Goal: Task Accomplishment & Management: Use online tool/utility

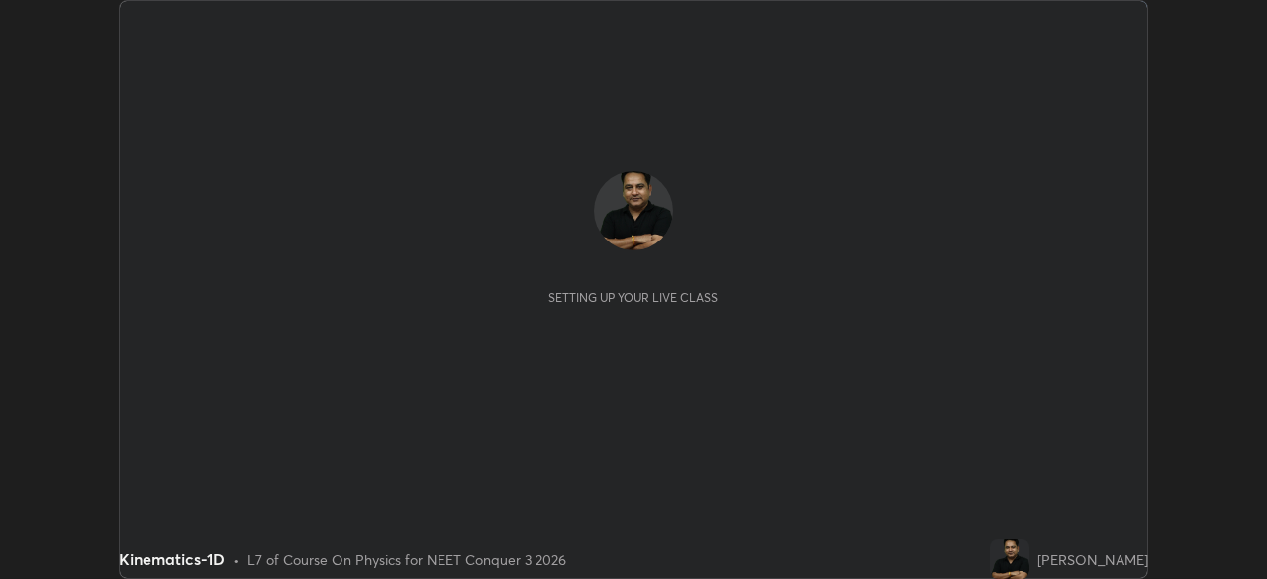
scroll to position [579, 1266]
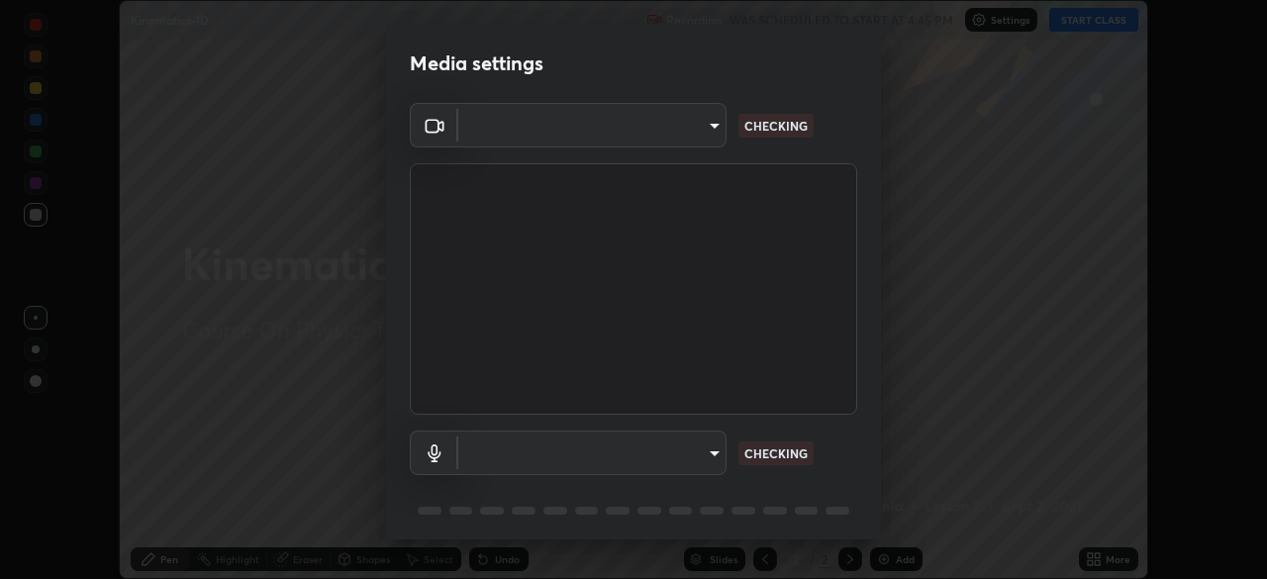
type input "1f3b1a4dbf7f6127e04a7c32b9c59d4571b9df5a52b12507af43ba0352f2305c"
click at [677, 449] on body "Erase all Kinematics-1D Recording WAS SCHEDULED TO START AT 4:45 PM Settings ST…" at bounding box center [633, 289] width 1267 height 579
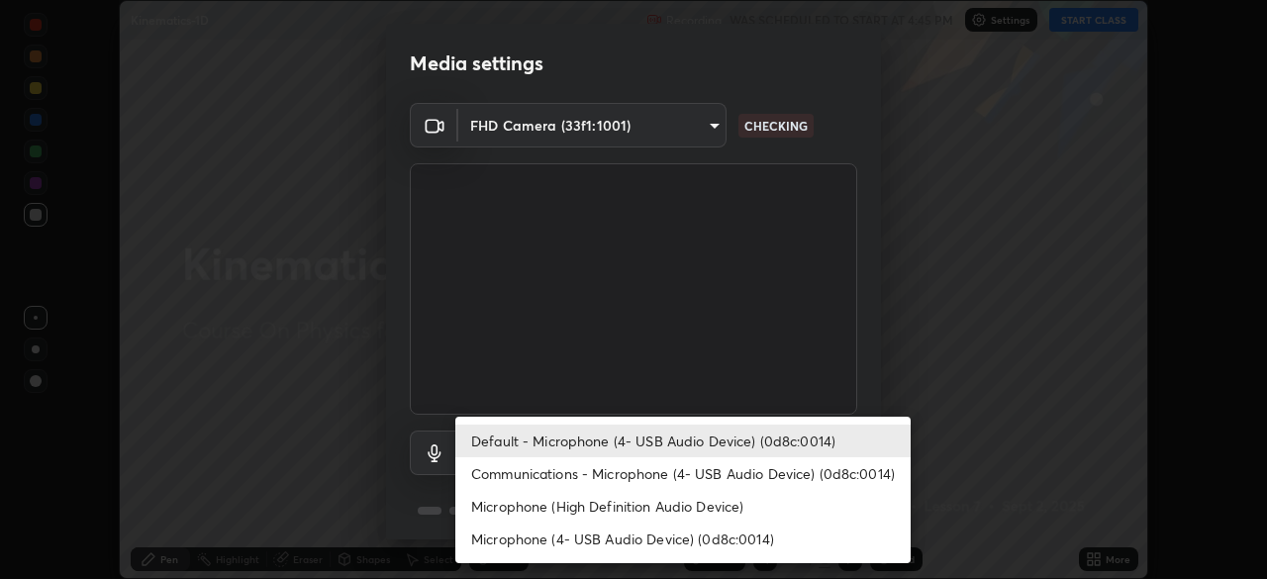
click at [631, 533] on li "Microphone (4- USB Audio Device) (0d8c:0014)" at bounding box center [682, 539] width 455 height 33
type input "e5b627718591eeaf1f58acbce375d66896c0403349ed2b511c0f677bbfff9090"
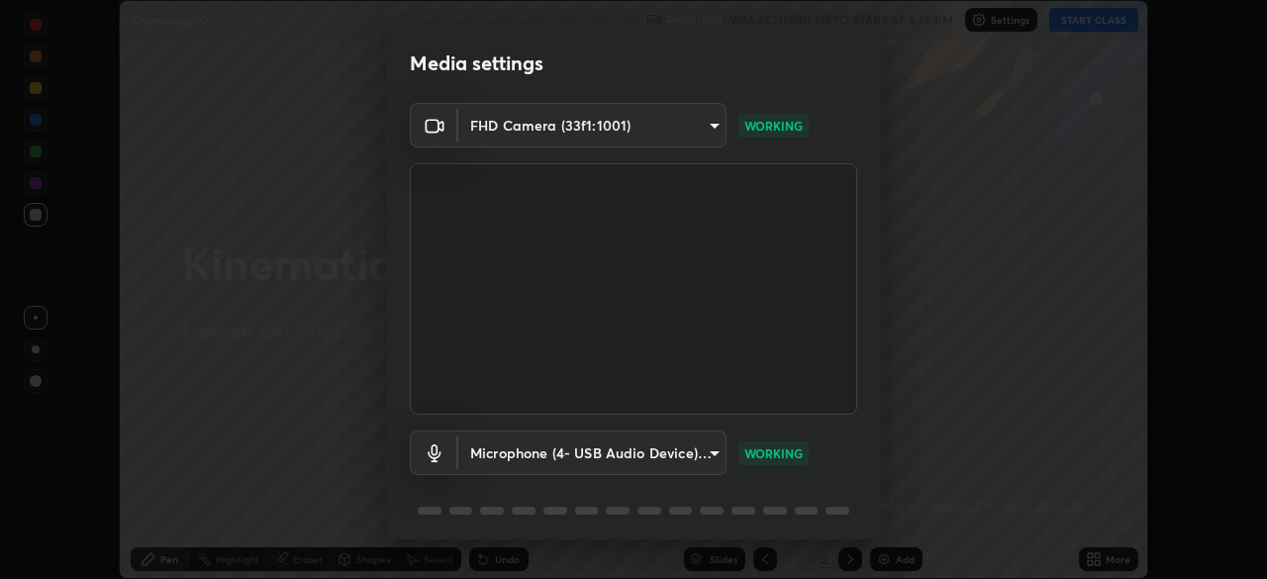
scroll to position [69, 0]
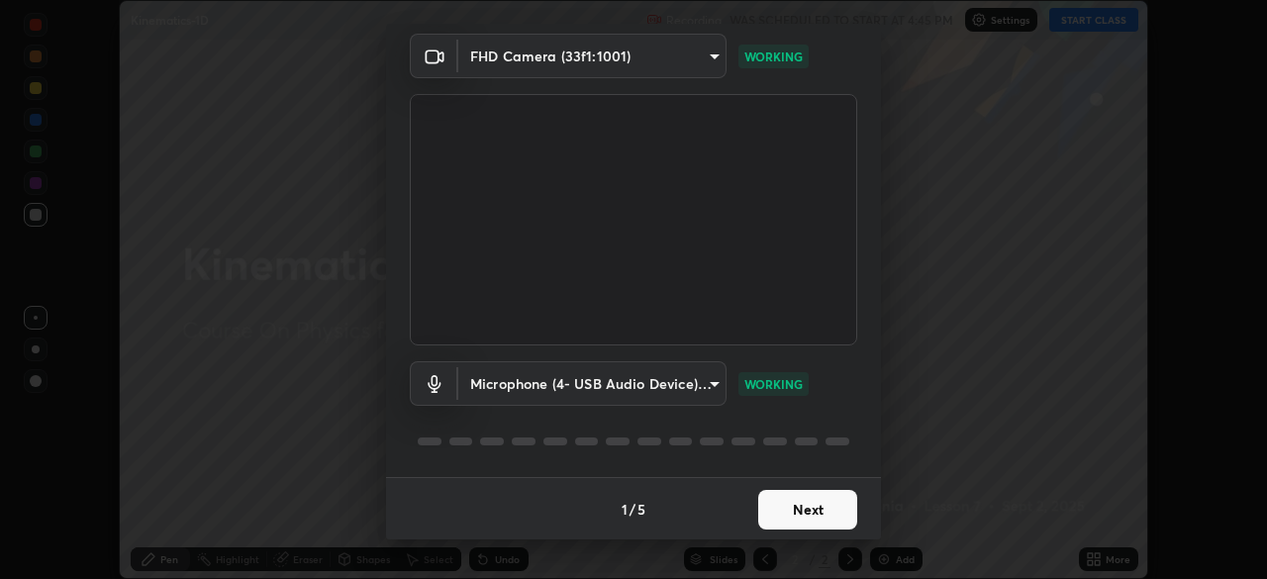
click at [805, 507] on button "Next" at bounding box center [807, 510] width 99 height 40
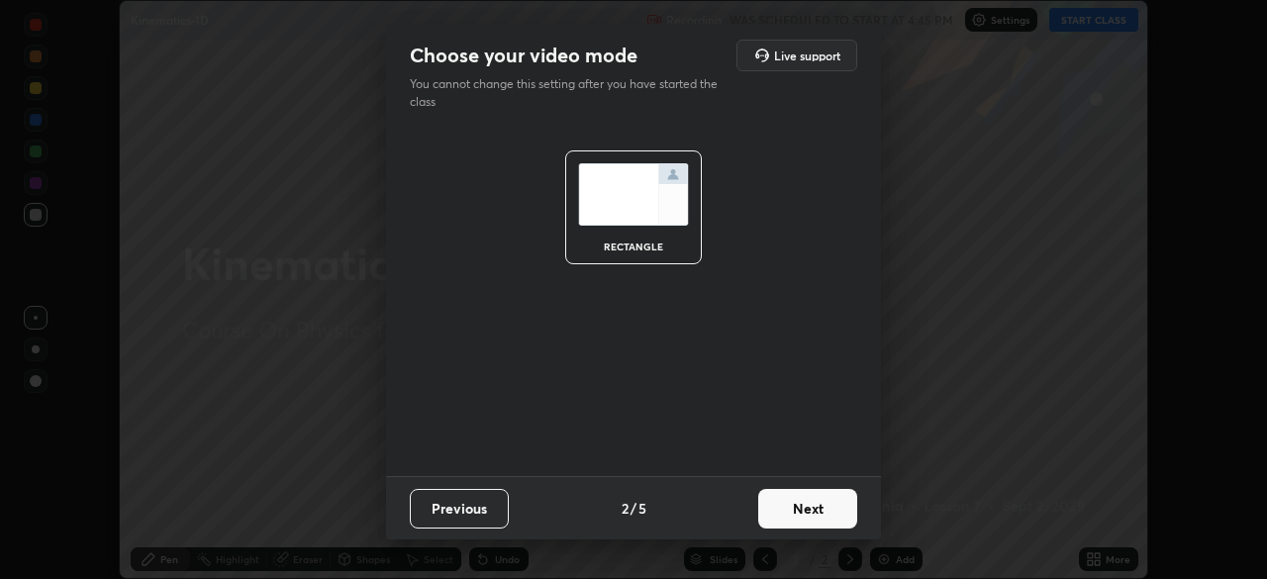
click at [808, 507] on button "Next" at bounding box center [807, 509] width 99 height 40
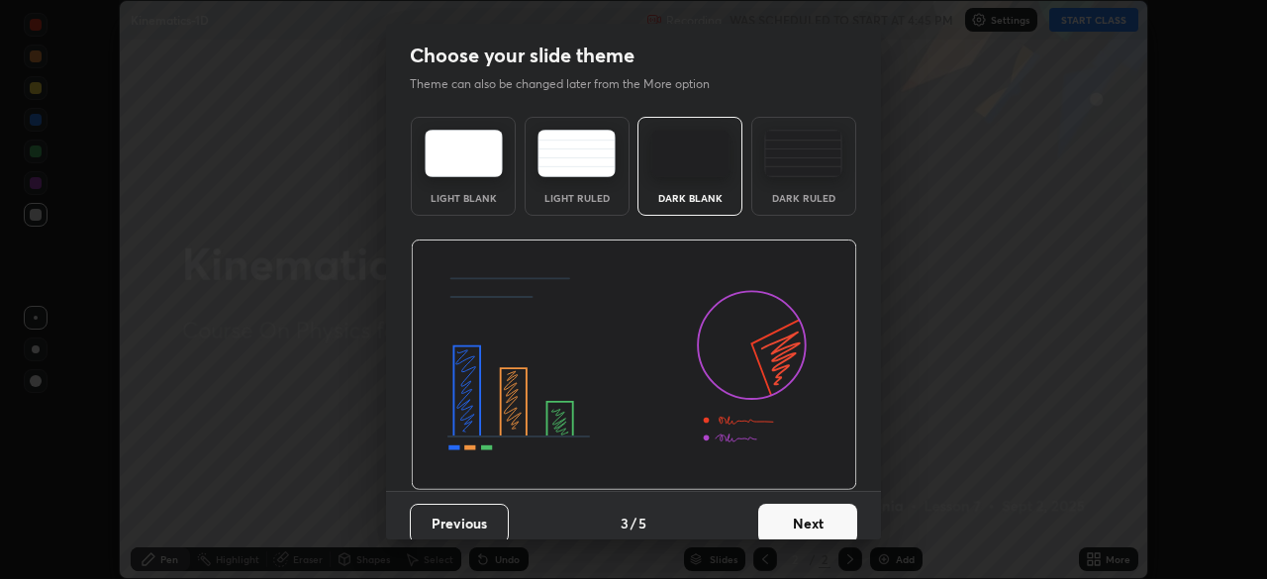
click at [810, 515] on button "Next" at bounding box center [807, 524] width 99 height 40
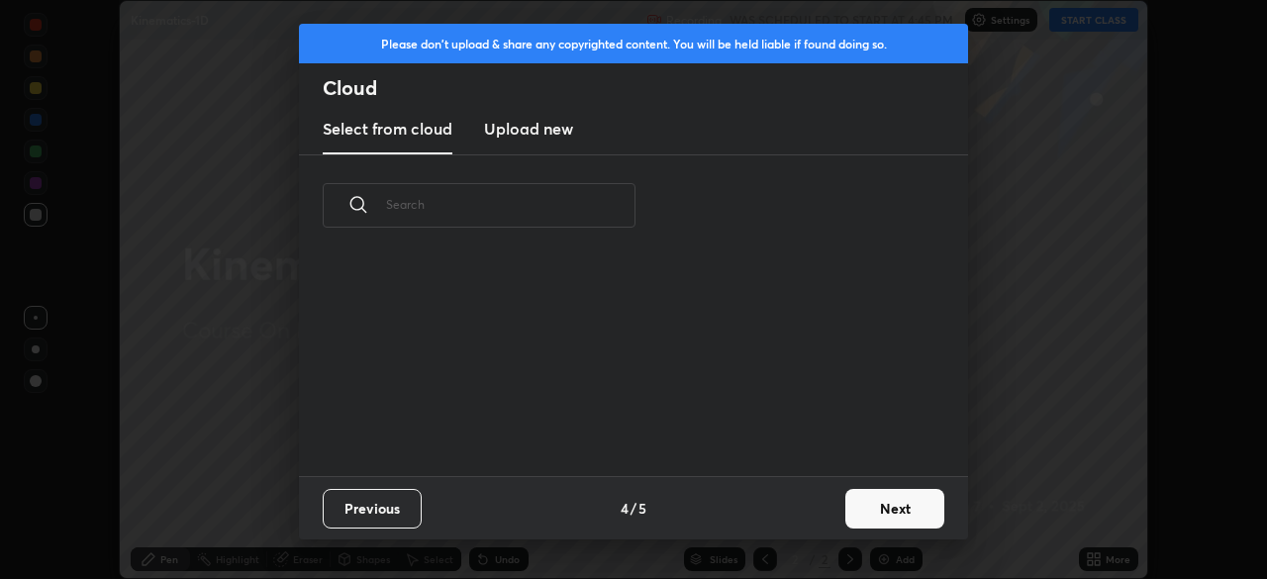
scroll to position [220, 636]
click at [545, 133] on h3 "Upload new" at bounding box center [528, 129] width 89 height 24
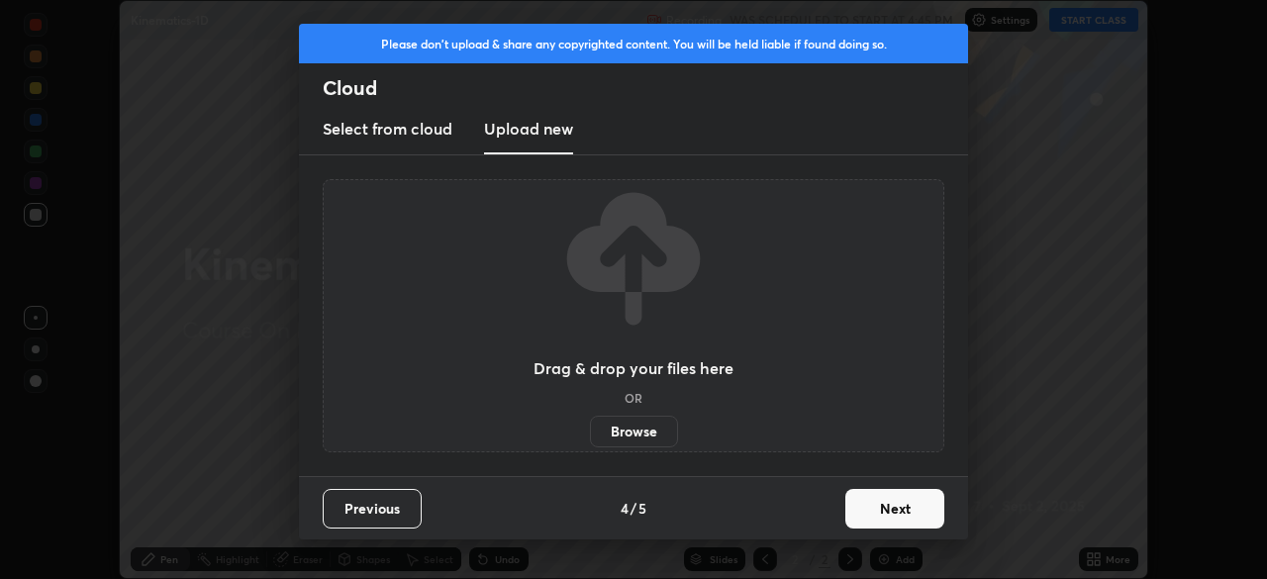
click at [646, 433] on label "Browse" at bounding box center [634, 432] width 88 height 32
click at [590, 433] on input "Browse" at bounding box center [590, 432] width 0 height 32
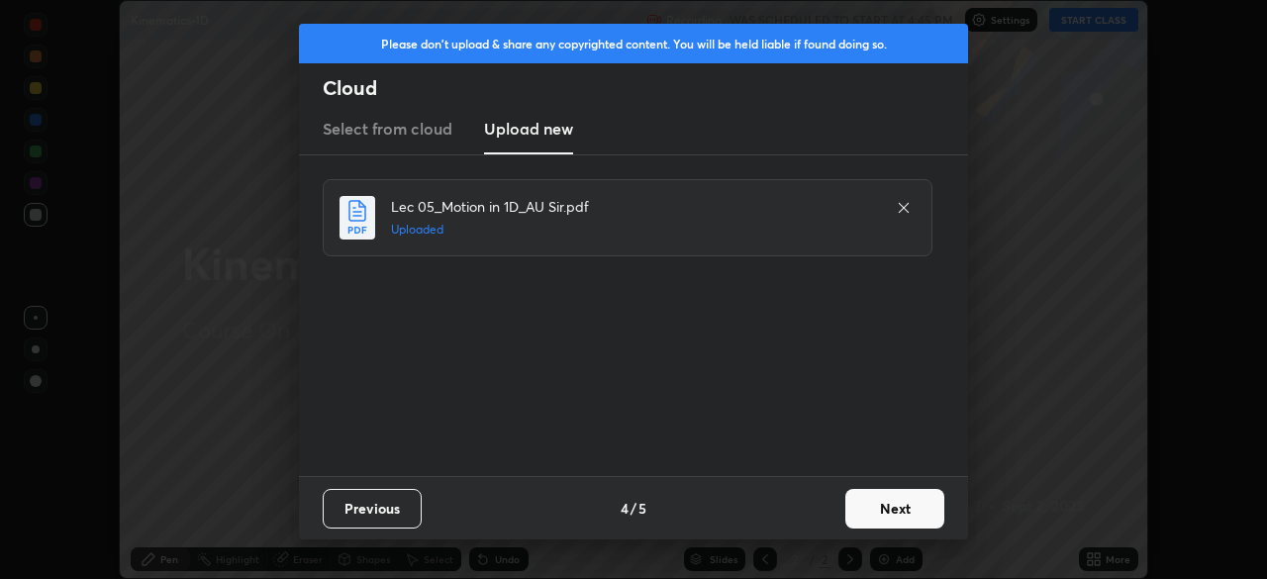
click at [897, 510] on button "Next" at bounding box center [895, 509] width 99 height 40
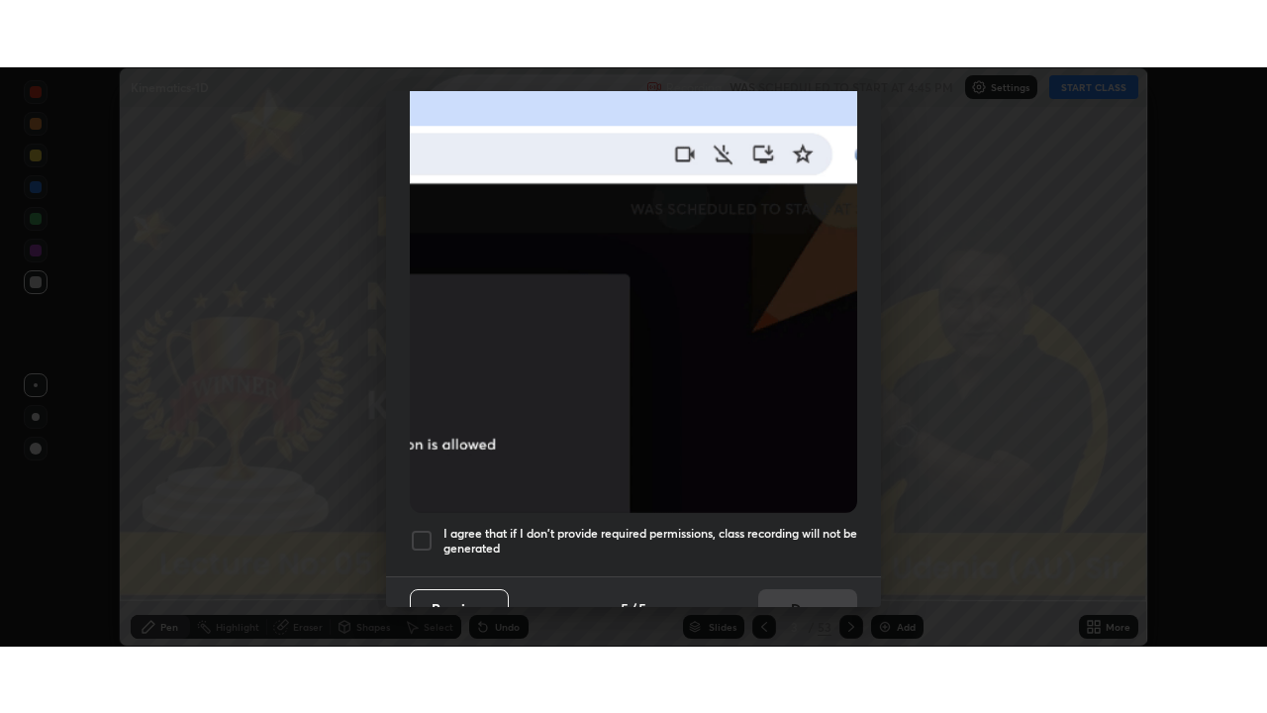
scroll to position [473, 0]
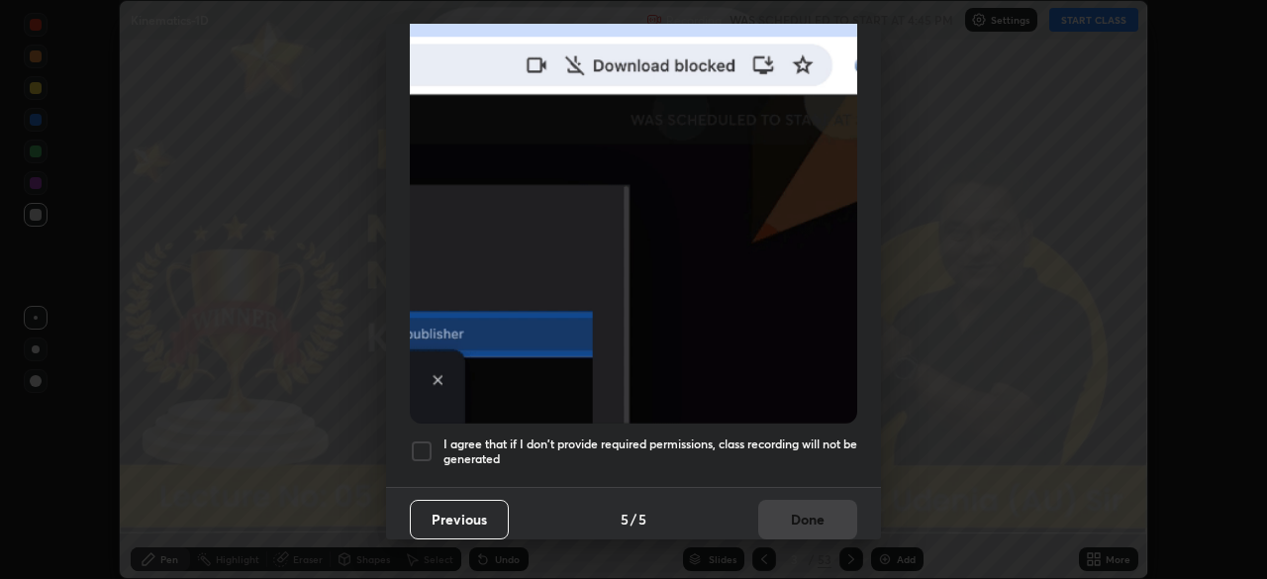
click at [418, 441] on div at bounding box center [422, 452] width 24 height 24
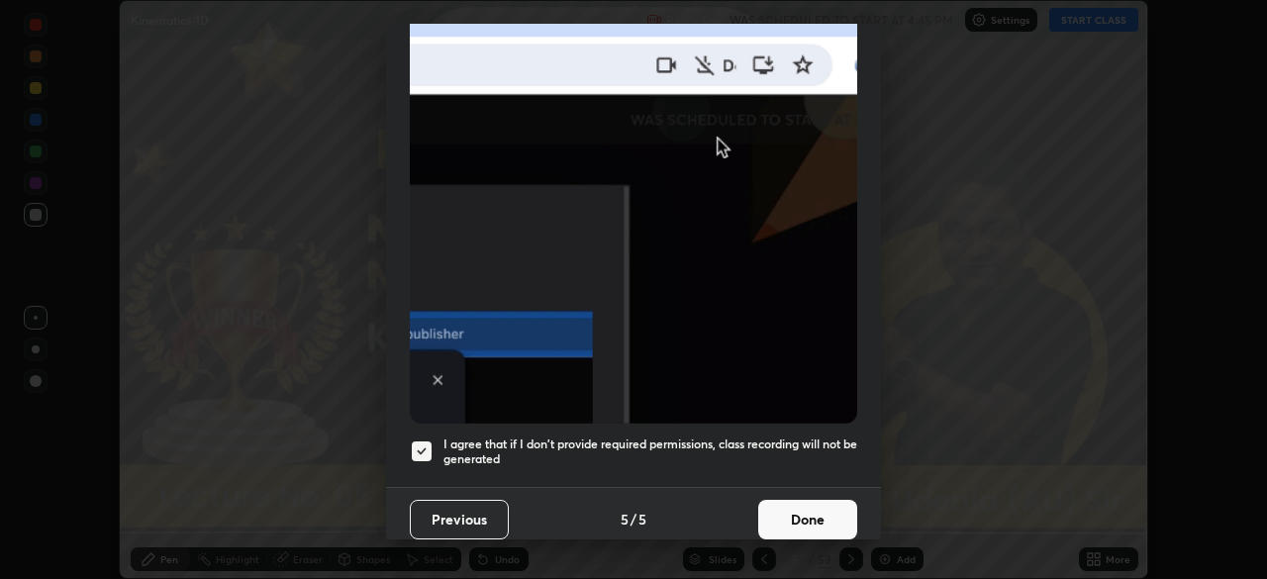
click at [800, 507] on button "Done" at bounding box center [807, 520] width 99 height 40
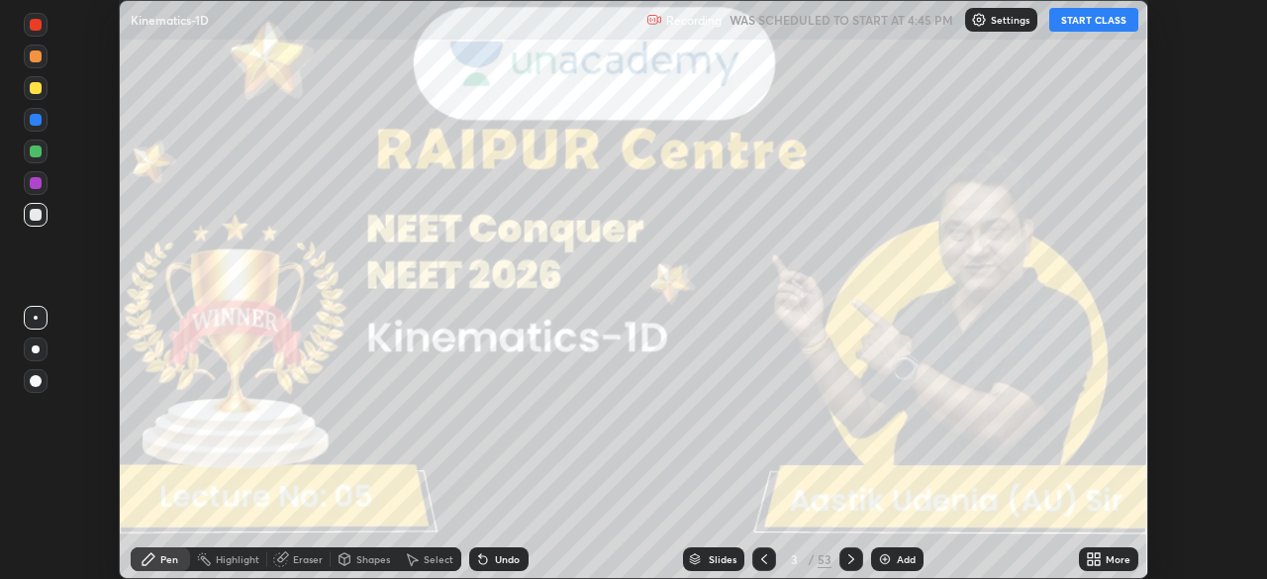
click at [1098, 560] on icon at bounding box center [1094, 560] width 16 height 16
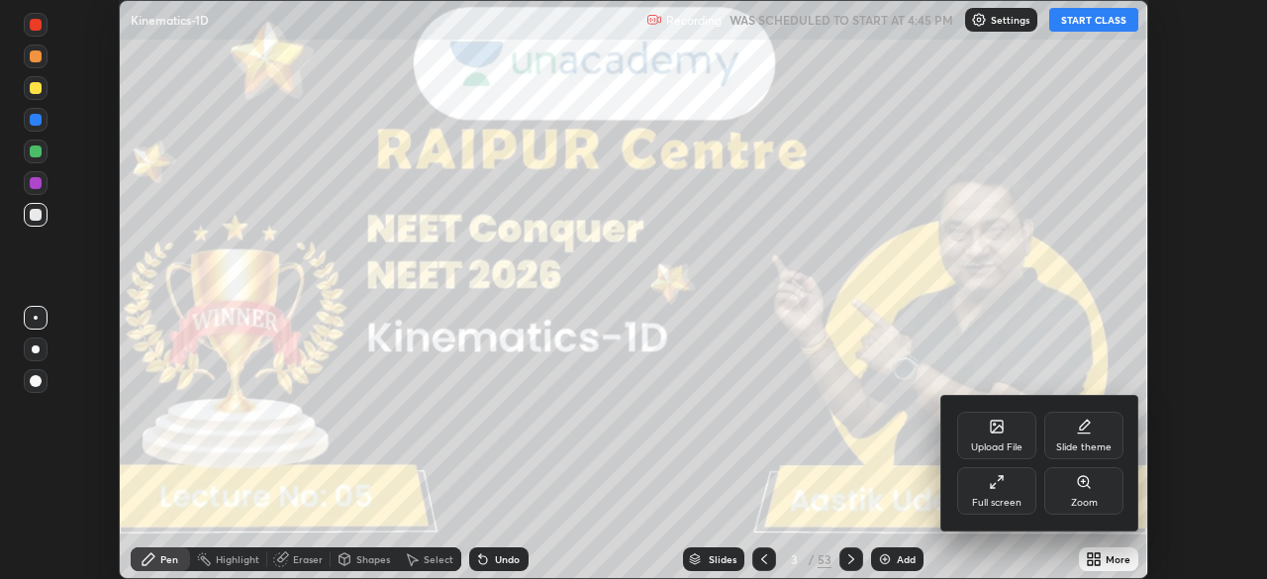
click at [1006, 493] on div "Full screen" at bounding box center [997, 491] width 79 height 48
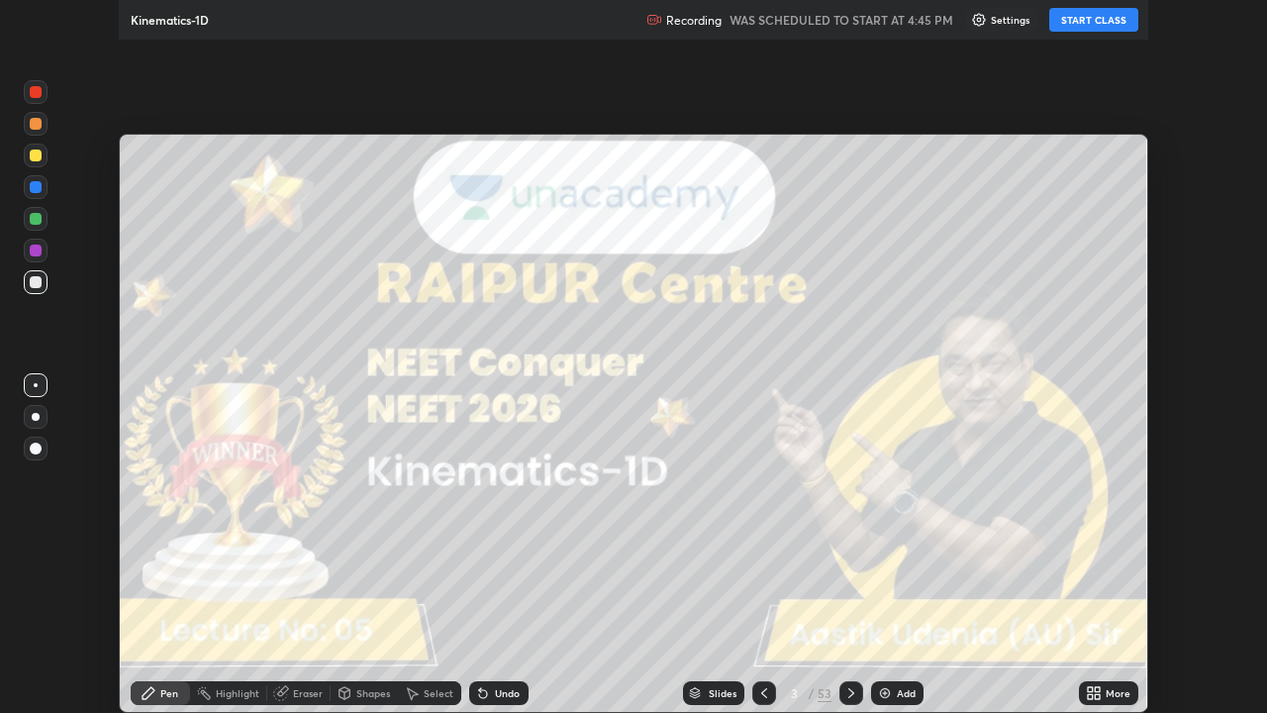
scroll to position [713, 1267]
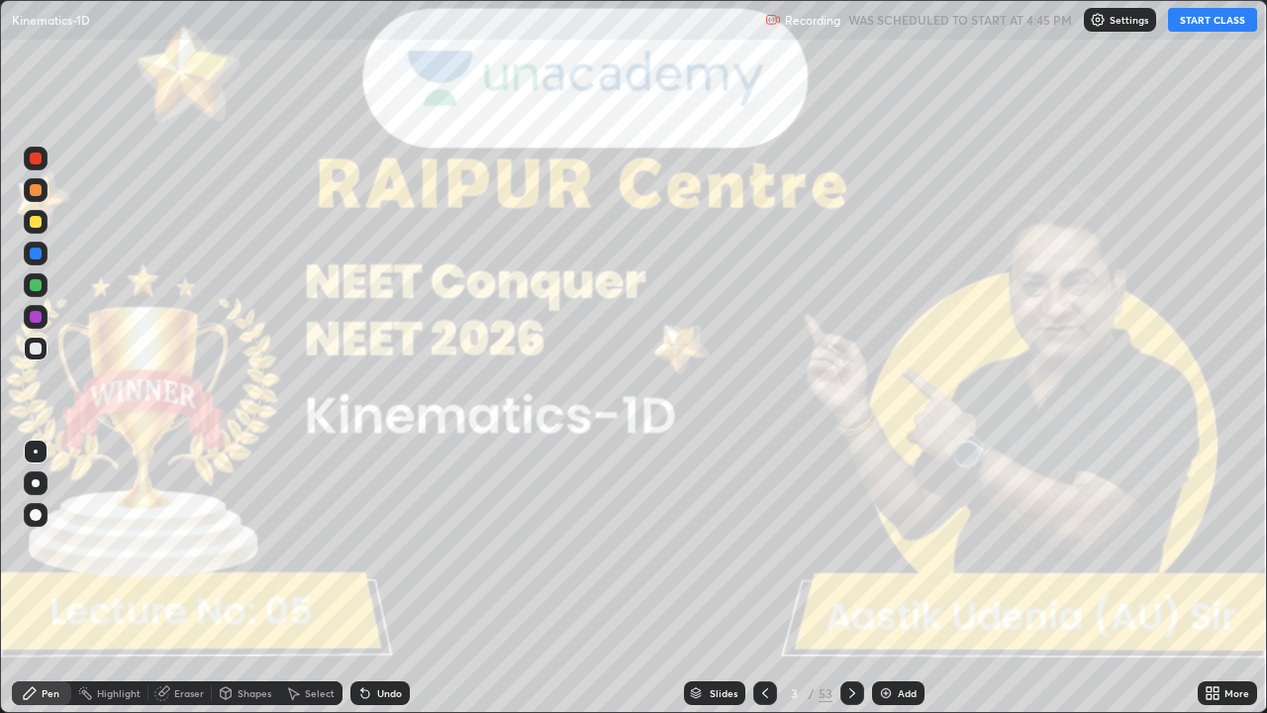
click at [1194, 28] on button "START CLASS" at bounding box center [1212, 20] width 89 height 24
click at [46, 479] on div at bounding box center [36, 483] width 24 height 24
click at [850, 578] on icon at bounding box center [853, 693] width 16 height 16
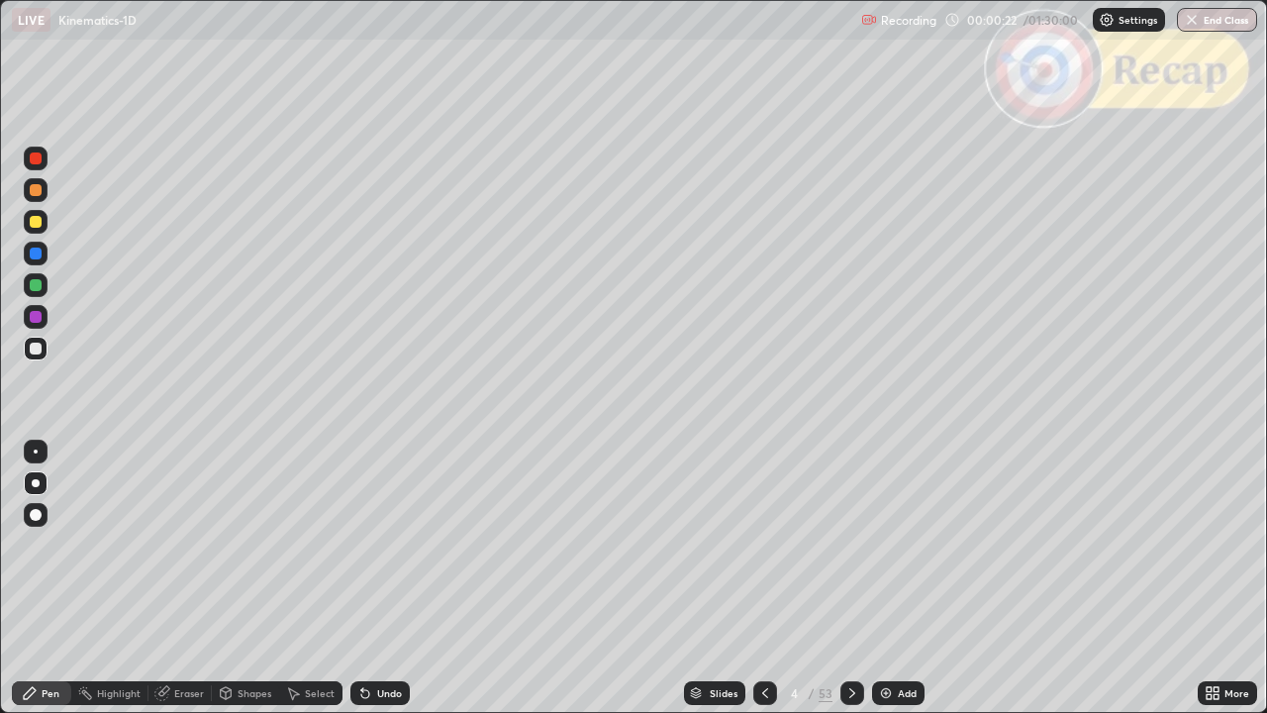
click at [850, 578] on icon at bounding box center [853, 693] width 6 height 10
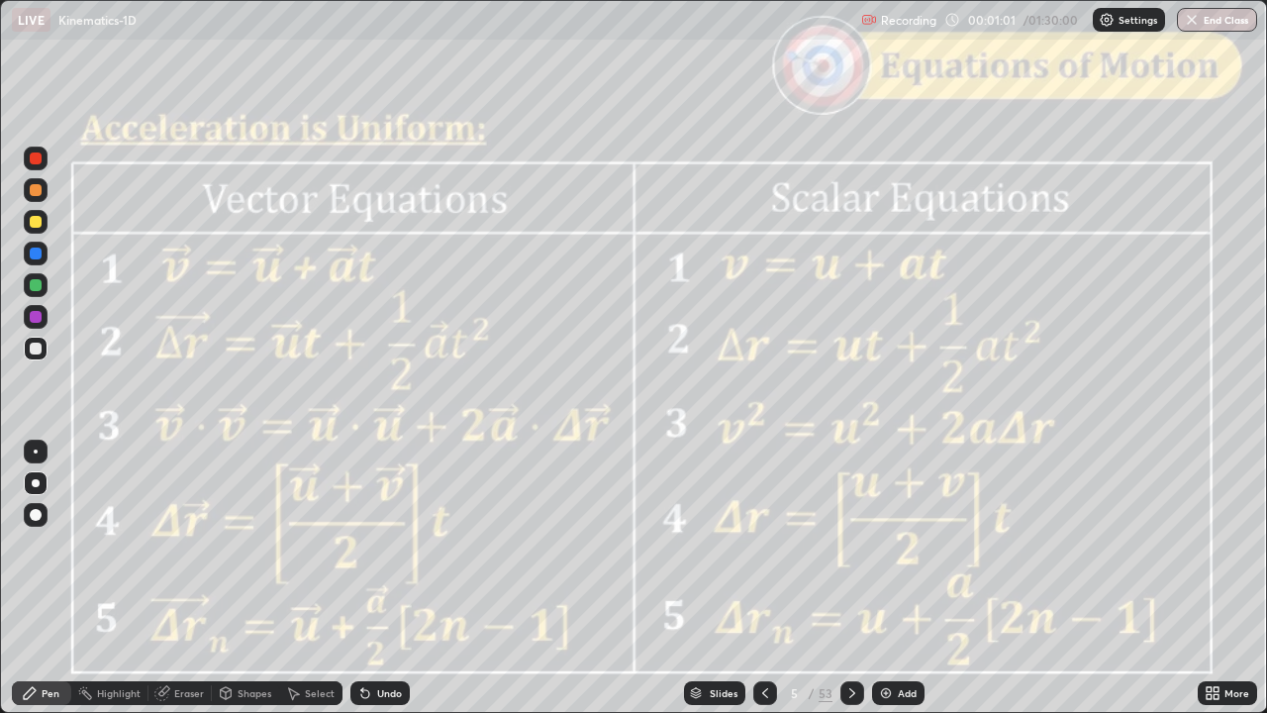
click at [850, 578] on icon at bounding box center [853, 693] width 16 height 16
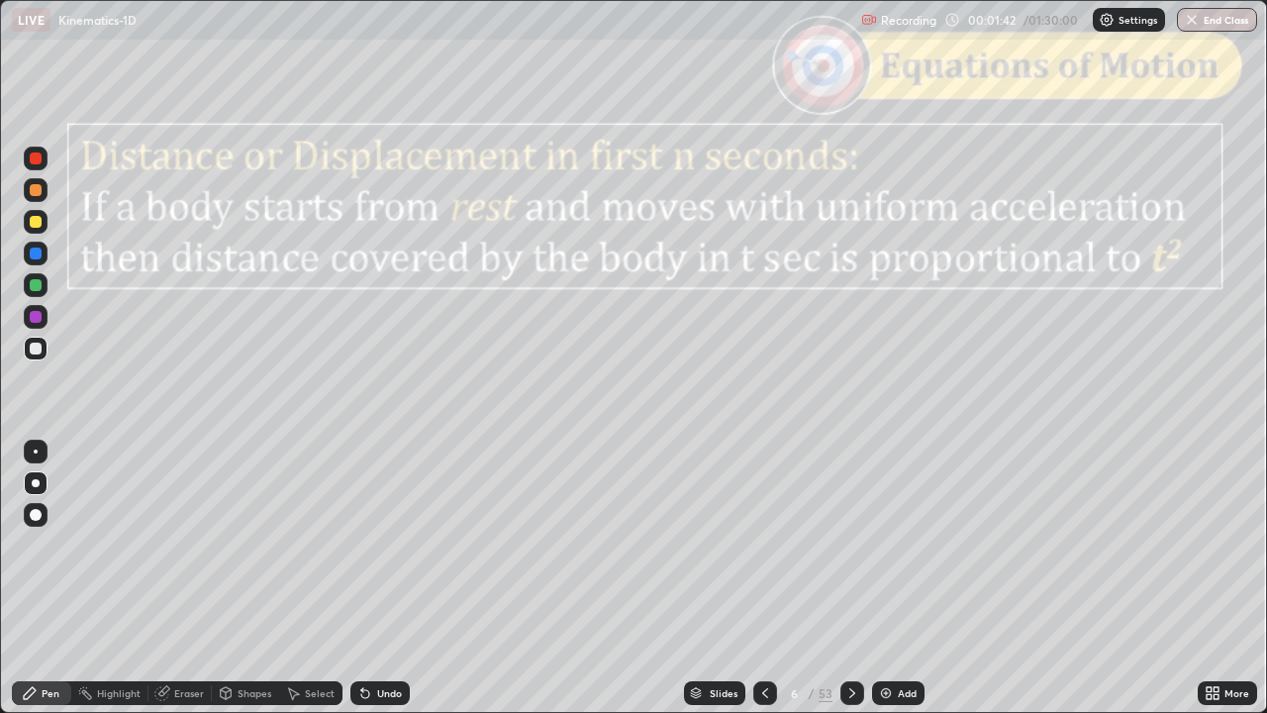
click at [853, 578] on icon at bounding box center [853, 693] width 6 height 10
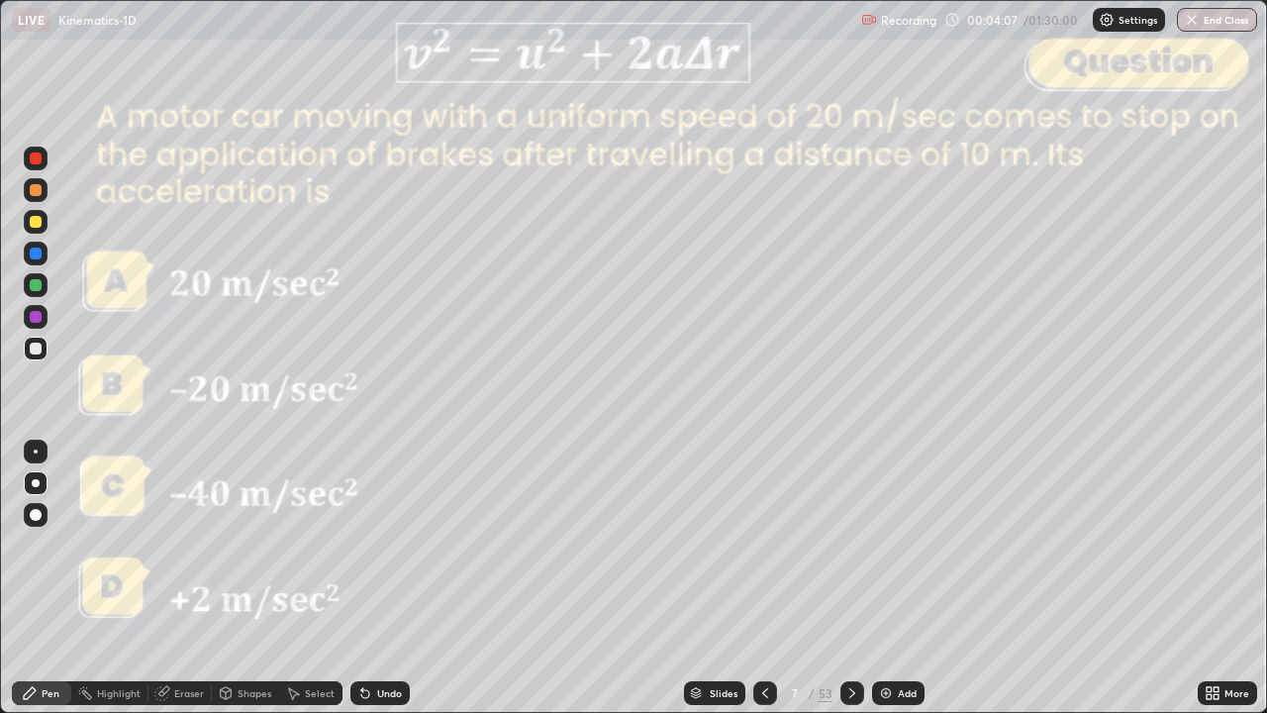
click at [389, 578] on div "Undo" at bounding box center [389, 693] width 25 height 10
click at [253, 578] on div "Shapes" at bounding box center [255, 693] width 34 height 10
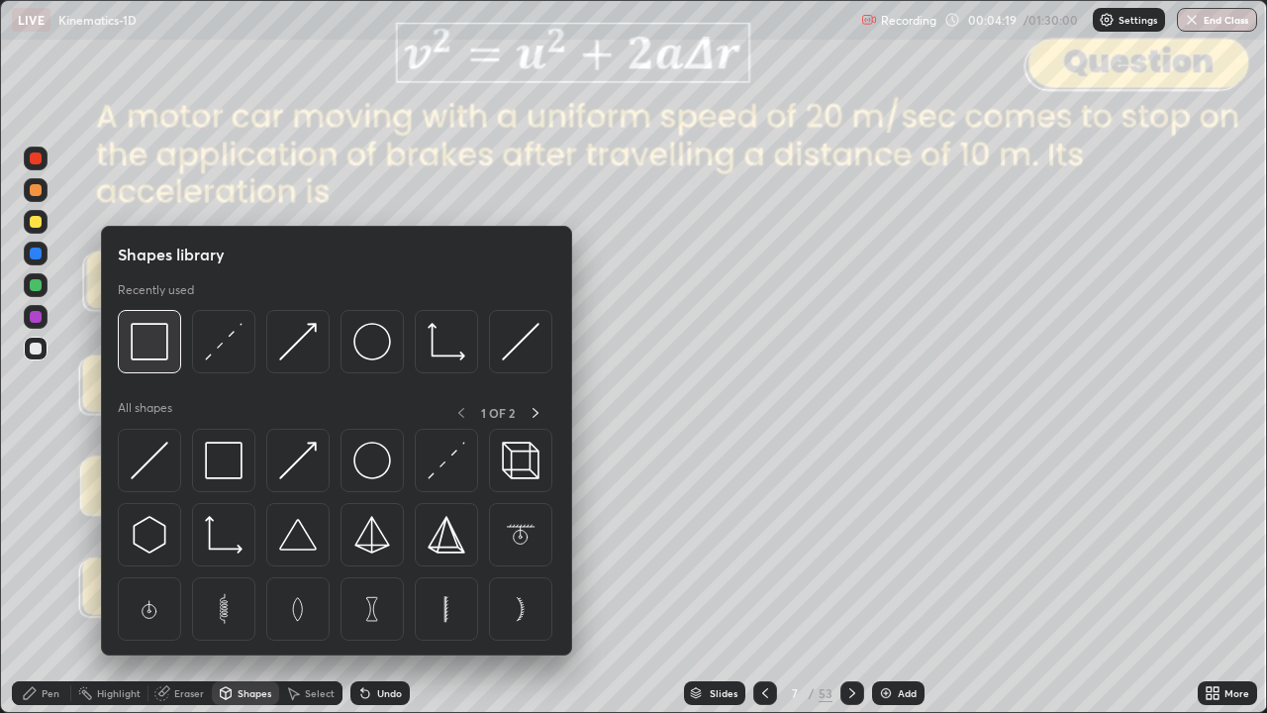
click at [154, 354] on img at bounding box center [150, 342] width 38 height 38
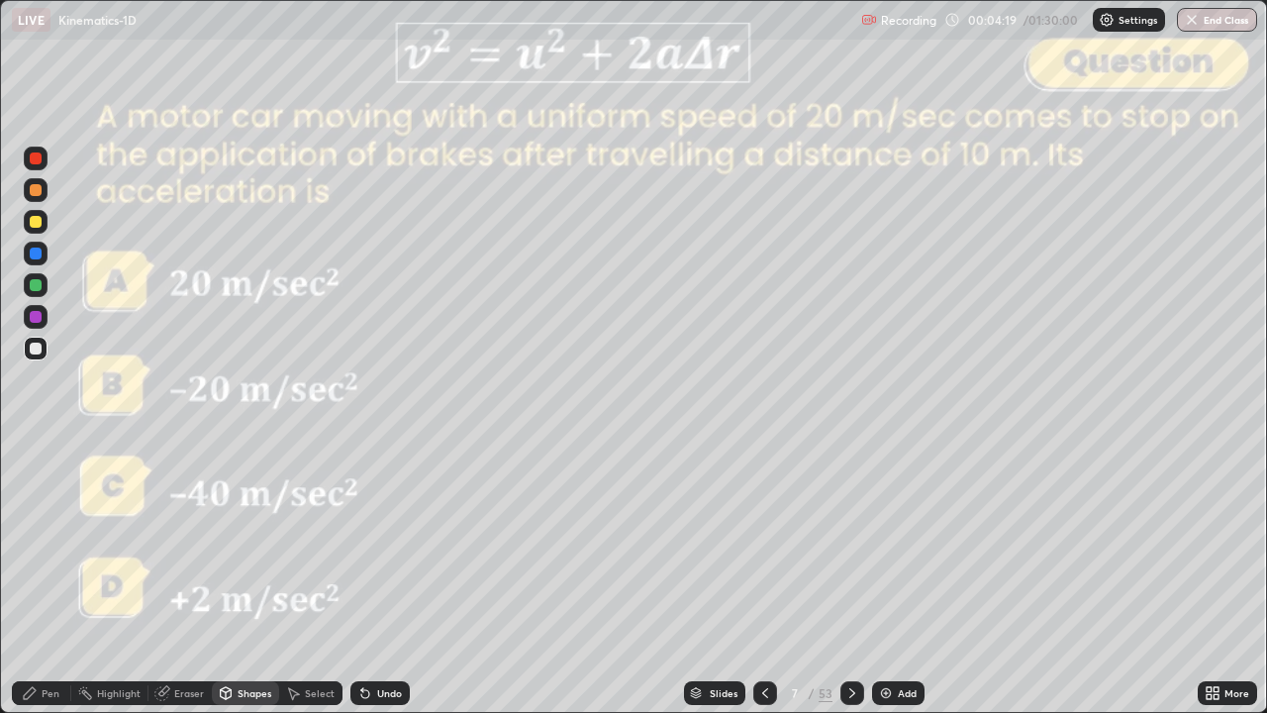
click at [35, 160] on div at bounding box center [36, 158] width 12 height 12
click at [848, 578] on icon at bounding box center [853, 693] width 16 height 16
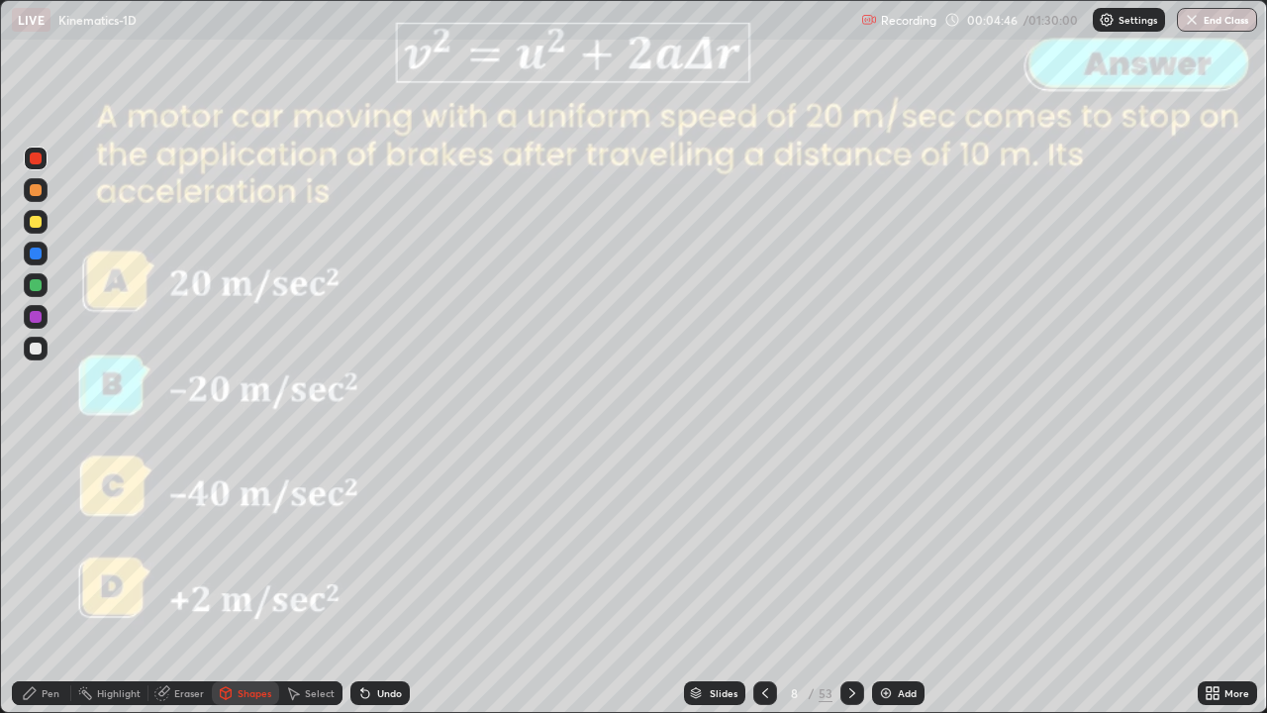
click at [855, 578] on icon at bounding box center [853, 693] width 16 height 16
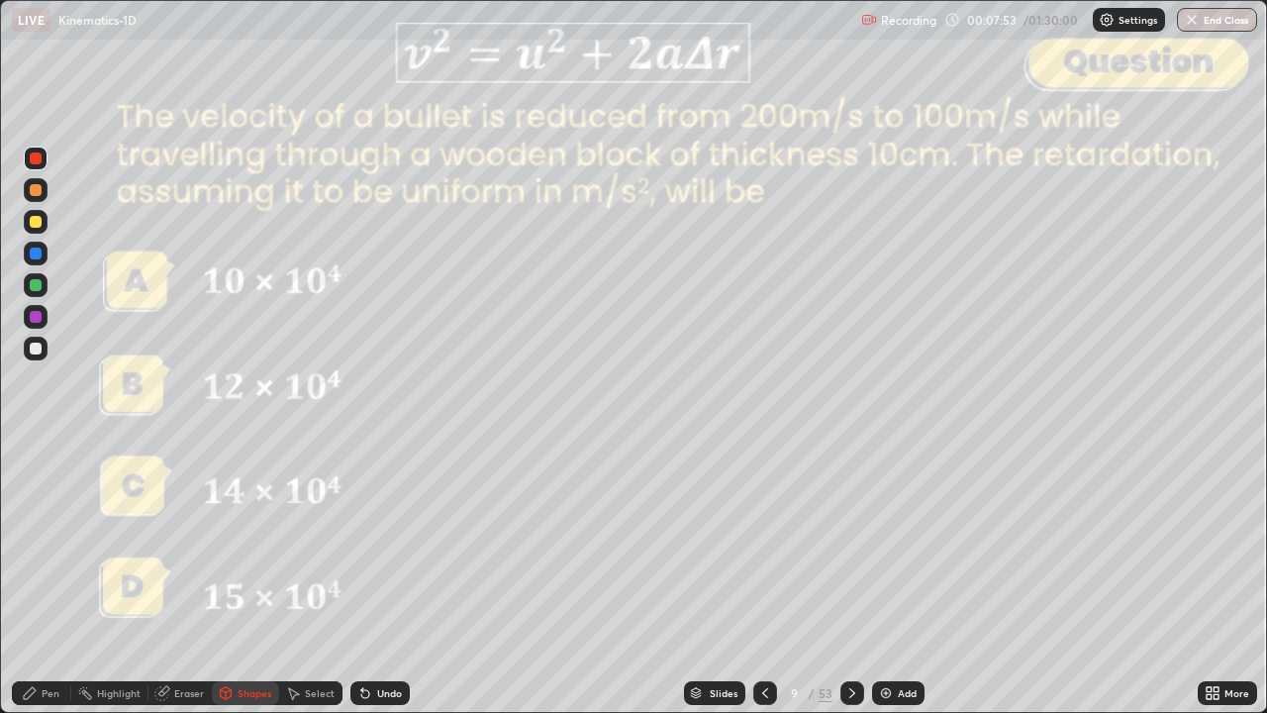
click at [51, 578] on div "Pen" at bounding box center [51, 693] width 18 height 10
click at [32, 345] on div at bounding box center [36, 349] width 12 height 12
click at [168, 578] on icon at bounding box center [162, 693] width 16 height 16
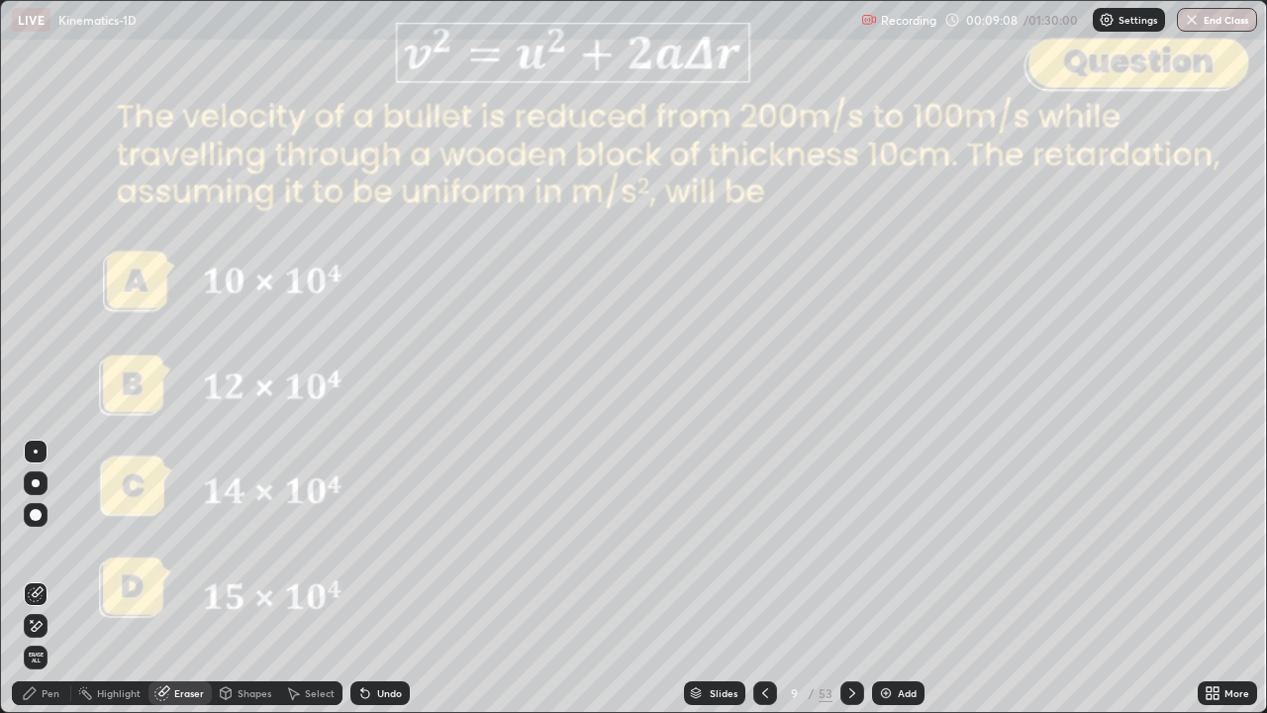
click at [50, 578] on div "Pen" at bounding box center [51, 693] width 18 height 10
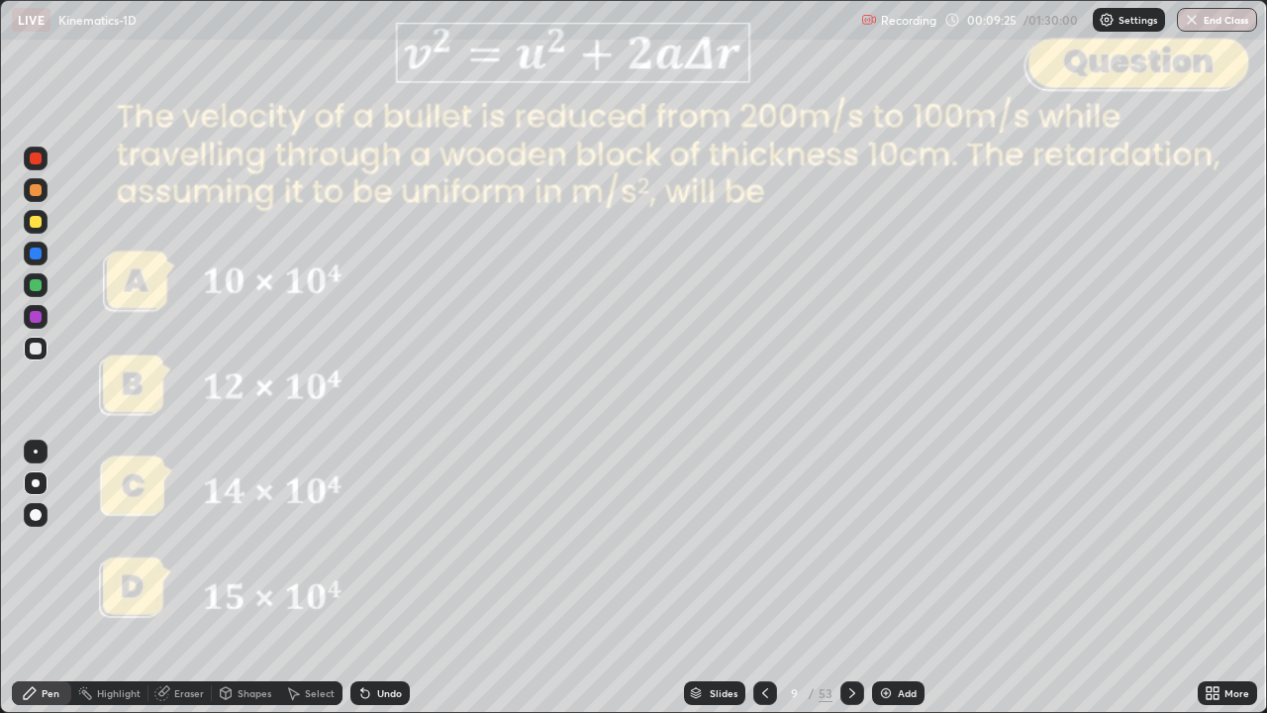
click at [34, 157] on div at bounding box center [36, 158] width 12 height 12
click at [251, 578] on div "Shapes" at bounding box center [255, 693] width 34 height 10
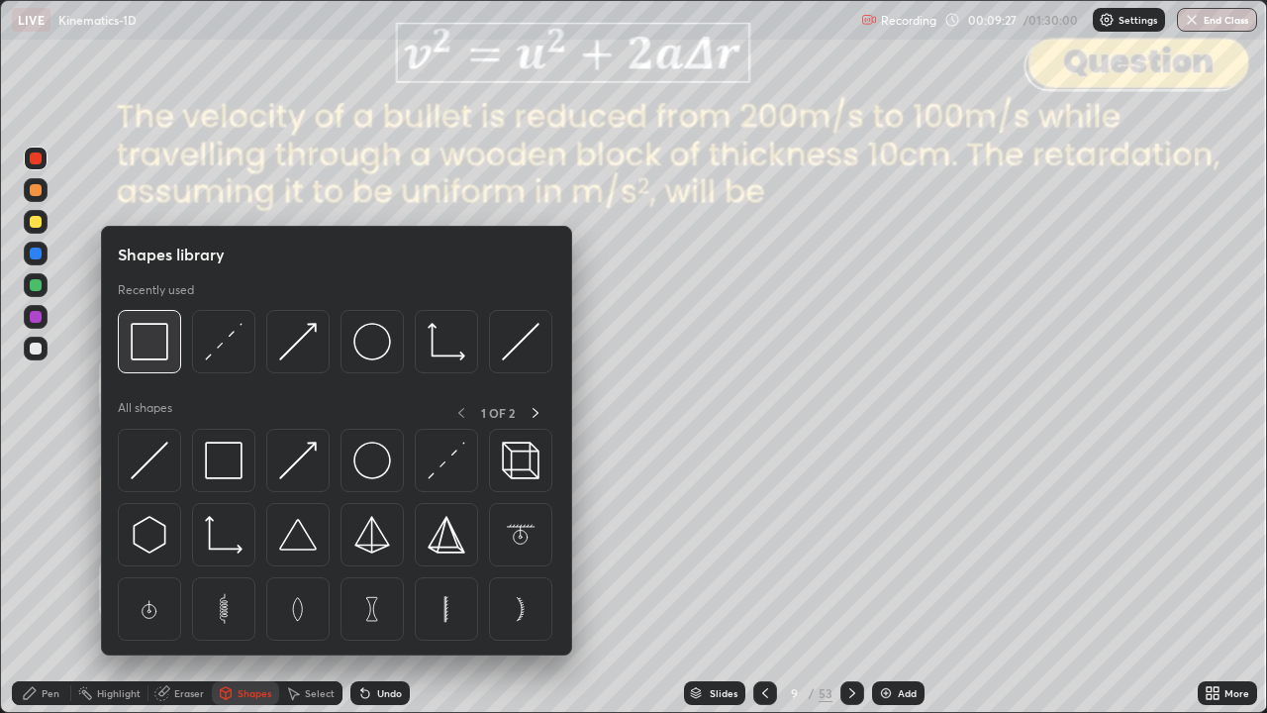
click at [150, 355] on img at bounding box center [150, 342] width 38 height 38
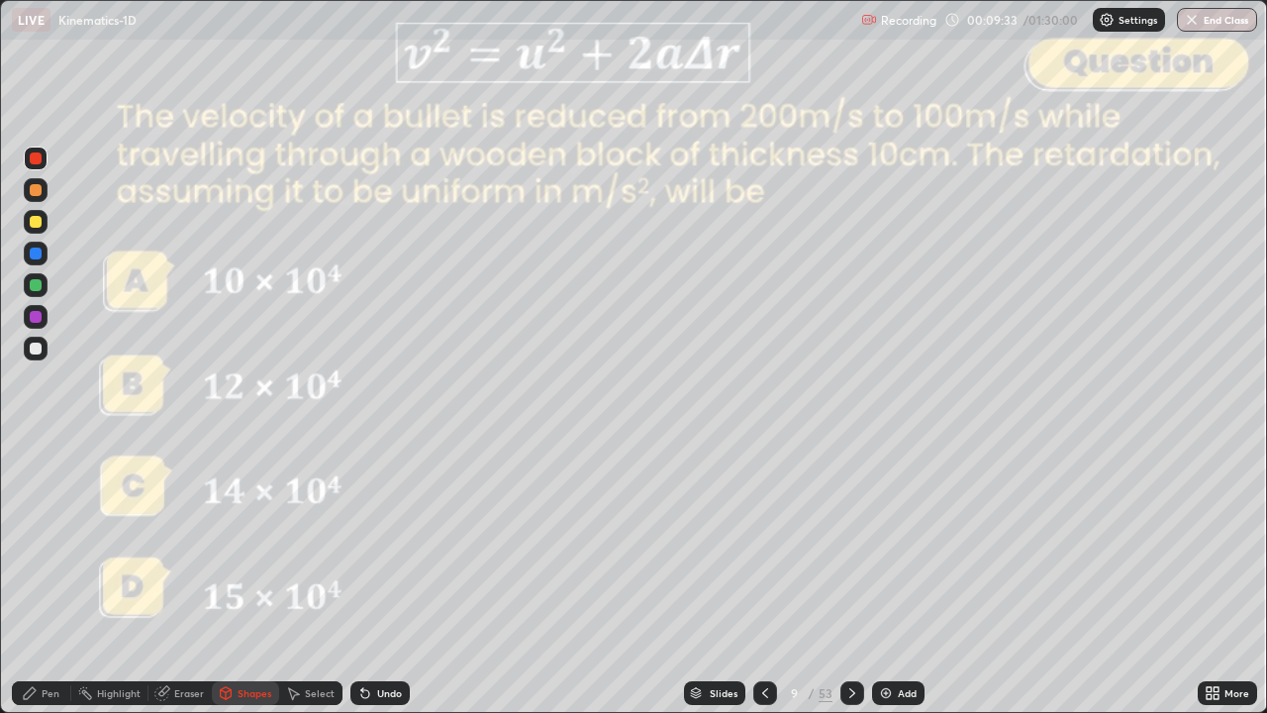
click at [38, 578] on icon at bounding box center [30, 693] width 16 height 16
click at [850, 578] on icon at bounding box center [853, 693] width 16 height 16
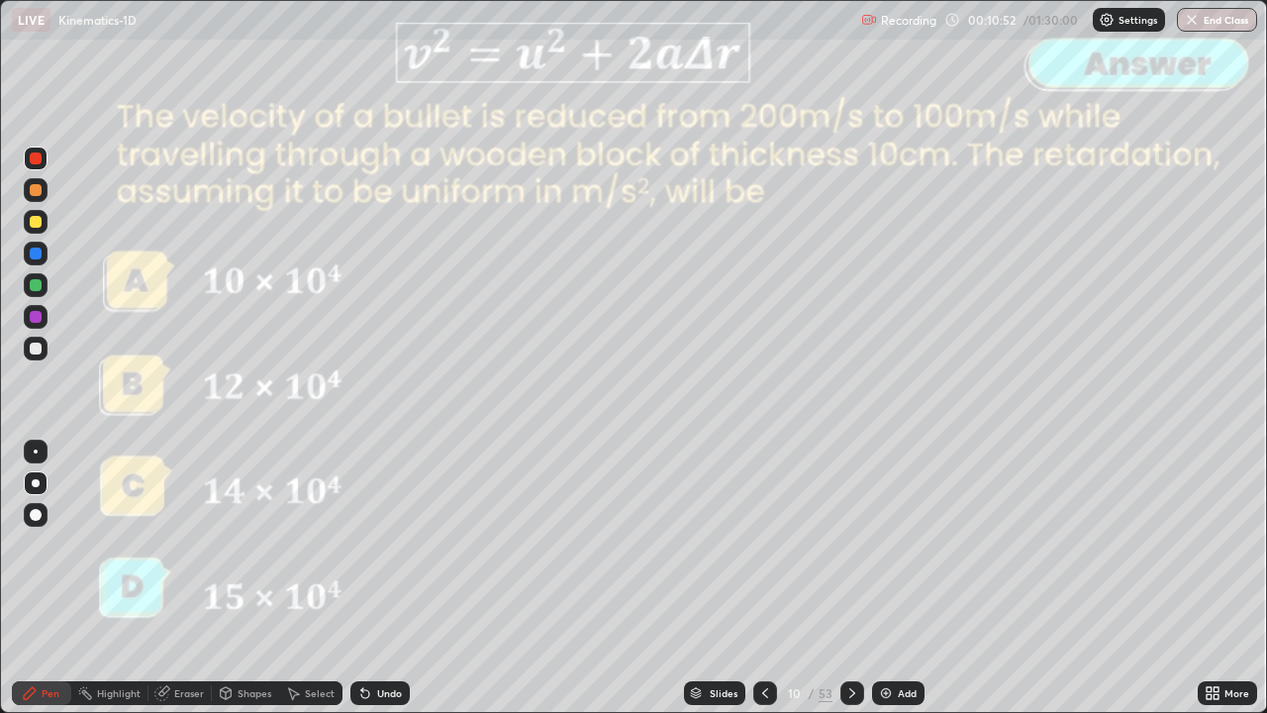
click at [848, 578] on icon at bounding box center [853, 693] width 16 height 16
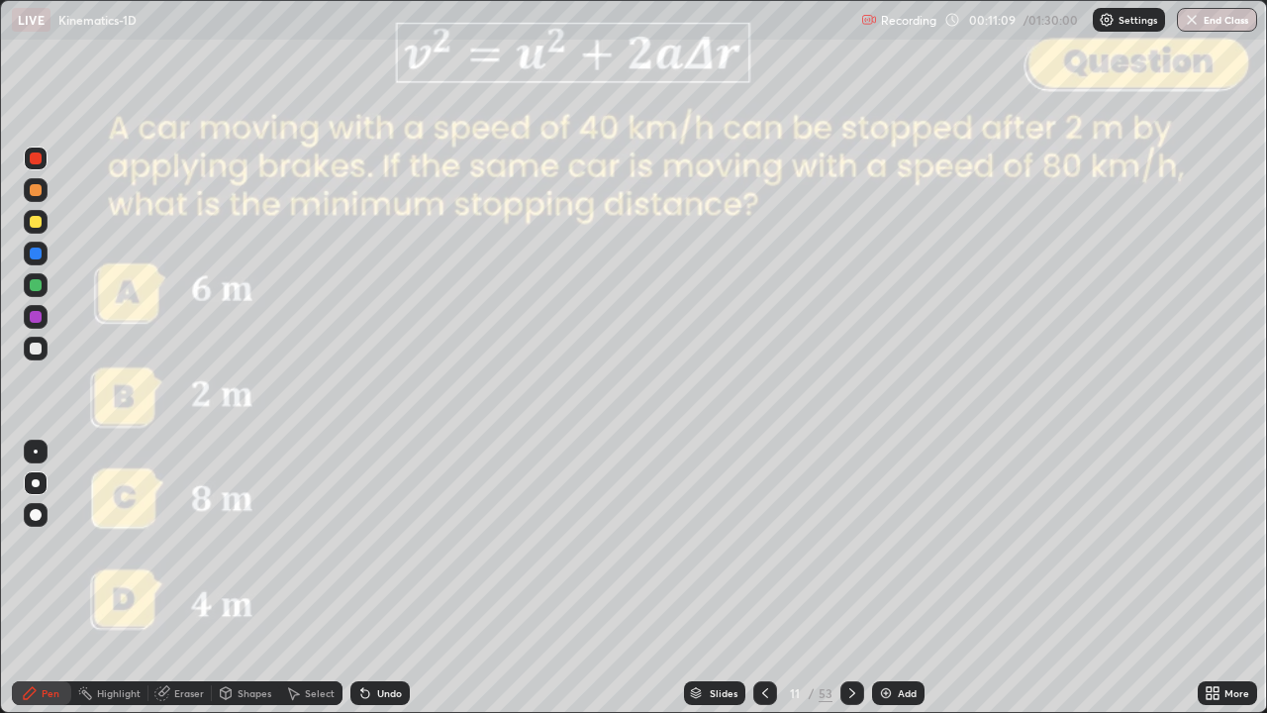
click at [725, 578] on div "Slides" at bounding box center [714, 693] width 61 height 24
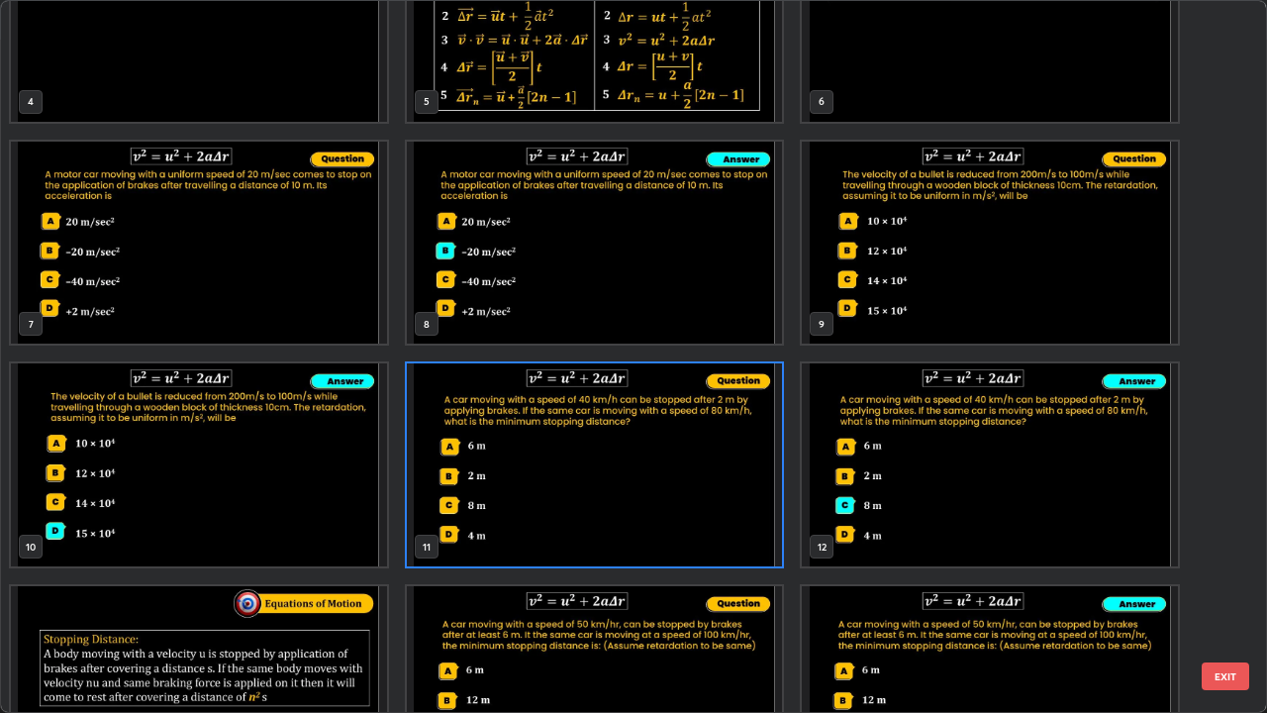
scroll to position [317, 0]
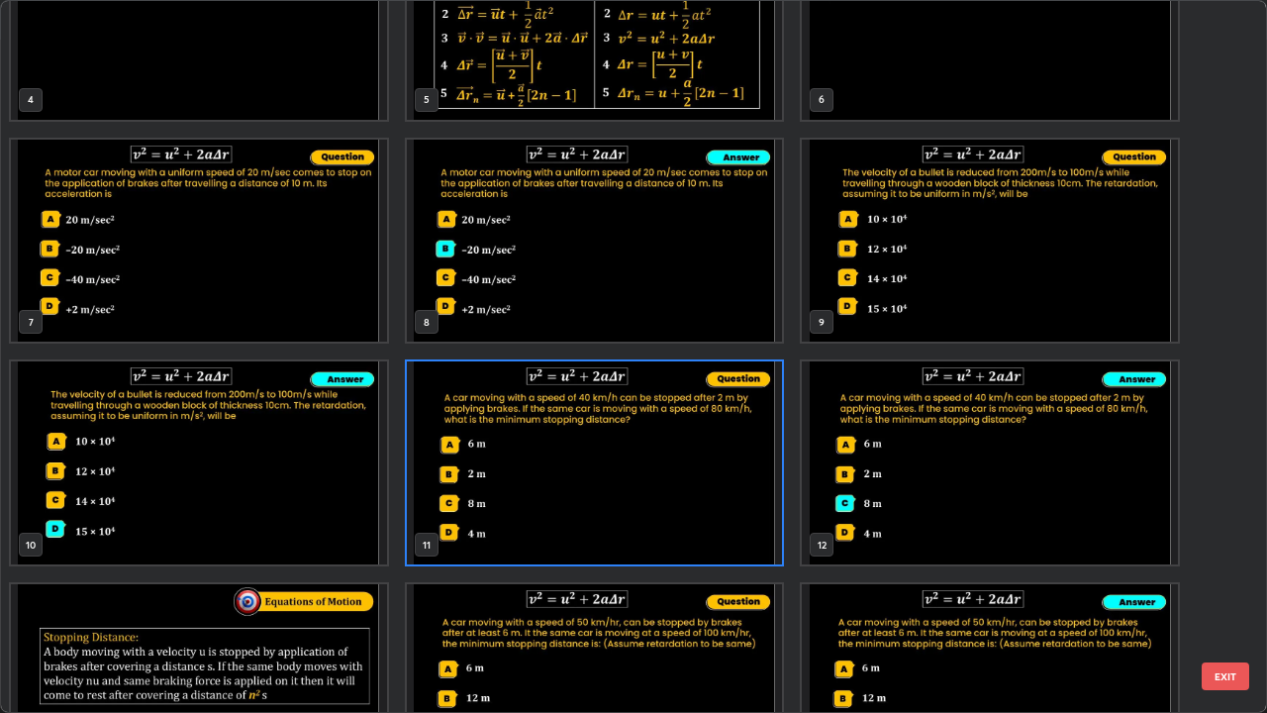
click at [1228, 578] on button "EXIT" at bounding box center [1226, 676] width 48 height 28
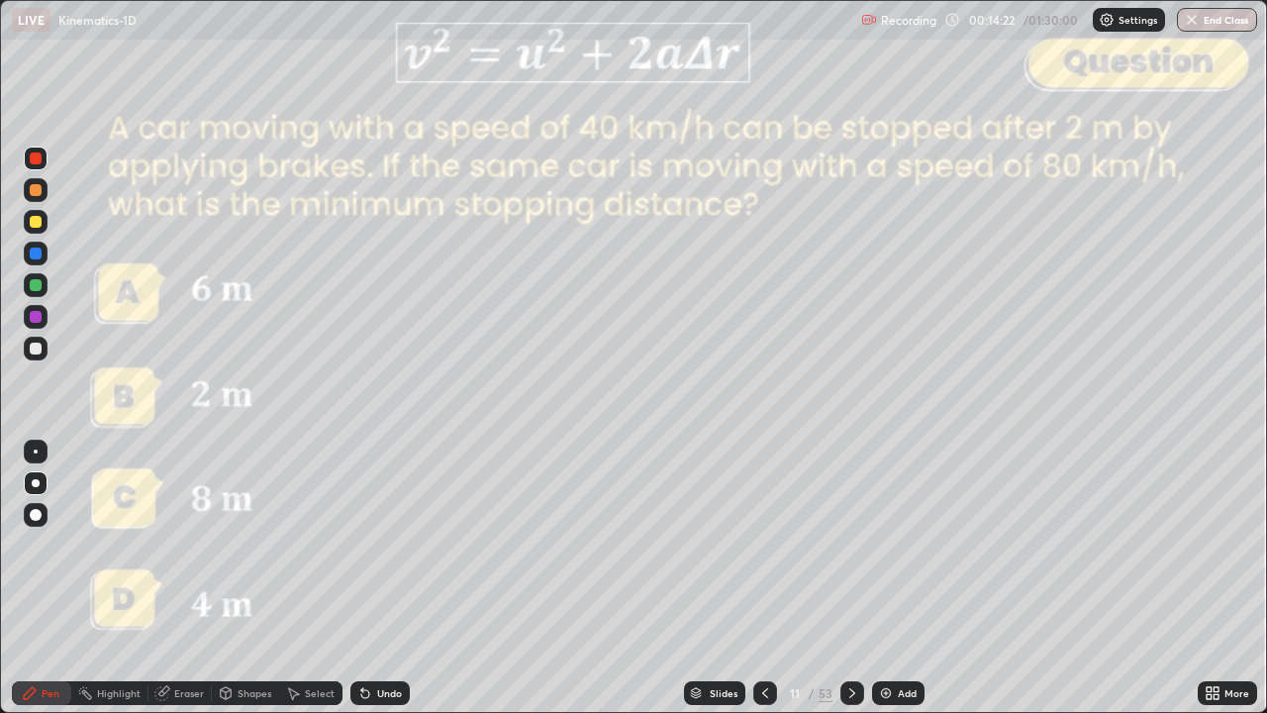
click at [731, 578] on div "Slides" at bounding box center [724, 693] width 28 height 10
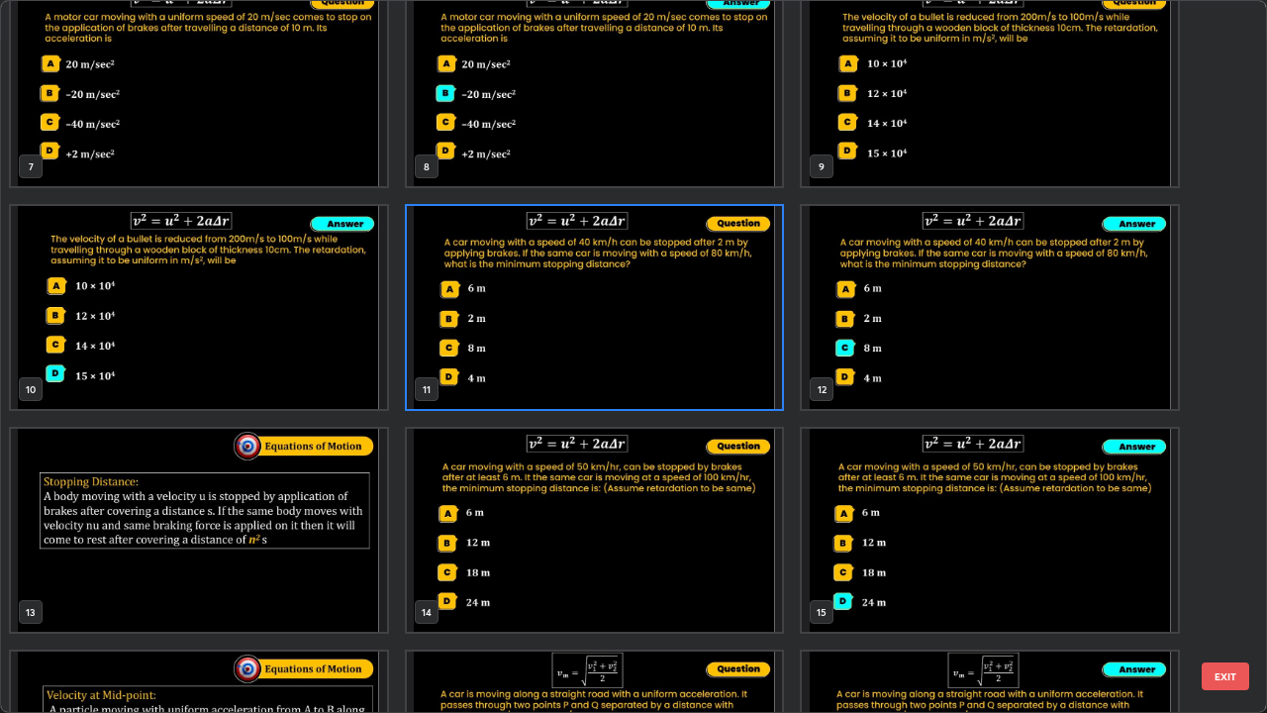
scroll to position [507, 0]
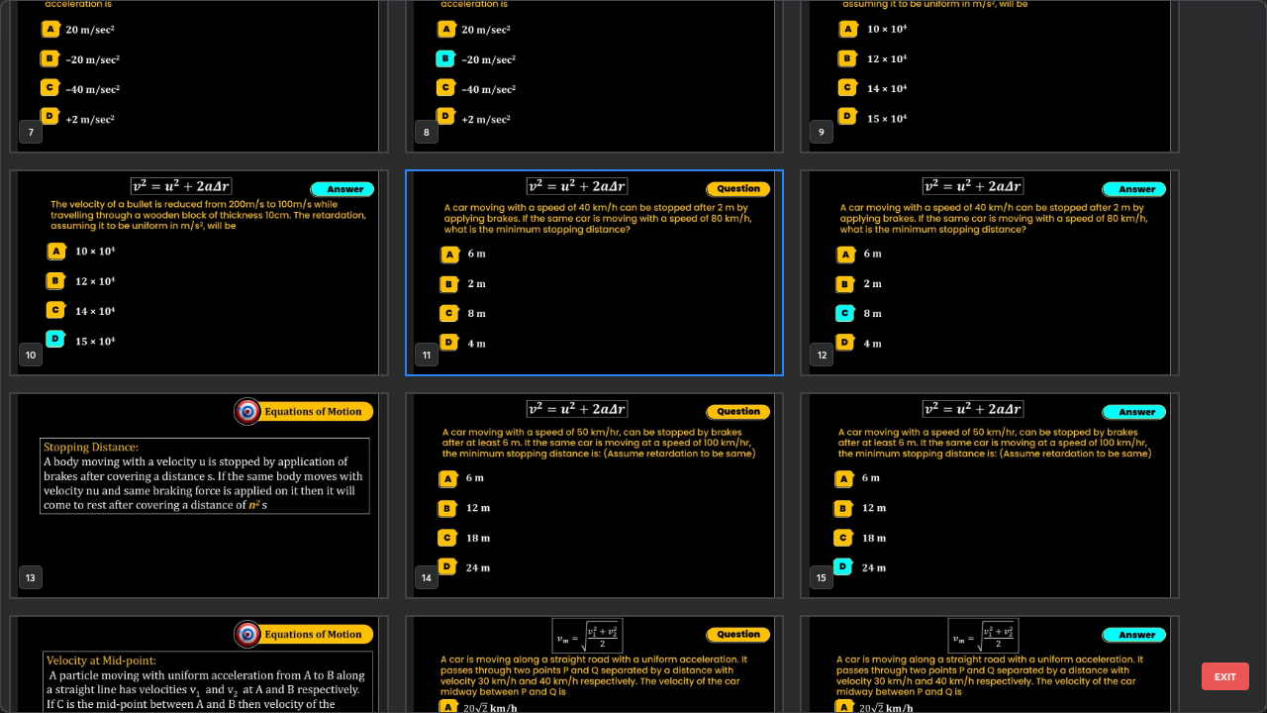
click at [342, 537] on img "grid" at bounding box center [199, 495] width 376 height 203
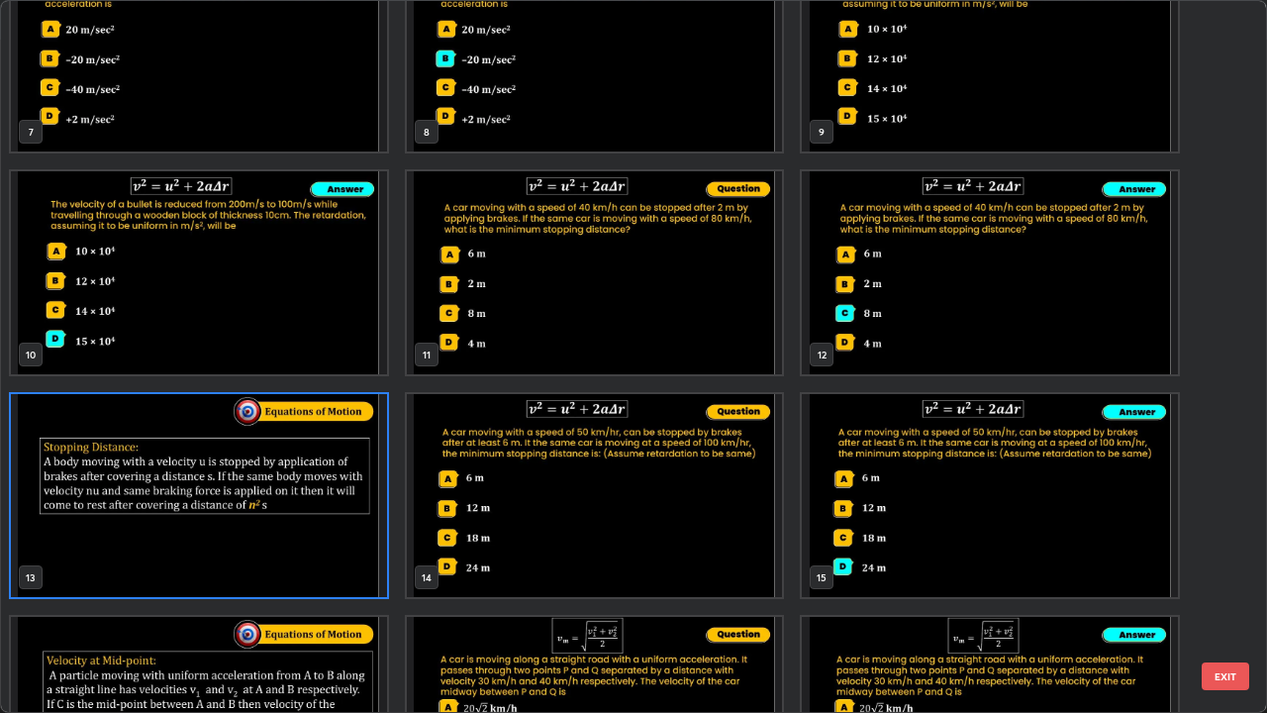
click at [1225, 578] on button "EXIT" at bounding box center [1226, 676] width 48 height 28
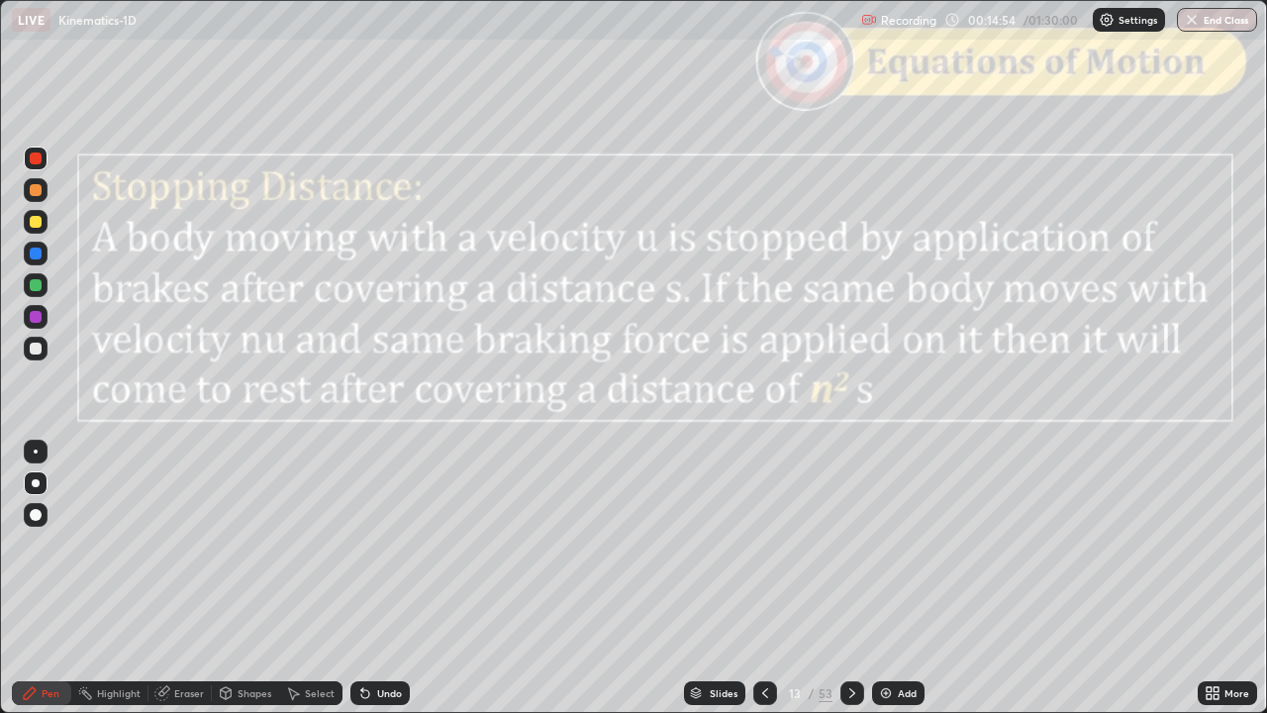
click at [36, 222] on div at bounding box center [36, 222] width 12 height 12
click at [33, 289] on div at bounding box center [36, 285] width 12 height 12
click at [393, 578] on div "Undo" at bounding box center [389, 693] width 25 height 10
click at [390, 578] on div "Undo" at bounding box center [389, 693] width 25 height 10
click at [36, 158] on div at bounding box center [36, 158] width 12 height 12
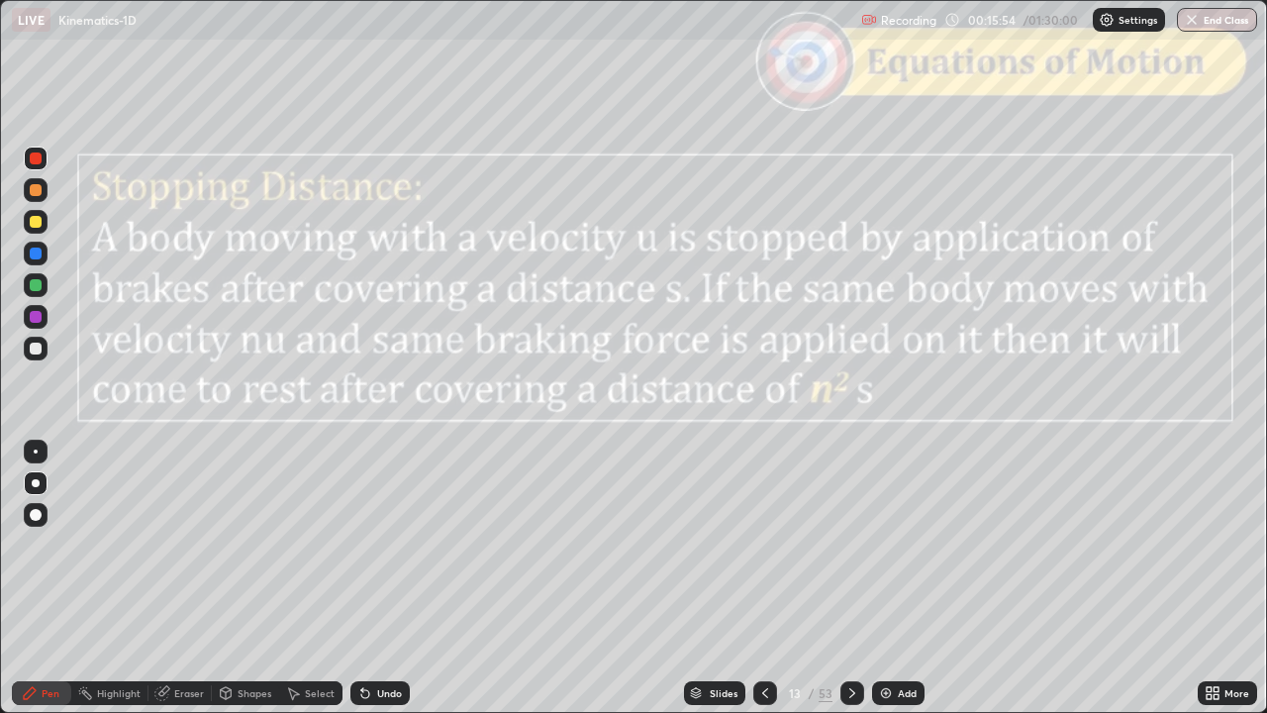
click at [244, 578] on div "Shapes" at bounding box center [255, 693] width 34 height 10
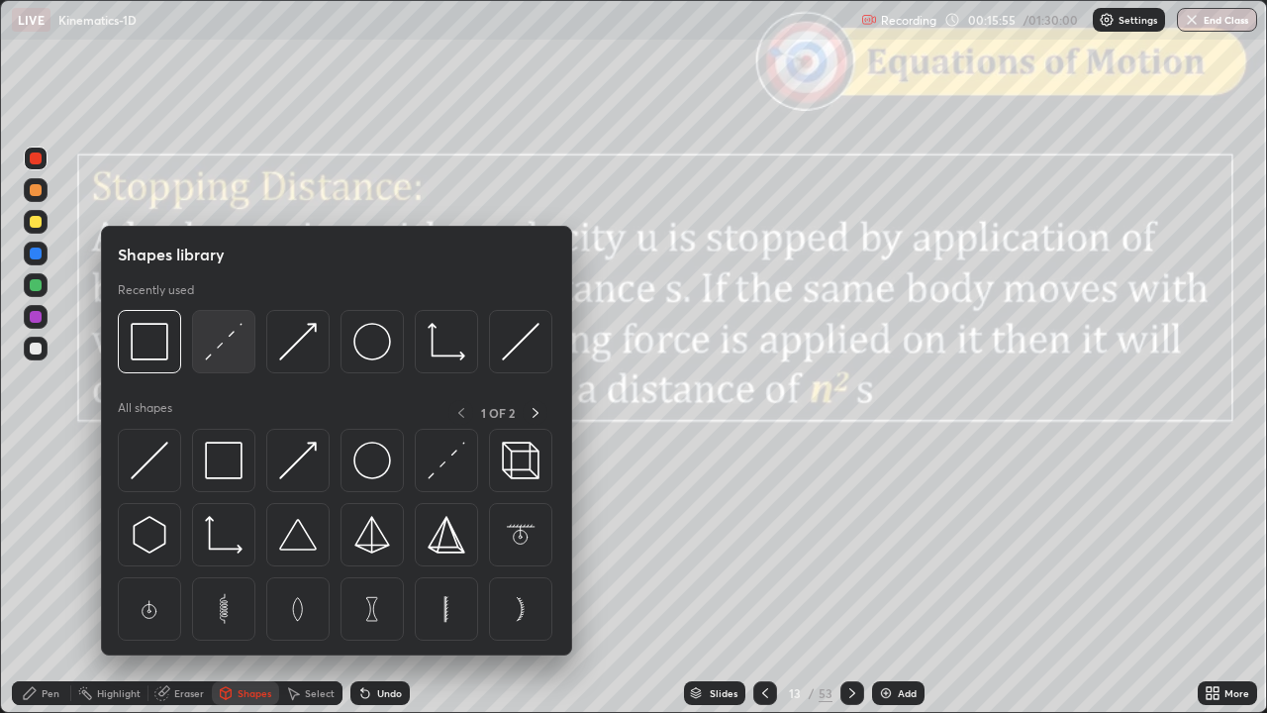
click at [226, 353] on img at bounding box center [224, 342] width 38 height 38
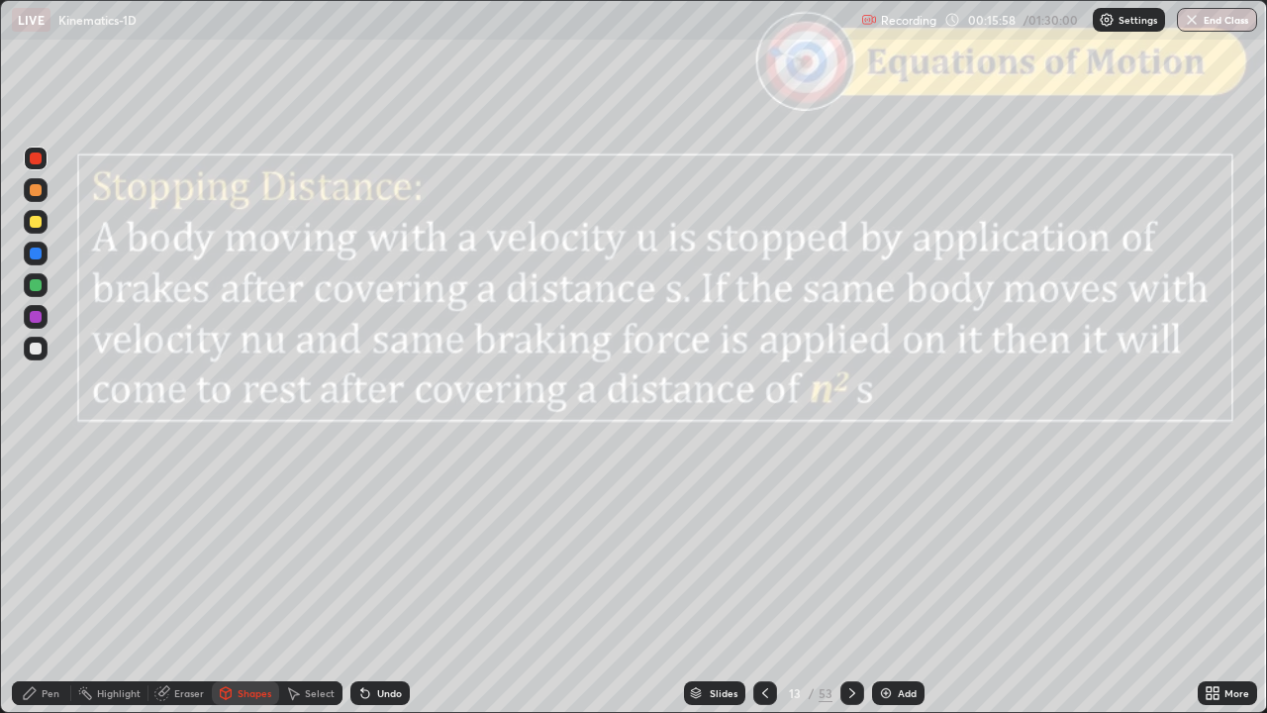
click at [36, 578] on div "Pen" at bounding box center [41, 693] width 59 height 24
click at [35, 351] on div at bounding box center [36, 349] width 12 height 12
click at [253, 578] on div "Shapes" at bounding box center [255, 693] width 34 height 10
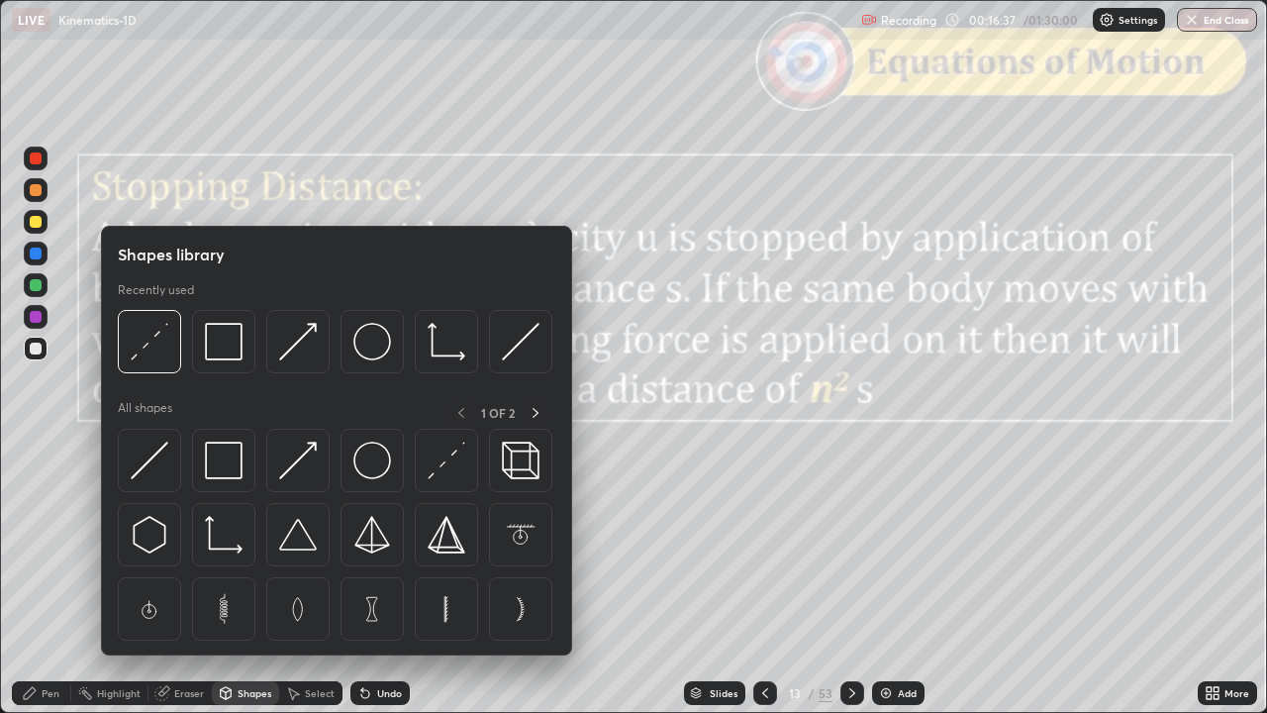
click at [230, 349] on img at bounding box center [224, 342] width 38 height 38
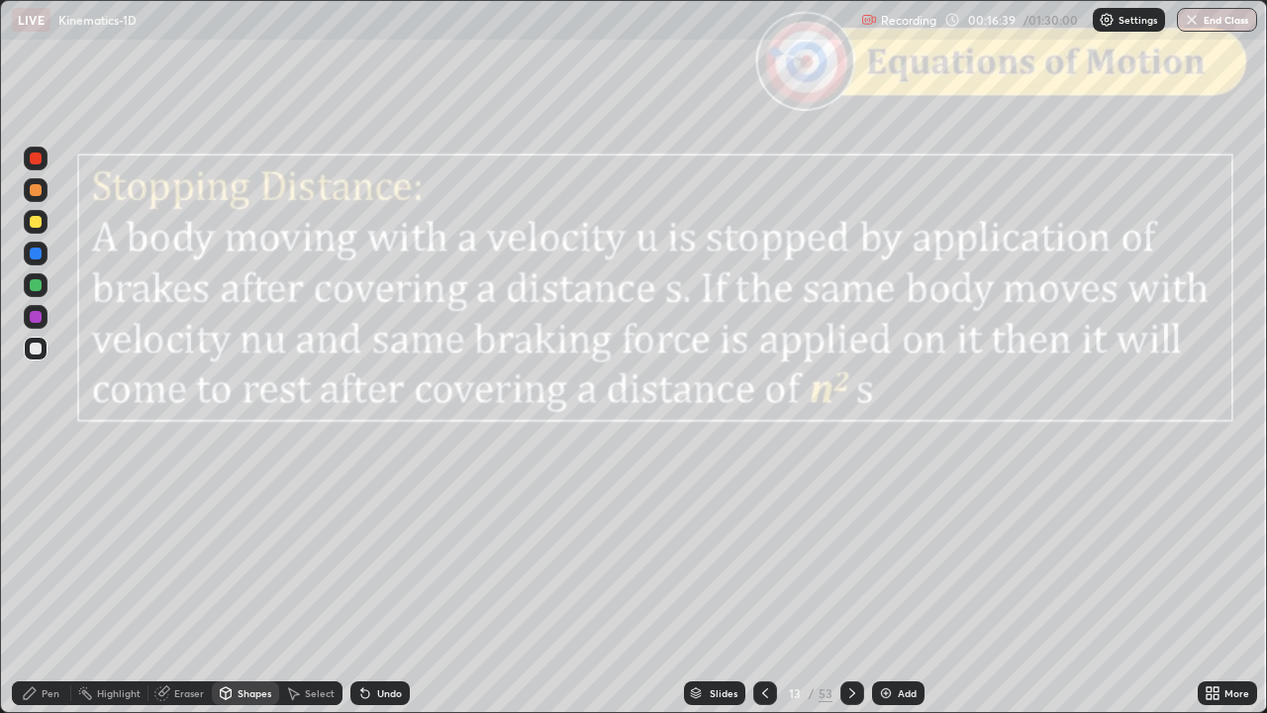
click at [396, 578] on div "Undo" at bounding box center [380, 693] width 59 height 24
click at [37, 158] on div at bounding box center [36, 158] width 12 height 12
click at [240, 578] on div "Shapes" at bounding box center [255, 693] width 34 height 10
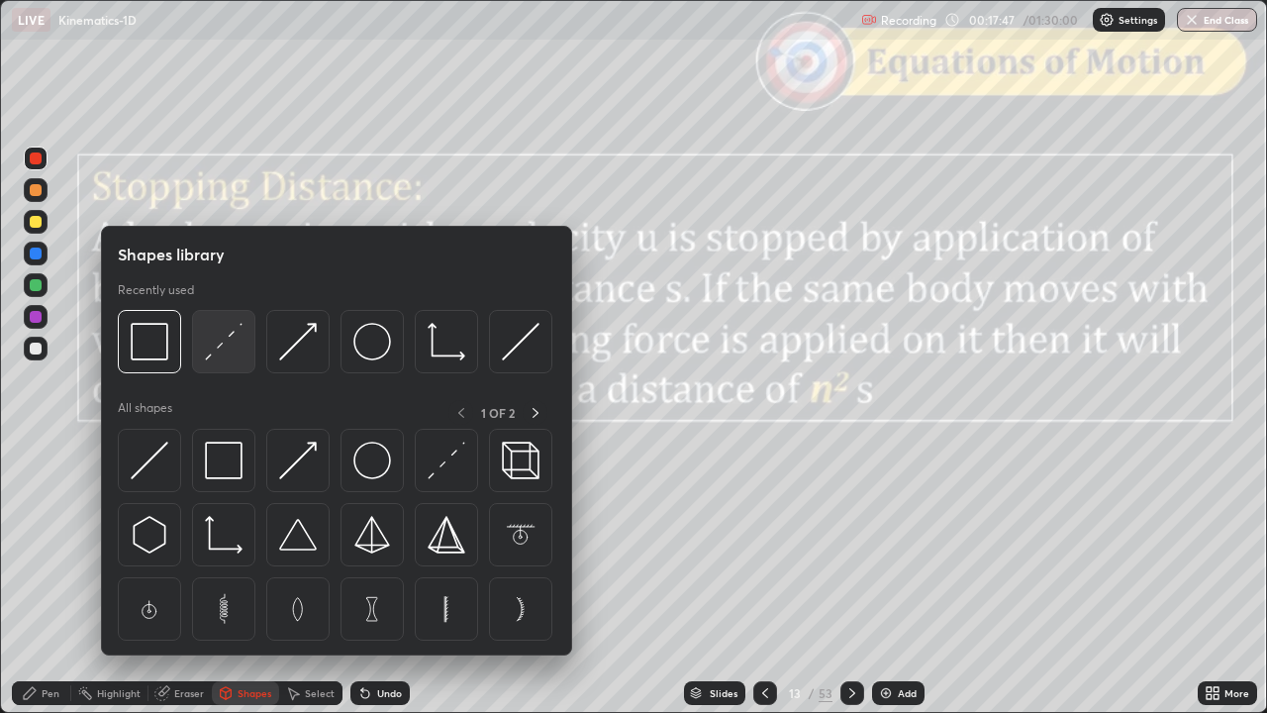
click at [234, 356] on img at bounding box center [224, 342] width 38 height 38
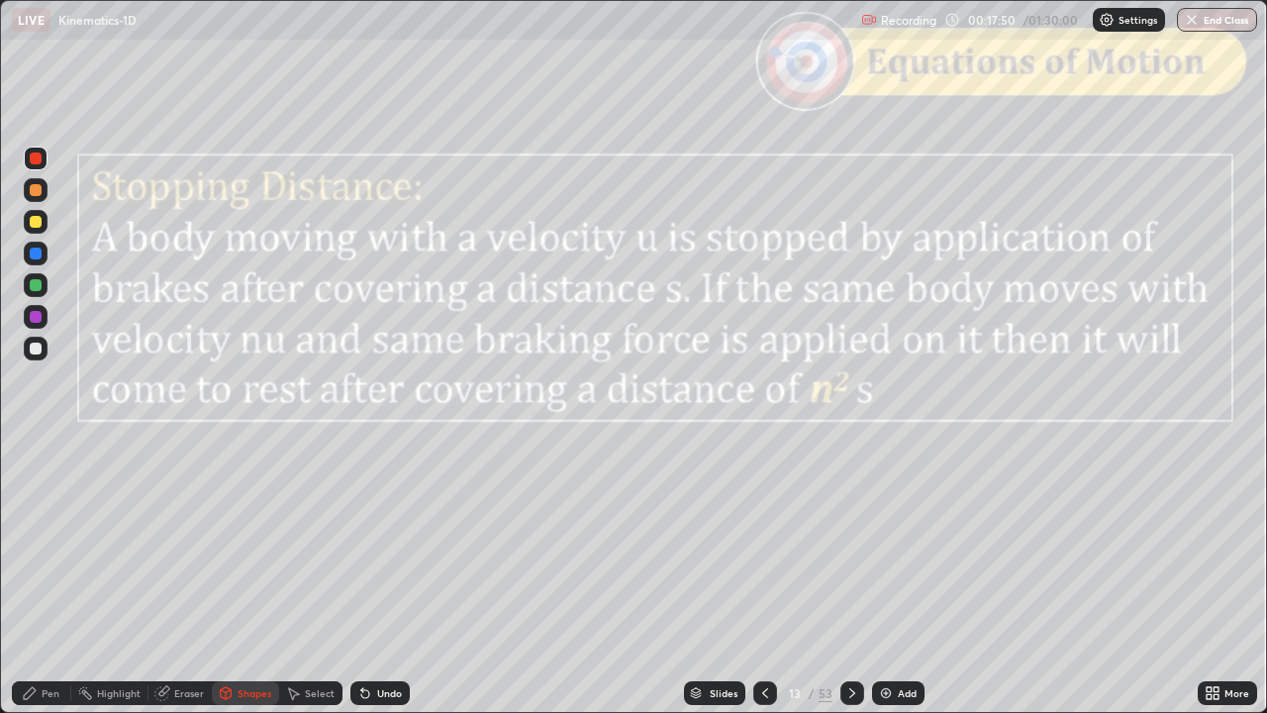
click at [36, 322] on div at bounding box center [36, 317] width 12 height 12
click at [394, 578] on div "Undo" at bounding box center [380, 693] width 59 height 24
click at [30, 578] on icon at bounding box center [30, 693] width 12 height 12
click at [773, 578] on div at bounding box center [766, 693] width 24 height 24
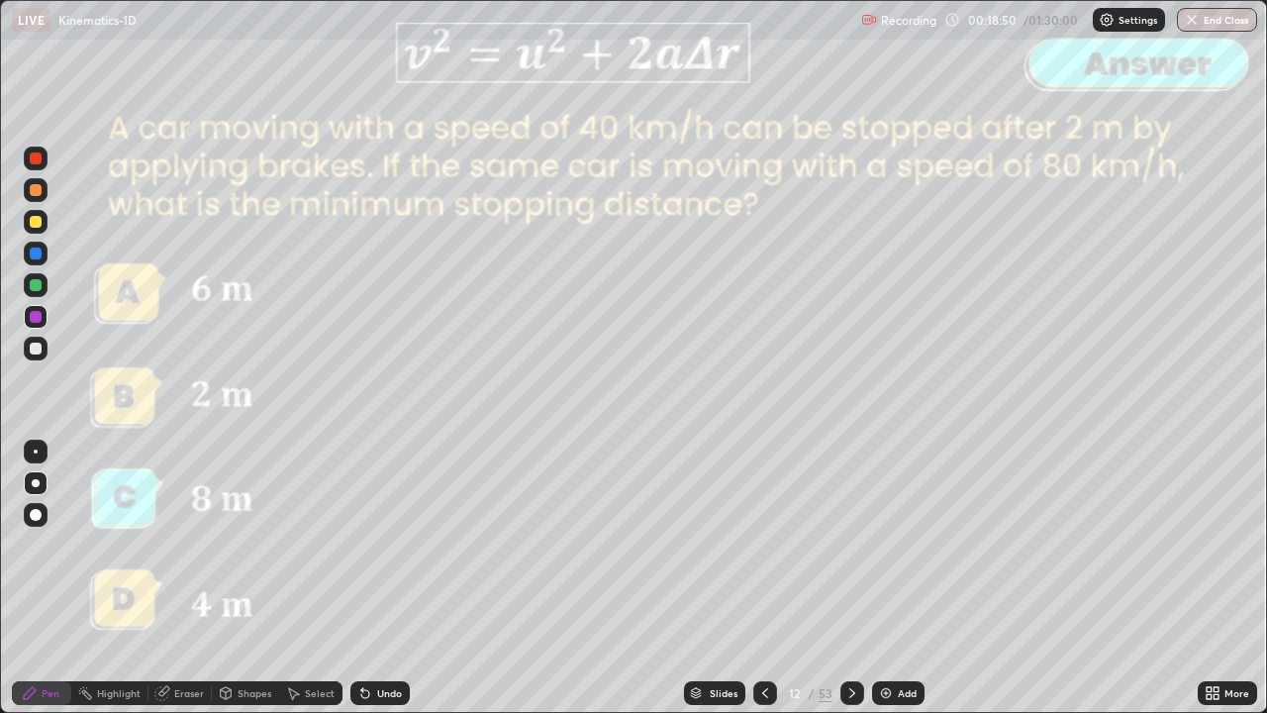
click at [774, 578] on div at bounding box center [766, 693] width 24 height 24
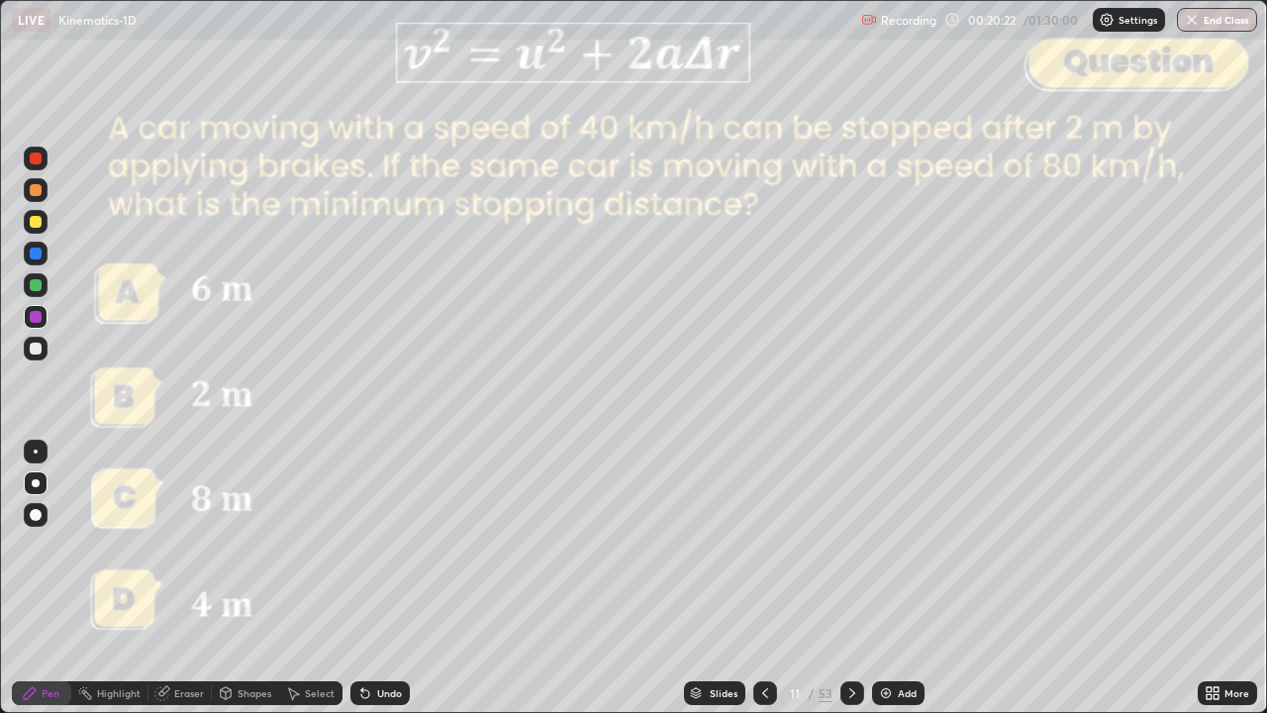
click at [852, 578] on icon at bounding box center [853, 693] width 16 height 16
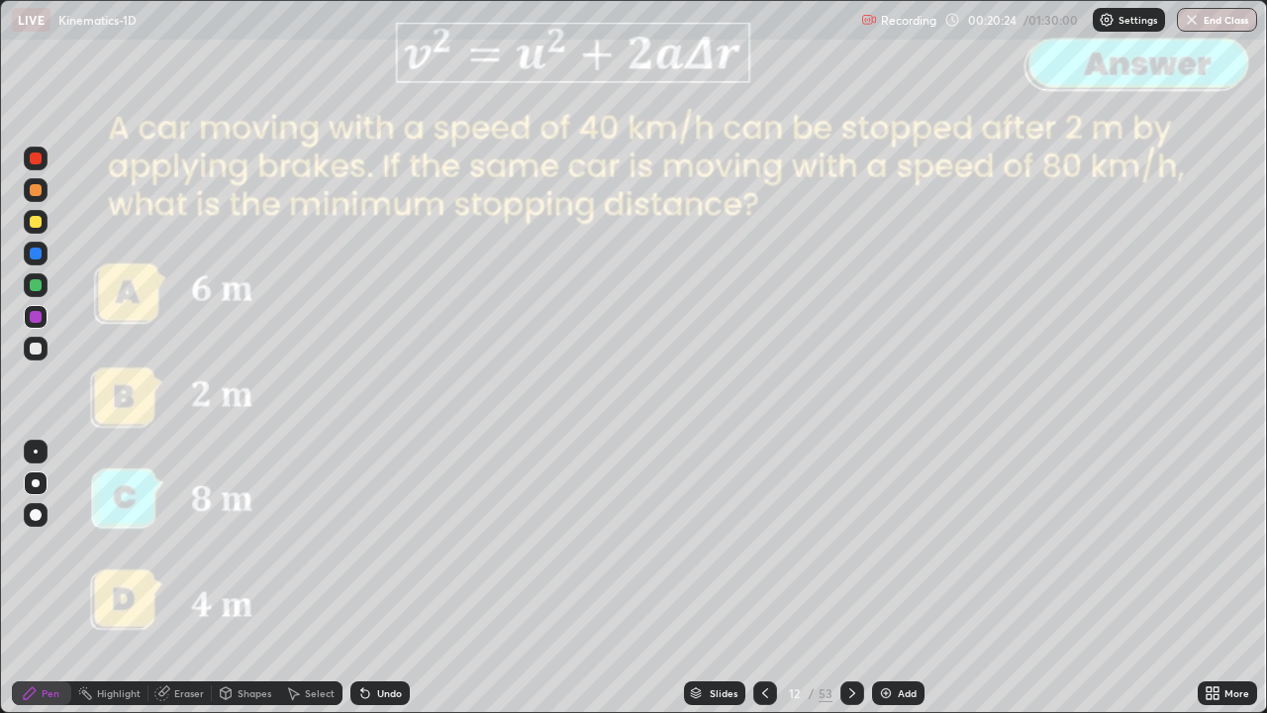
click at [850, 578] on icon at bounding box center [853, 693] width 16 height 16
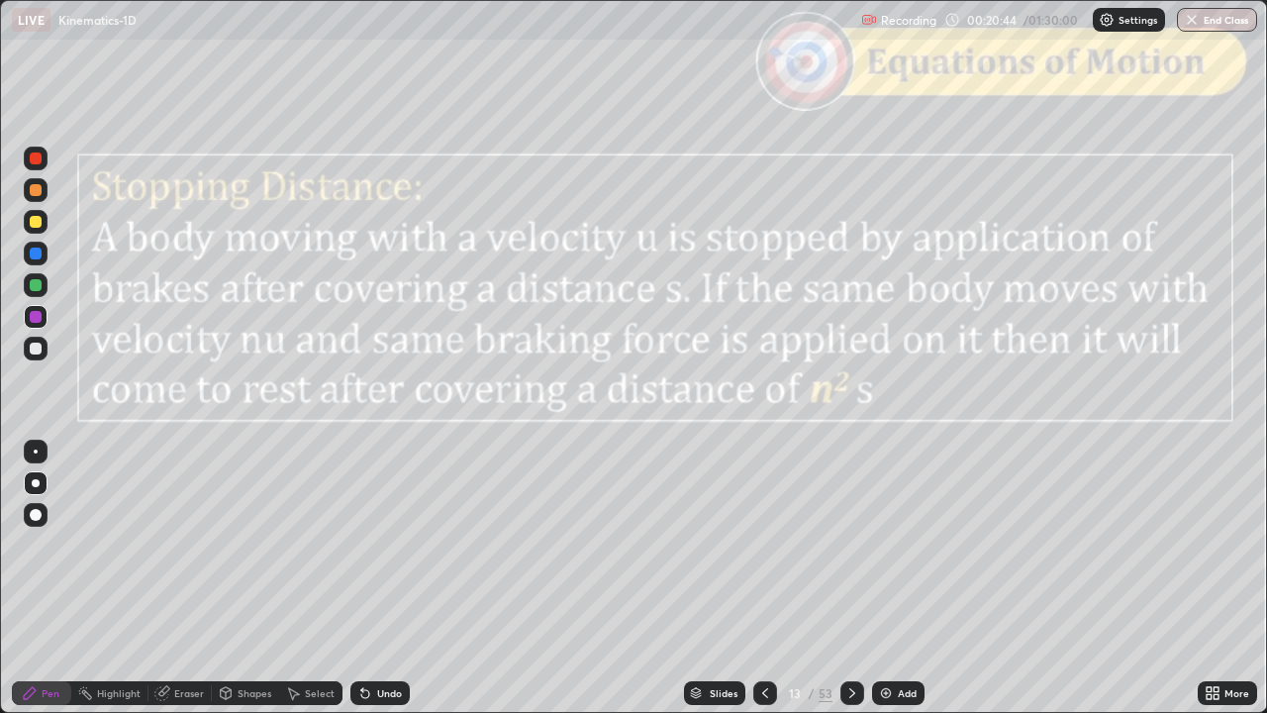
click at [850, 578] on div at bounding box center [853, 693] width 24 height 24
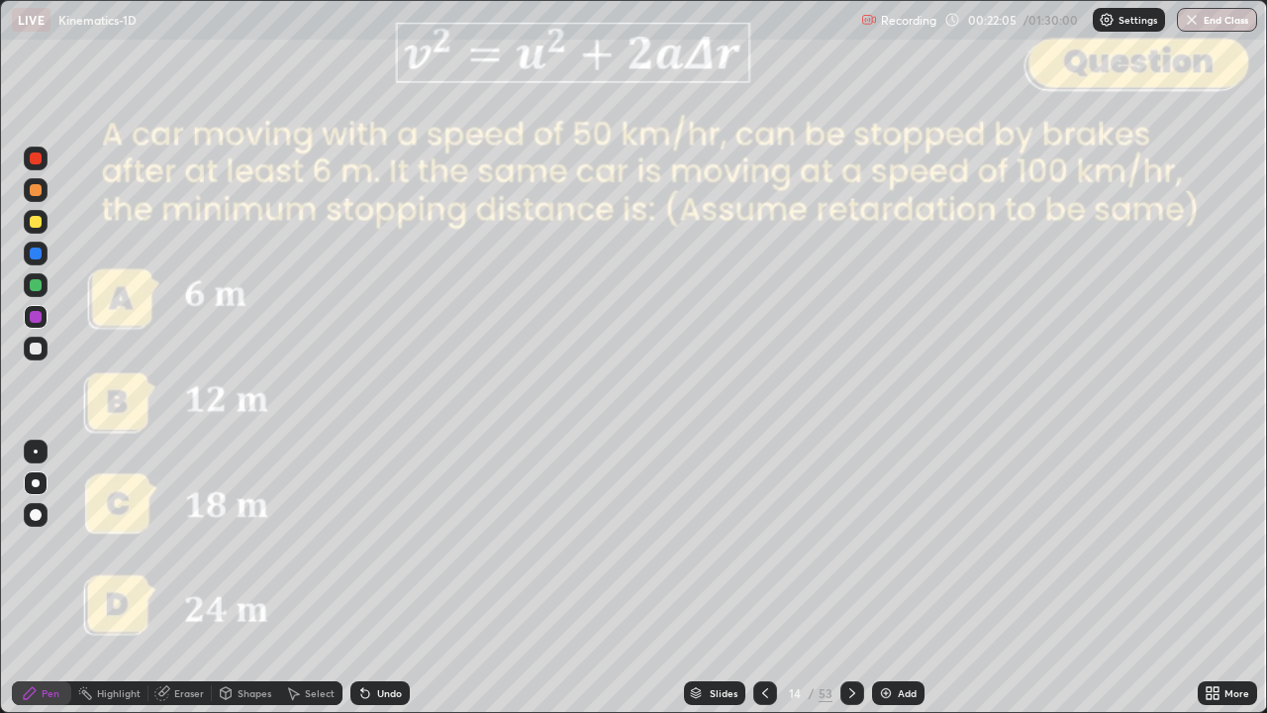
click at [850, 578] on icon at bounding box center [853, 693] width 6 height 10
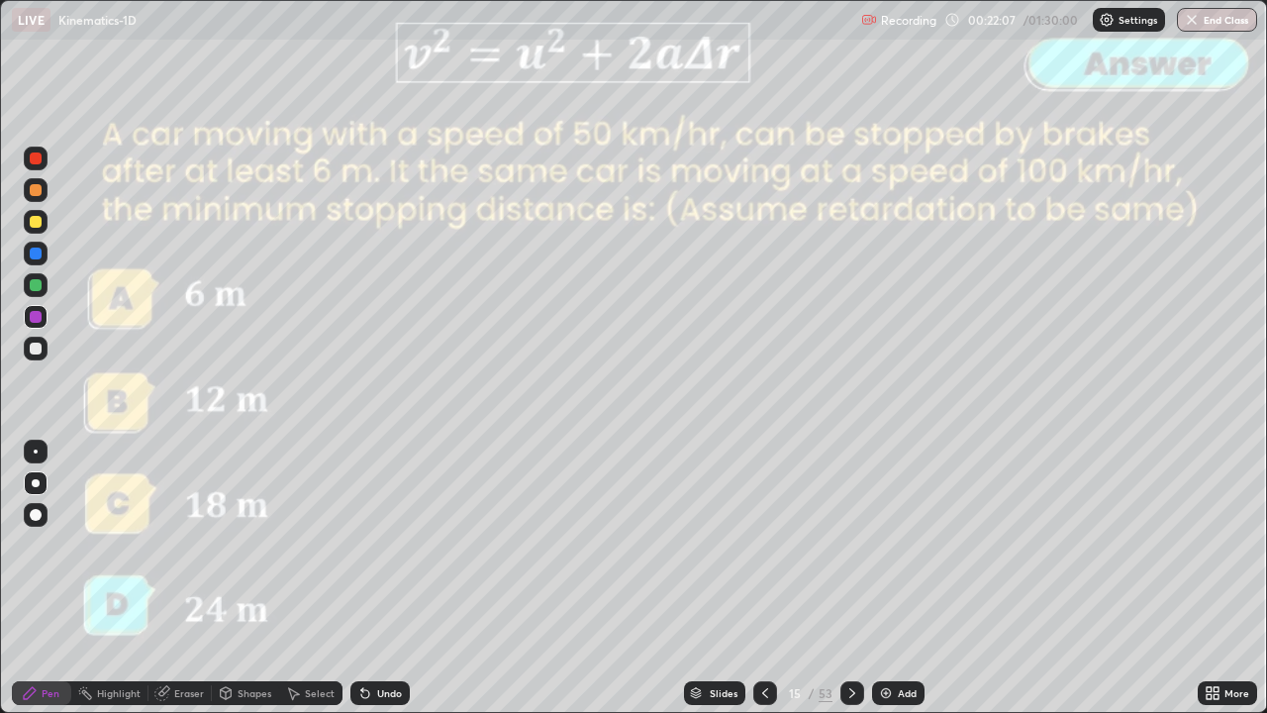
click at [850, 578] on icon at bounding box center [853, 693] width 16 height 16
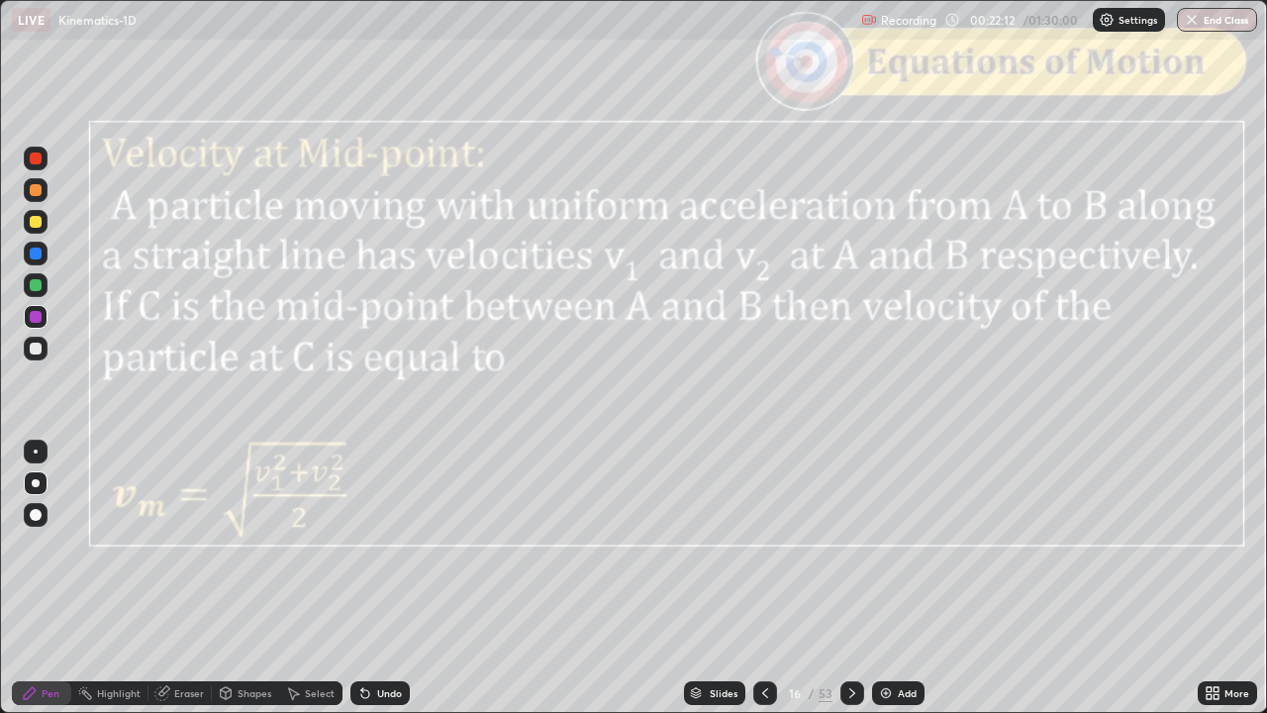
click at [251, 578] on div "Shapes" at bounding box center [255, 693] width 34 height 10
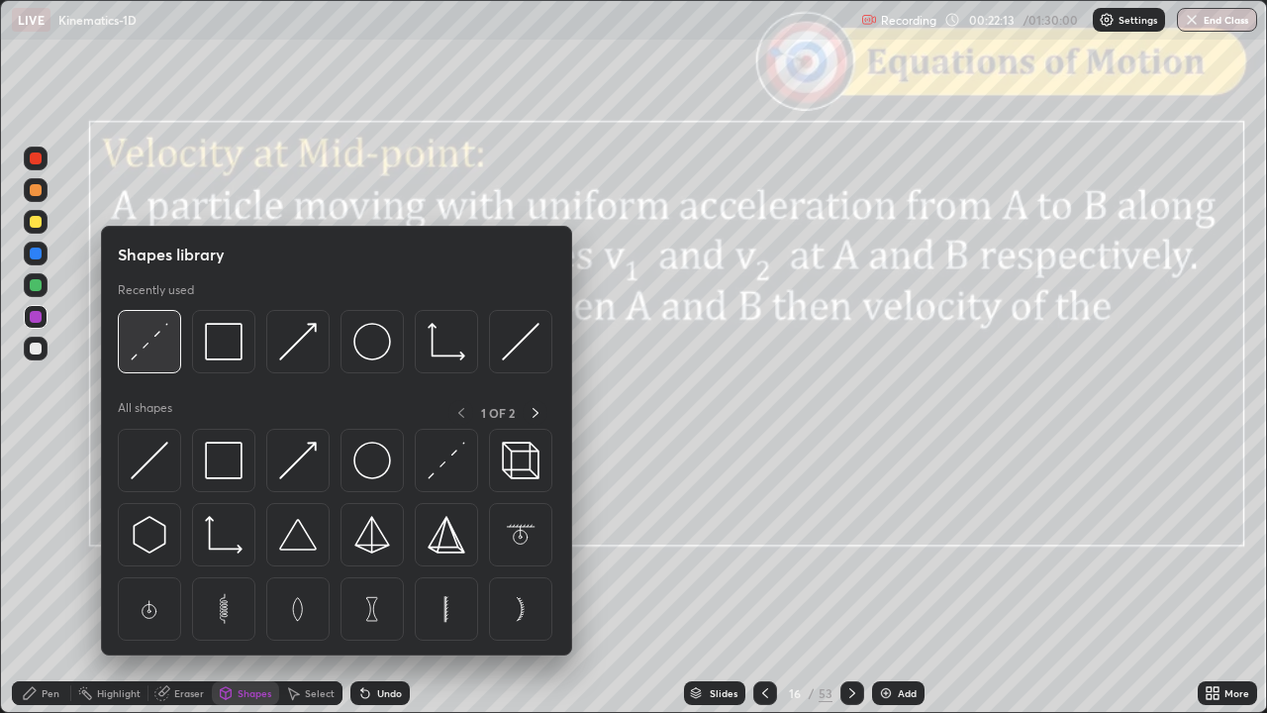
click at [160, 345] on img at bounding box center [150, 342] width 38 height 38
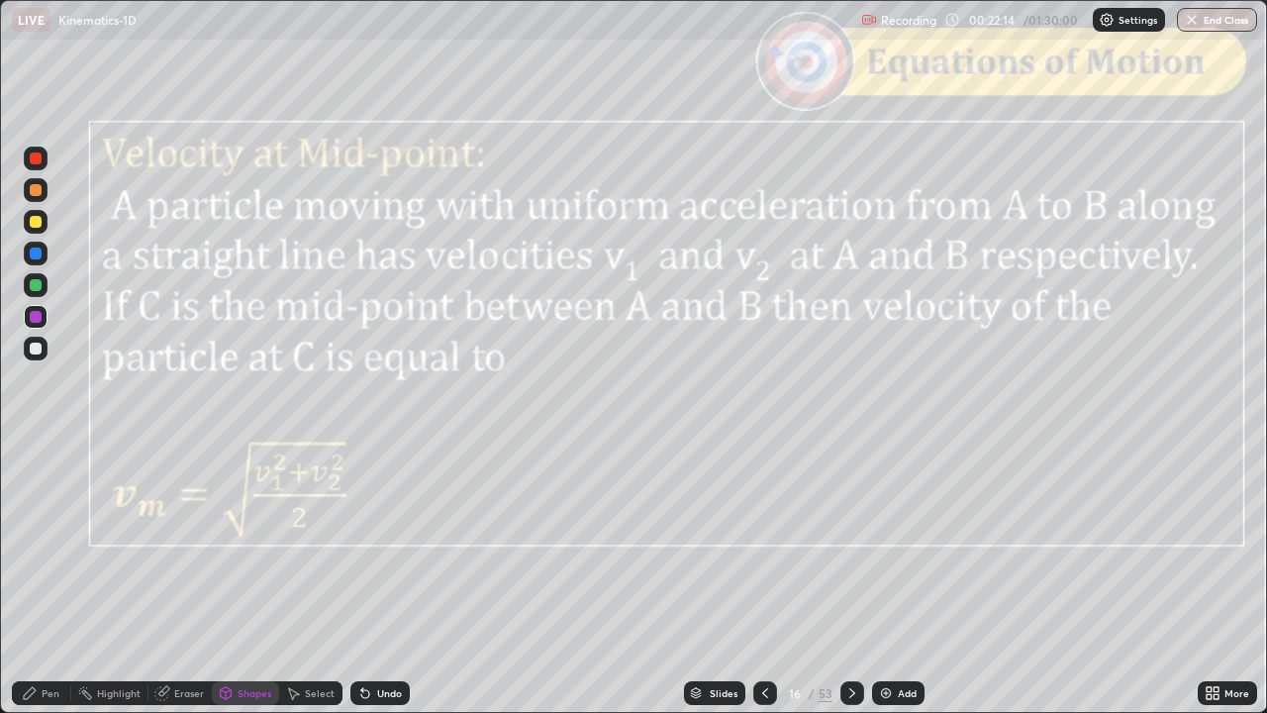
click at [37, 348] on div at bounding box center [36, 349] width 12 height 12
click at [39, 351] on div at bounding box center [36, 349] width 12 height 12
click at [43, 578] on div "Pen" at bounding box center [51, 693] width 18 height 10
click at [381, 578] on div "Undo" at bounding box center [380, 693] width 59 height 24
click at [390, 578] on div "Undo" at bounding box center [389, 693] width 25 height 10
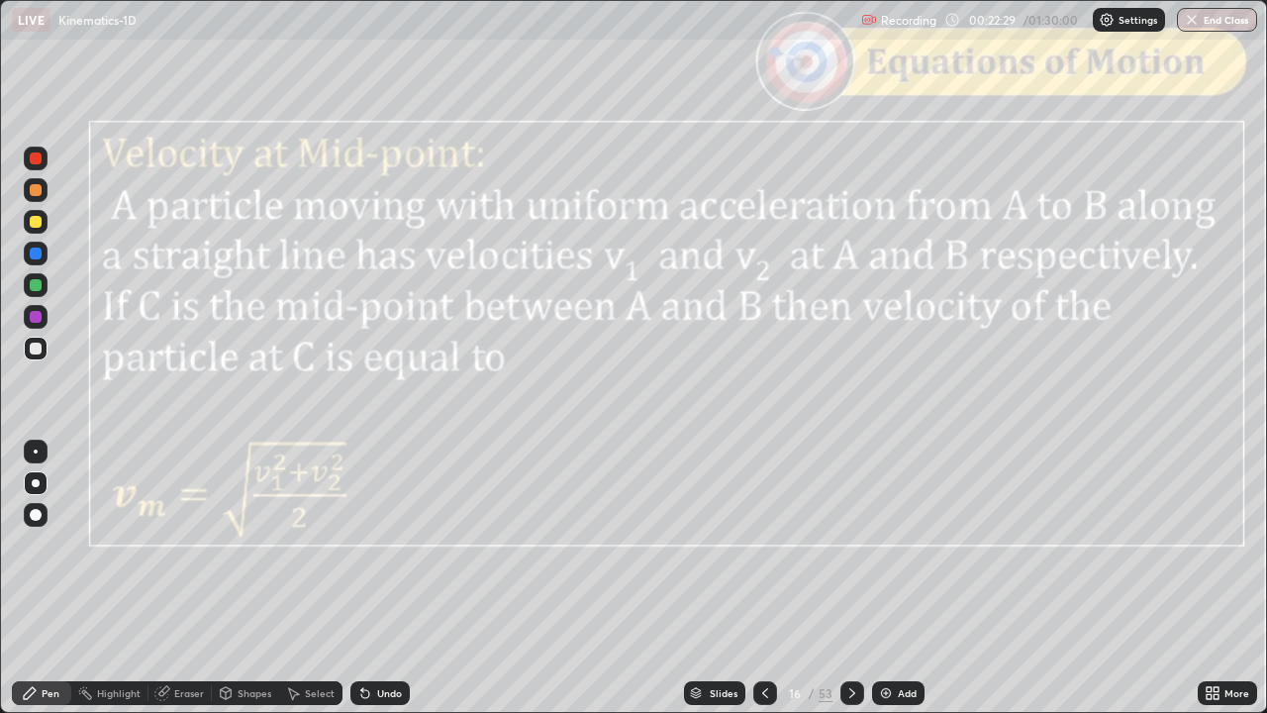
click at [388, 578] on div "Undo" at bounding box center [389, 693] width 25 height 10
click at [36, 191] on div at bounding box center [36, 190] width 12 height 12
click at [252, 578] on div "Shapes" at bounding box center [255, 693] width 34 height 10
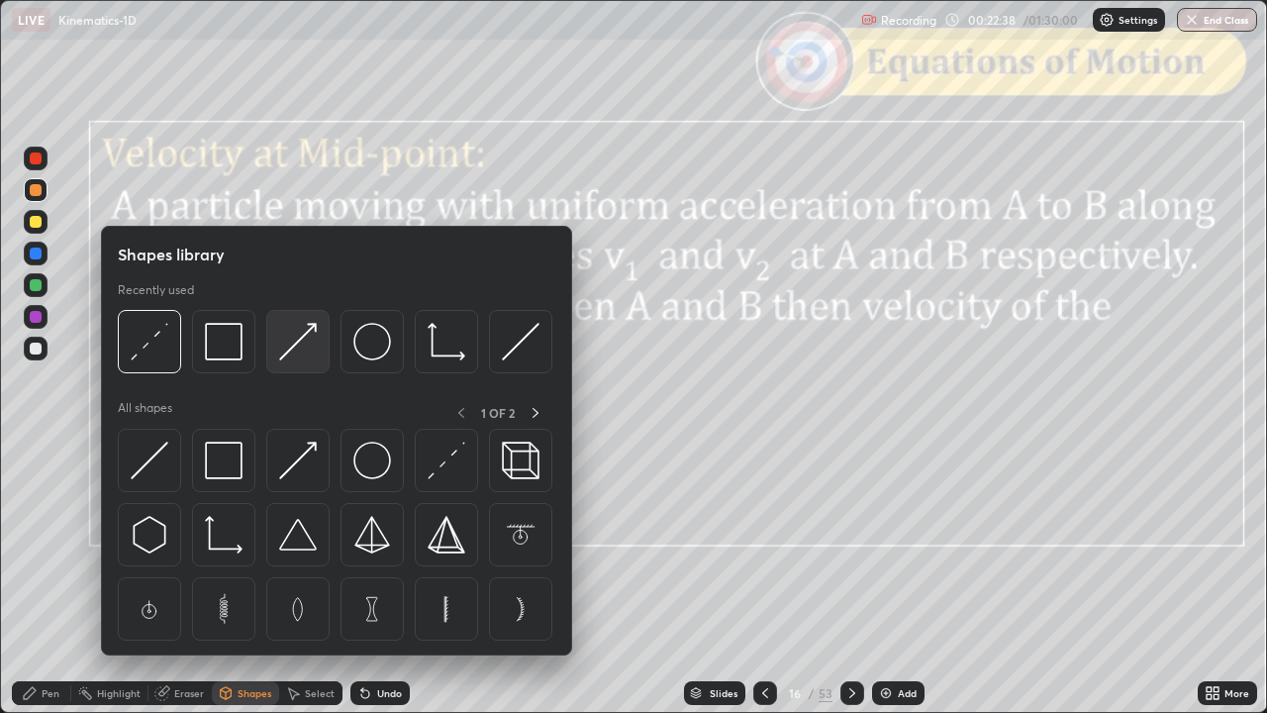
click at [318, 354] on div at bounding box center [297, 341] width 63 height 63
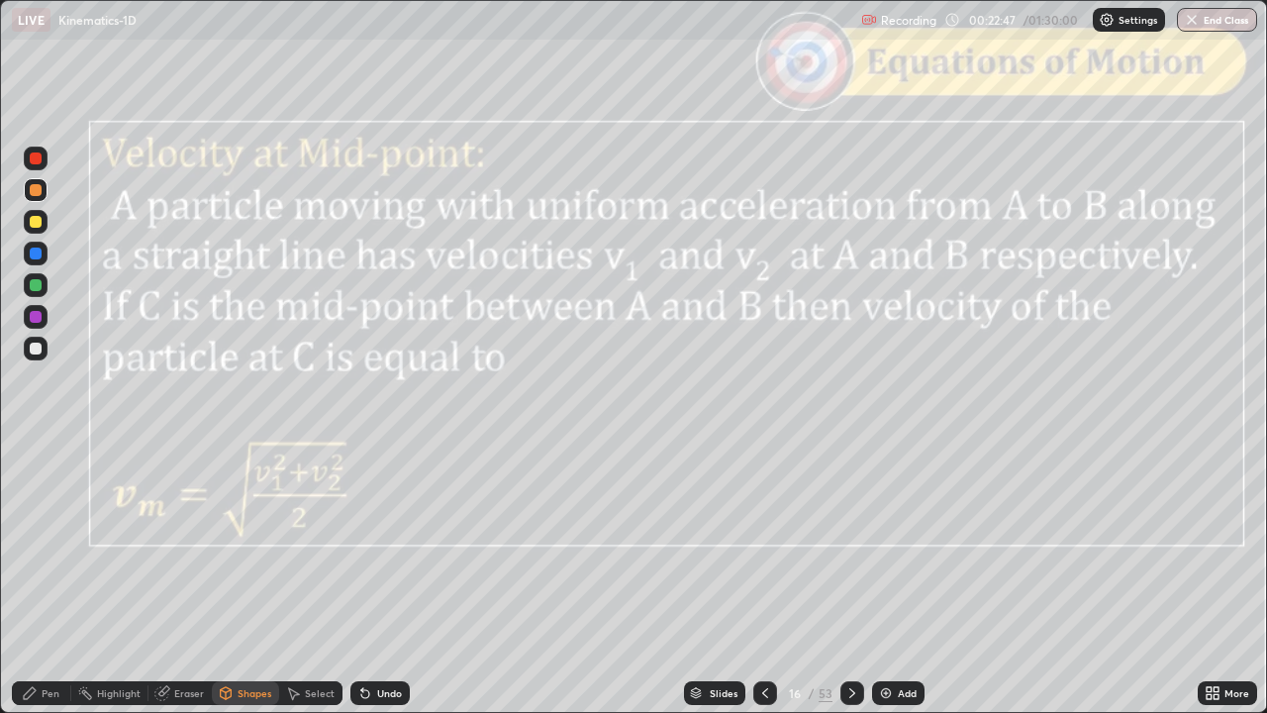
click at [30, 578] on icon at bounding box center [30, 693] width 16 height 16
click at [36, 287] on div at bounding box center [36, 285] width 12 height 12
click at [235, 578] on div "Shapes" at bounding box center [245, 693] width 67 height 24
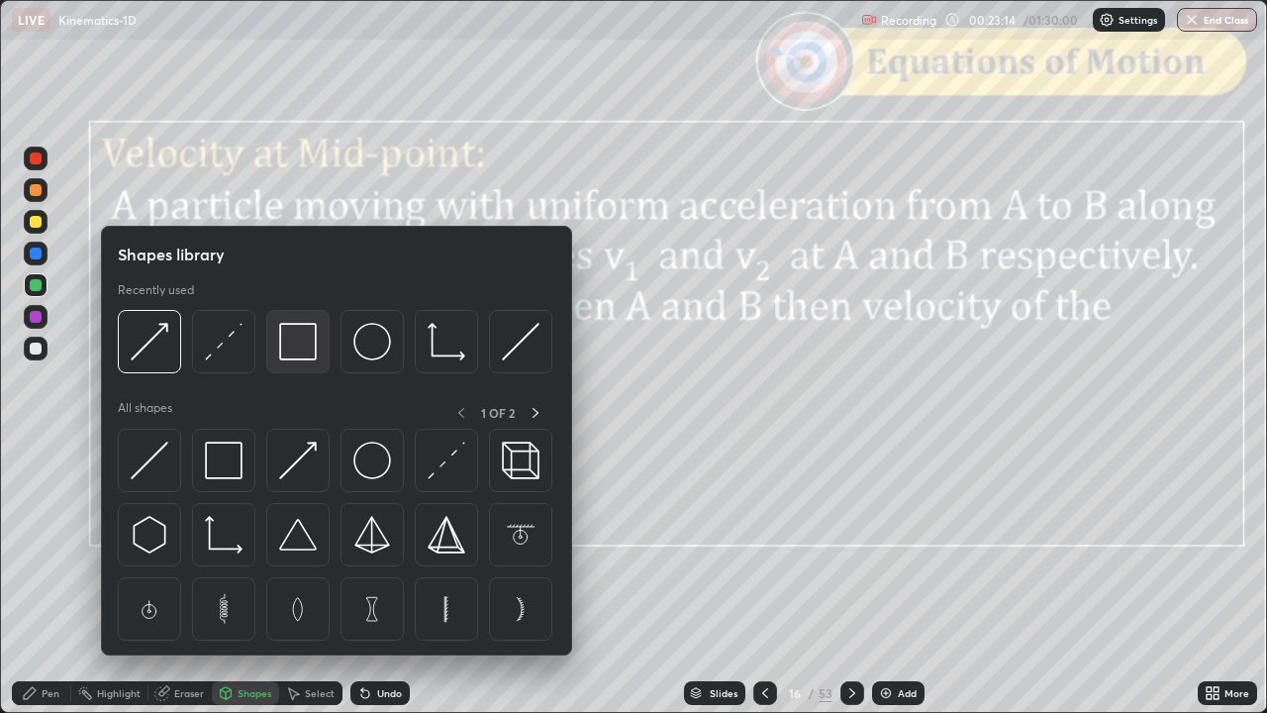
click at [297, 347] on img at bounding box center [298, 342] width 38 height 38
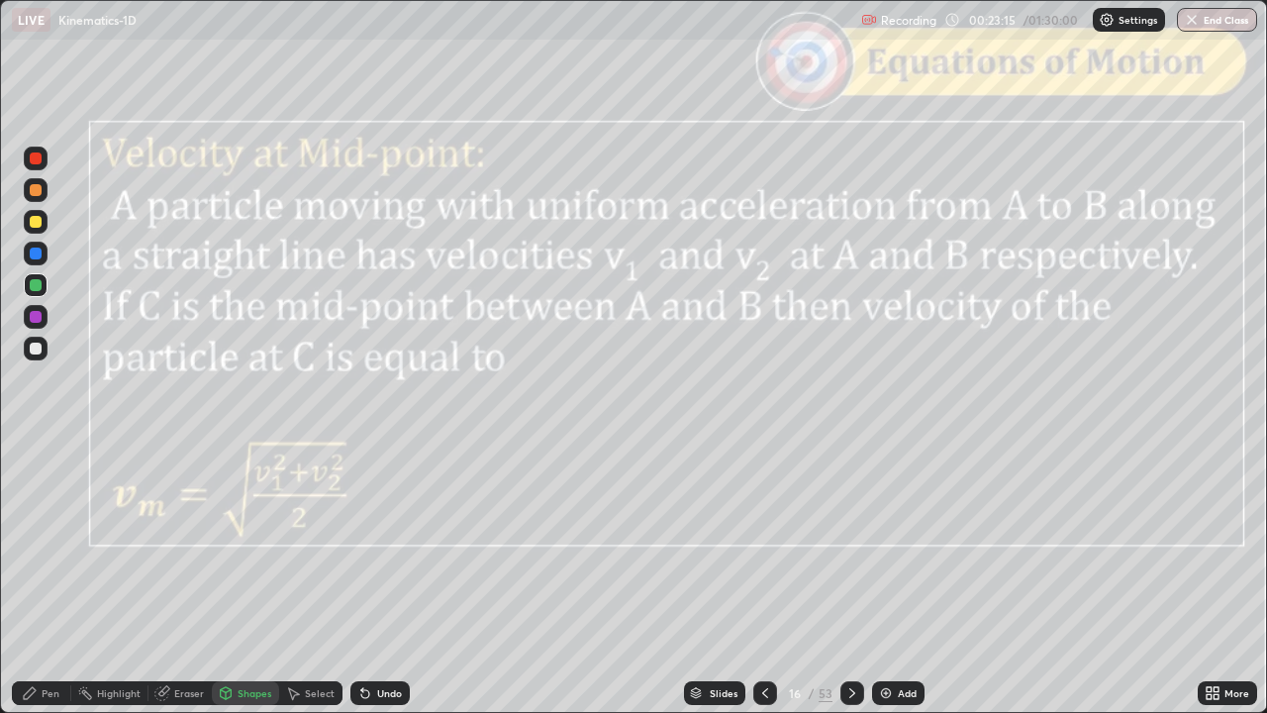
click at [34, 160] on div at bounding box center [36, 158] width 12 height 12
click at [38, 283] on div at bounding box center [36, 285] width 12 height 12
click at [228, 578] on icon at bounding box center [226, 693] width 11 height 12
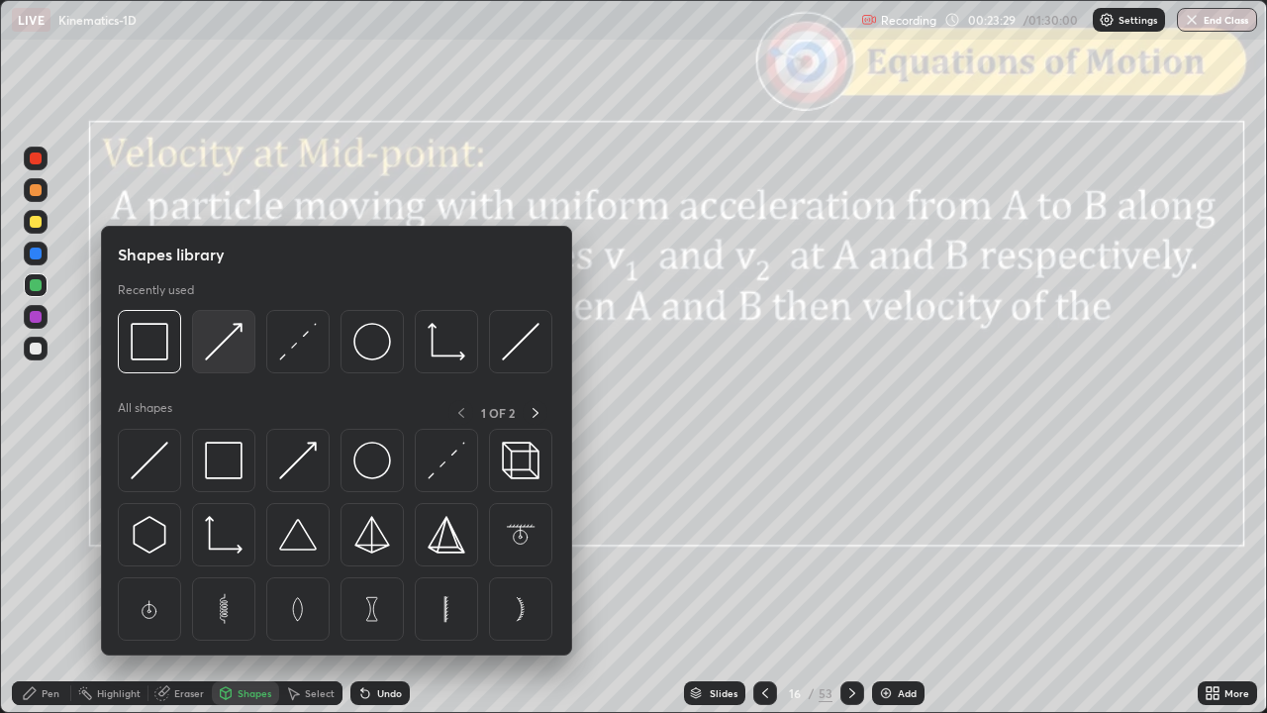
click at [214, 351] on img at bounding box center [224, 342] width 38 height 38
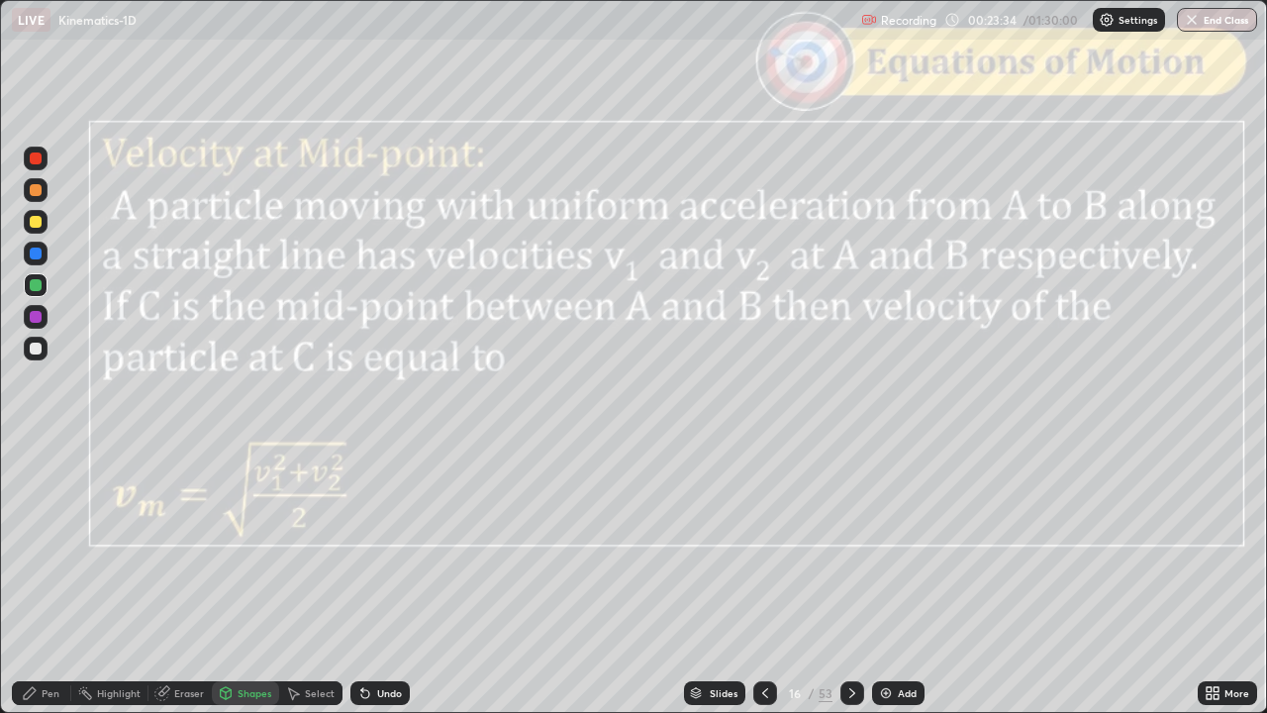
click at [48, 578] on div "Pen" at bounding box center [41, 693] width 59 height 24
click at [849, 578] on icon at bounding box center [853, 693] width 16 height 16
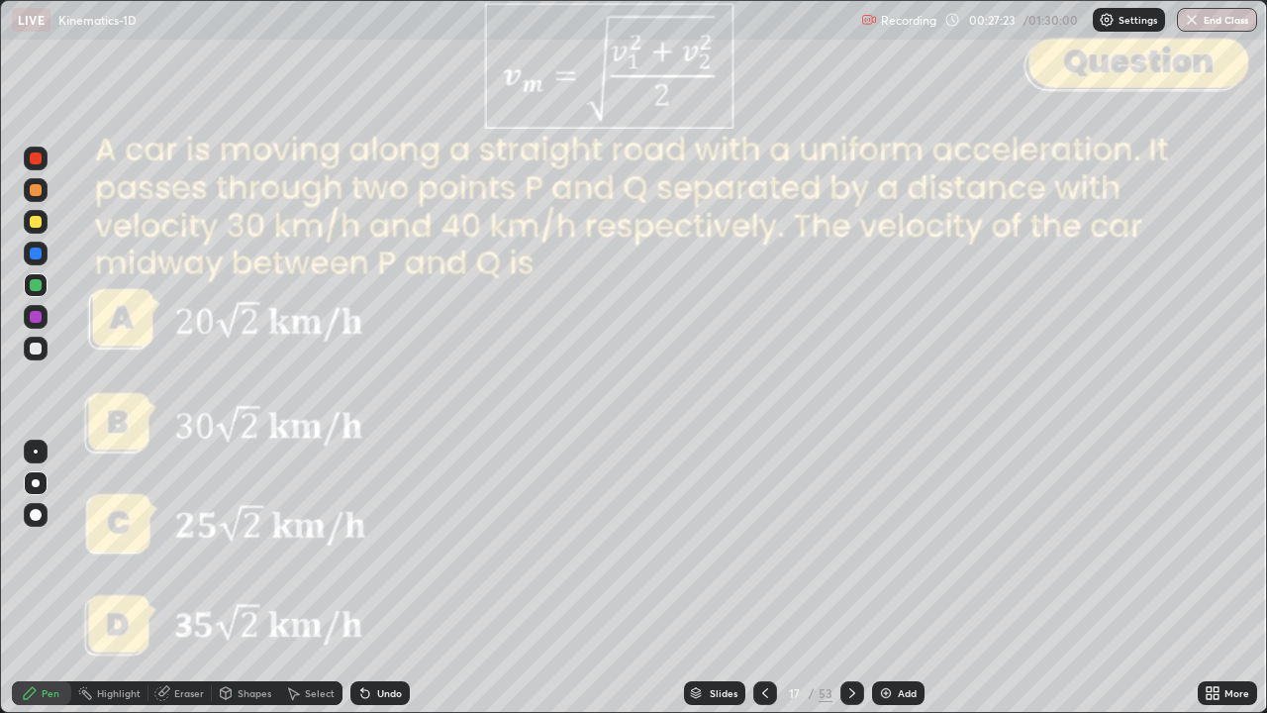
click at [39, 350] on div at bounding box center [36, 349] width 12 height 12
click at [850, 578] on icon at bounding box center [853, 693] width 16 height 16
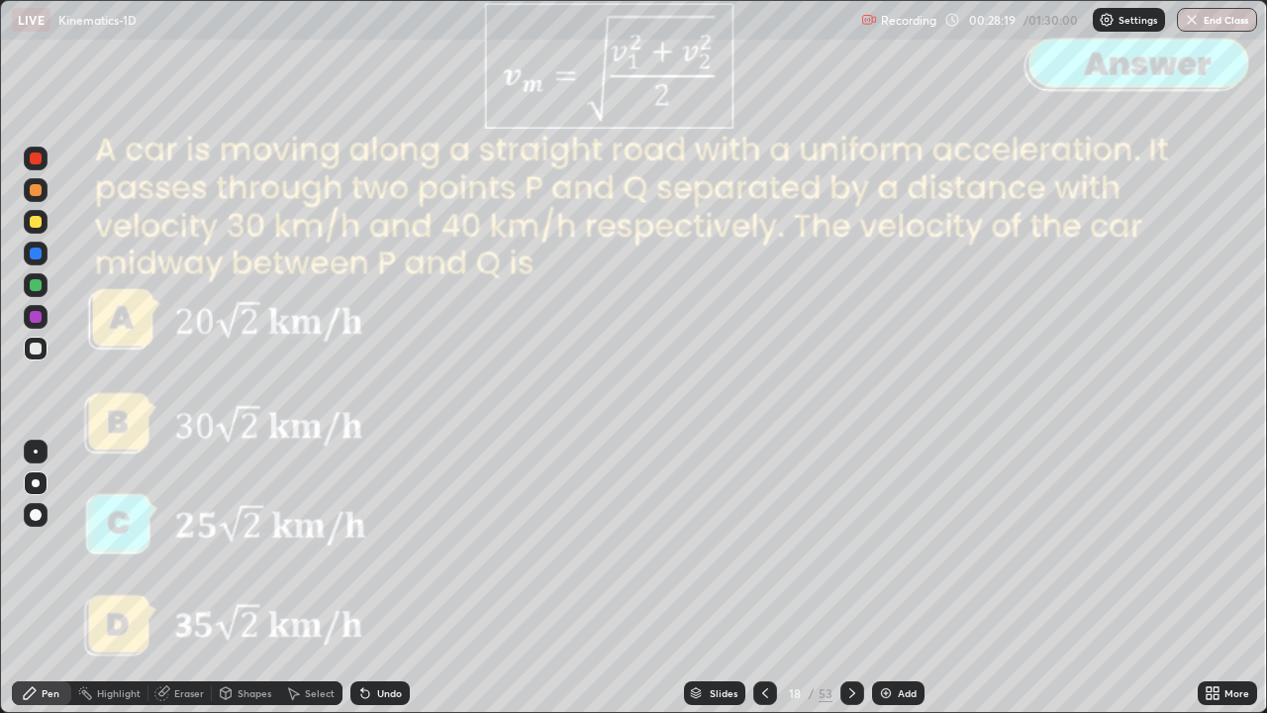
click at [851, 578] on icon at bounding box center [853, 693] width 16 height 16
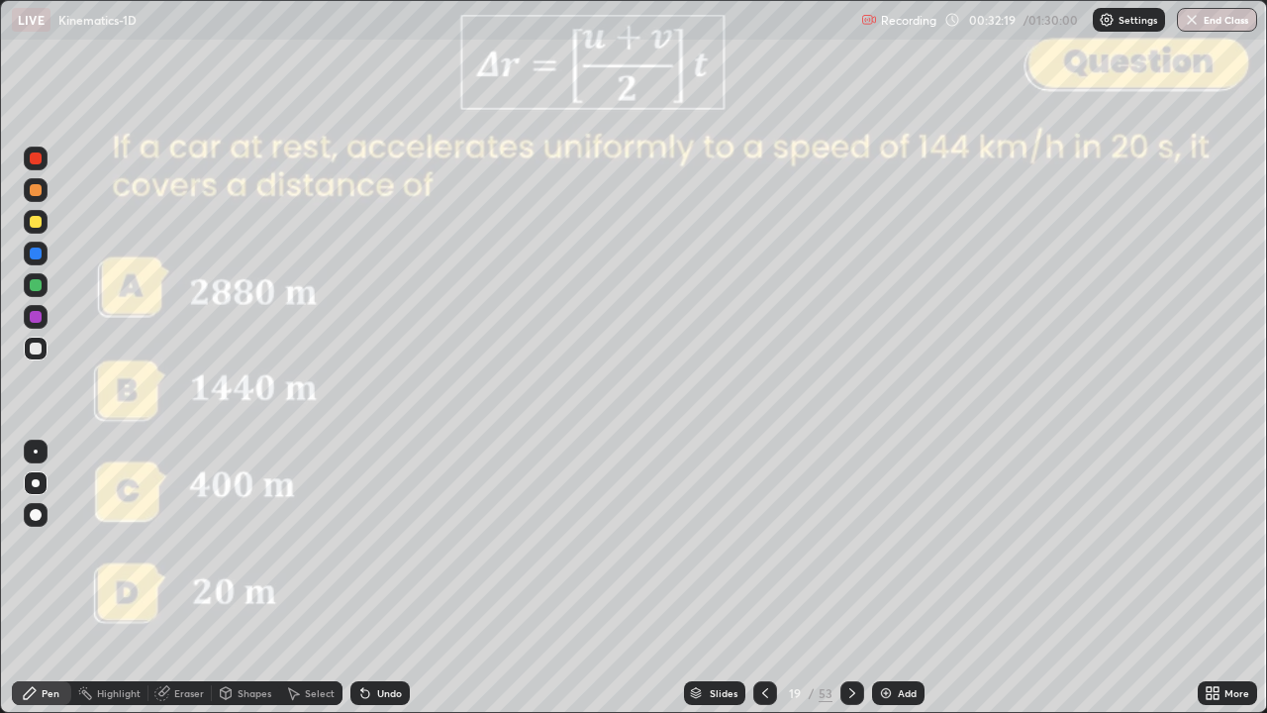
click at [192, 578] on div "Eraser" at bounding box center [189, 693] width 30 height 10
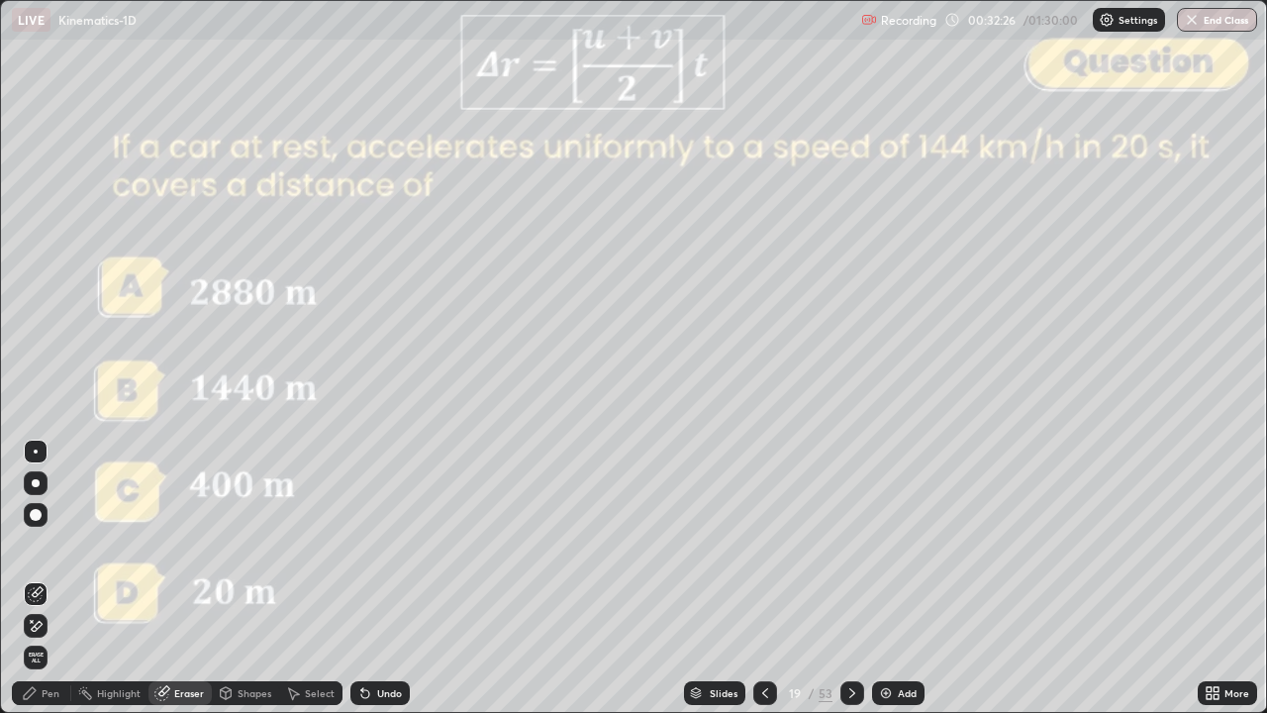
click at [46, 578] on div "Pen" at bounding box center [51, 693] width 18 height 10
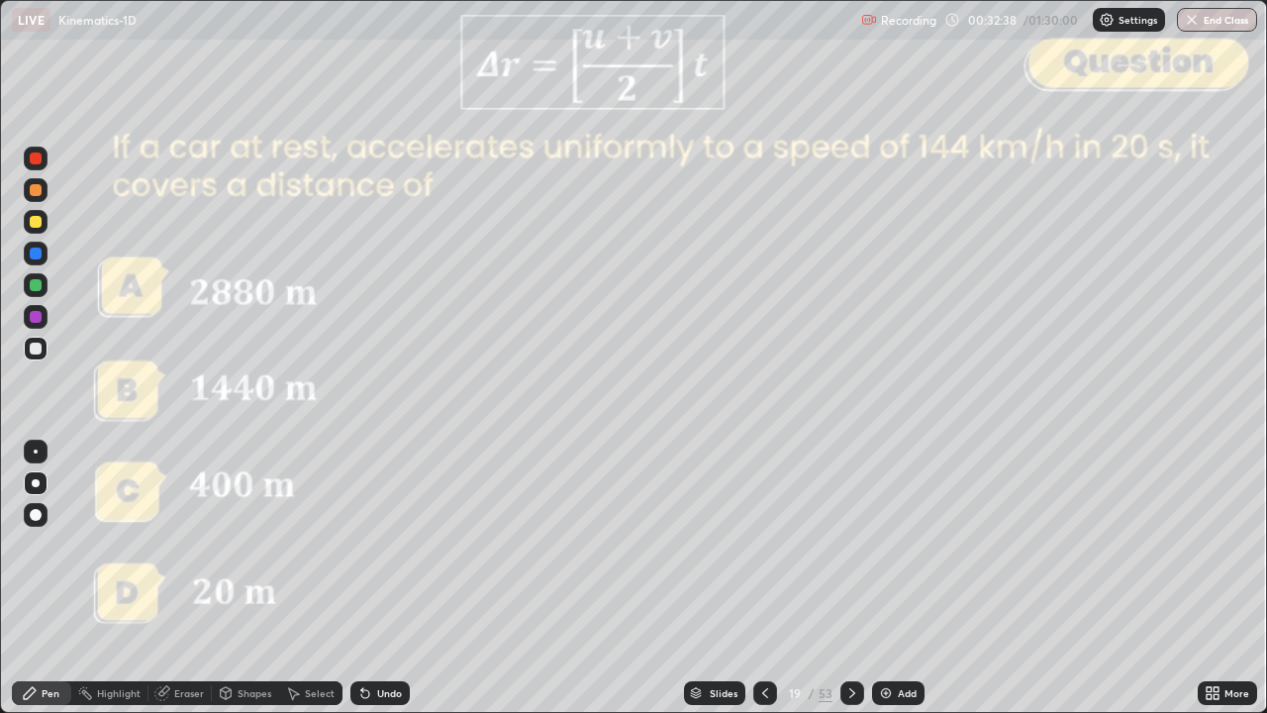
click at [182, 578] on div "Eraser" at bounding box center [189, 693] width 30 height 10
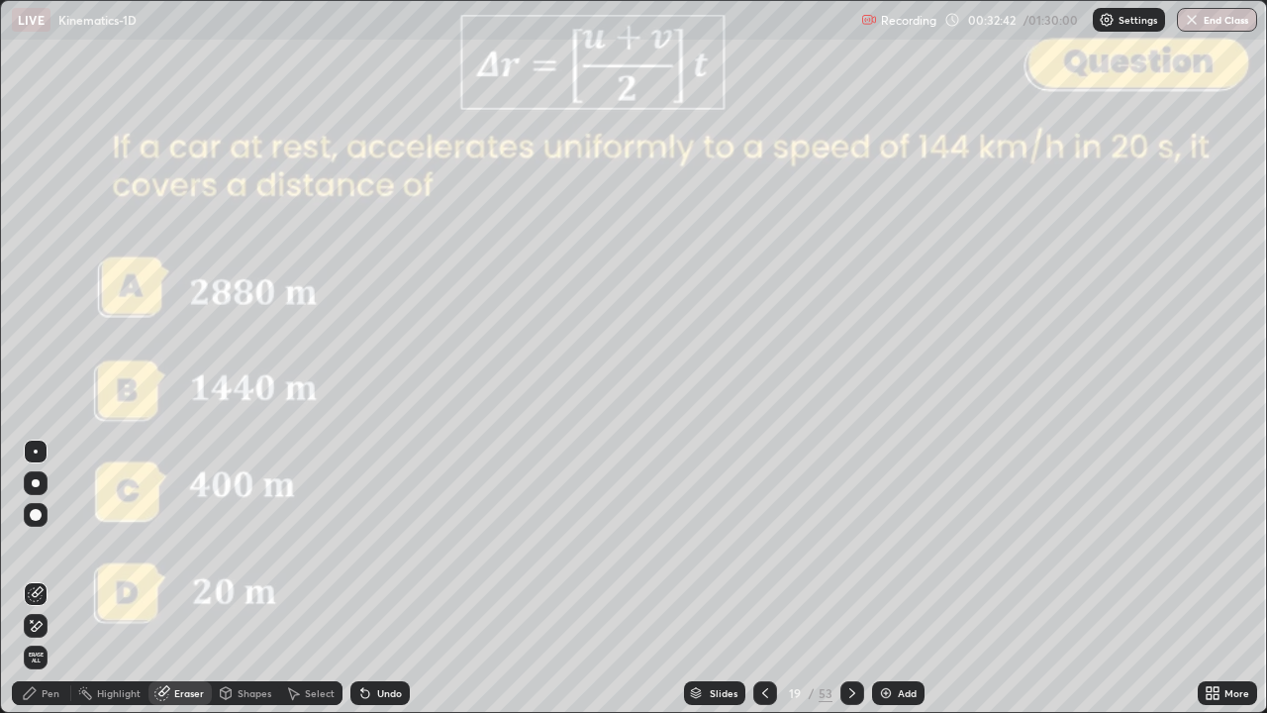
click at [47, 578] on div "Pen" at bounding box center [51, 693] width 18 height 10
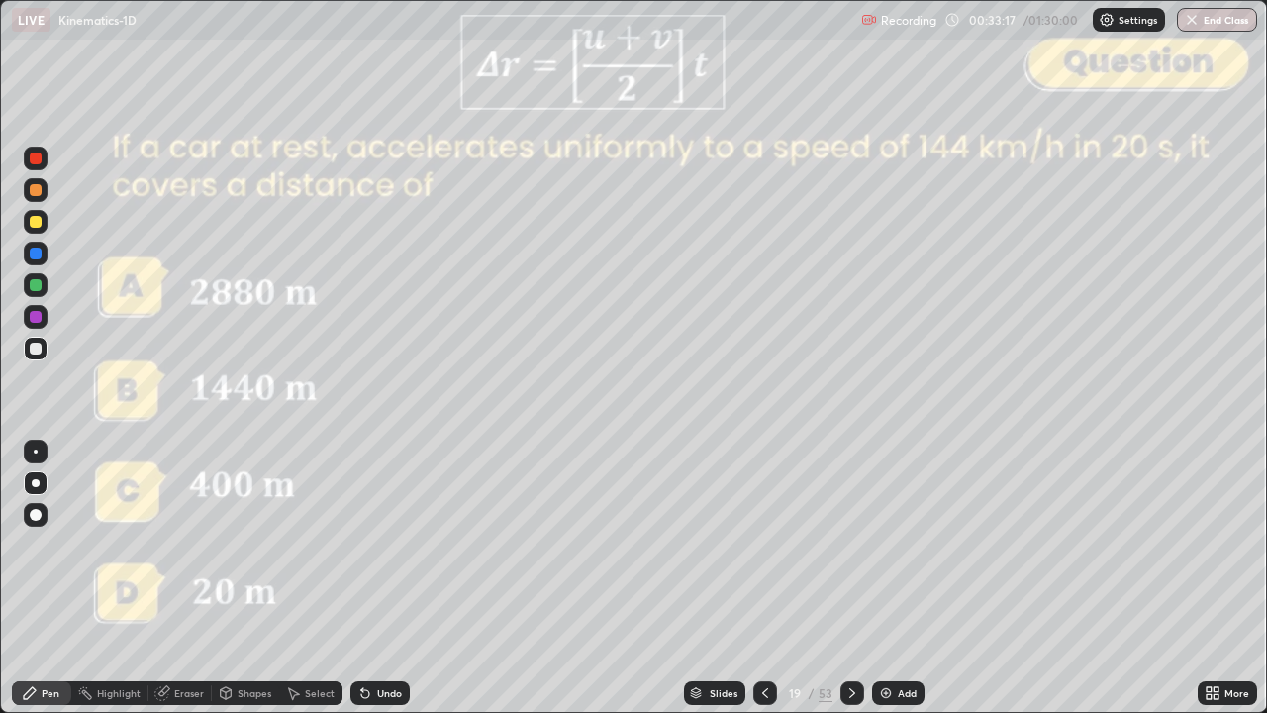
click at [850, 578] on icon at bounding box center [853, 693] width 16 height 16
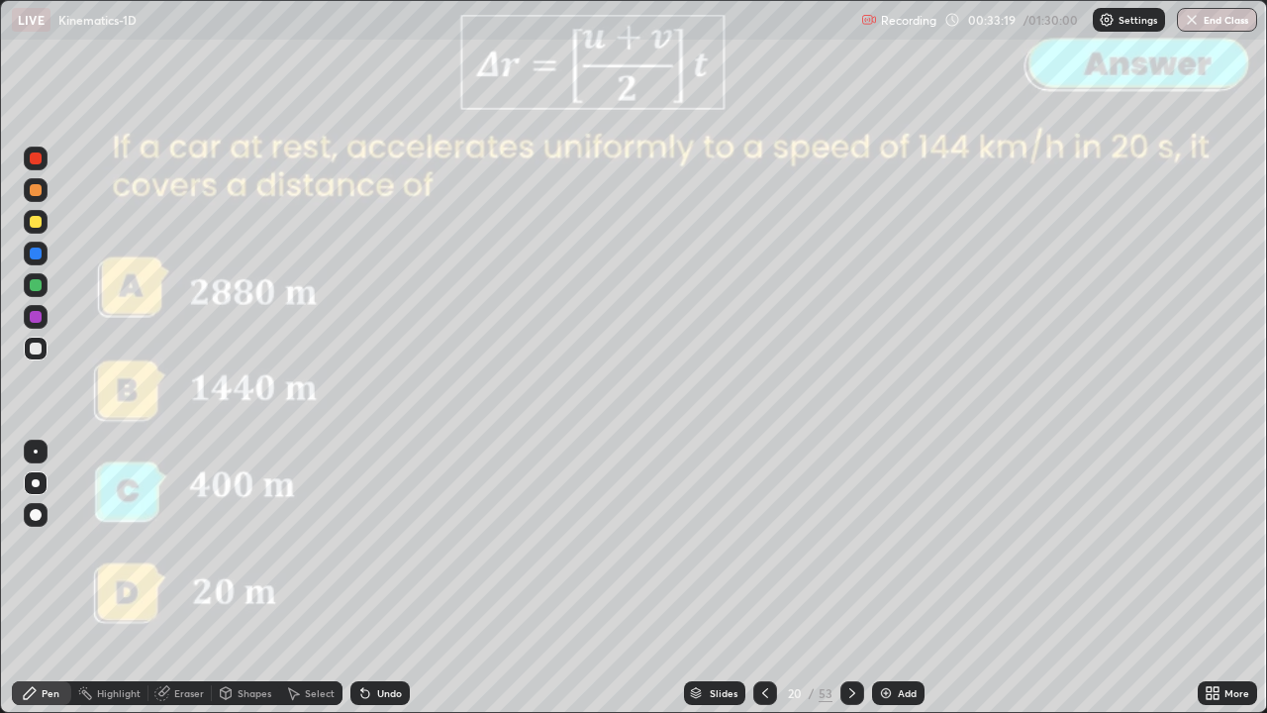
click at [850, 578] on icon at bounding box center [853, 693] width 16 height 16
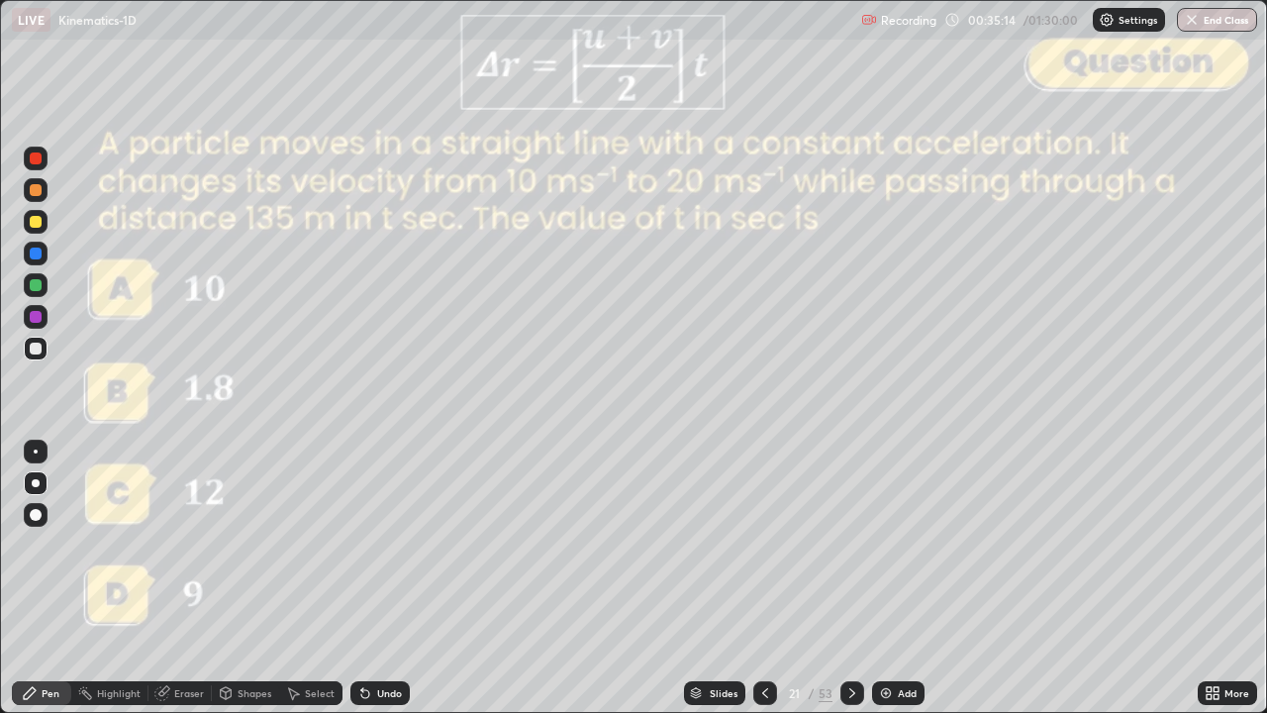
click at [873, 578] on div "Add" at bounding box center [898, 693] width 52 height 24
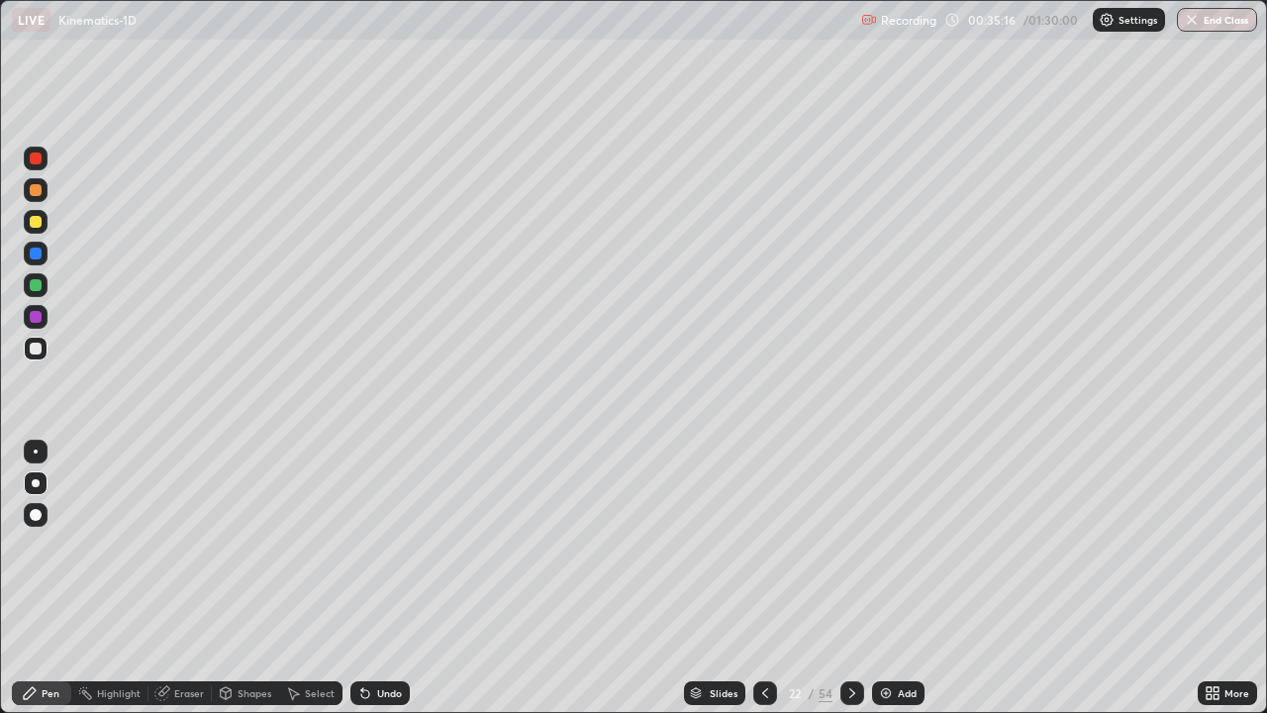
click at [857, 578] on icon at bounding box center [853, 693] width 16 height 16
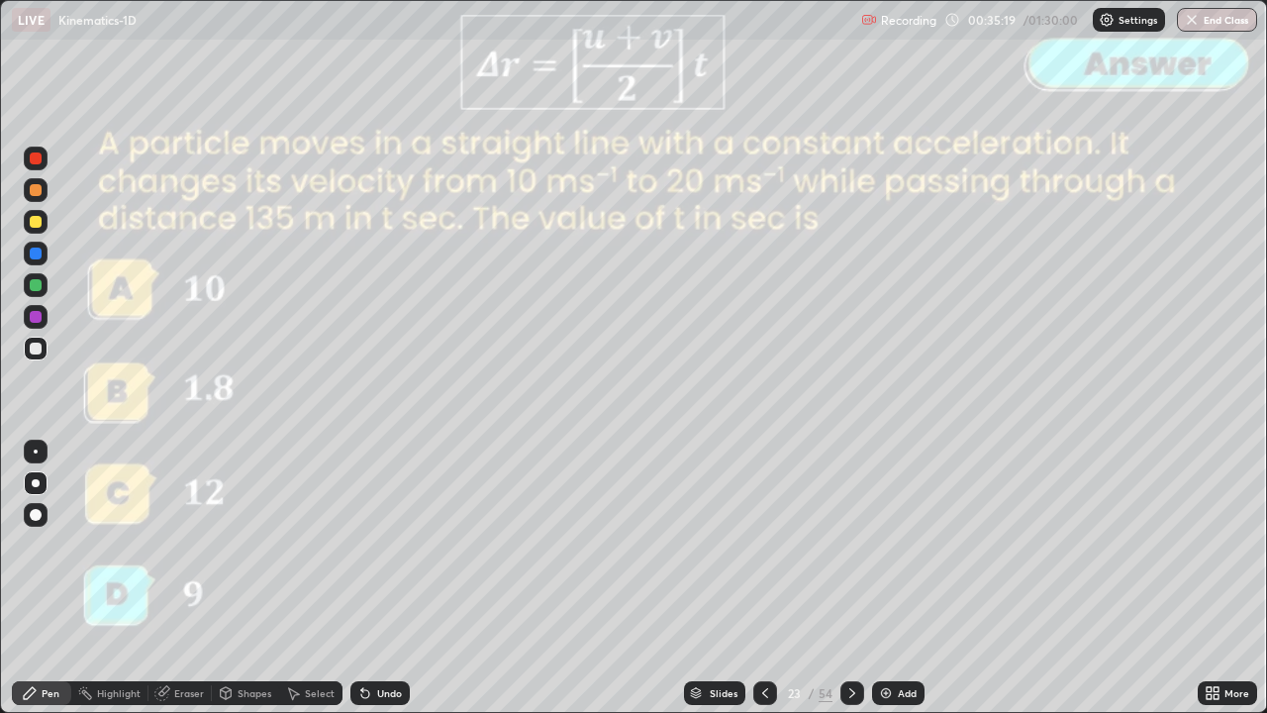
click at [850, 578] on icon at bounding box center [853, 693] width 16 height 16
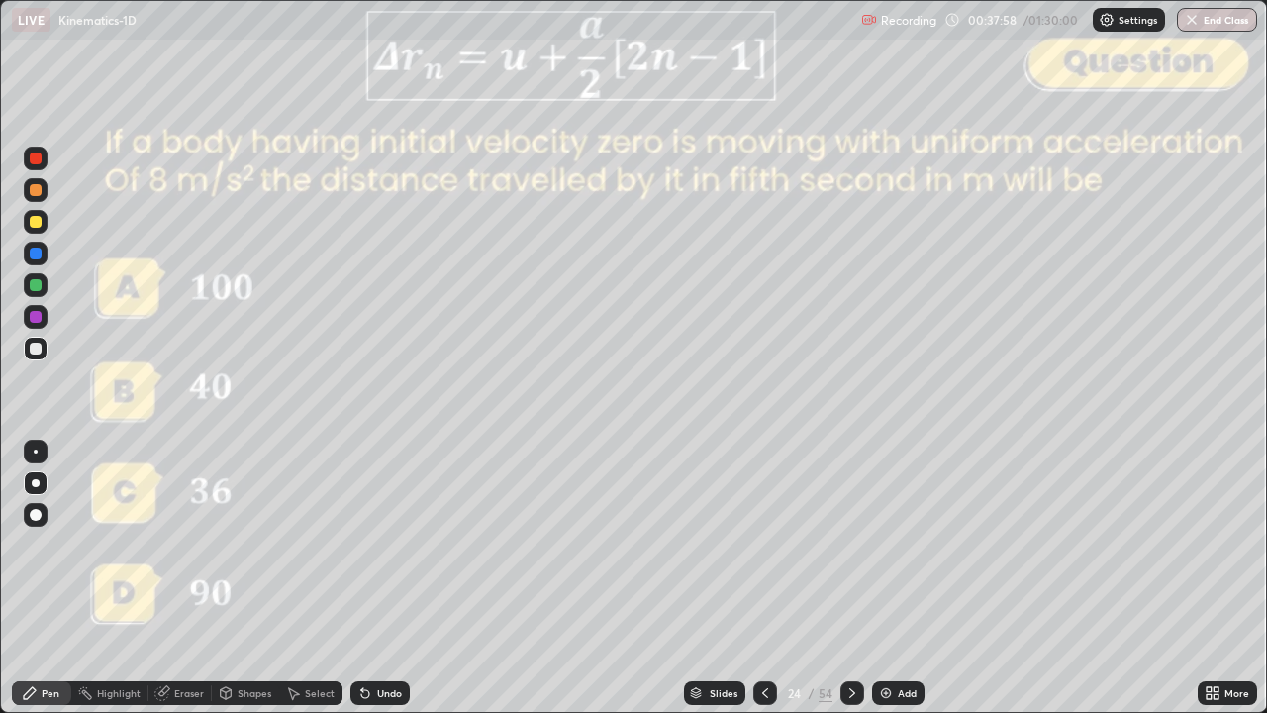
click at [850, 578] on icon at bounding box center [853, 693] width 6 height 10
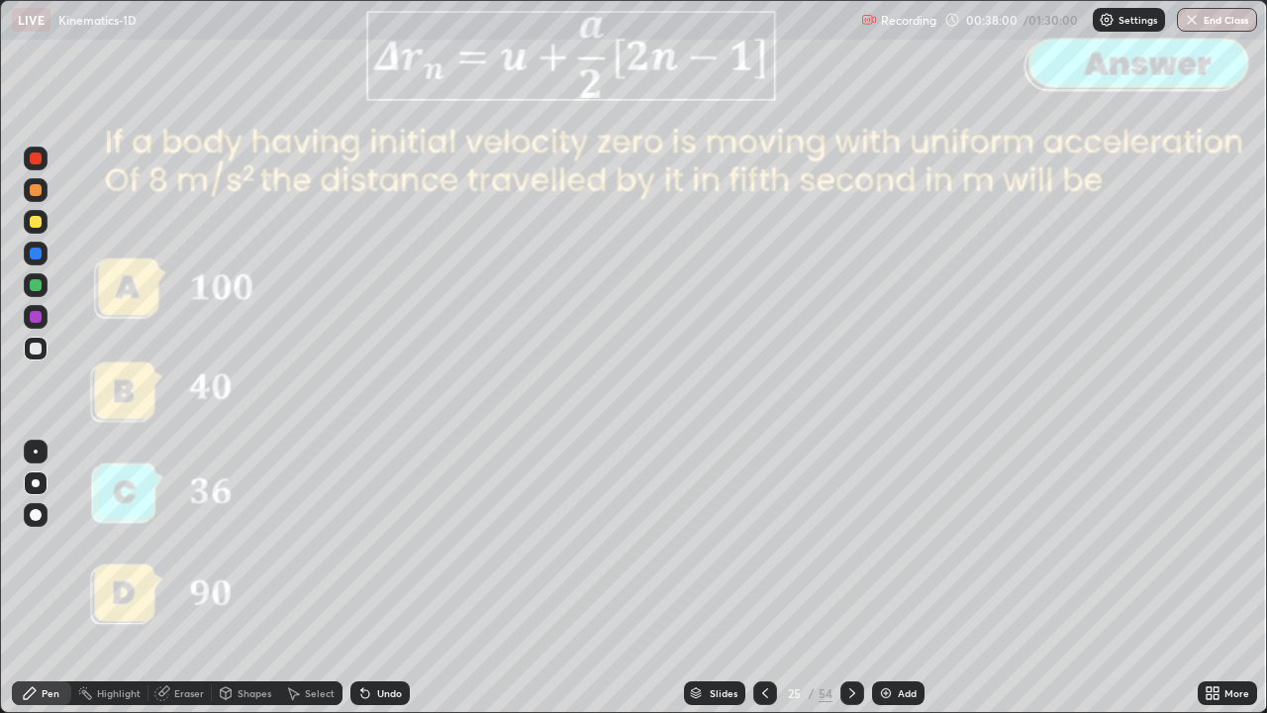
click at [852, 578] on icon at bounding box center [853, 693] width 16 height 16
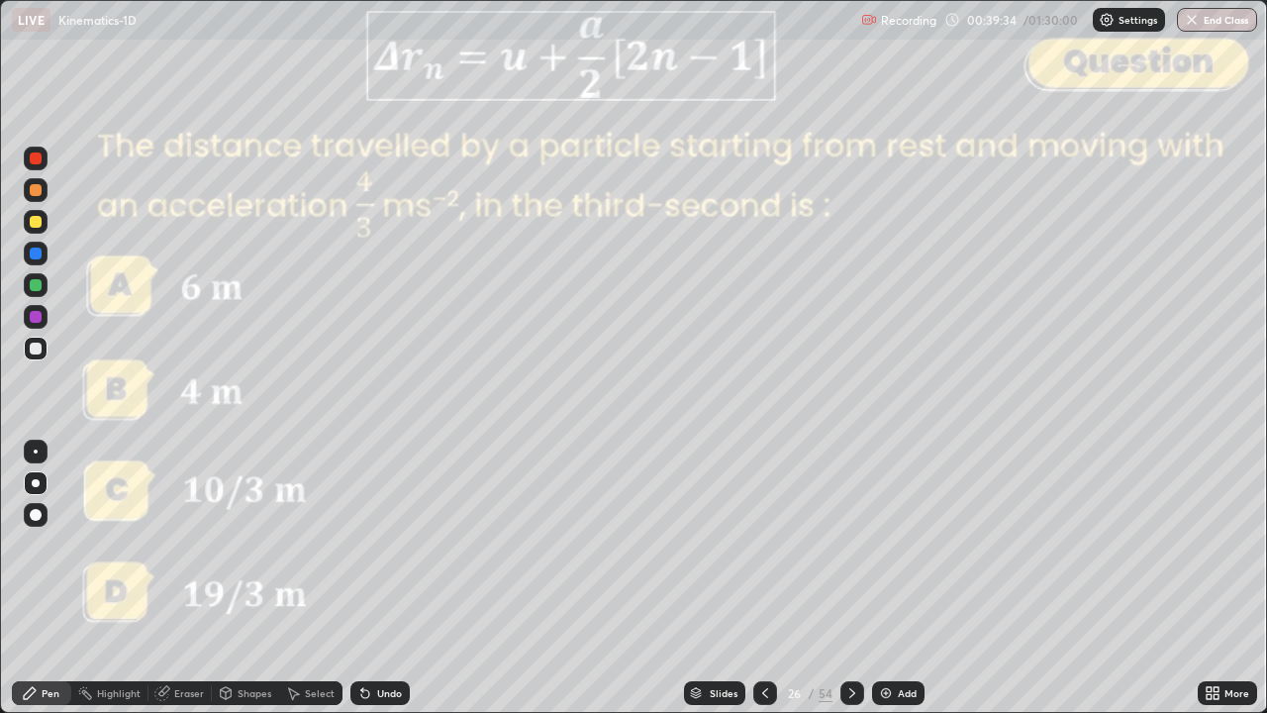
click at [850, 578] on icon at bounding box center [853, 693] width 16 height 16
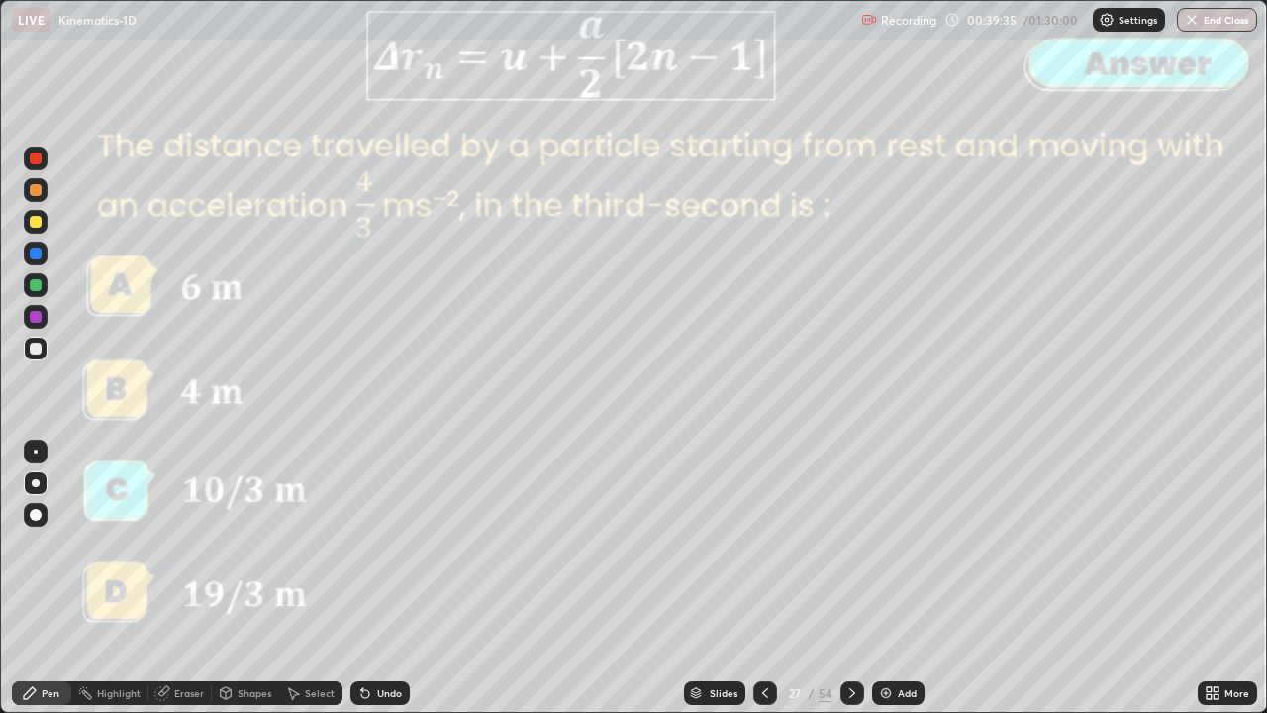
click at [852, 578] on icon at bounding box center [853, 693] width 16 height 16
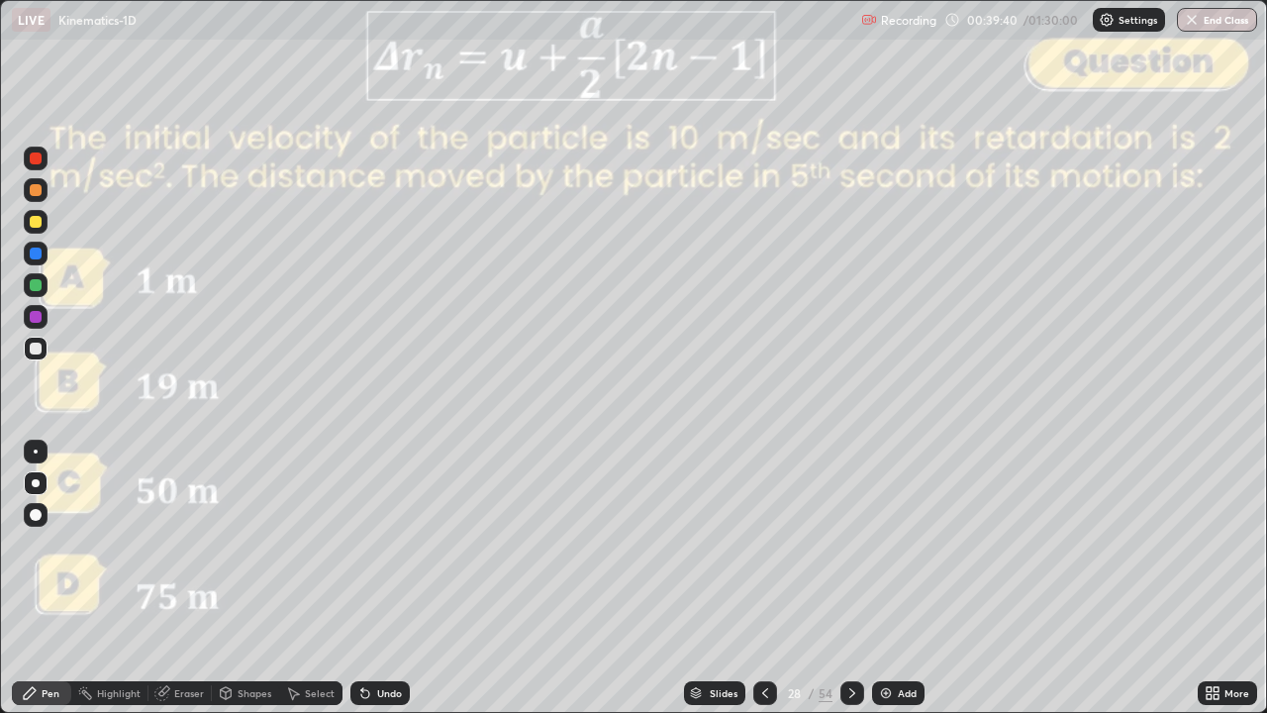
click at [727, 578] on div "Slides" at bounding box center [724, 693] width 28 height 10
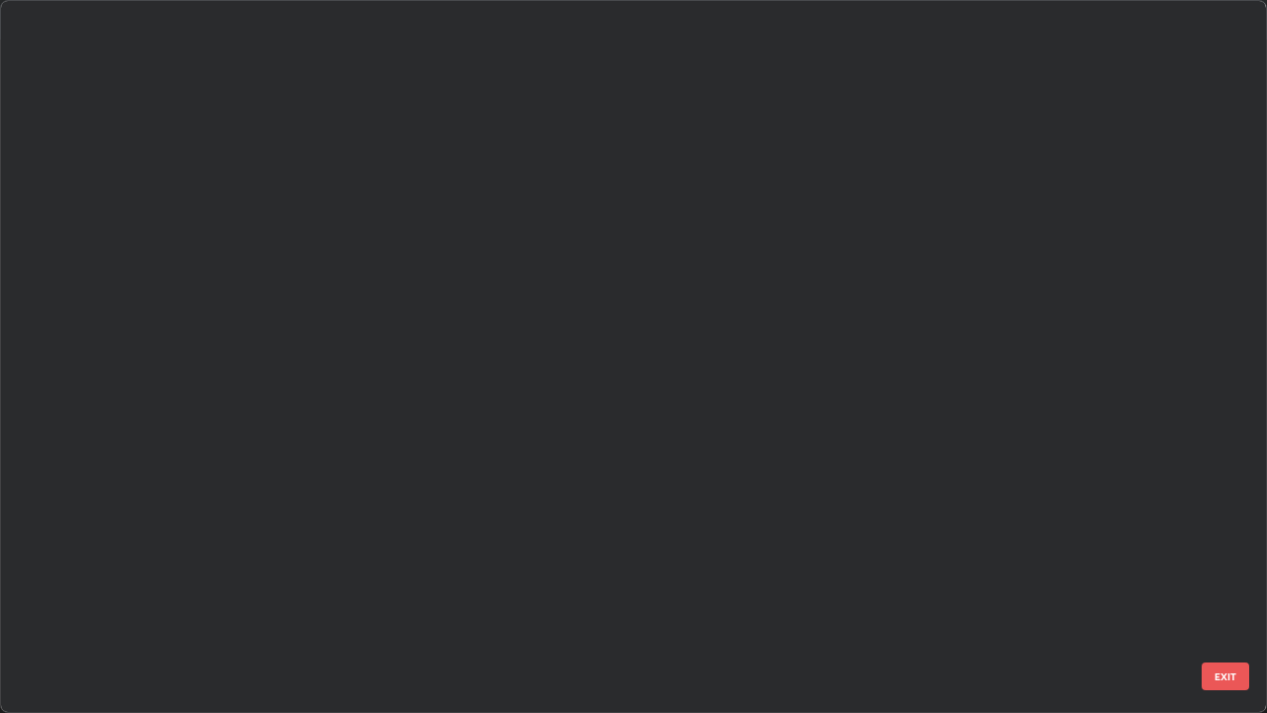
scroll to position [705, 1256]
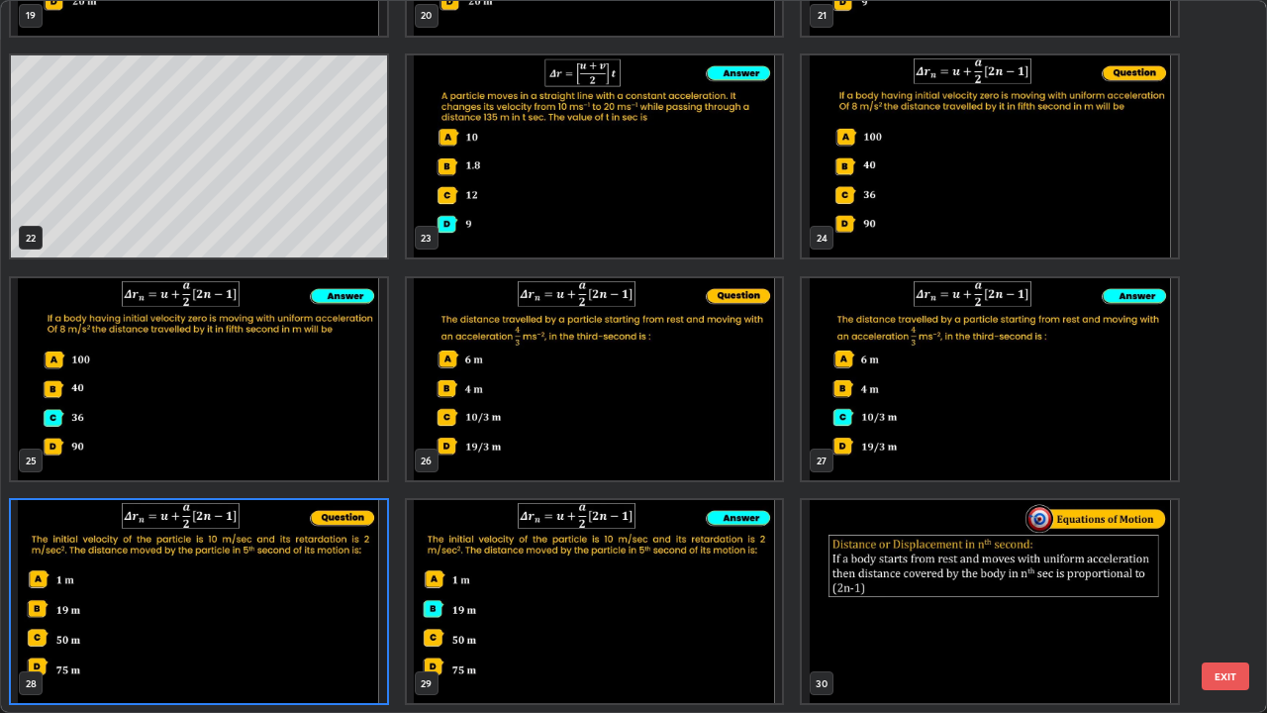
click at [1242, 578] on button "EXIT" at bounding box center [1226, 676] width 48 height 28
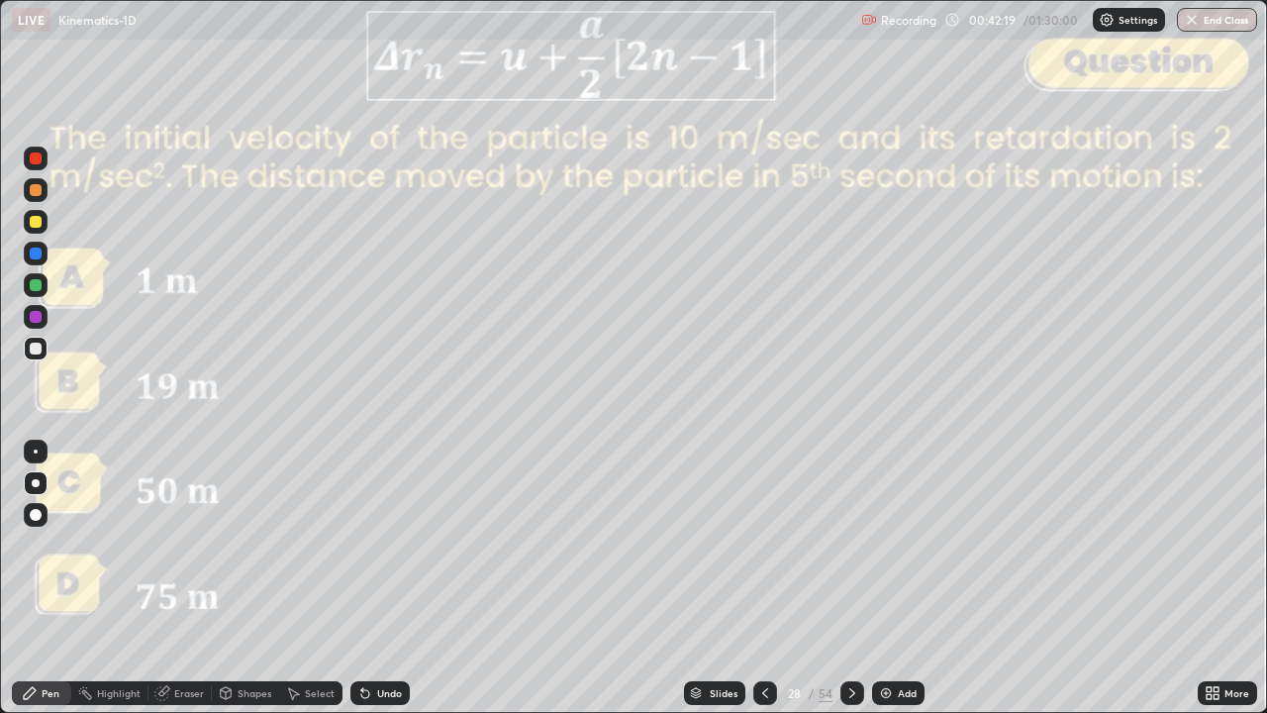
click at [402, 578] on div "Undo" at bounding box center [380, 693] width 59 height 24
click at [35, 162] on div at bounding box center [36, 158] width 12 height 12
click at [186, 578] on div "Eraser" at bounding box center [189, 693] width 30 height 10
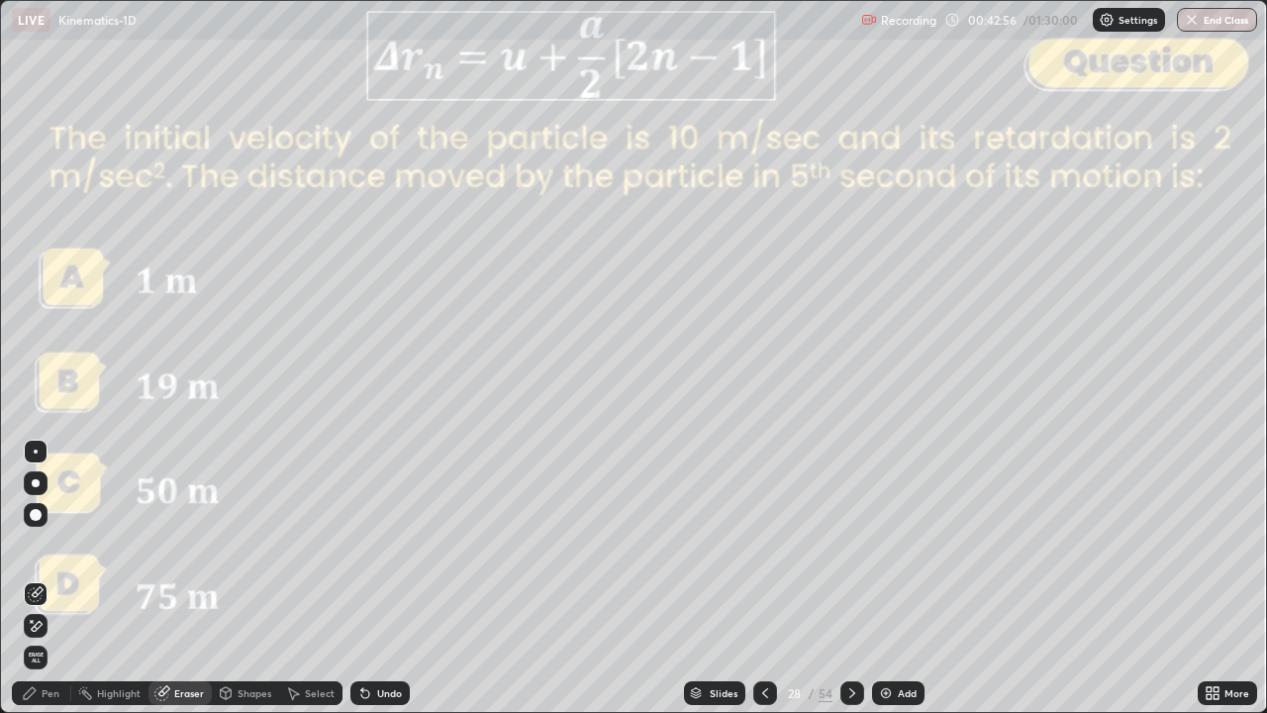
click at [44, 578] on div "Pen" at bounding box center [51, 693] width 18 height 10
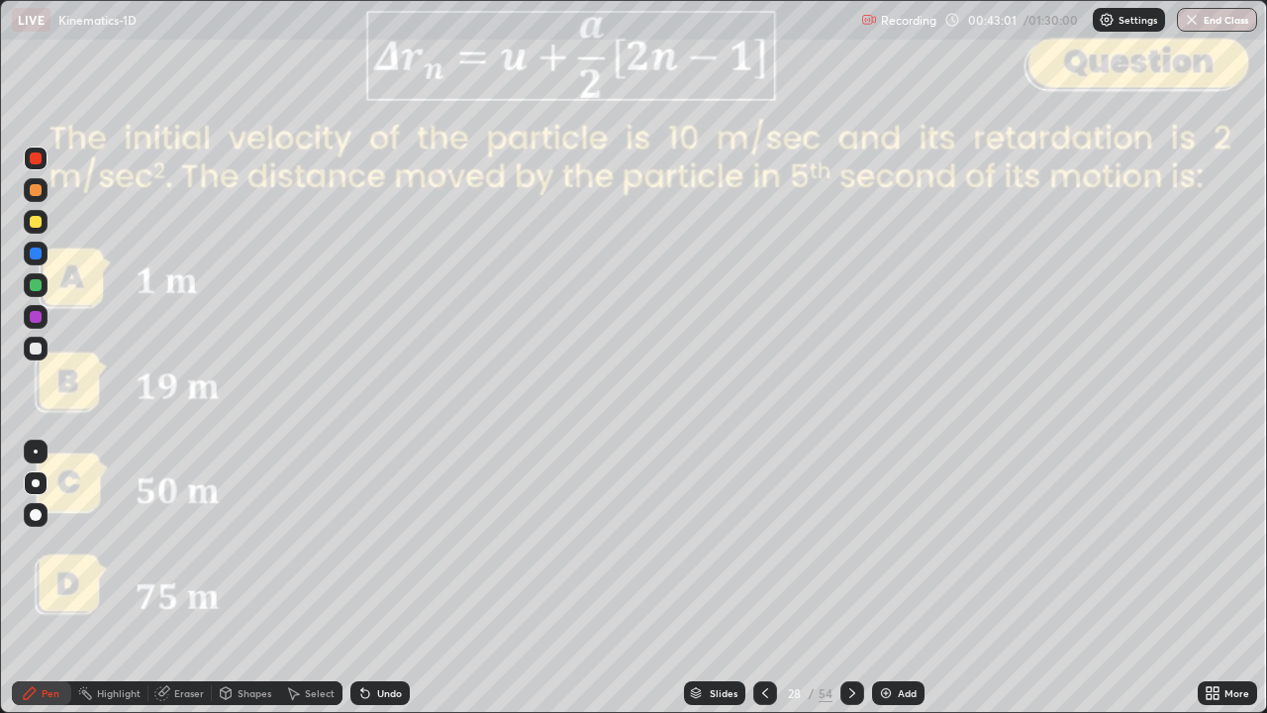
click at [186, 578] on div "Eraser" at bounding box center [189, 693] width 30 height 10
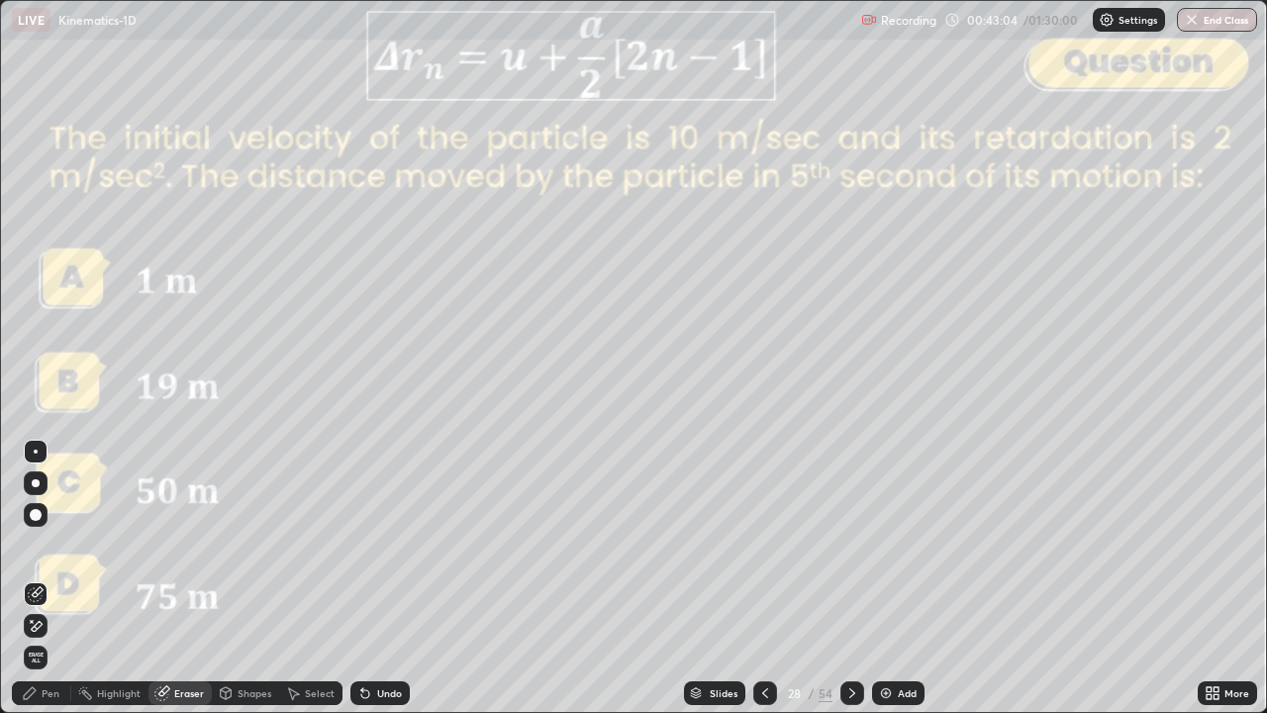
click at [45, 578] on div "Pen" at bounding box center [51, 693] width 18 height 10
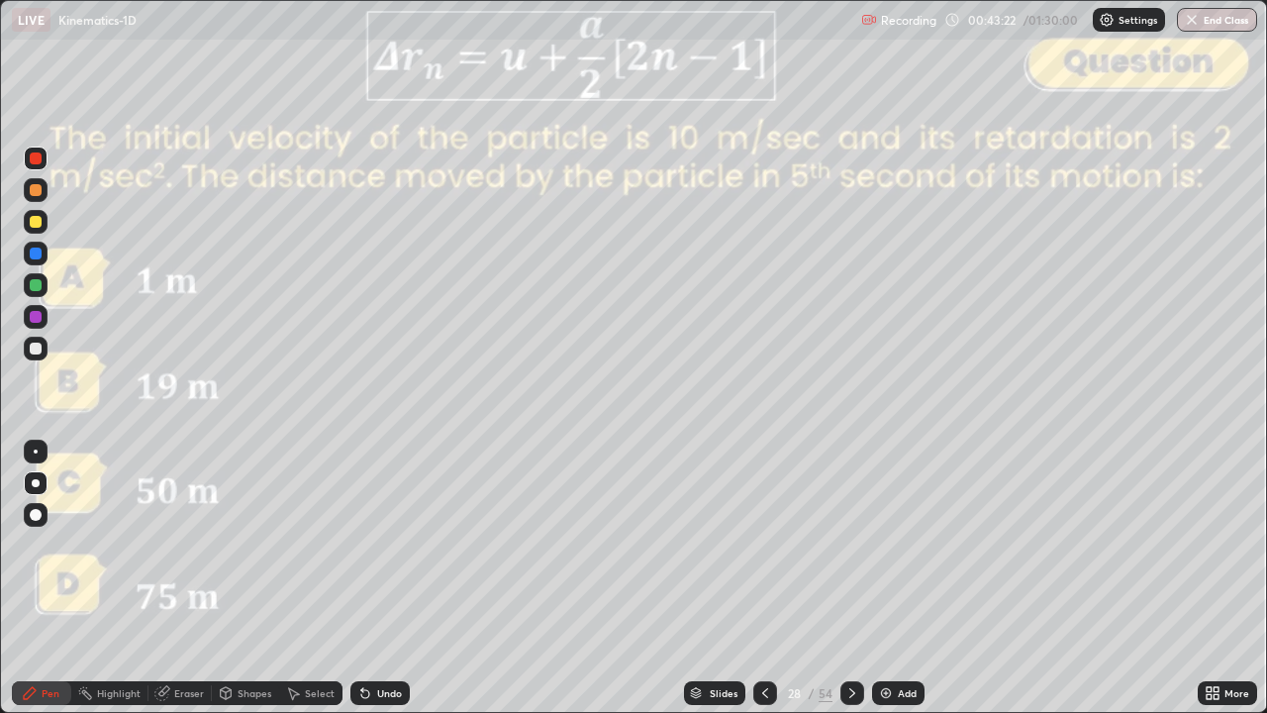
click at [850, 578] on icon at bounding box center [853, 693] width 16 height 16
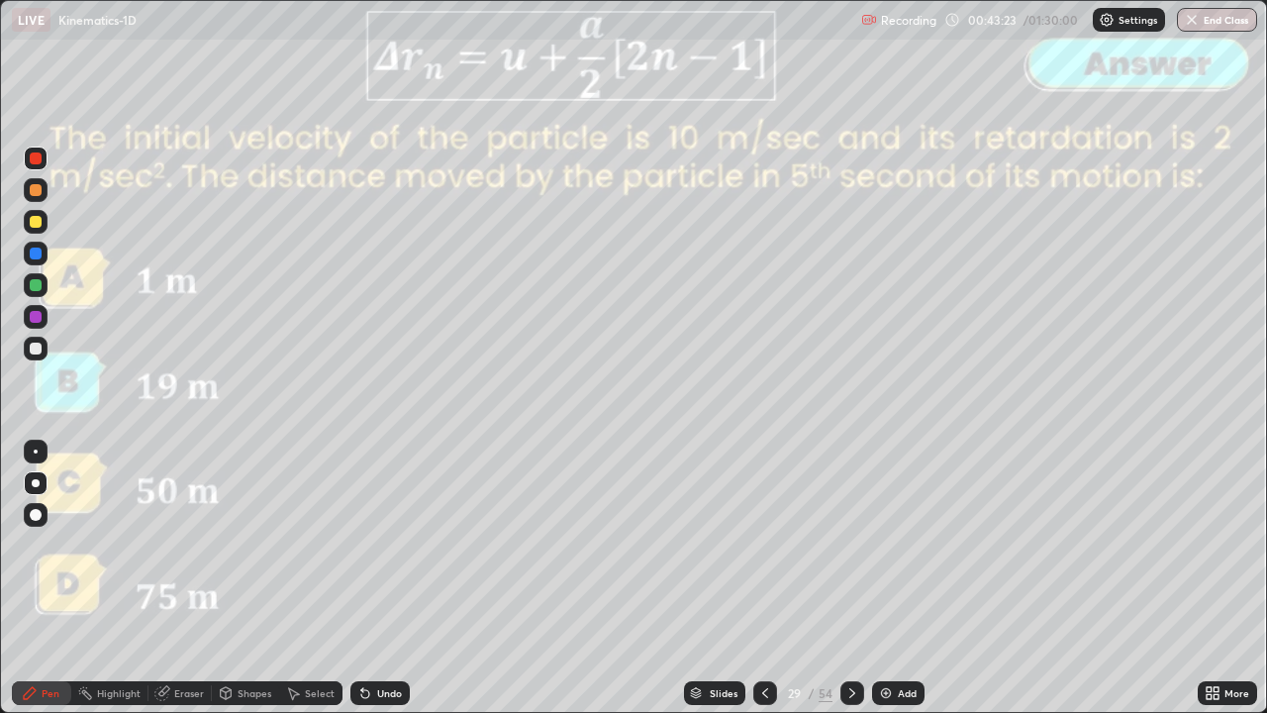
click at [852, 578] on icon at bounding box center [853, 693] width 16 height 16
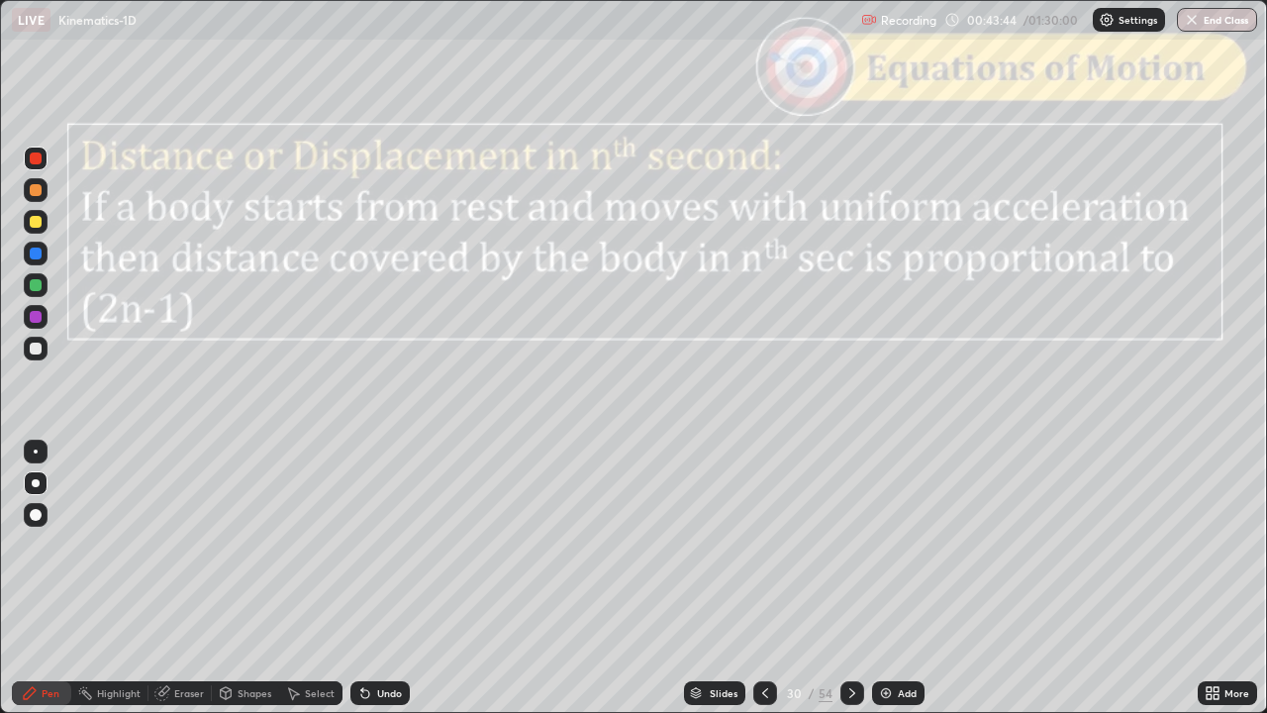
click at [385, 578] on div "Undo" at bounding box center [380, 693] width 59 height 24
click at [387, 578] on div "Undo" at bounding box center [380, 693] width 59 height 24
click at [248, 578] on div "Shapes" at bounding box center [255, 693] width 34 height 10
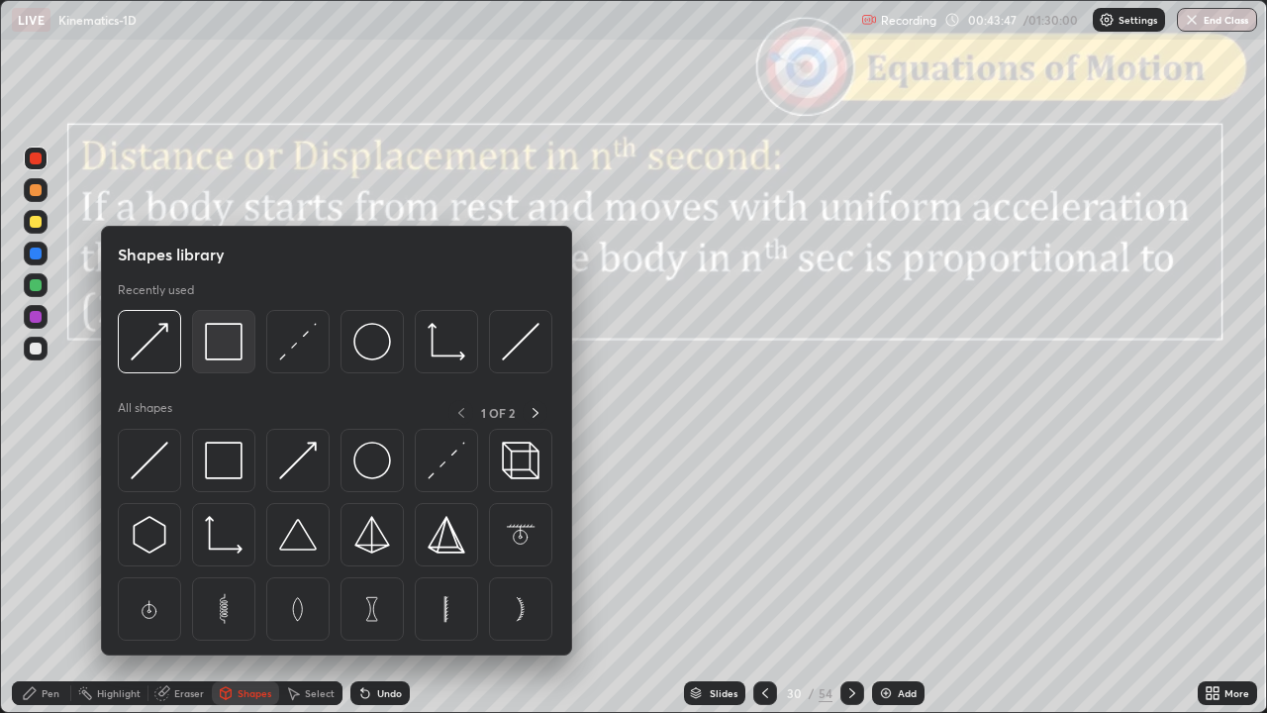
click at [230, 357] on img at bounding box center [224, 342] width 38 height 38
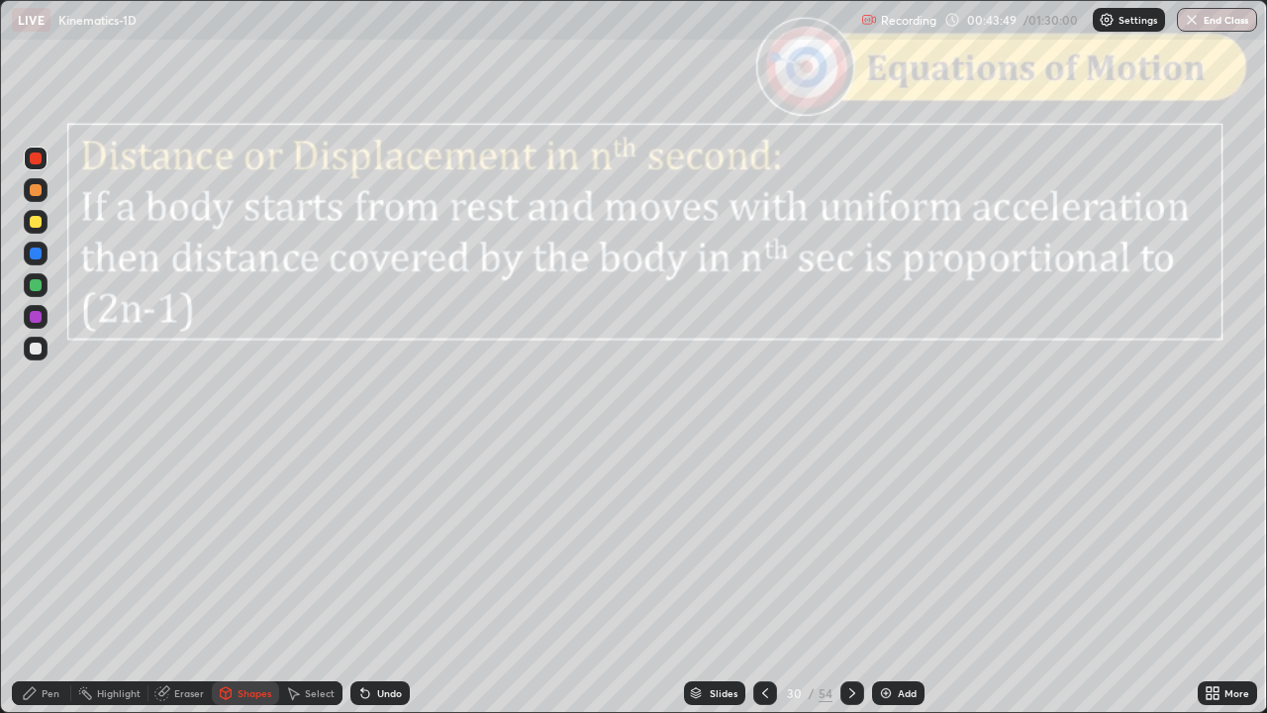
click at [38, 195] on div at bounding box center [36, 190] width 12 height 12
click at [392, 578] on div "Undo" at bounding box center [389, 693] width 25 height 10
click at [40, 578] on div "Pen" at bounding box center [41, 693] width 59 height 24
click at [393, 578] on div "Undo" at bounding box center [389, 693] width 25 height 10
click at [38, 165] on div at bounding box center [36, 159] width 24 height 24
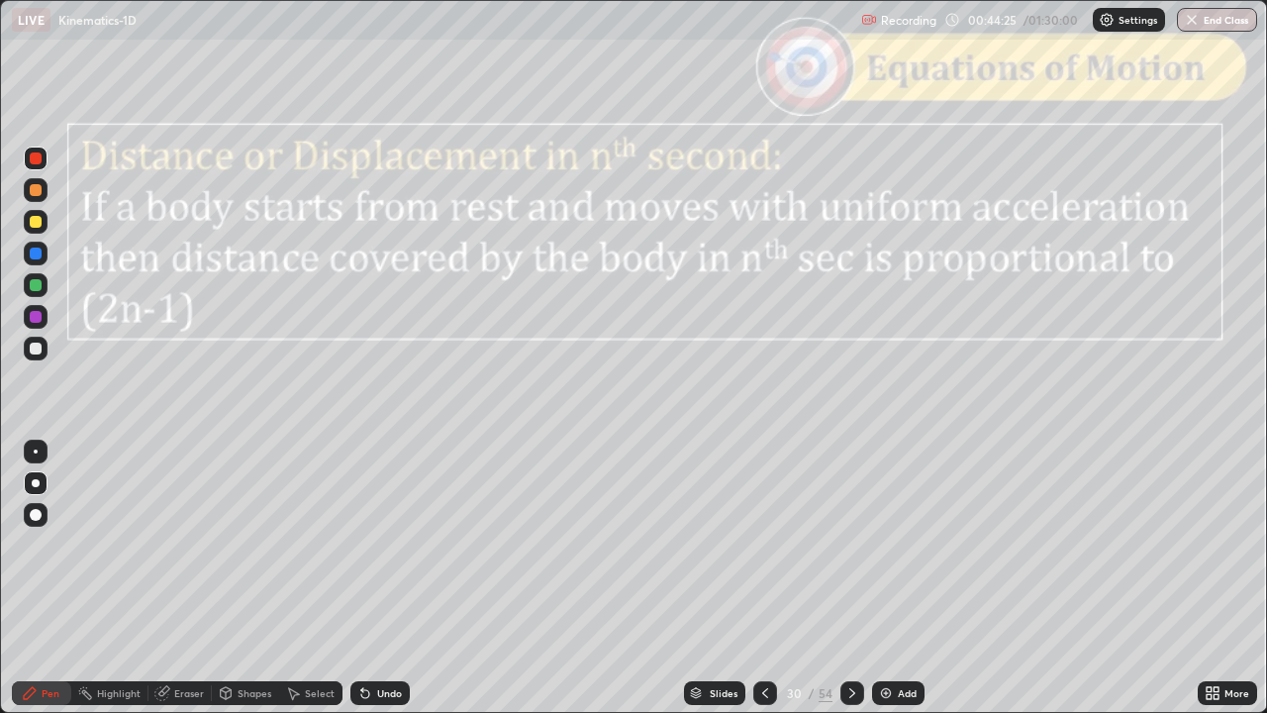
click at [36, 227] on div at bounding box center [36, 222] width 12 height 12
click at [36, 190] on div at bounding box center [36, 190] width 12 height 12
click at [242, 578] on div "Shapes" at bounding box center [245, 693] width 67 height 24
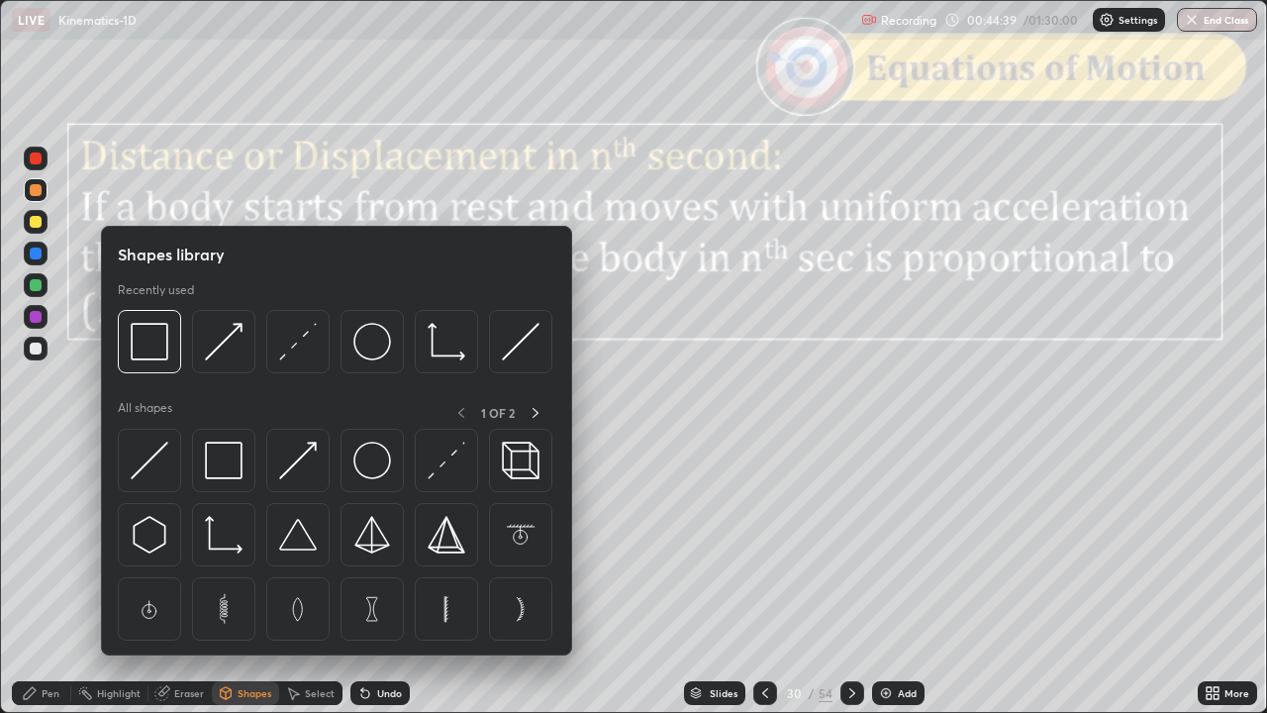
click at [153, 358] on img at bounding box center [150, 342] width 38 height 38
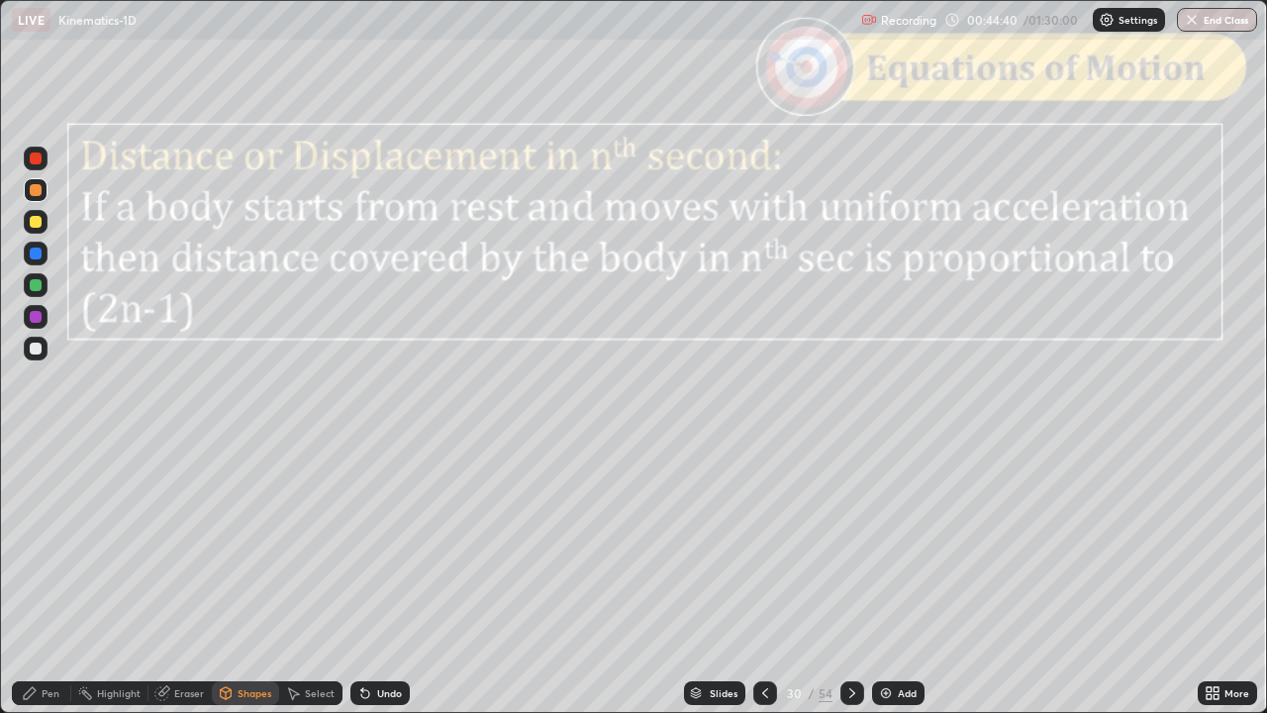
click at [38, 162] on div at bounding box center [36, 158] width 12 height 12
click at [255, 578] on div "Shapes" at bounding box center [255, 693] width 34 height 10
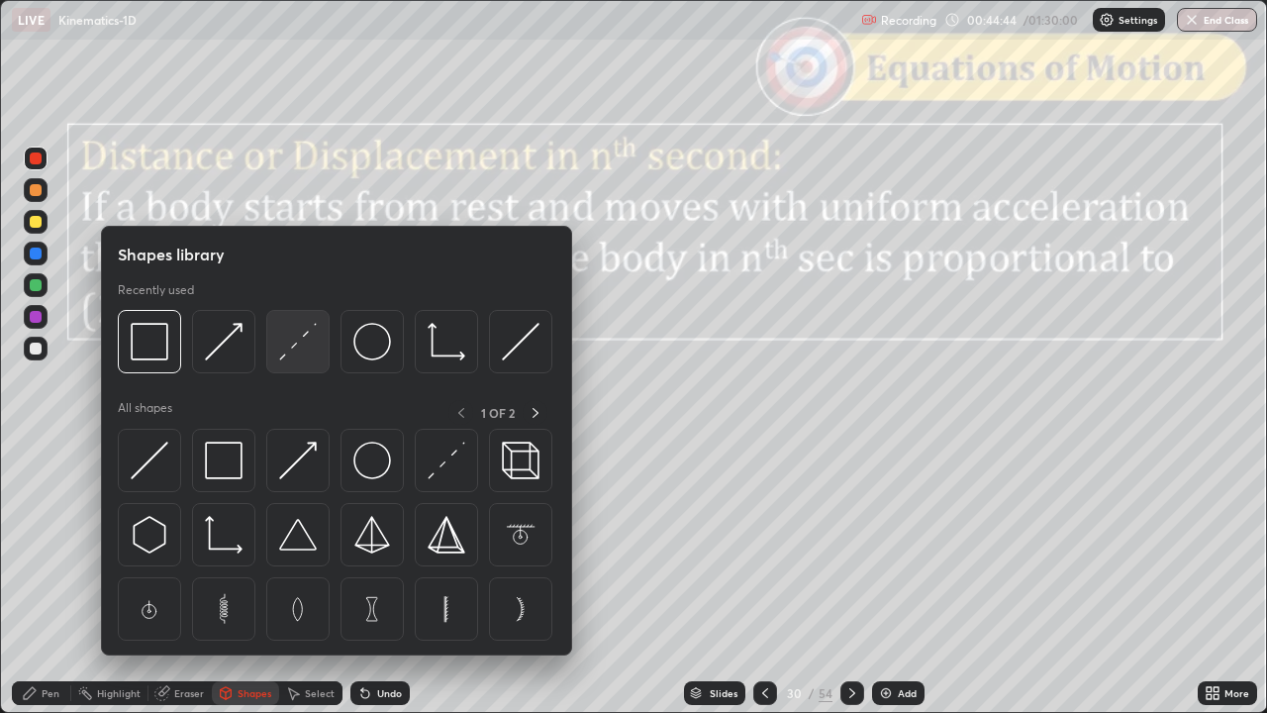
click at [295, 353] on img at bounding box center [298, 342] width 38 height 38
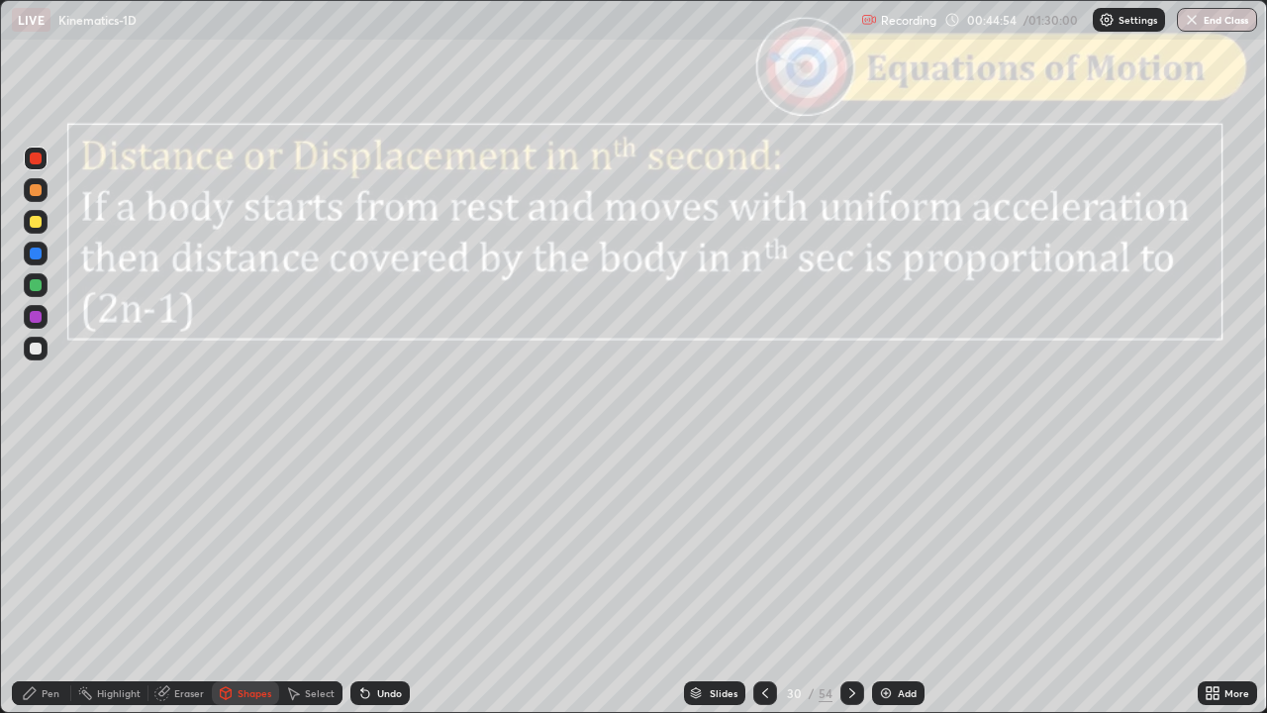
click at [34, 352] on div at bounding box center [36, 349] width 12 height 12
click at [43, 578] on div "Pen" at bounding box center [51, 693] width 18 height 10
click at [252, 578] on div "Shapes" at bounding box center [255, 693] width 34 height 10
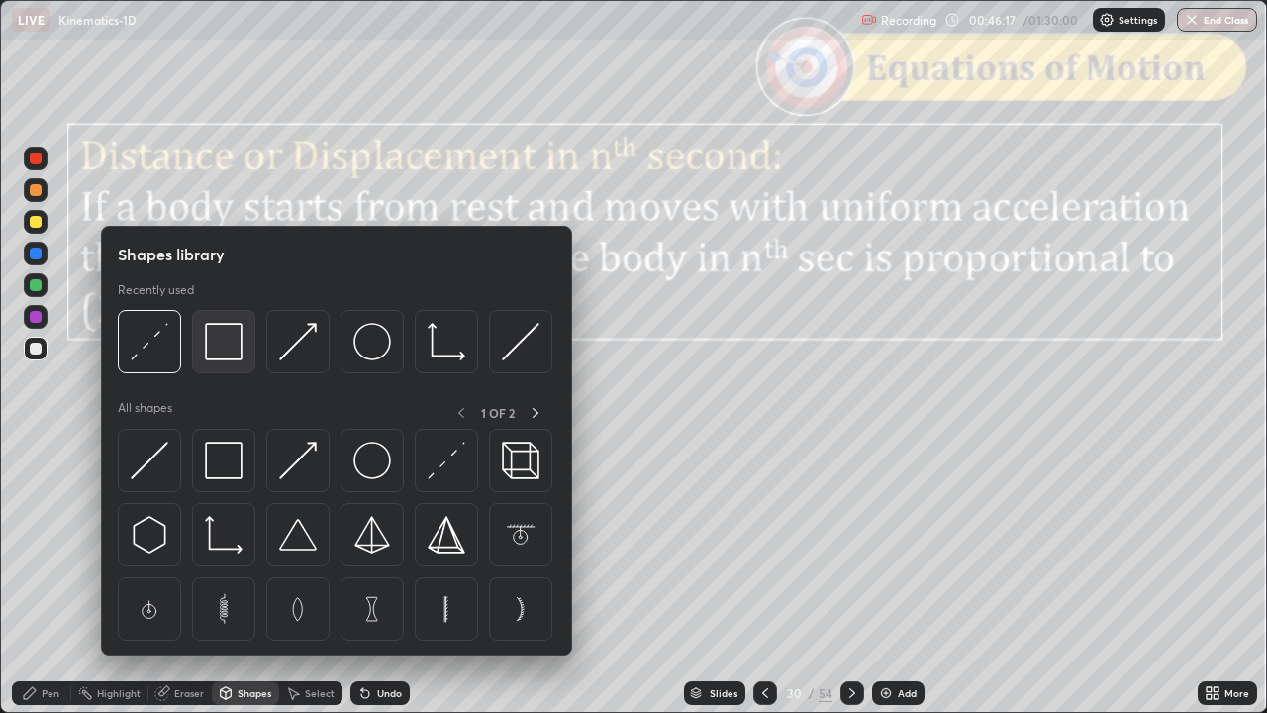
click at [229, 349] on img at bounding box center [224, 342] width 38 height 38
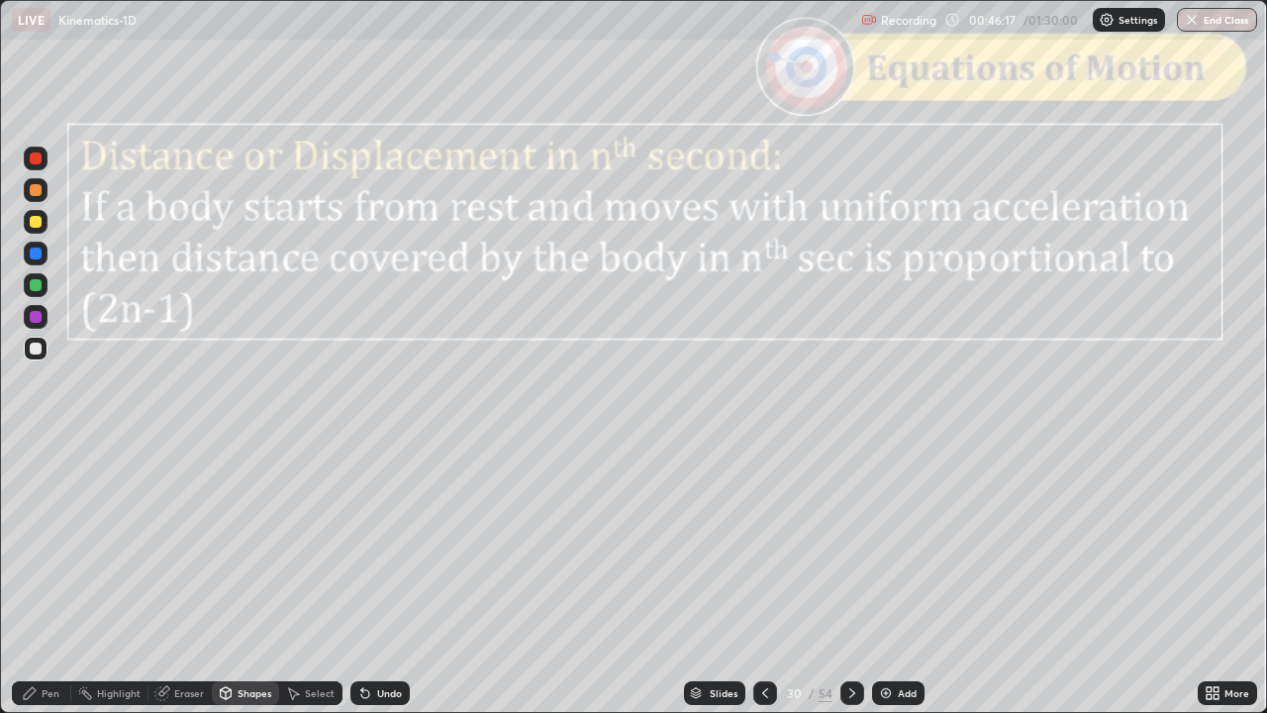
click at [38, 160] on div at bounding box center [36, 158] width 12 height 12
click at [55, 578] on div "Pen" at bounding box center [51, 693] width 18 height 10
click at [852, 578] on icon at bounding box center [853, 693] width 16 height 16
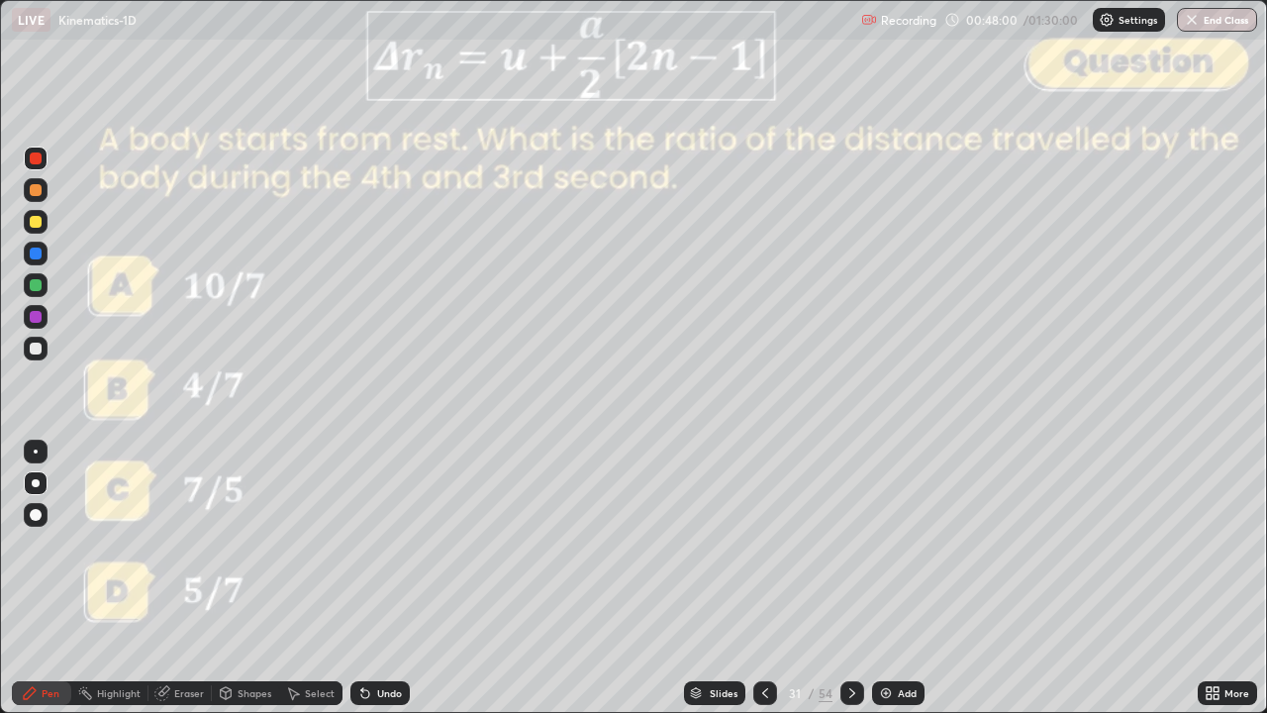
click at [850, 578] on icon at bounding box center [853, 693] width 16 height 16
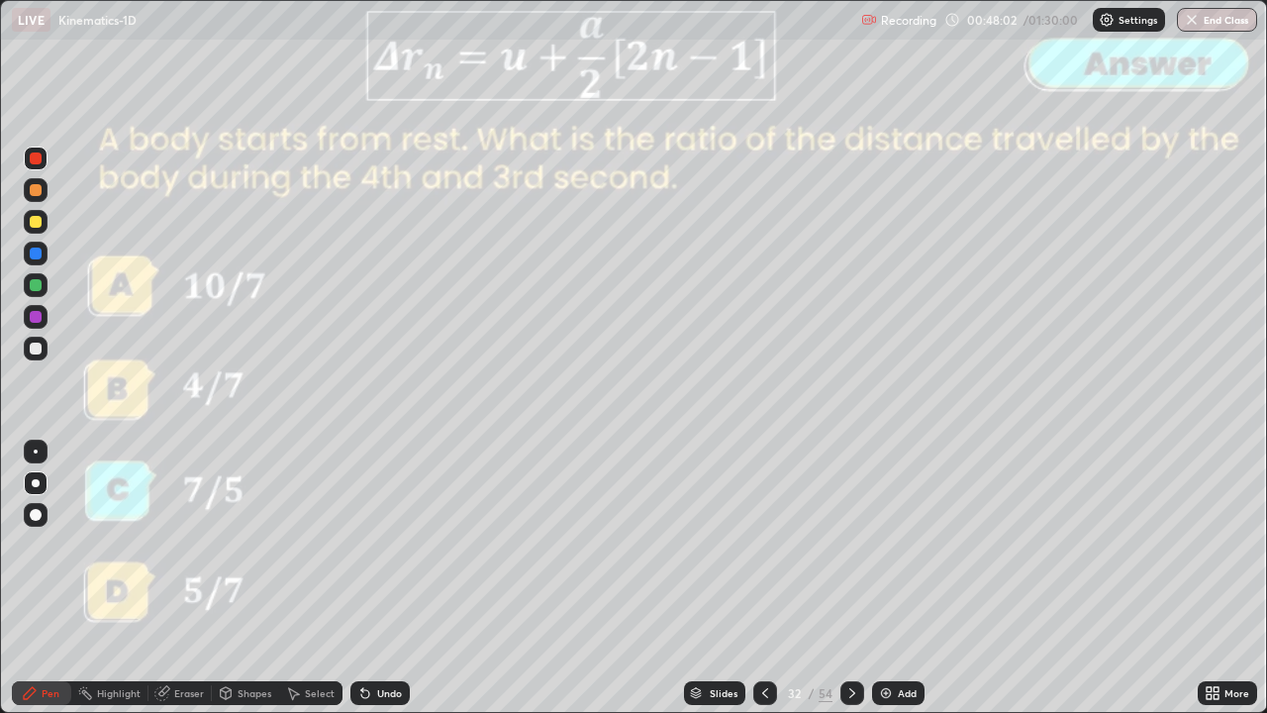
click at [850, 578] on icon at bounding box center [853, 693] width 16 height 16
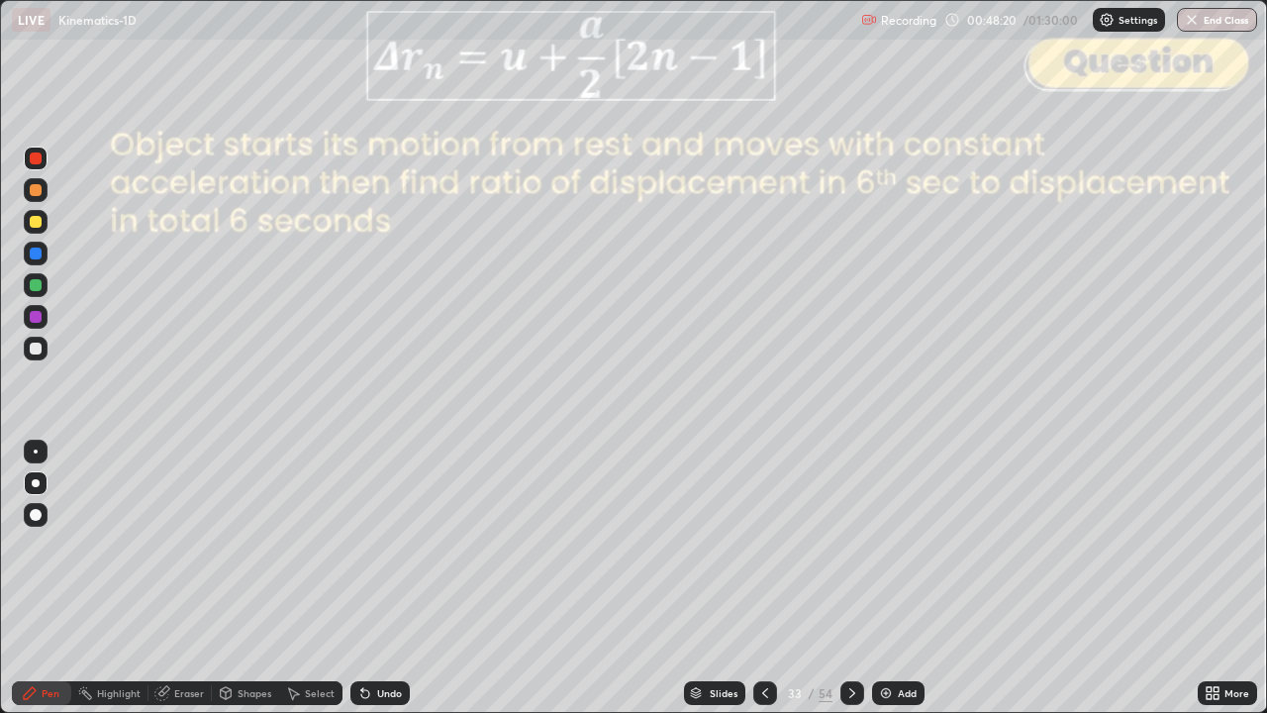
click at [740, 578] on div "Slides" at bounding box center [714, 693] width 61 height 24
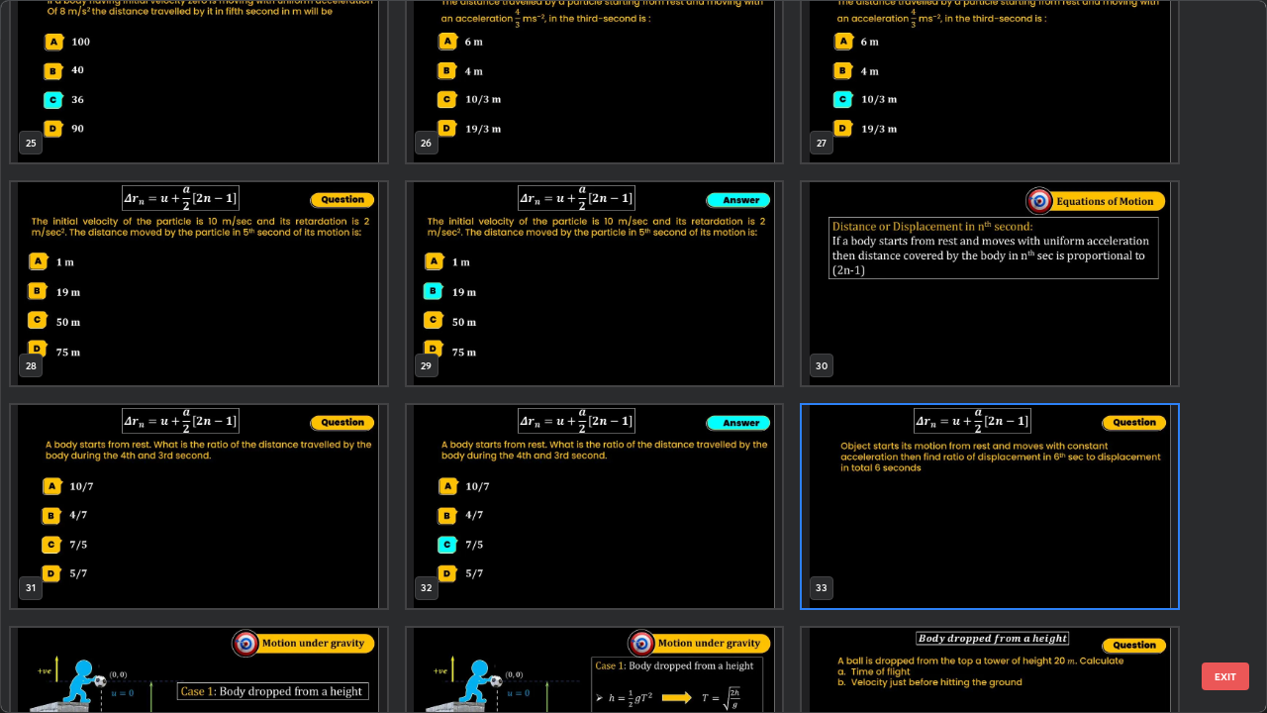
scroll to position [1798, 0]
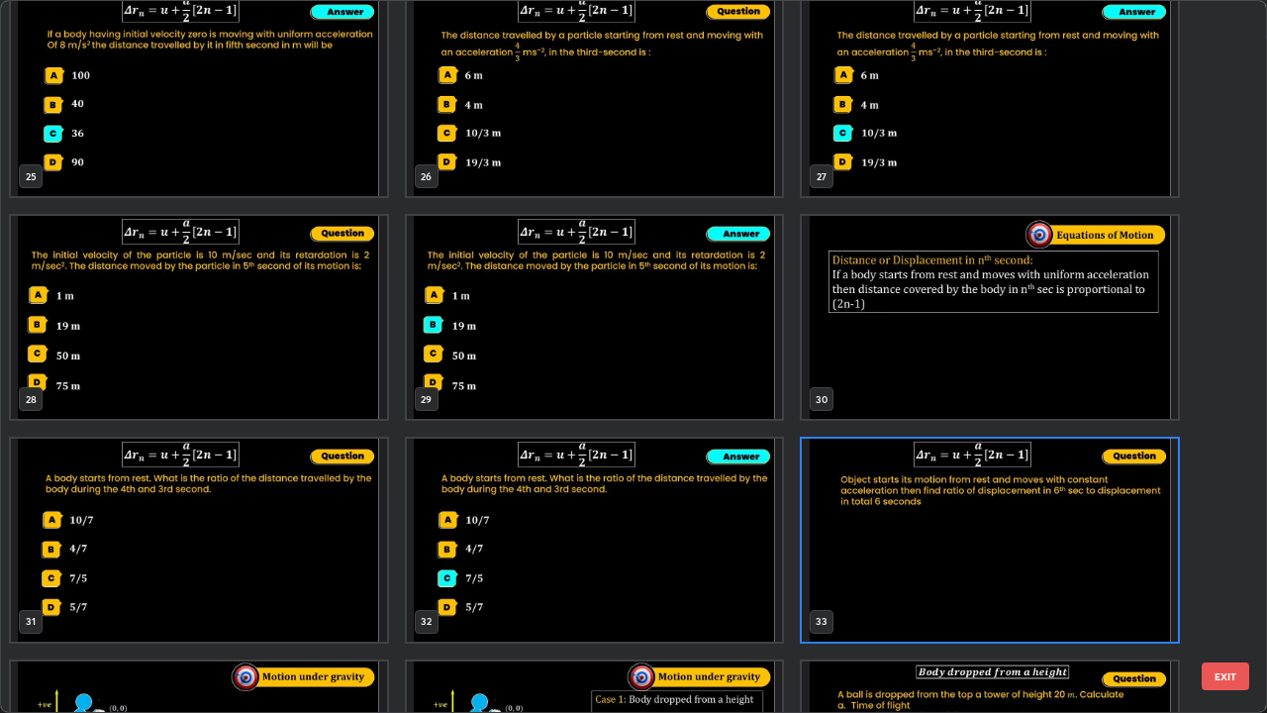
click at [1226, 578] on button "EXIT" at bounding box center [1226, 676] width 48 height 28
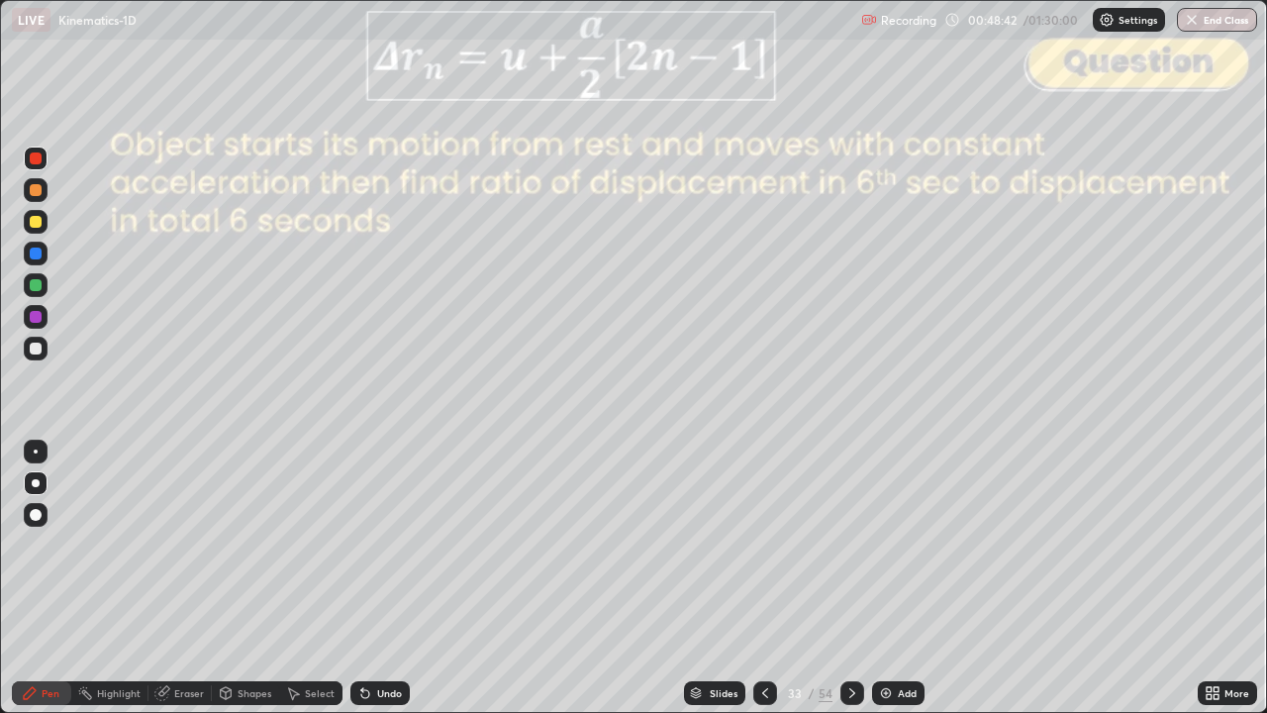
click at [40, 351] on div at bounding box center [36, 349] width 12 height 12
click at [380, 578] on div "Undo" at bounding box center [389, 693] width 25 height 10
click at [382, 578] on div "Undo" at bounding box center [389, 693] width 25 height 10
click at [386, 578] on div "Undo" at bounding box center [380, 693] width 59 height 24
click at [901, 578] on div "Add" at bounding box center [898, 693] width 52 height 24
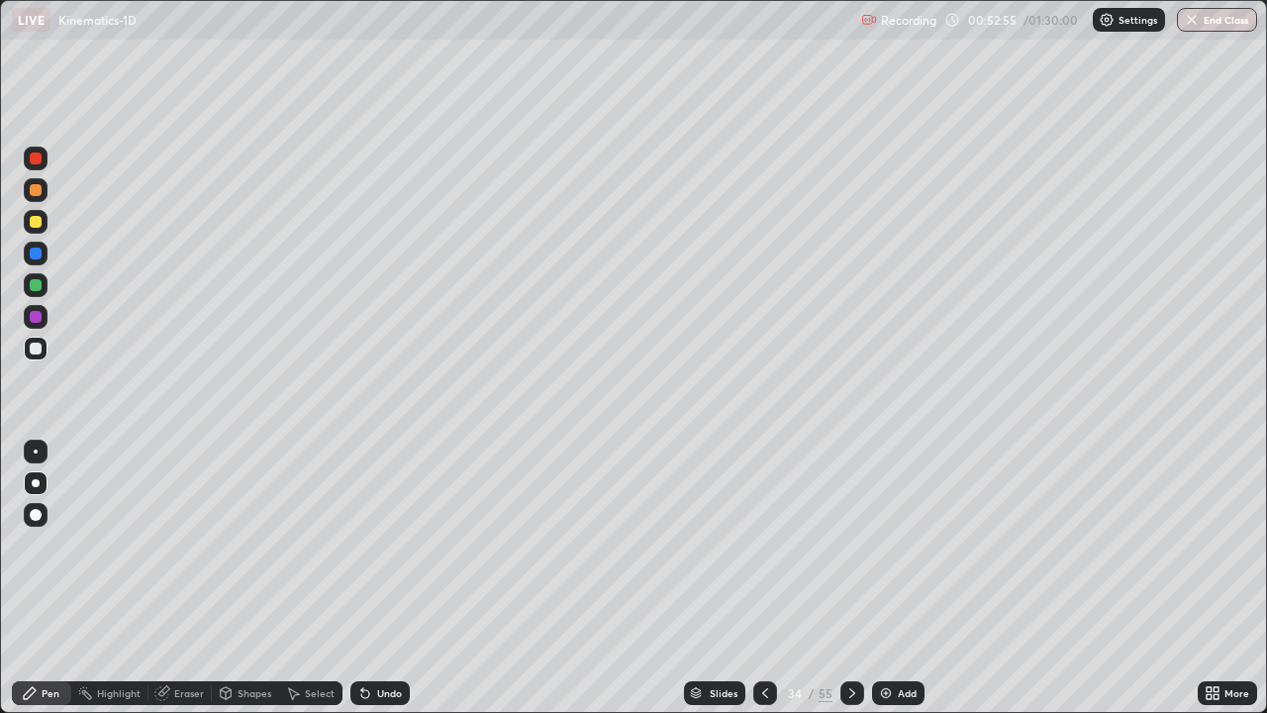
click at [36, 190] on div at bounding box center [36, 190] width 12 height 12
click at [386, 578] on div "Undo" at bounding box center [389, 693] width 25 height 10
click at [378, 578] on div "Undo" at bounding box center [389, 693] width 25 height 10
click at [380, 578] on div "Undo" at bounding box center [389, 693] width 25 height 10
click at [379, 578] on div "Undo" at bounding box center [380, 693] width 59 height 24
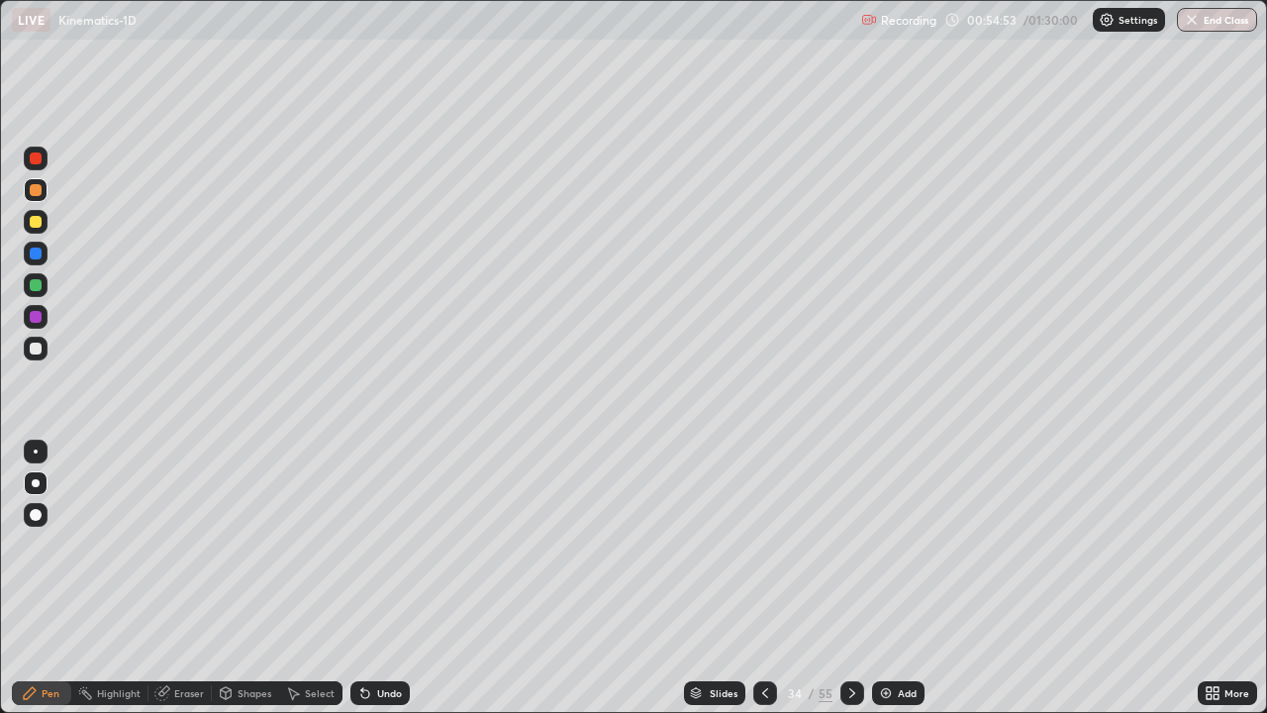
click at [850, 578] on icon at bounding box center [853, 693] width 16 height 16
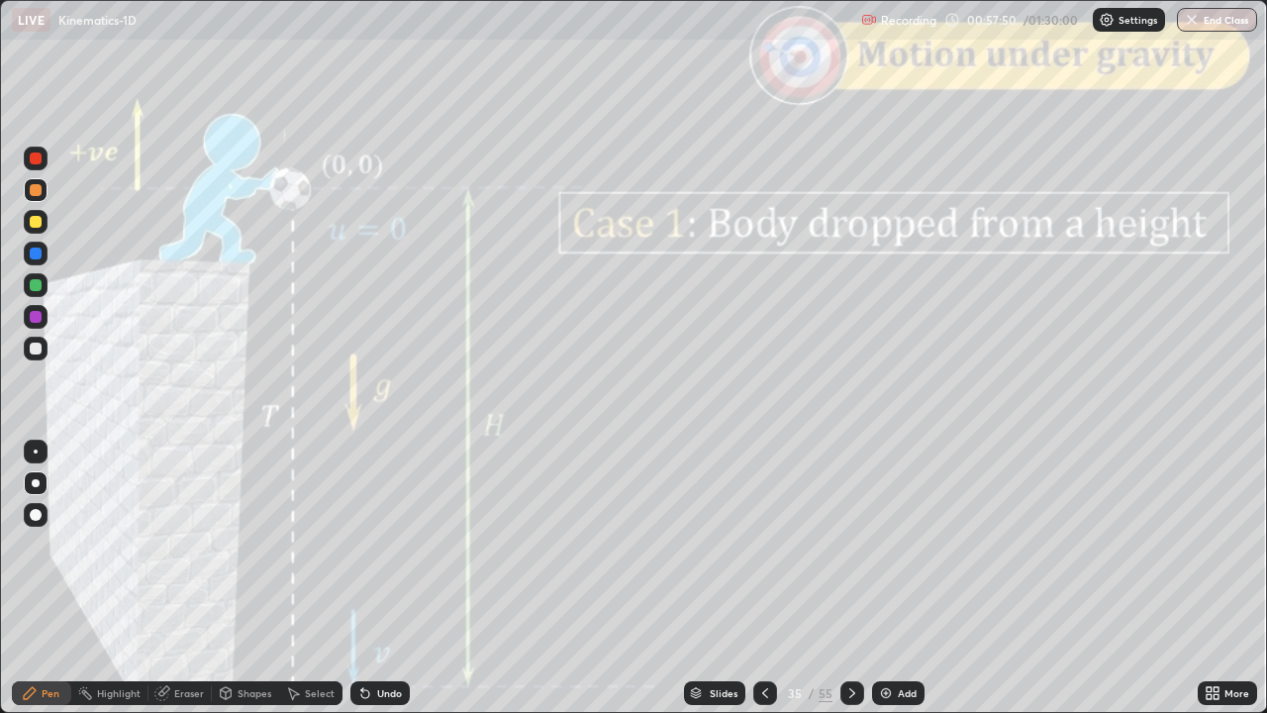
click at [241, 578] on div "Shapes" at bounding box center [255, 693] width 34 height 10
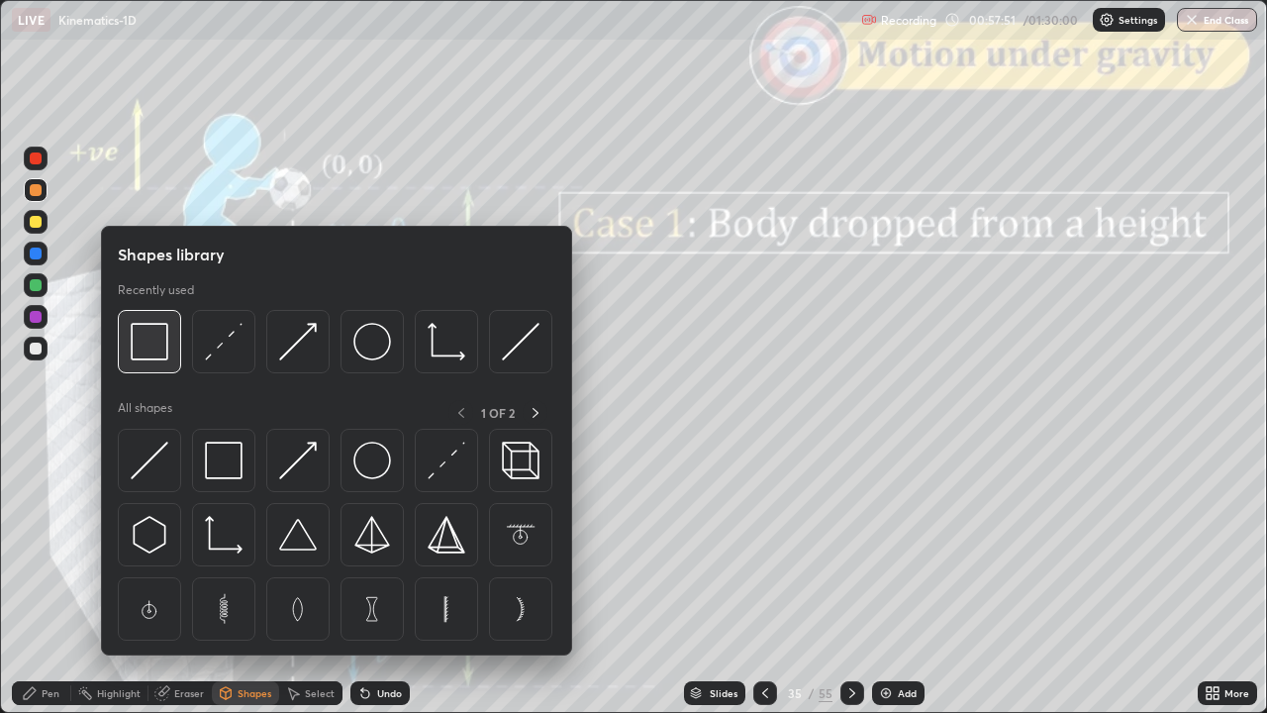
click at [158, 356] on img at bounding box center [150, 342] width 38 height 38
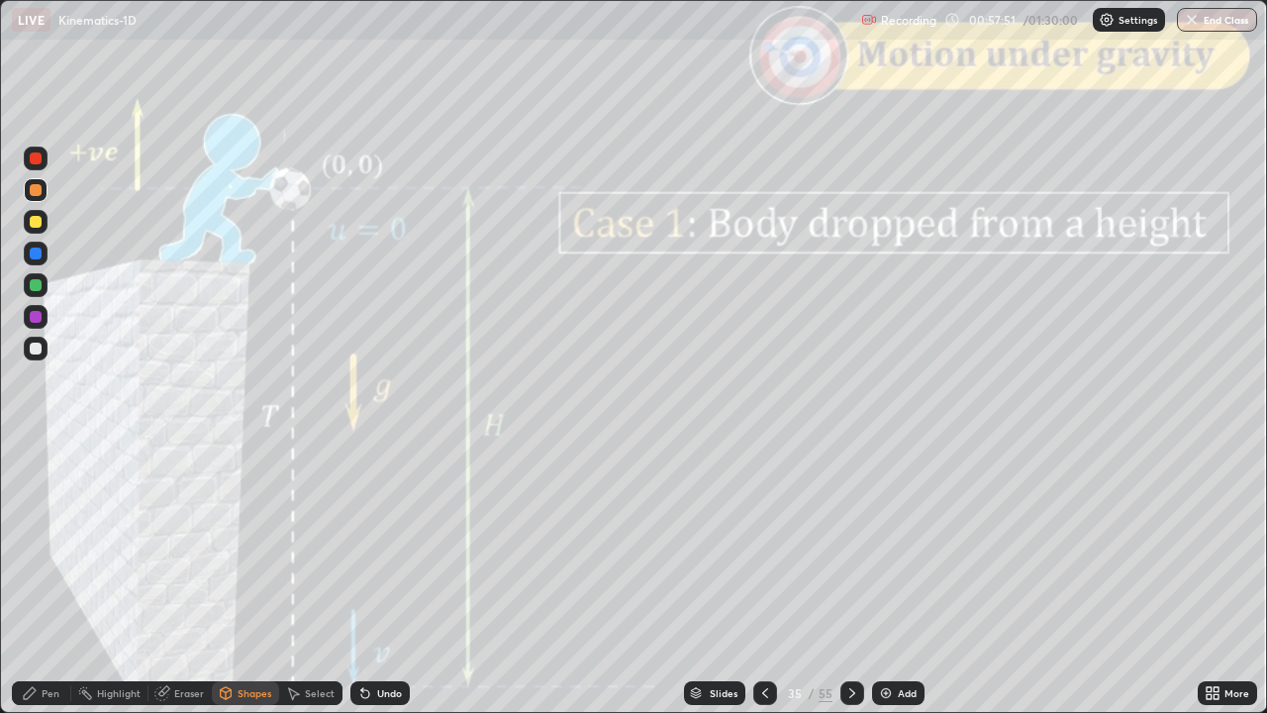
click at [33, 162] on div at bounding box center [36, 158] width 12 height 12
click at [46, 578] on div "Pen" at bounding box center [51, 693] width 18 height 10
click at [234, 578] on div "Shapes" at bounding box center [245, 693] width 67 height 24
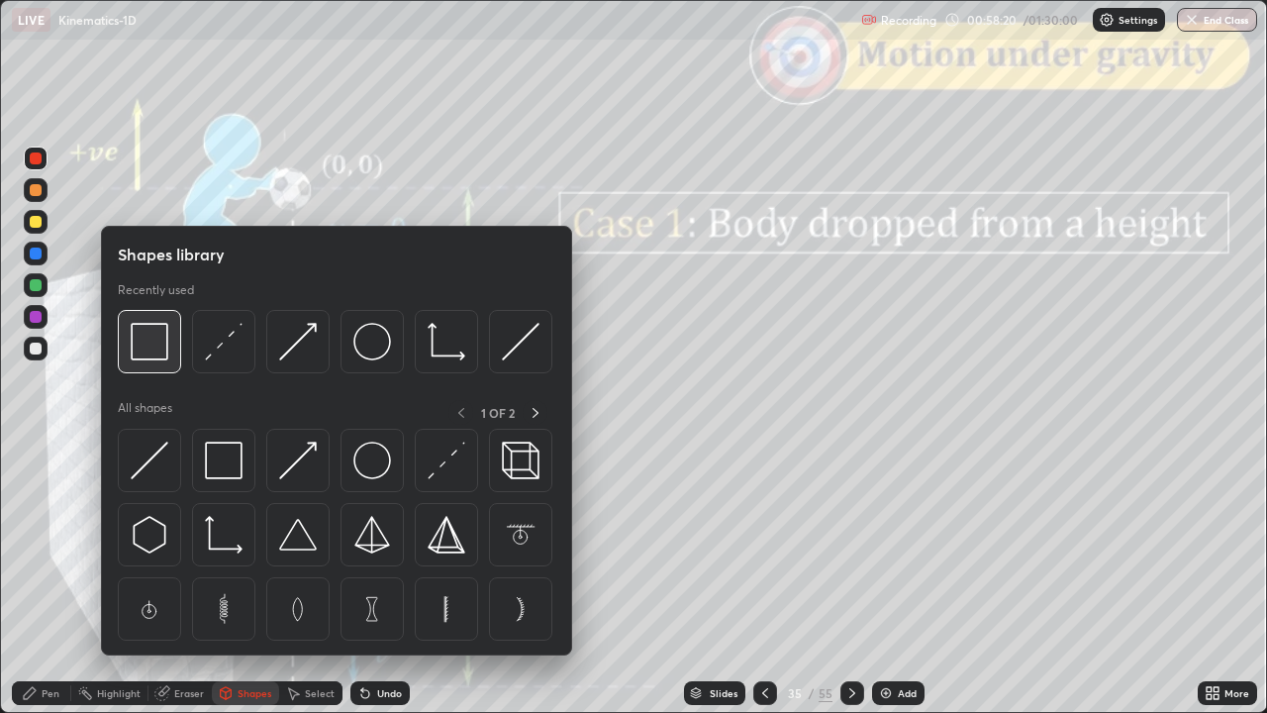
click at [147, 348] on img at bounding box center [150, 342] width 38 height 38
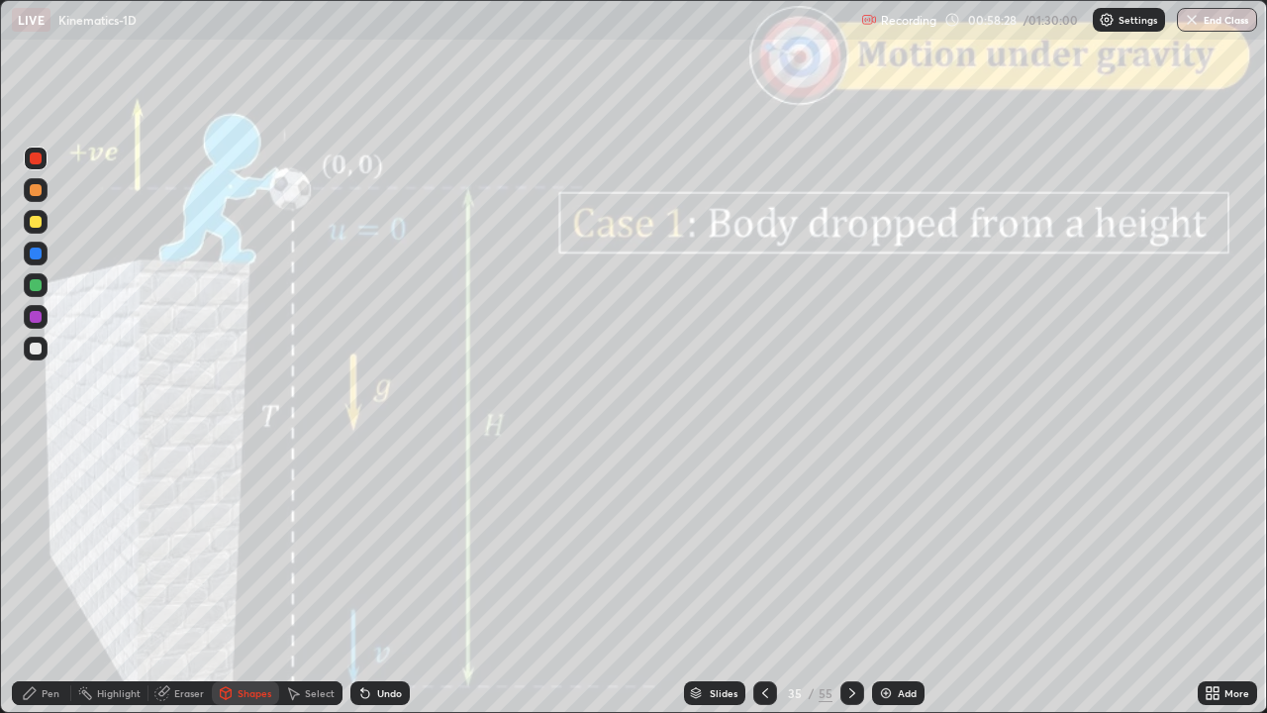
click at [37, 578] on icon at bounding box center [30, 693] width 16 height 16
click at [228, 578] on icon at bounding box center [226, 693] width 11 height 12
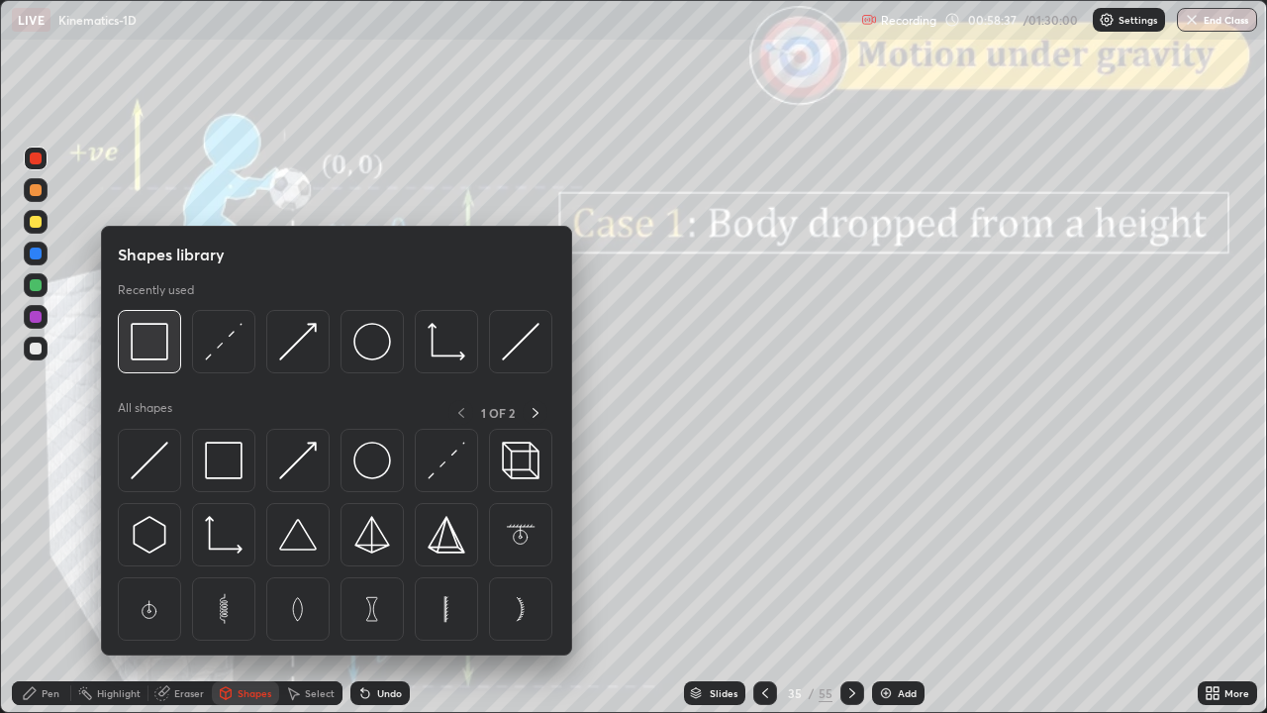
click at [152, 357] on img at bounding box center [150, 342] width 38 height 38
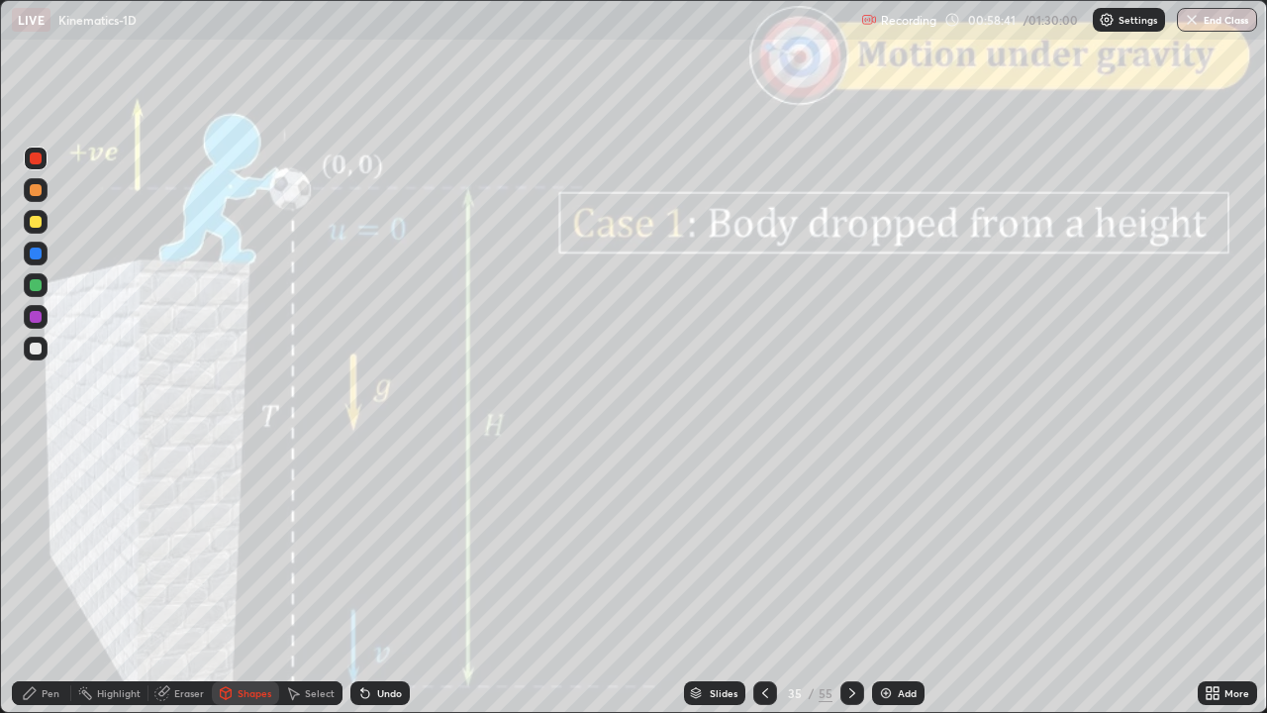
click at [24, 578] on icon at bounding box center [30, 693] width 12 height 12
click at [377, 578] on div "Undo" at bounding box center [389, 693] width 25 height 10
click at [378, 578] on div "Undo" at bounding box center [380, 693] width 59 height 24
click at [34, 345] on div at bounding box center [36, 349] width 12 height 12
click at [244, 578] on div "Shapes" at bounding box center [245, 693] width 67 height 24
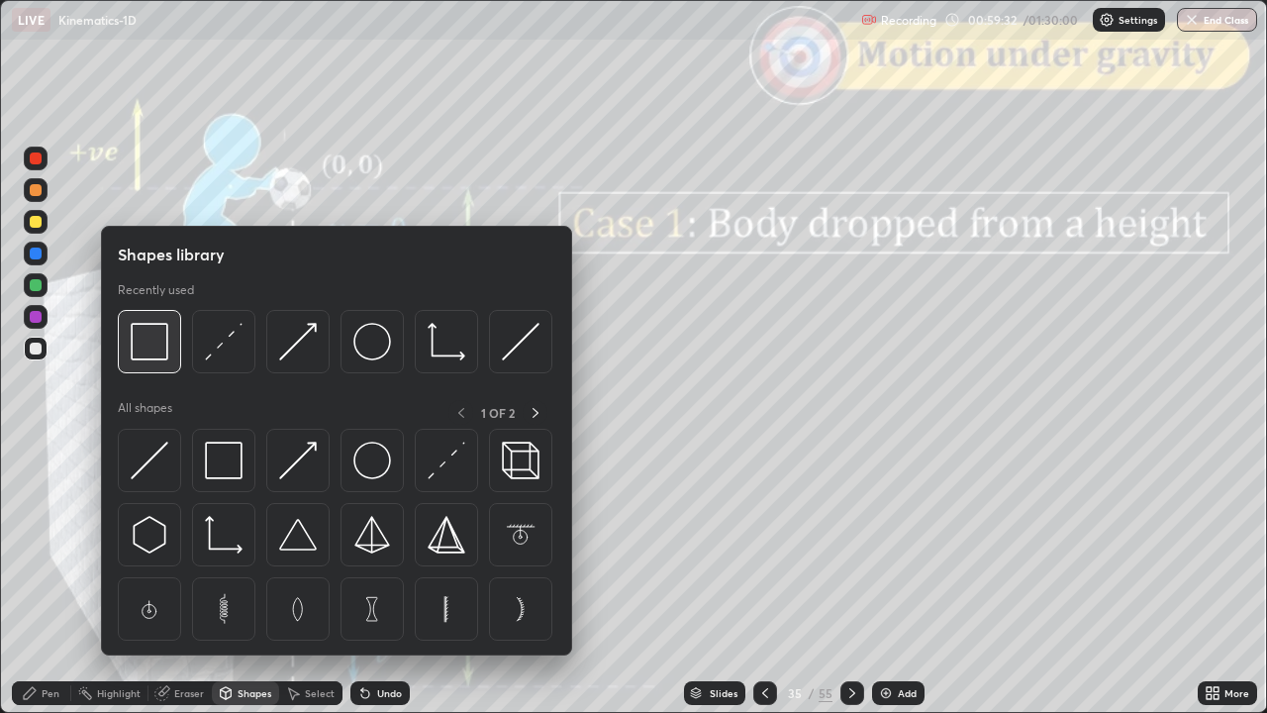
click at [152, 351] on img at bounding box center [150, 342] width 38 height 38
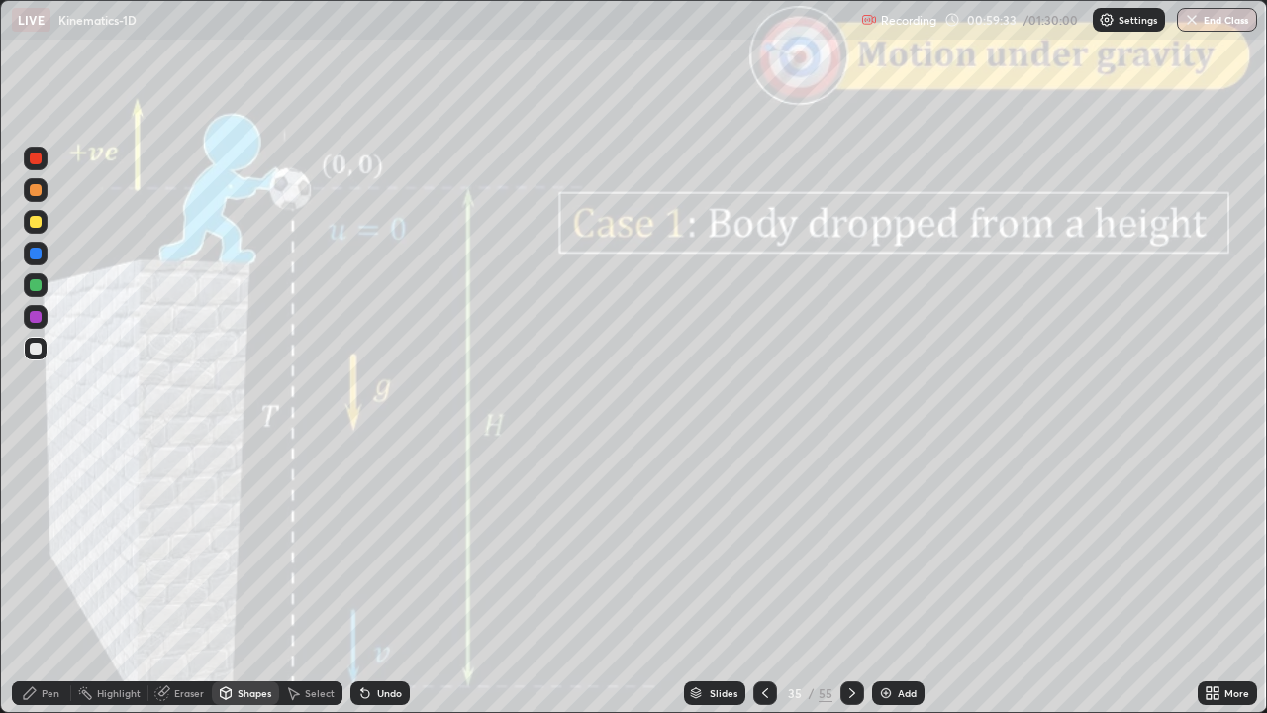
click at [38, 162] on div at bounding box center [36, 158] width 12 height 12
click at [732, 578] on div "Slides" at bounding box center [724, 693] width 28 height 10
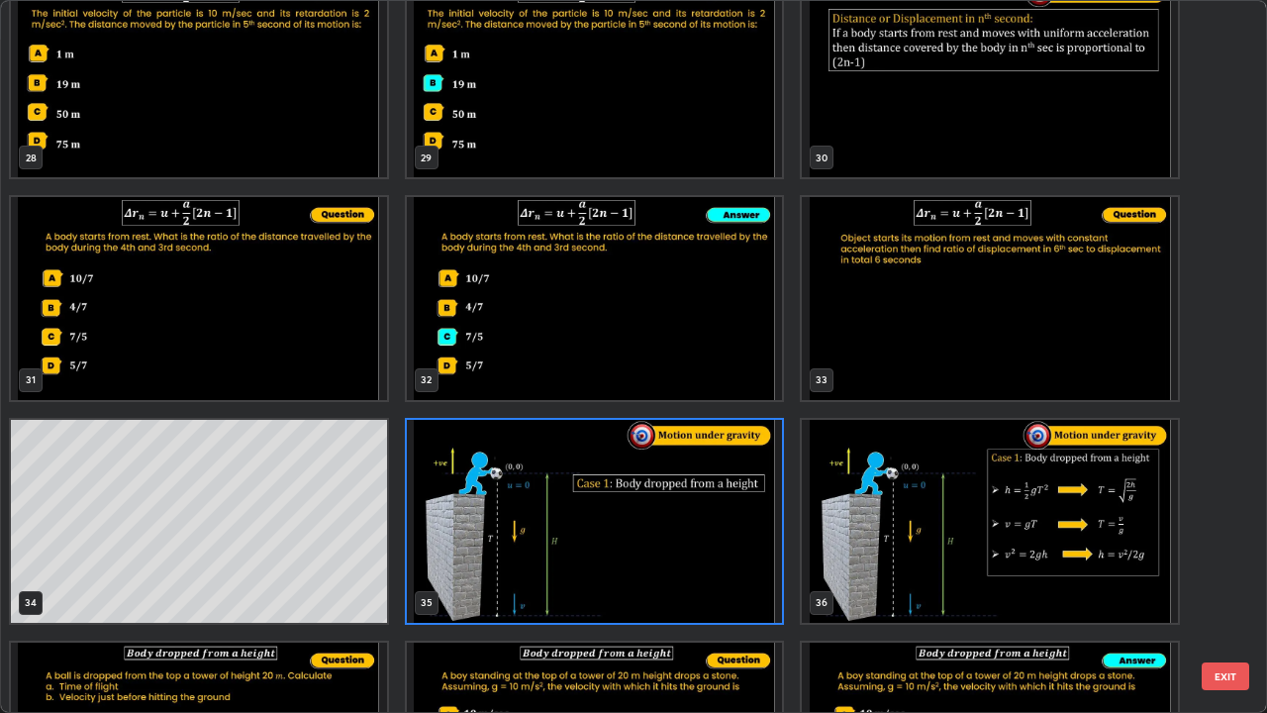
scroll to position [2038, 0]
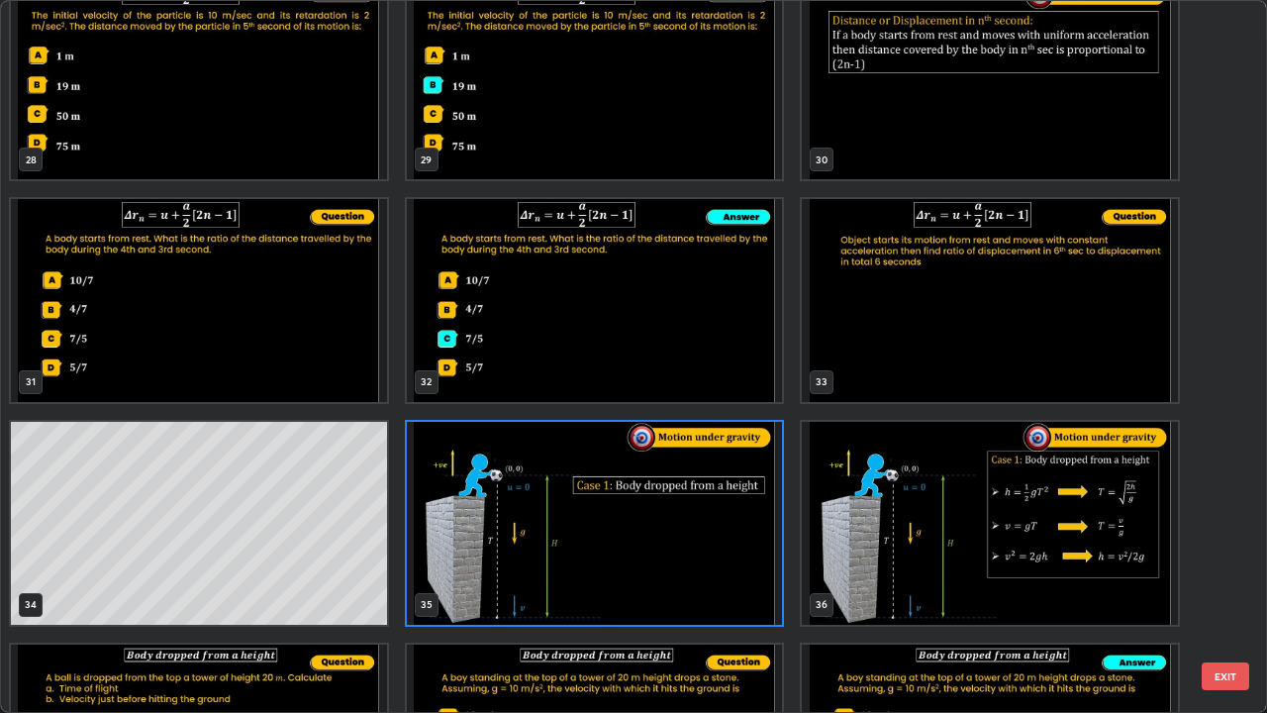
click at [1230, 578] on button "EXIT" at bounding box center [1226, 676] width 48 height 28
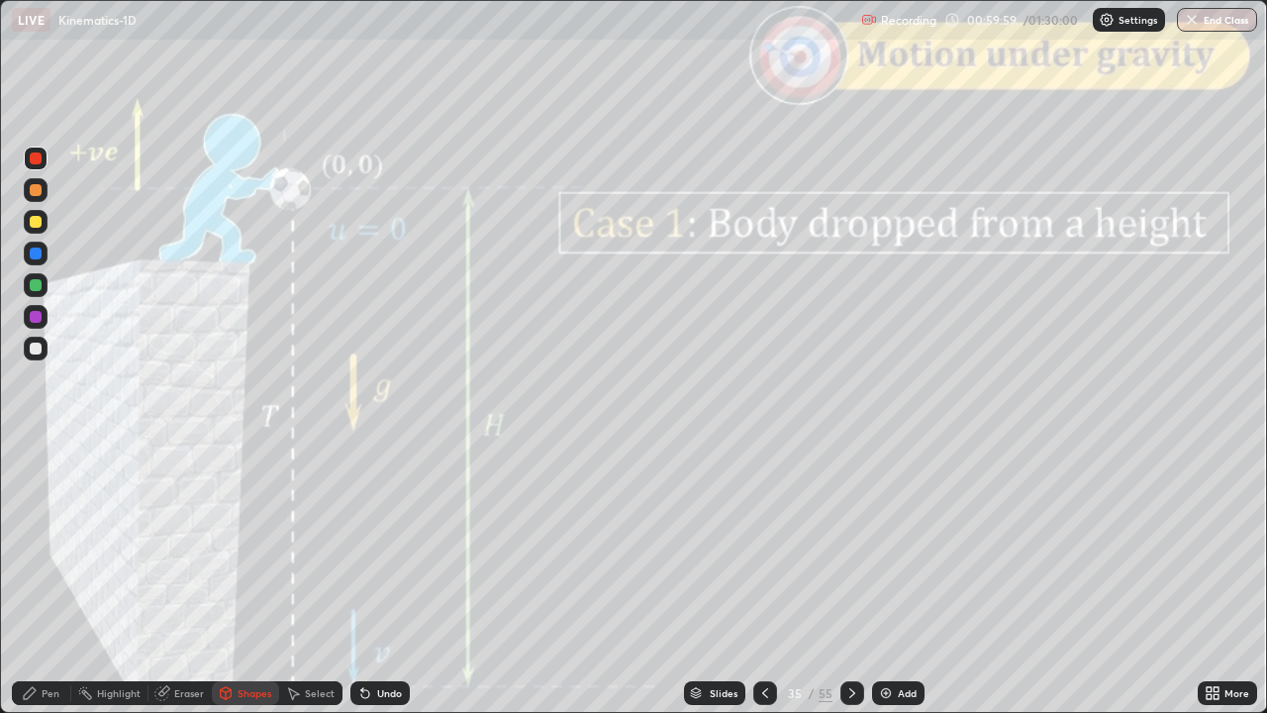
click at [905, 578] on div "Add" at bounding box center [907, 693] width 19 height 10
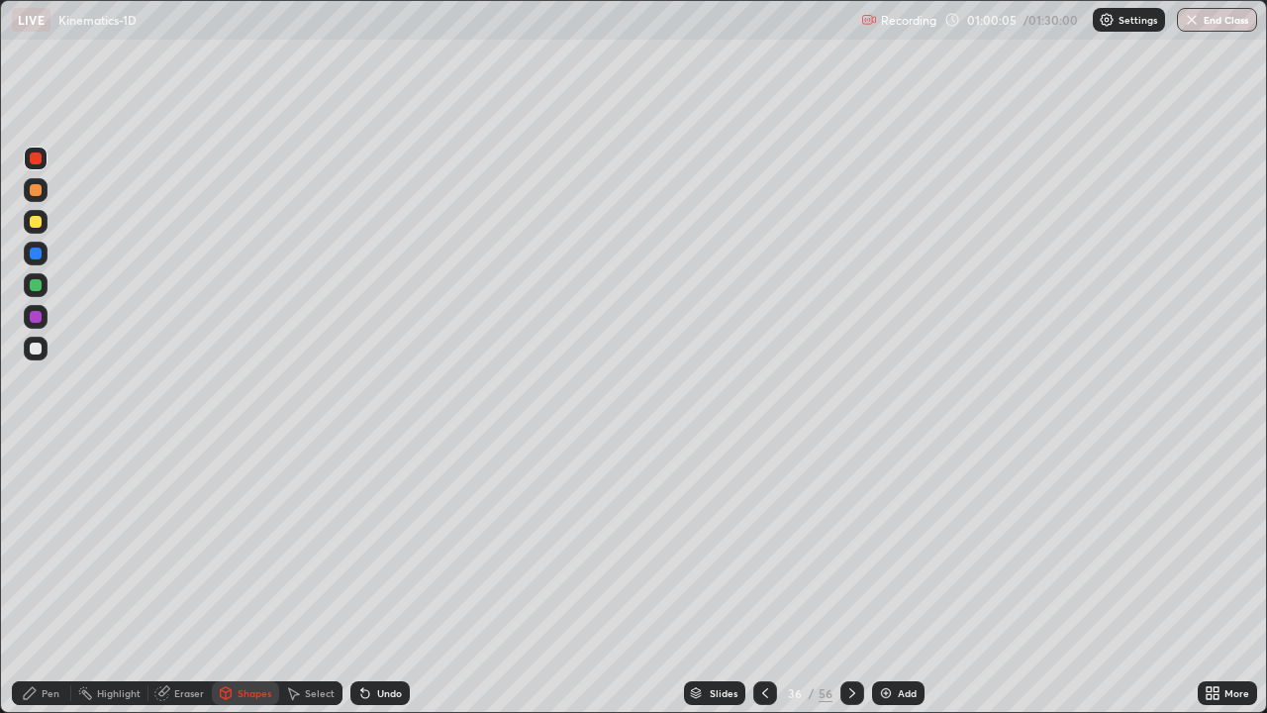
click at [48, 578] on div "Pen" at bounding box center [51, 693] width 18 height 10
click at [35, 349] on div at bounding box center [36, 349] width 12 height 12
click at [763, 578] on icon at bounding box center [766, 693] width 16 height 16
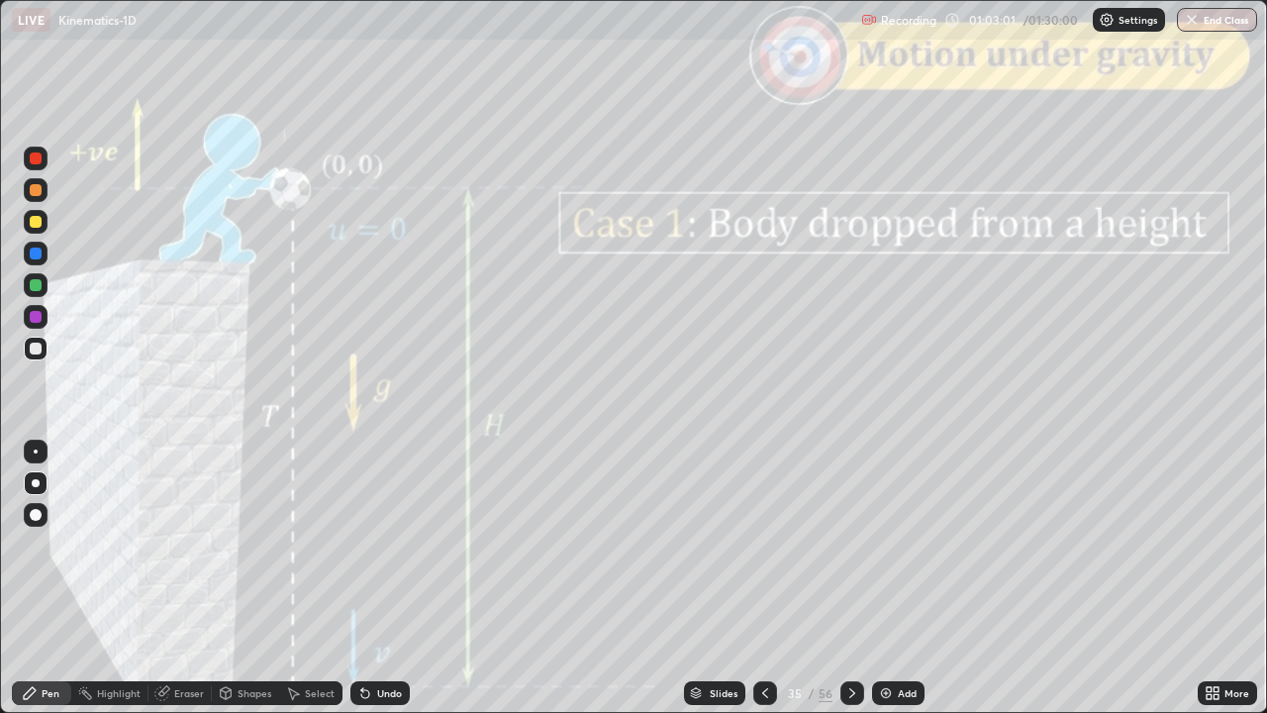
click at [248, 578] on div "Shapes" at bounding box center [255, 693] width 34 height 10
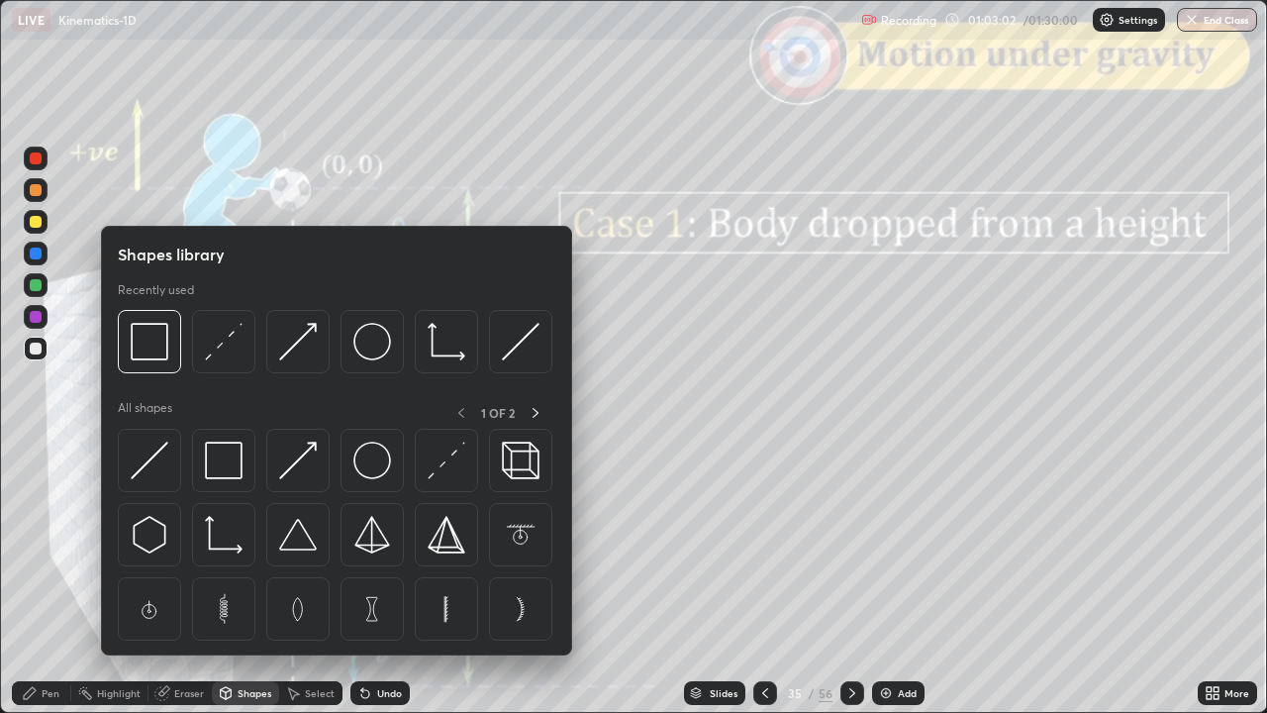
click at [156, 349] on img at bounding box center [150, 342] width 38 height 38
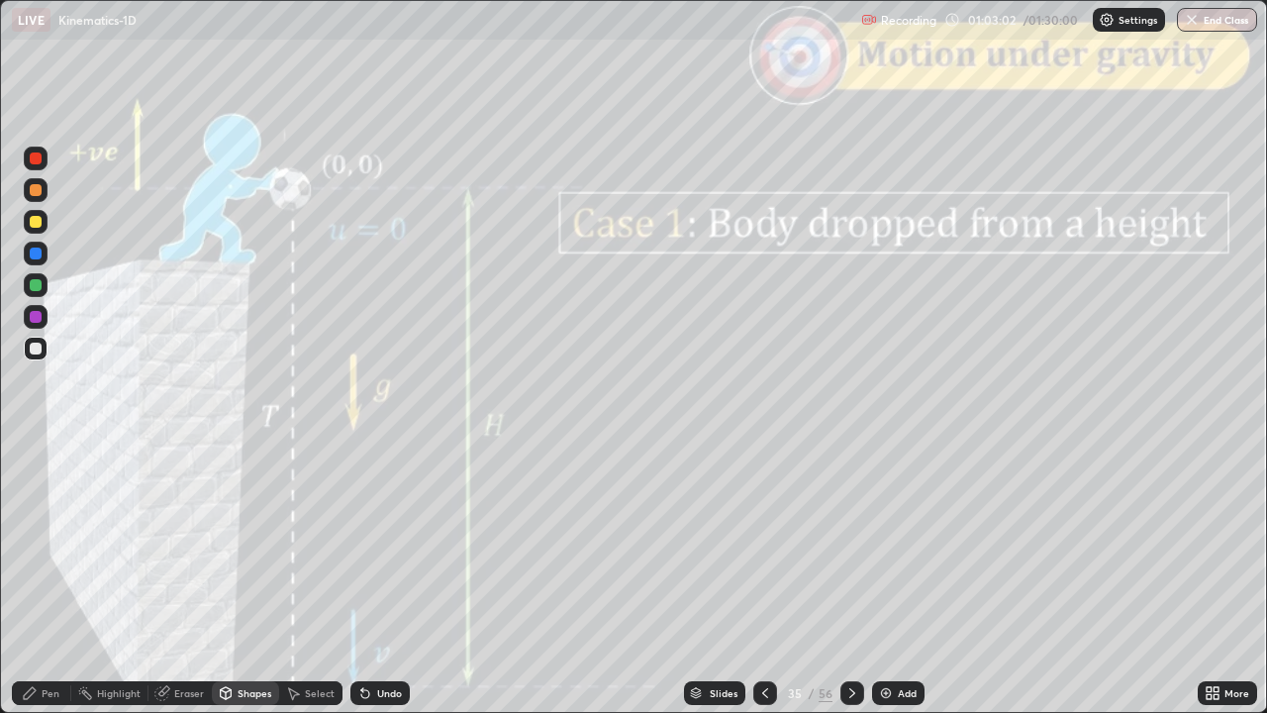
click at [34, 162] on div at bounding box center [36, 158] width 12 height 12
click at [30, 578] on div "Pen" at bounding box center [41, 693] width 59 height 24
click at [36, 285] on div at bounding box center [36, 285] width 12 height 12
click at [255, 578] on div "Shapes" at bounding box center [245, 693] width 67 height 24
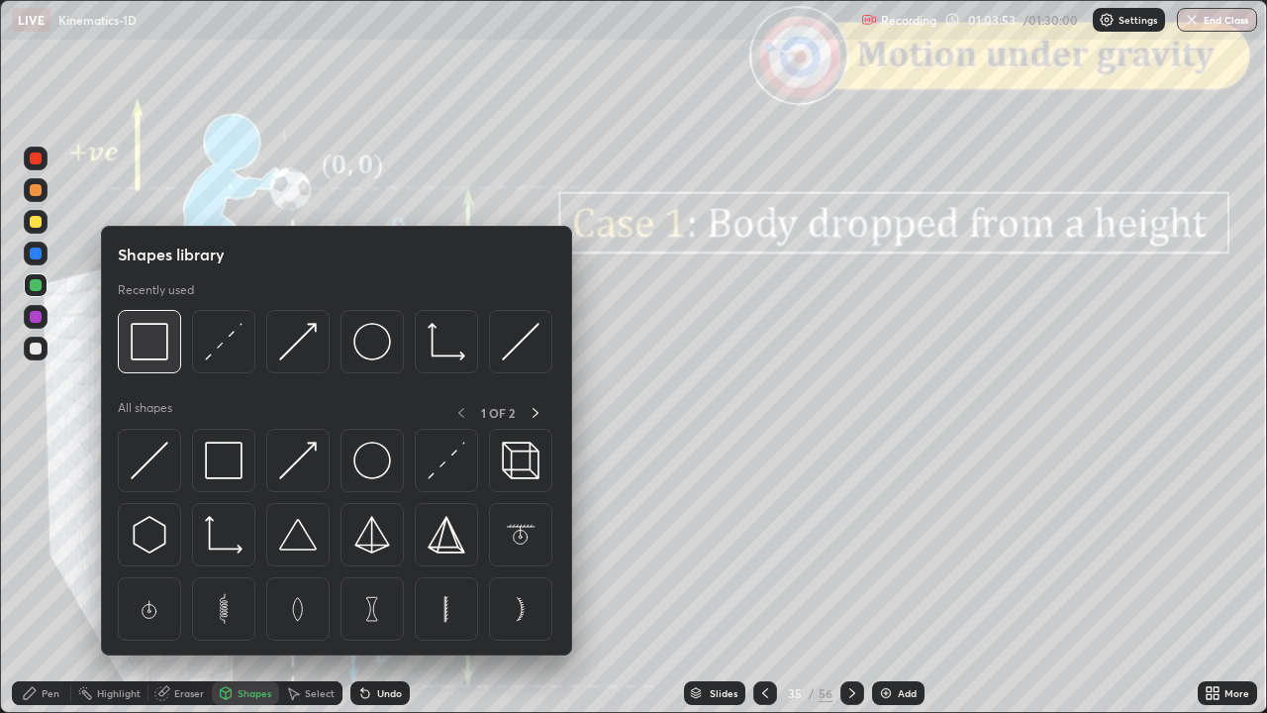
click at [163, 352] on img at bounding box center [150, 342] width 38 height 38
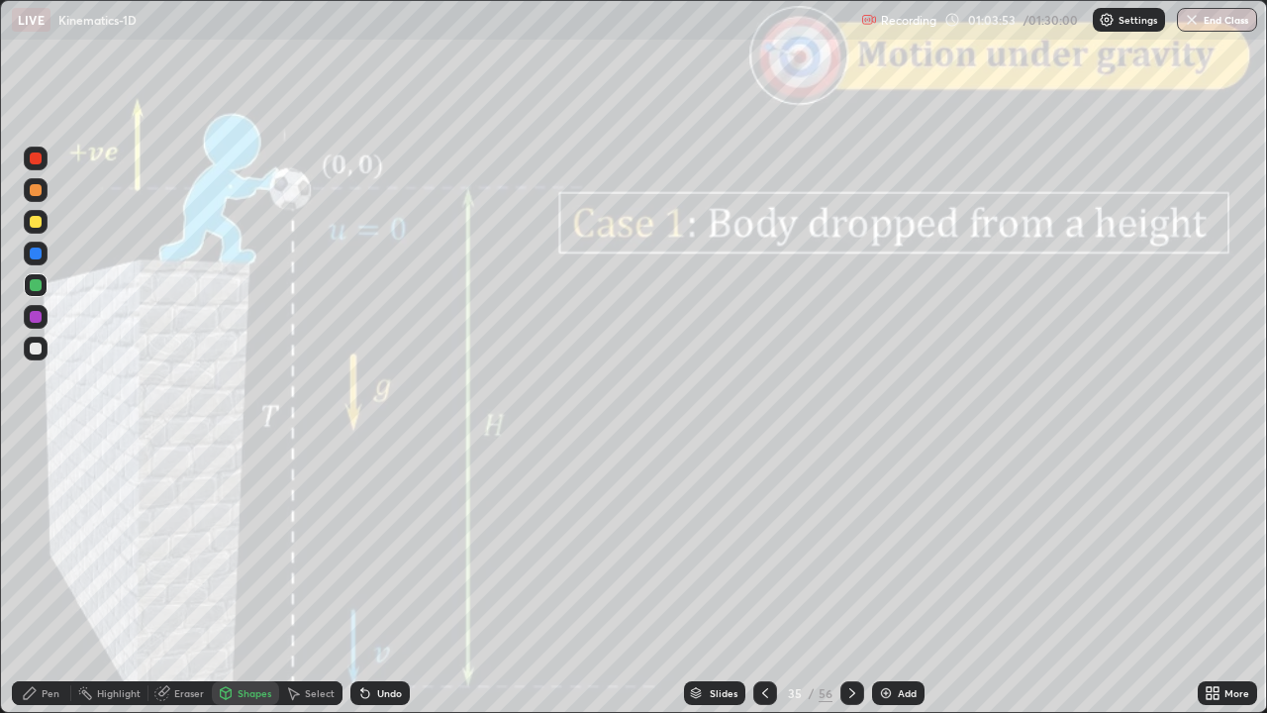
click at [38, 160] on div at bounding box center [36, 158] width 12 height 12
click at [45, 578] on div "Pen" at bounding box center [51, 693] width 18 height 10
click at [36, 285] on div at bounding box center [36, 285] width 12 height 12
click at [249, 578] on div "Shapes" at bounding box center [255, 693] width 34 height 10
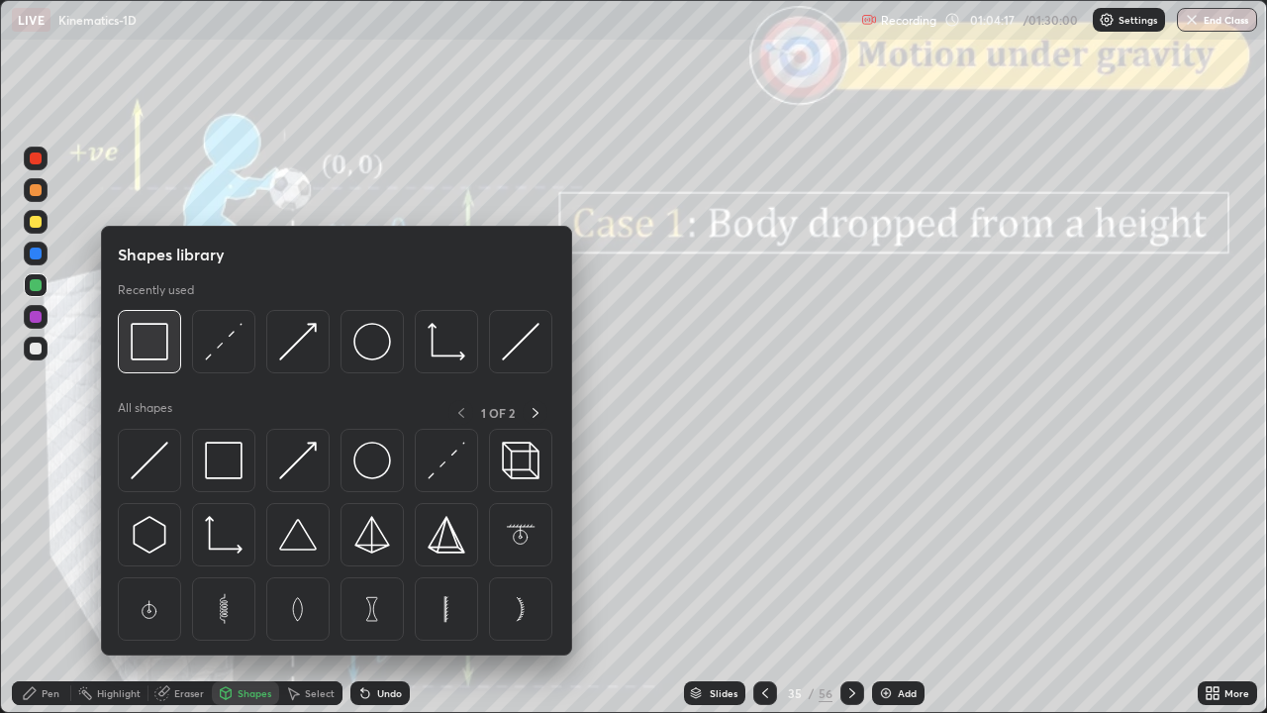
click at [157, 343] on img at bounding box center [150, 342] width 38 height 38
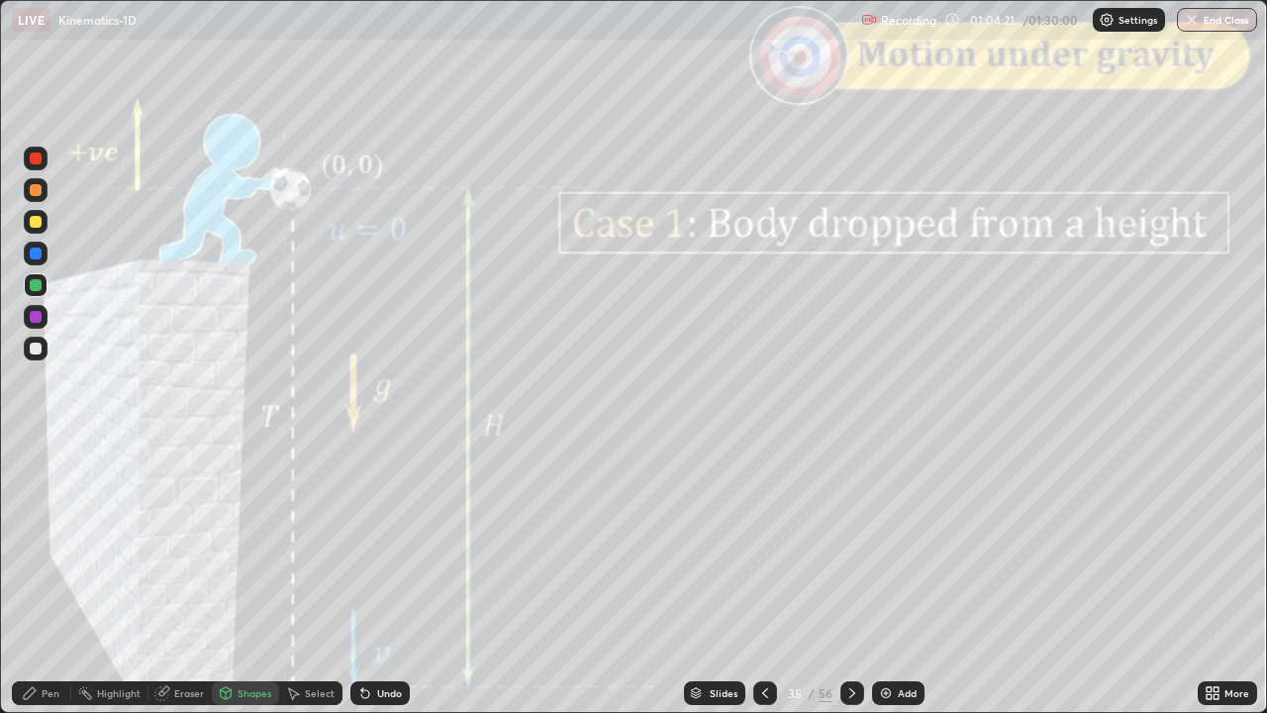
click at [396, 578] on div "Undo" at bounding box center [389, 693] width 25 height 10
click at [41, 163] on div at bounding box center [36, 159] width 24 height 24
click at [38, 351] on div at bounding box center [36, 349] width 12 height 12
click at [377, 578] on div "Undo" at bounding box center [380, 693] width 59 height 24
click at [20, 578] on div "Pen" at bounding box center [41, 693] width 59 height 24
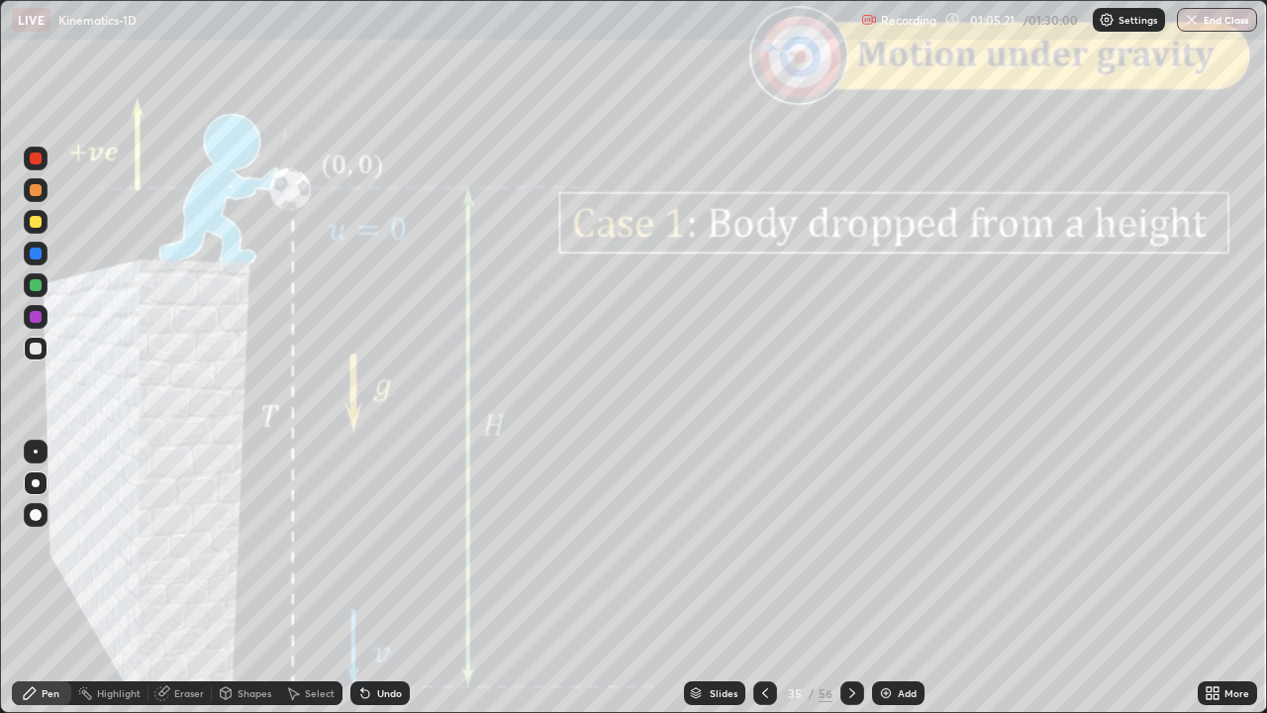
click at [250, 578] on div "Shapes" at bounding box center [255, 693] width 34 height 10
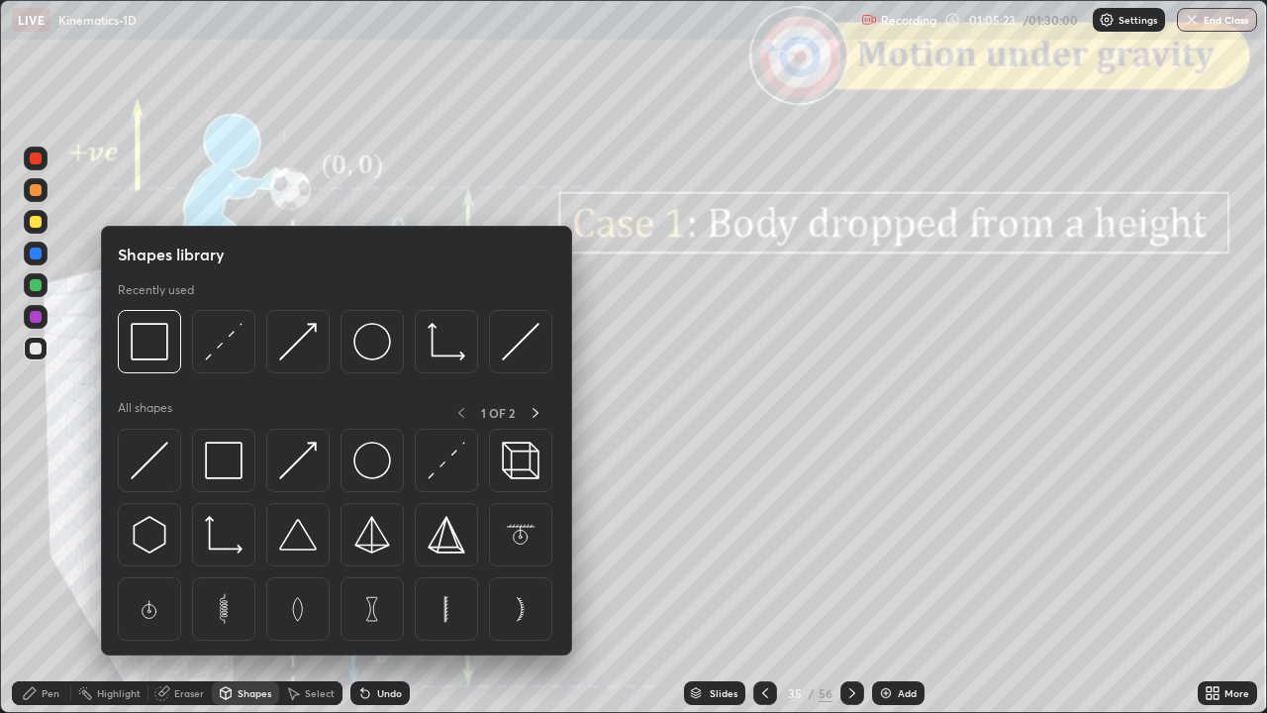
click at [37, 160] on div at bounding box center [36, 158] width 12 height 12
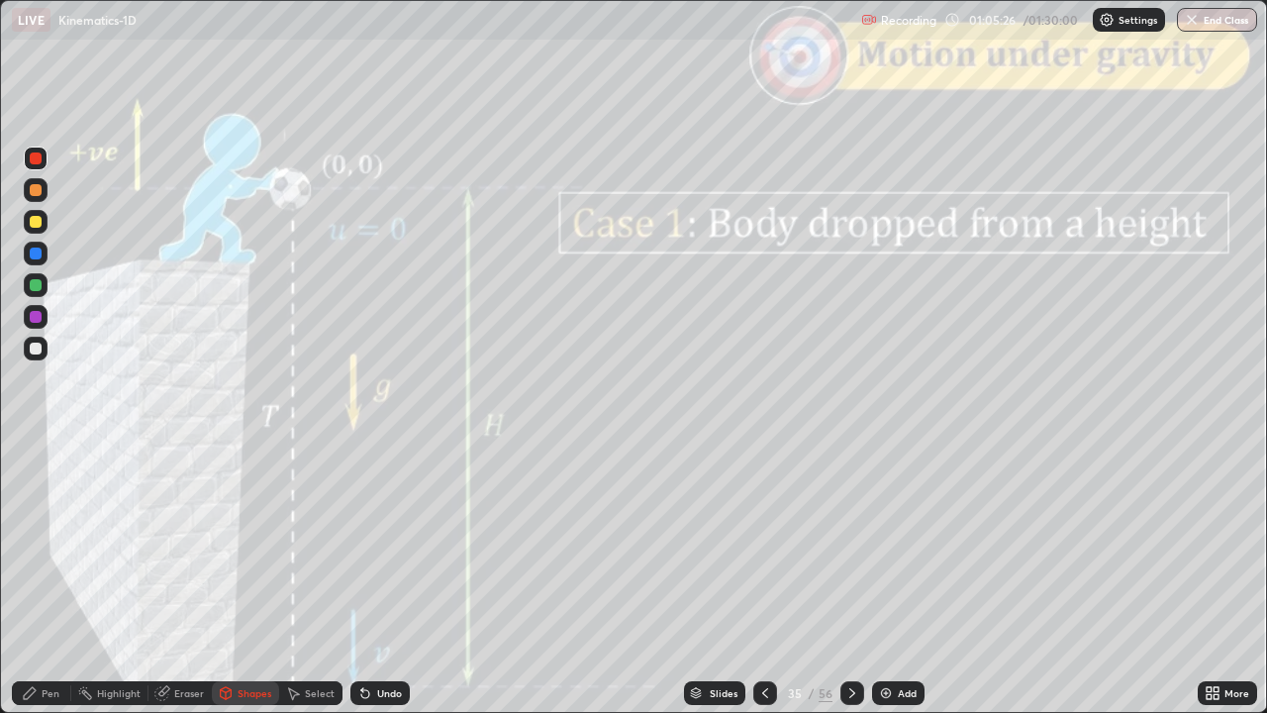
click at [42, 578] on div "Pen" at bounding box center [41, 693] width 59 height 24
click at [38, 285] on div at bounding box center [36, 285] width 12 height 12
click at [250, 578] on div "Shapes" at bounding box center [255, 693] width 34 height 10
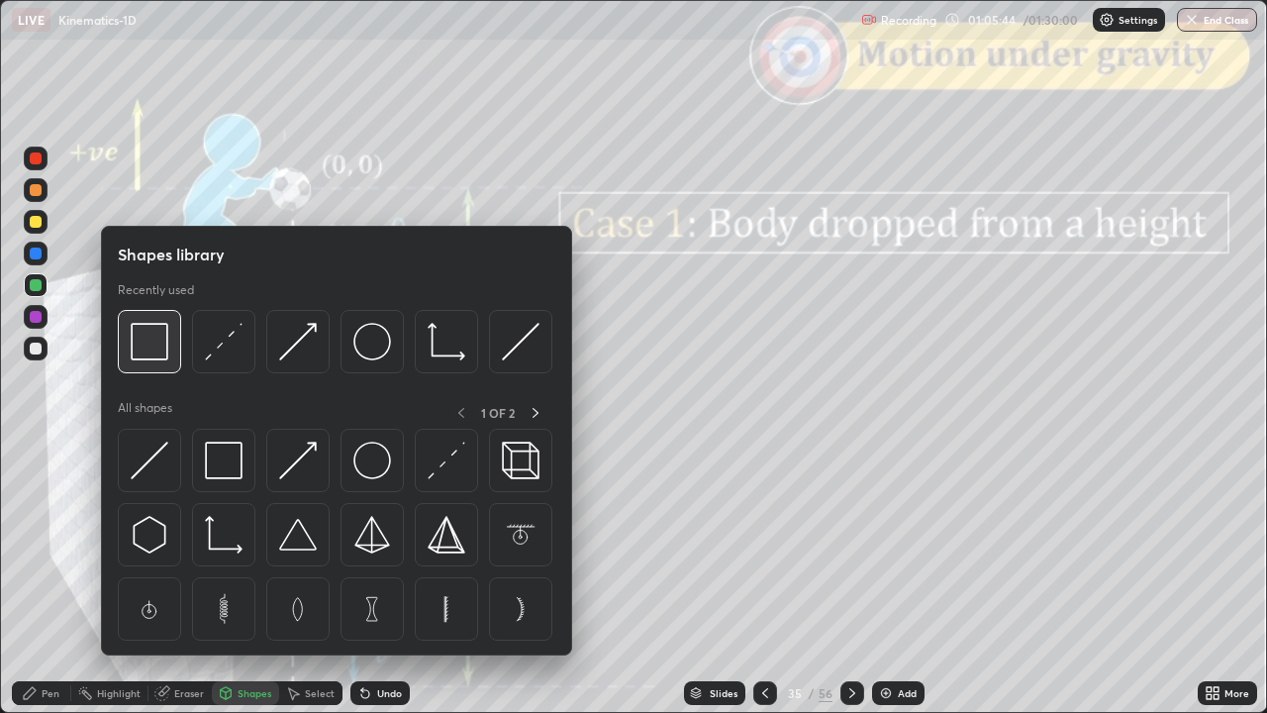
click at [152, 348] on img at bounding box center [150, 342] width 38 height 38
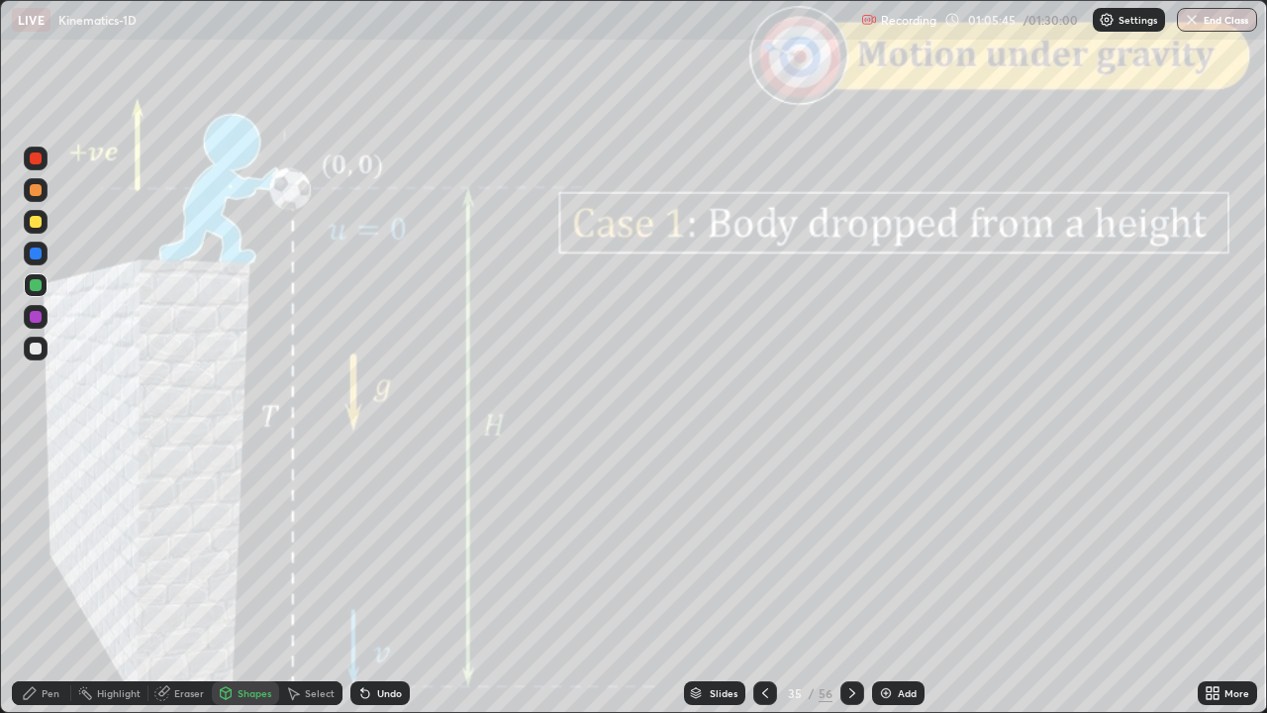
click at [39, 154] on div at bounding box center [36, 158] width 12 height 12
click at [37, 284] on div at bounding box center [36, 285] width 12 height 12
click at [34, 578] on icon at bounding box center [30, 693] width 16 height 16
click at [245, 578] on div "Shapes" at bounding box center [255, 693] width 34 height 10
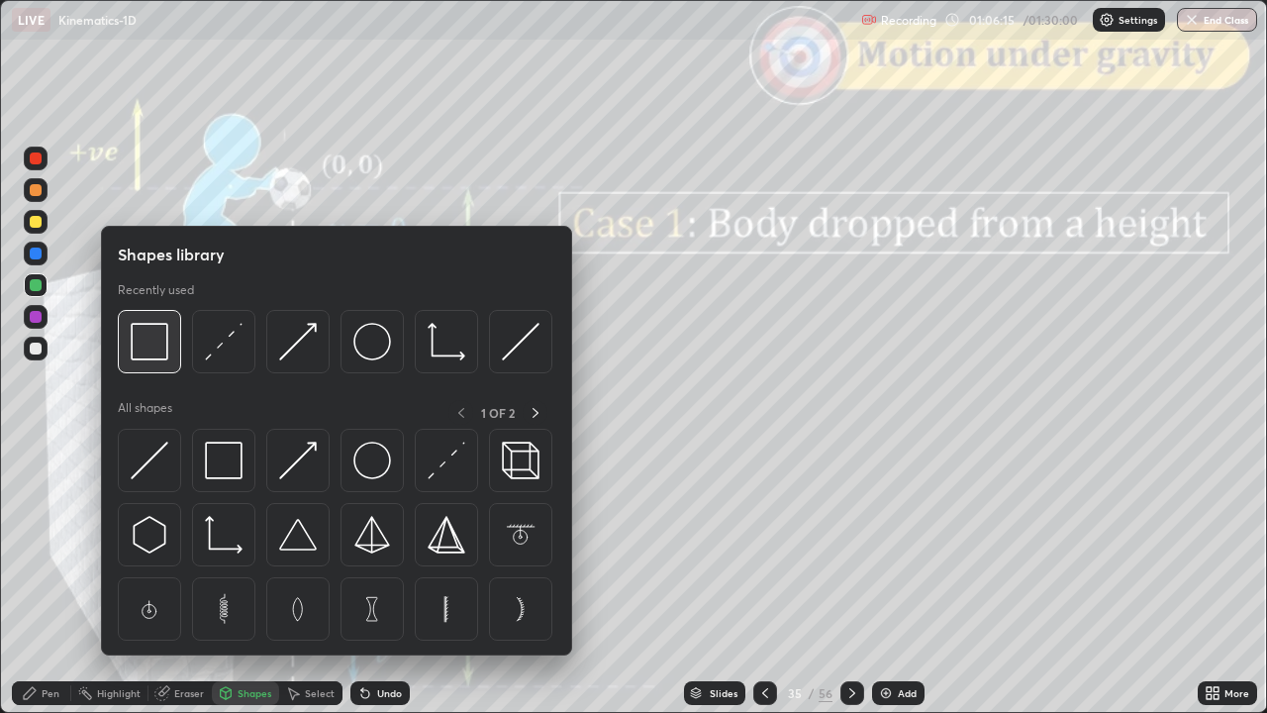
click at [150, 351] on img at bounding box center [150, 342] width 38 height 38
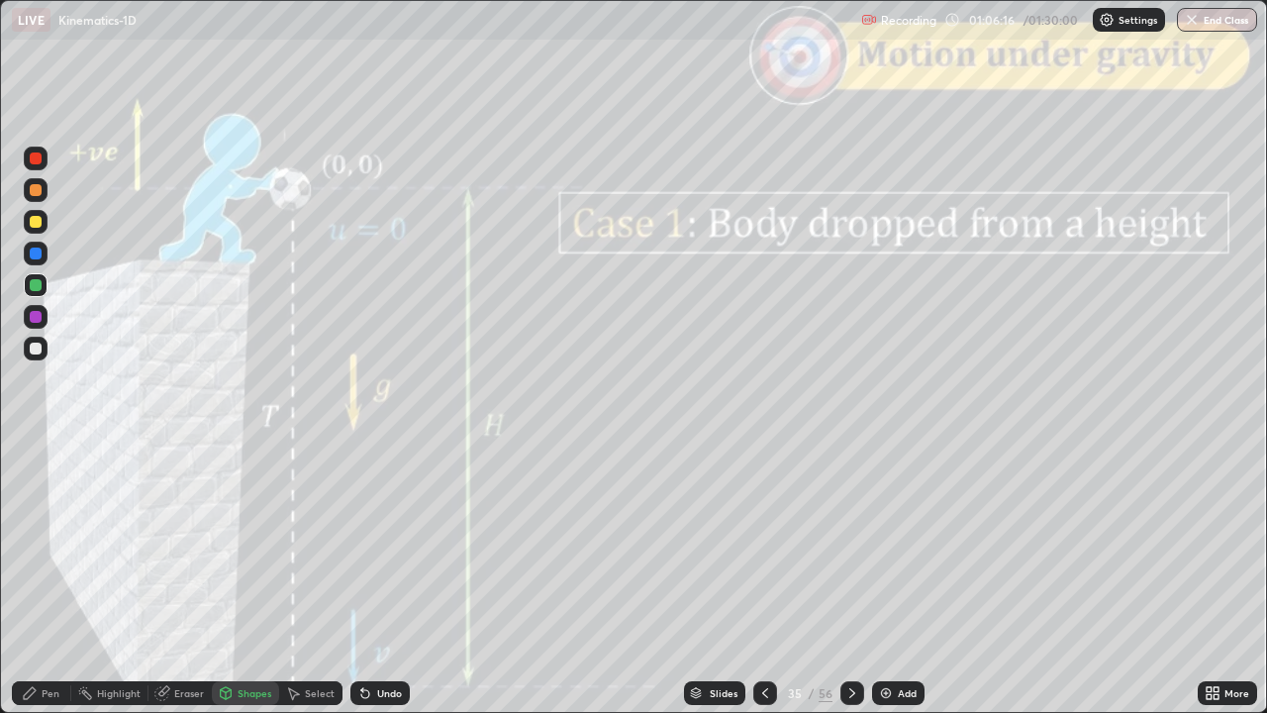
click at [36, 163] on div at bounding box center [36, 158] width 12 height 12
click at [38, 349] on div at bounding box center [36, 349] width 12 height 12
click at [378, 578] on div "Undo" at bounding box center [389, 693] width 25 height 10
click at [38, 578] on icon at bounding box center [30, 693] width 16 height 16
click at [38, 160] on div at bounding box center [36, 158] width 12 height 12
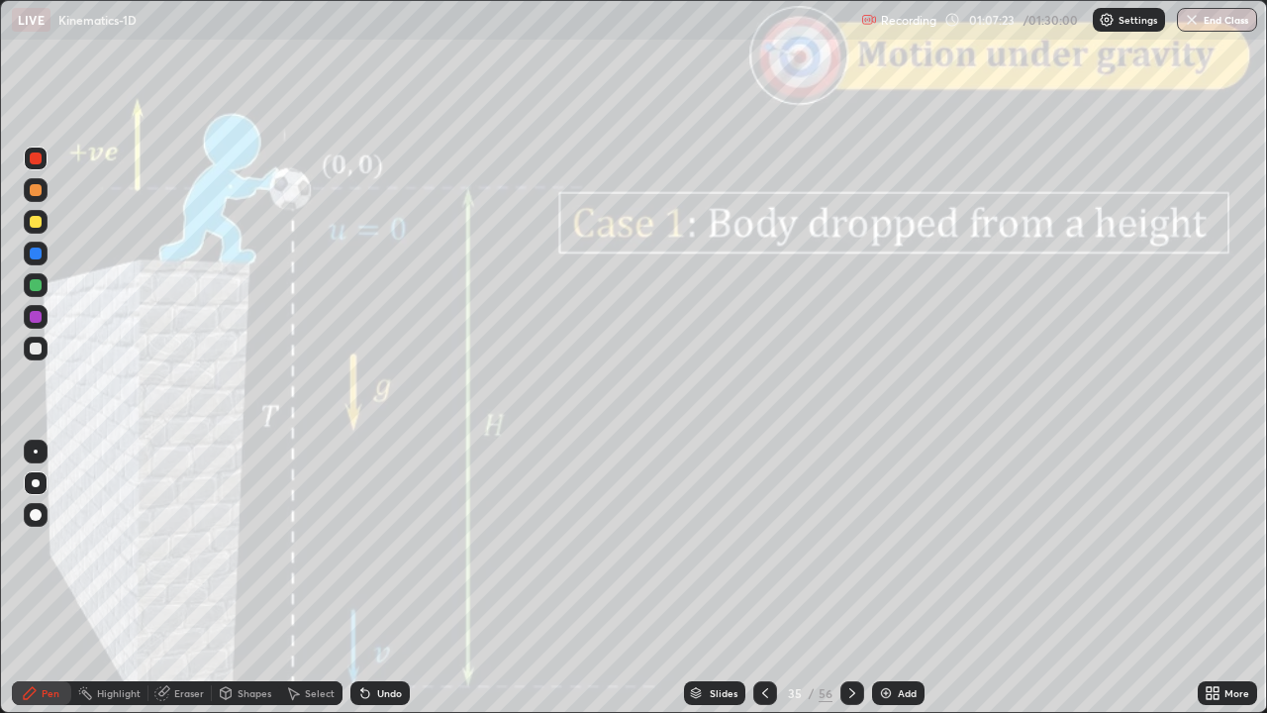
click at [36, 284] on div at bounding box center [36, 285] width 12 height 12
click at [244, 578] on div "Shapes" at bounding box center [255, 693] width 34 height 10
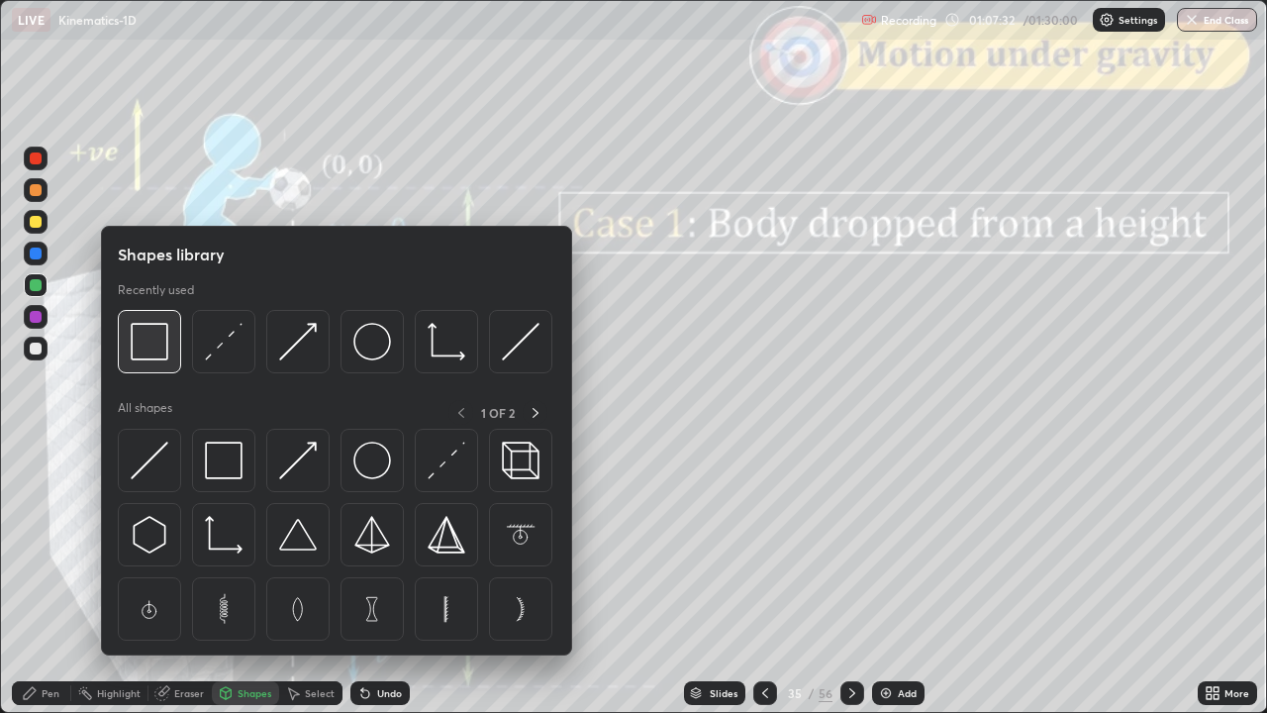
click at [151, 345] on img at bounding box center [150, 342] width 38 height 38
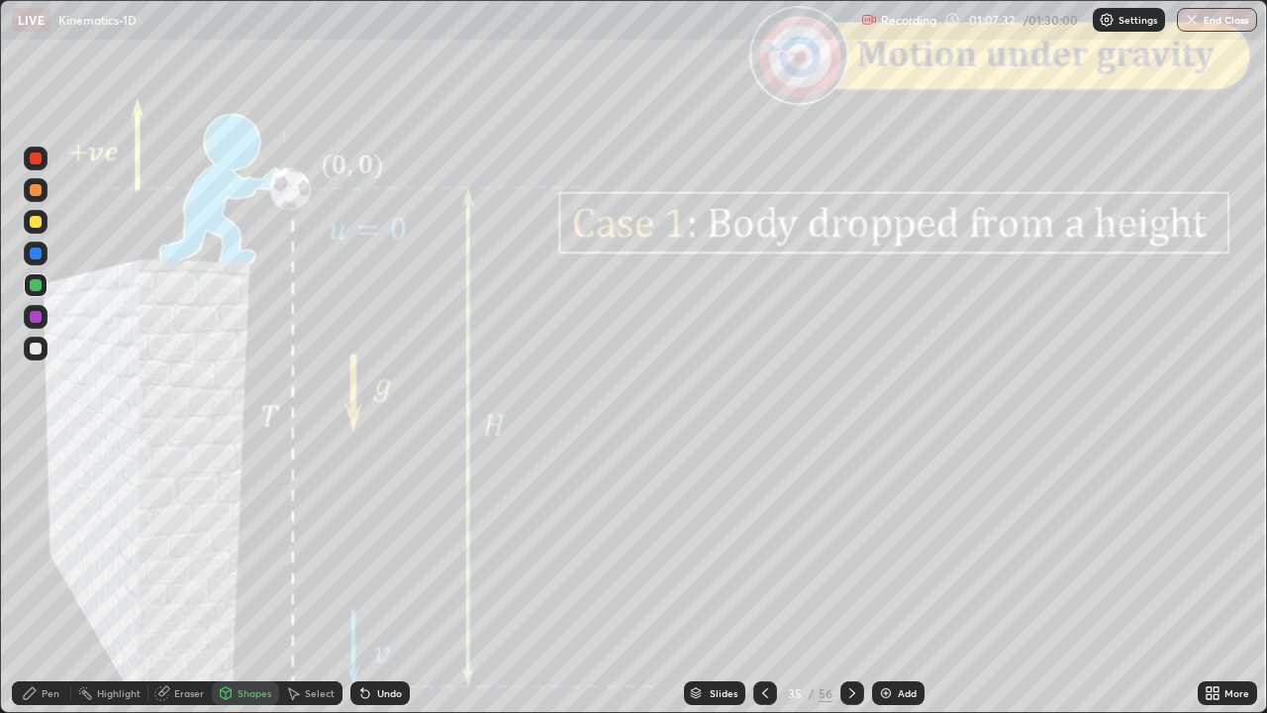
click at [40, 162] on div at bounding box center [36, 158] width 12 height 12
click at [38, 288] on div at bounding box center [36, 285] width 12 height 12
click at [390, 578] on div "Undo" at bounding box center [389, 693] width 25 height 10
click at [38, 578] on div "Pen" at bounding box center [41, 693] width 59 height 24
click at [246, 578] on div "Shapes" at bounding box center [255, 693] width 34 height 10
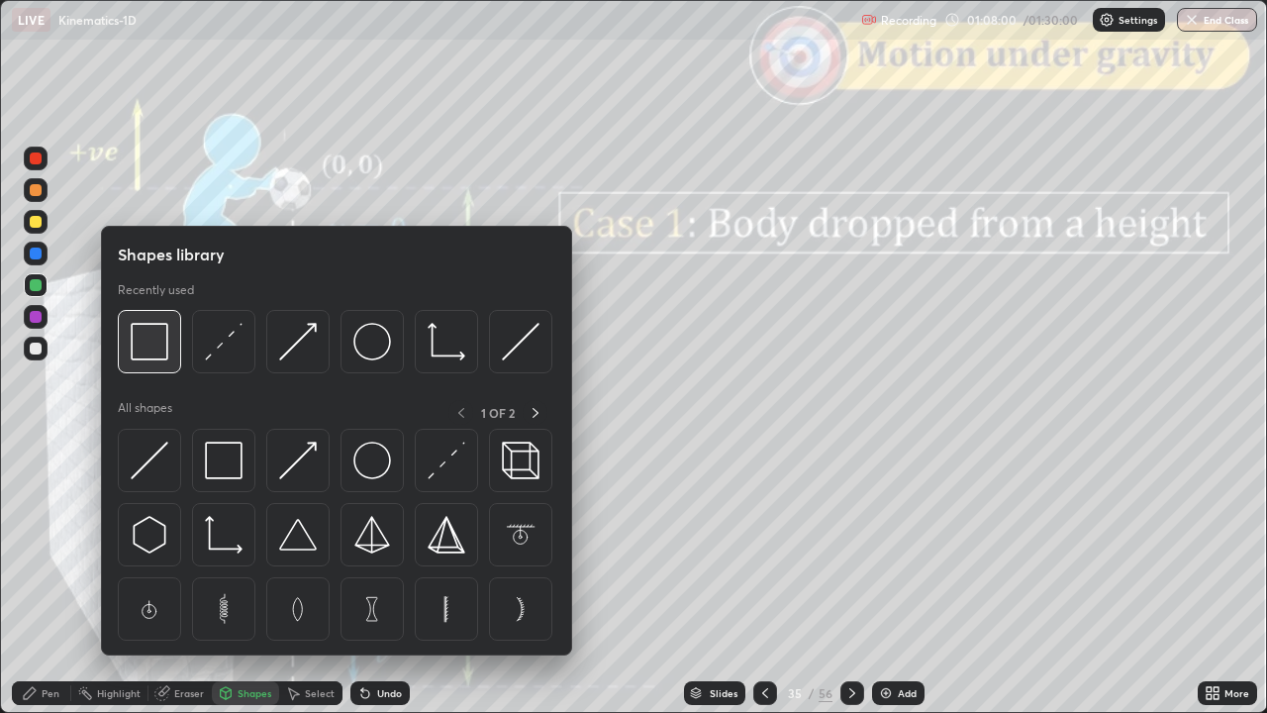
click at [152, 351] on img at bounding box center [150, 342] width 38 height 38
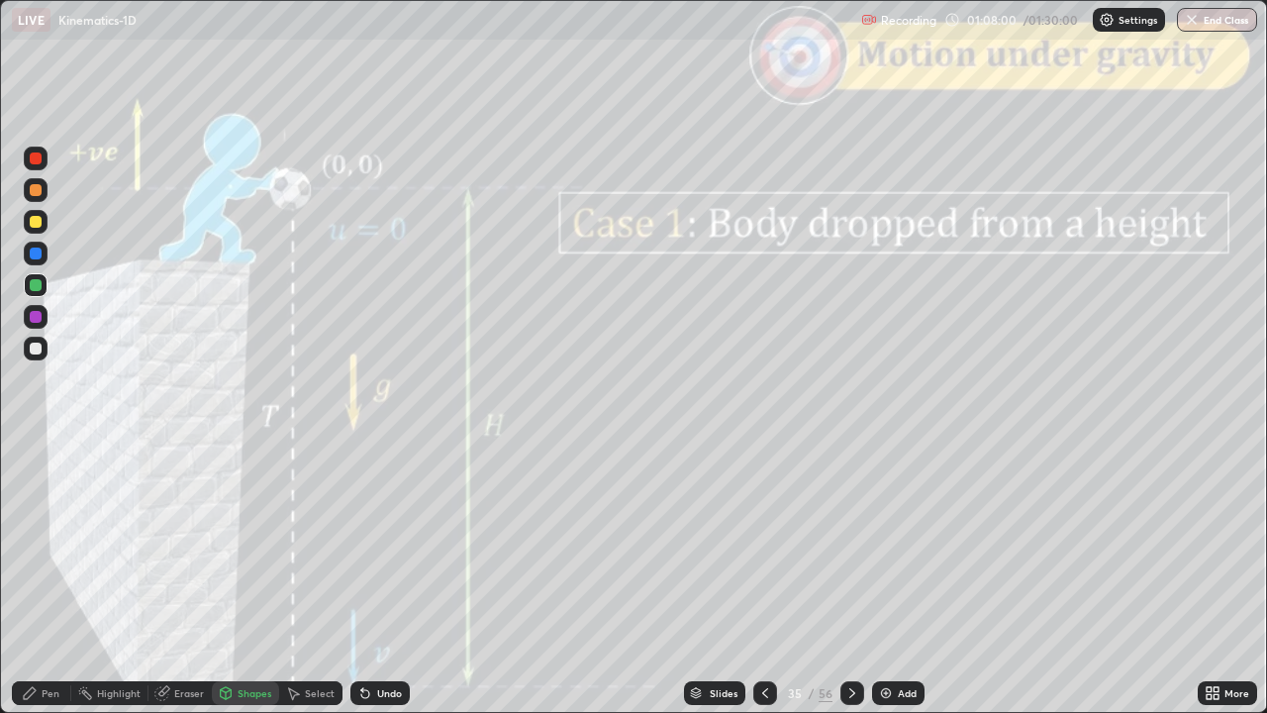
click at [35, 160] on div at bounding box center [36, 158] width 12 height 12
click at [45, 578] on div "Pen" at bounding box center [51, 693] width 18 height 10
click at [371, 578] on div "Undo" at bounding box center [380, 693] width 59 height 24
click at [47, 353] on div at bounding box center [36, 349] width 24 height 24
click at [36, 287] on div at bounding box center [36, 285] width 12 height 12
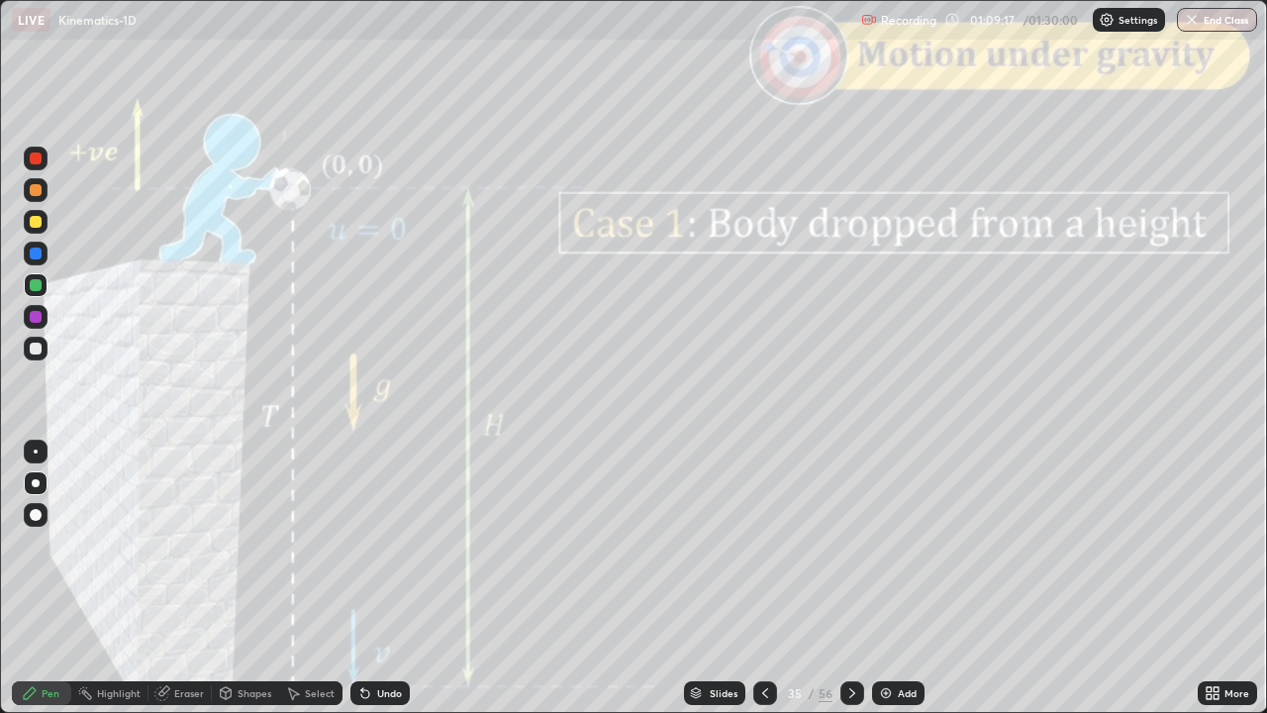
click at [254, 578] on div "Shapes" at bounding box center [255, 693] width 34 height 10
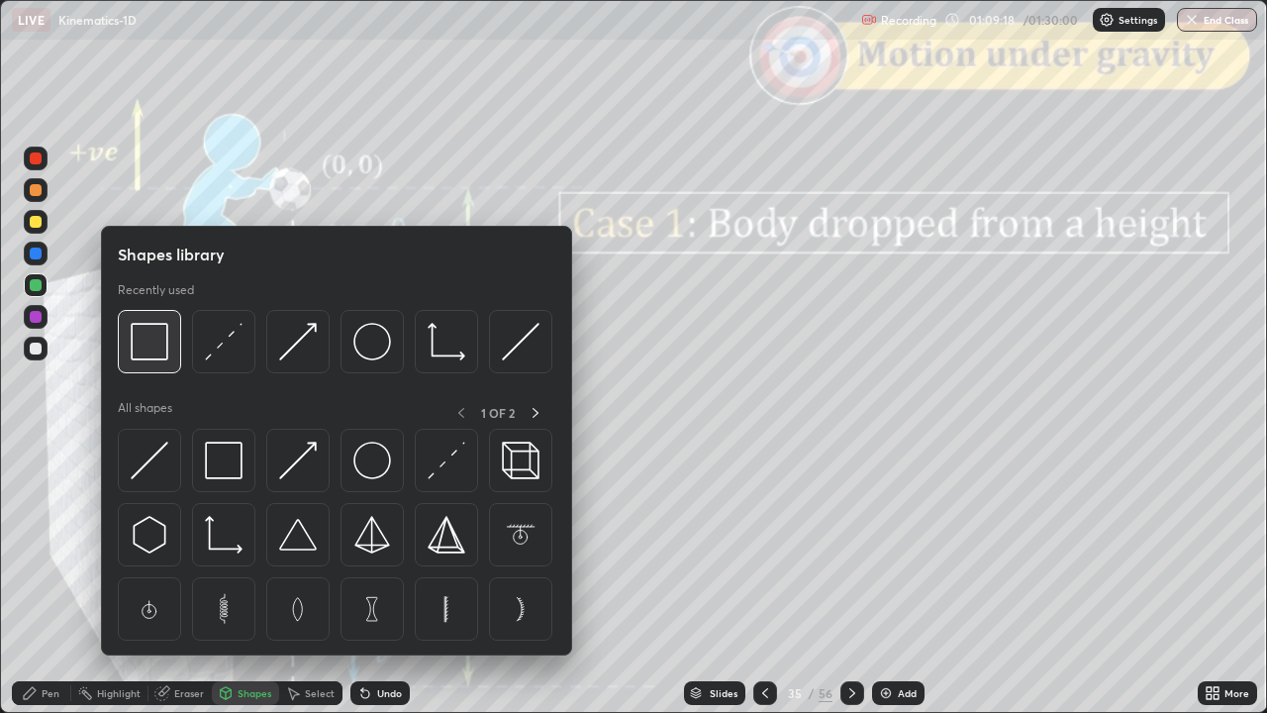
click at [154, 351] on img at bounding box center [150, 342] width 38 height 38
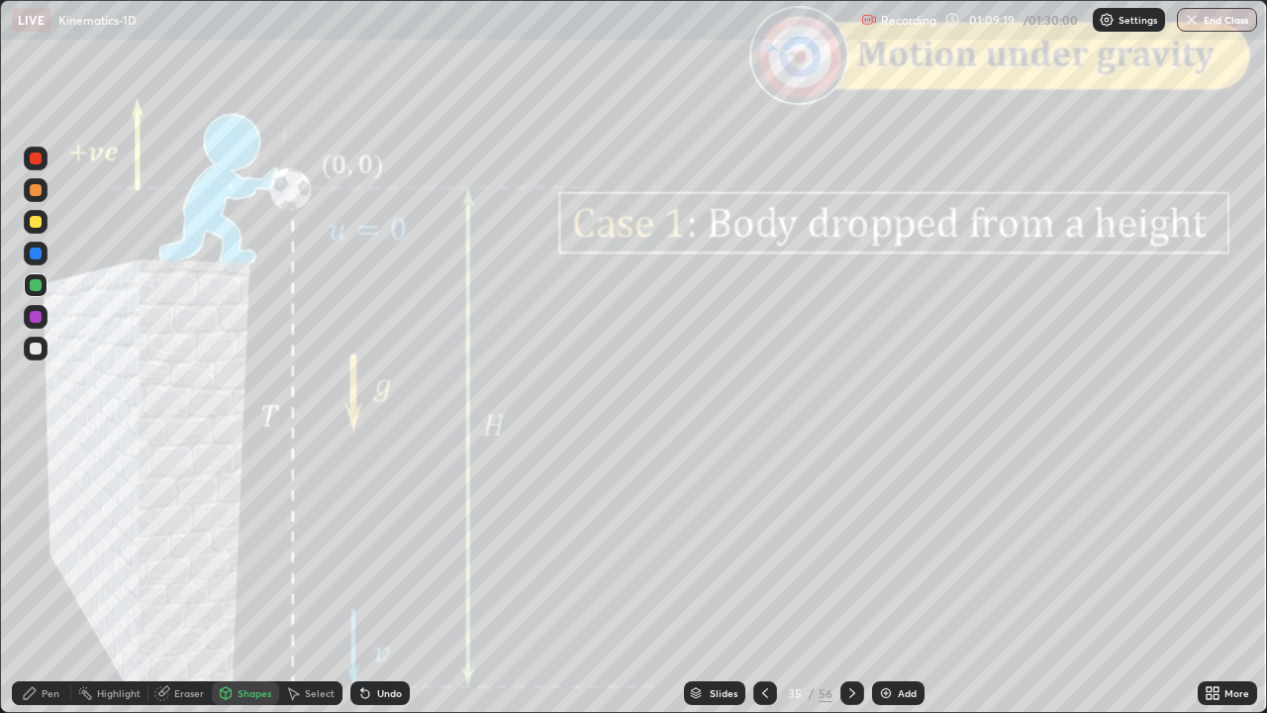
click at [38, 162] on div at bounding box center [36, 158] width 12 height 12
click at [49, 578] on div "Pen" at bounding box center [51, 693] width 18 height 10
click at [38, 279] on div at bounding box center [36, 285] width 12 height 12
click at [254, 578] on div "Shapes" at bounding box center [255, 693] width 34 height 10
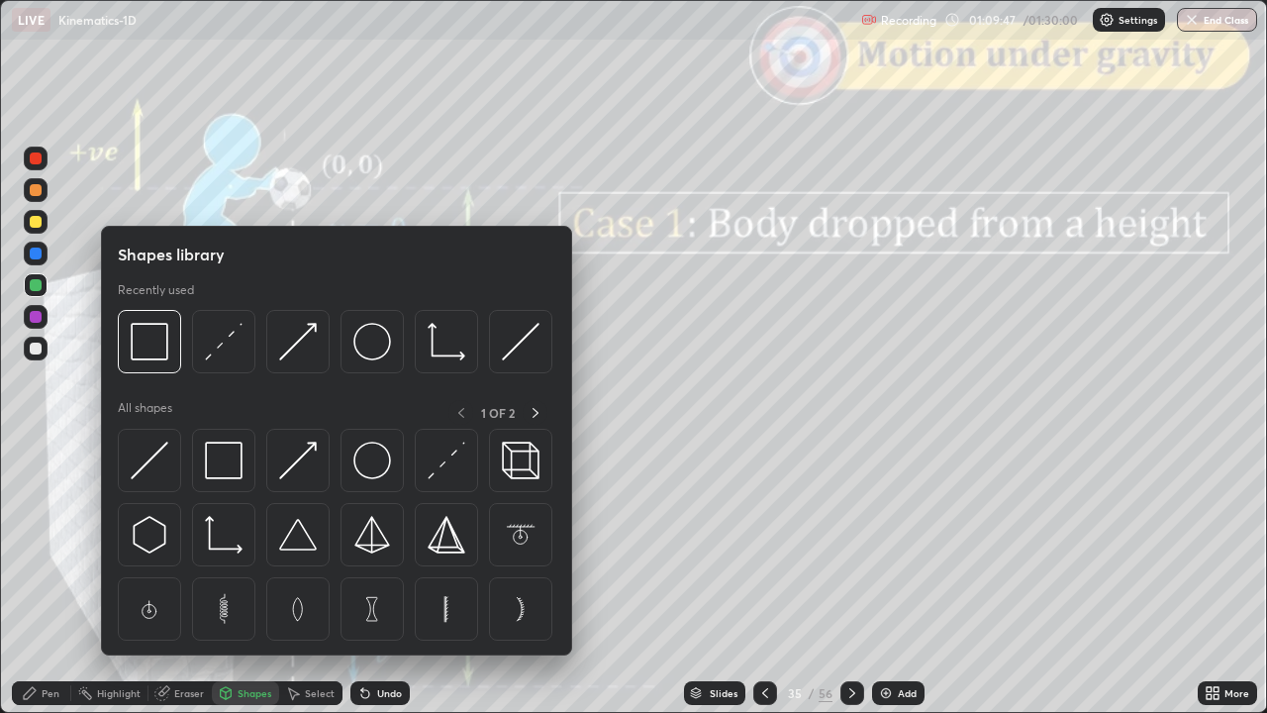
click at [160, 354] on img at bounding box center [150, 342] width 38 height 38
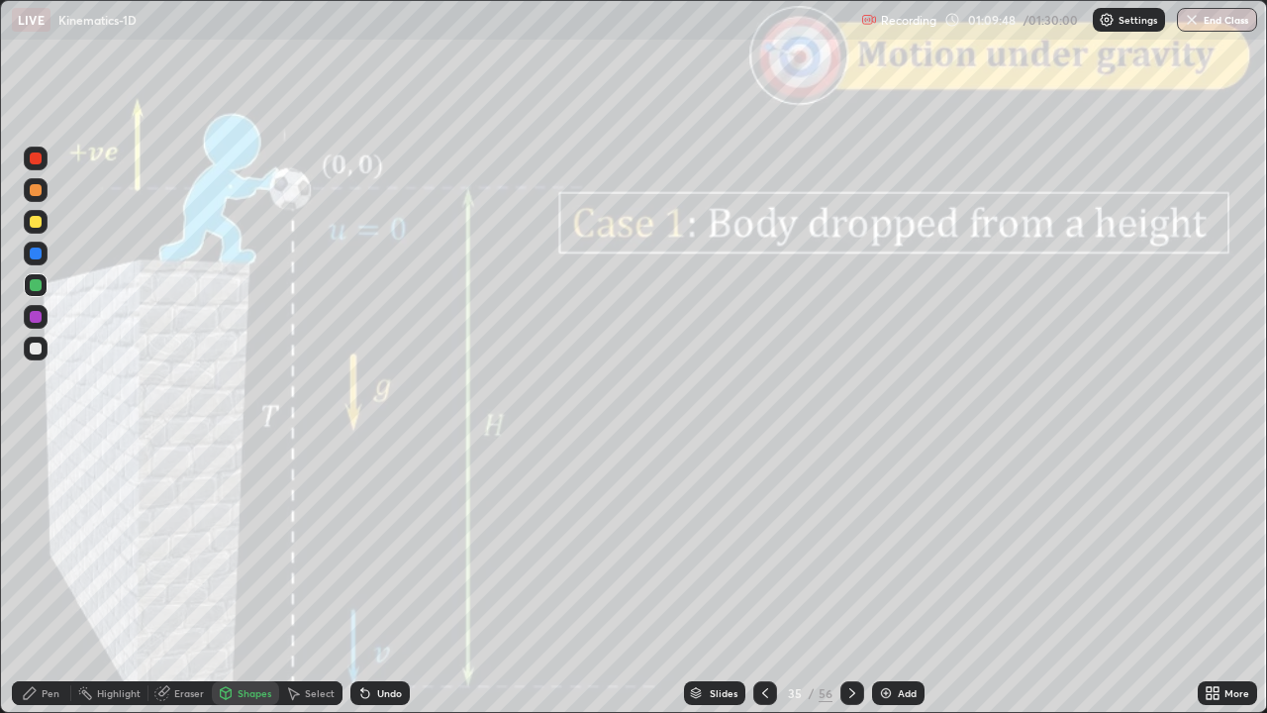
click at [38, 160] on div at bounding box center [36, 158] width 12 height 12
click at [850, 578] on icon at bounding box center [853, 693] width 16 height 16
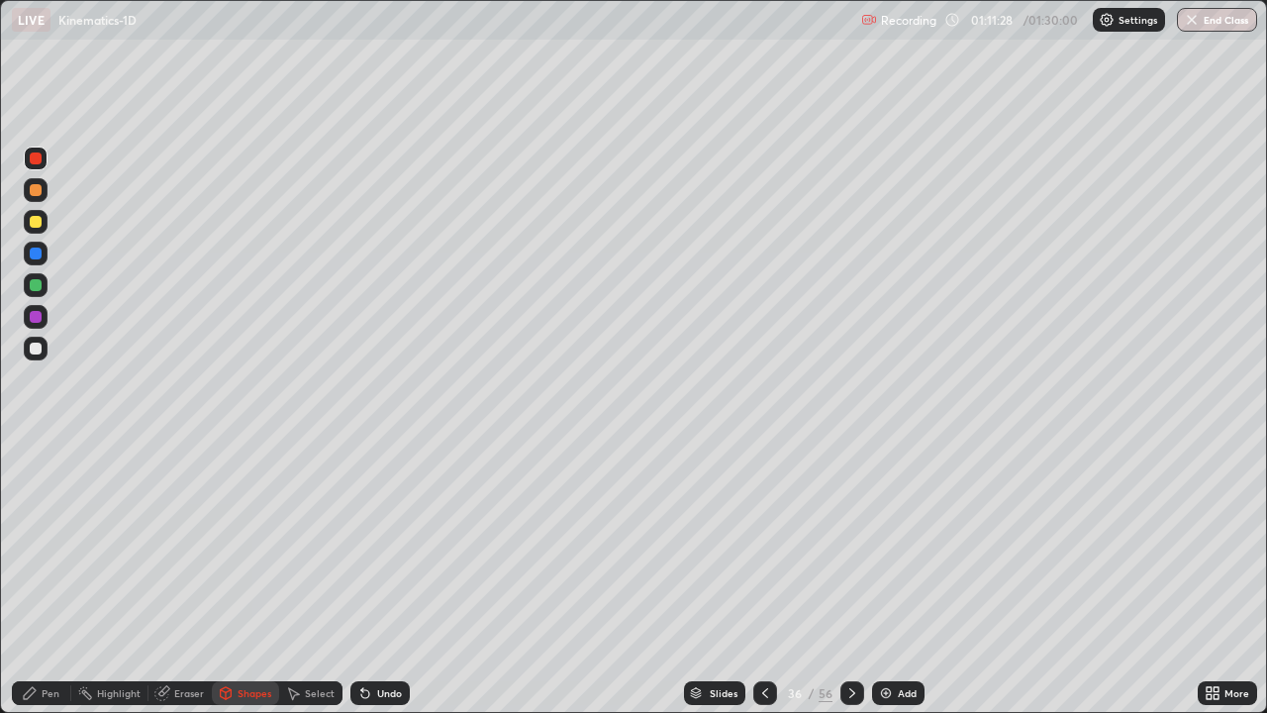
click at [850, 578] on icon at bounding box center [853, 693] width 16 height 16
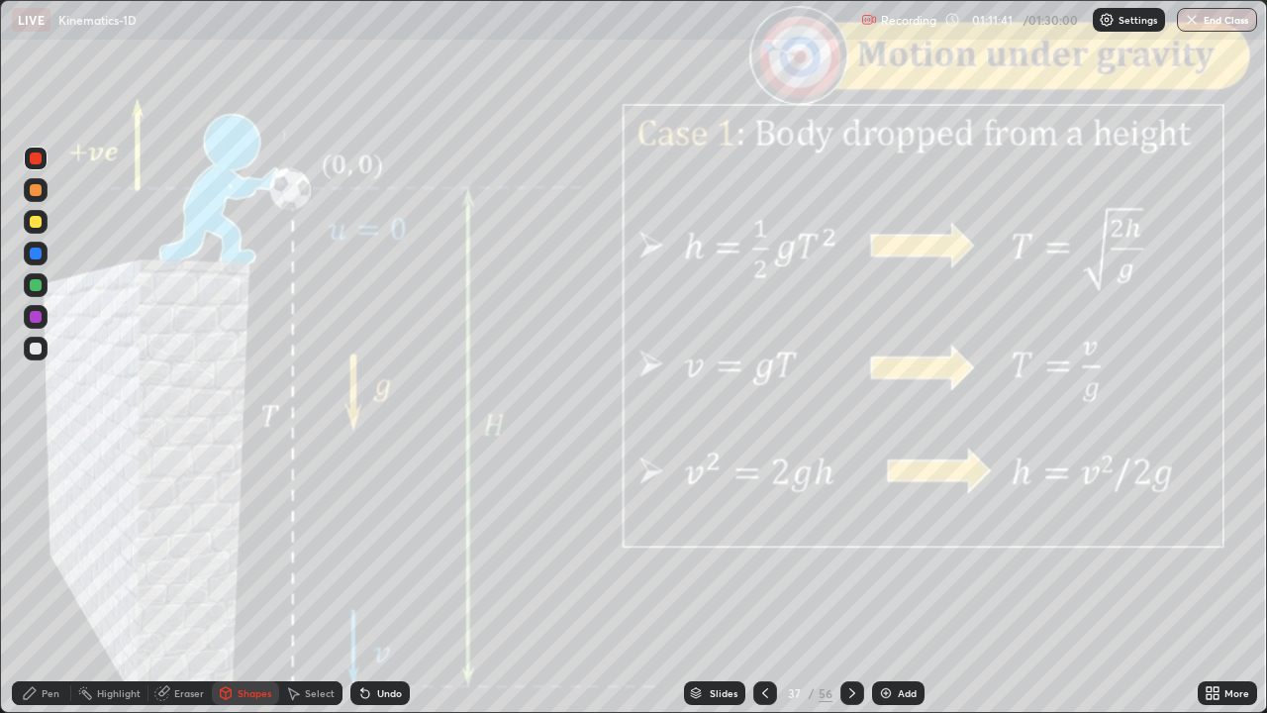
click at [769, 578] on icon at bounding box center [766, 693] width 16 height 16
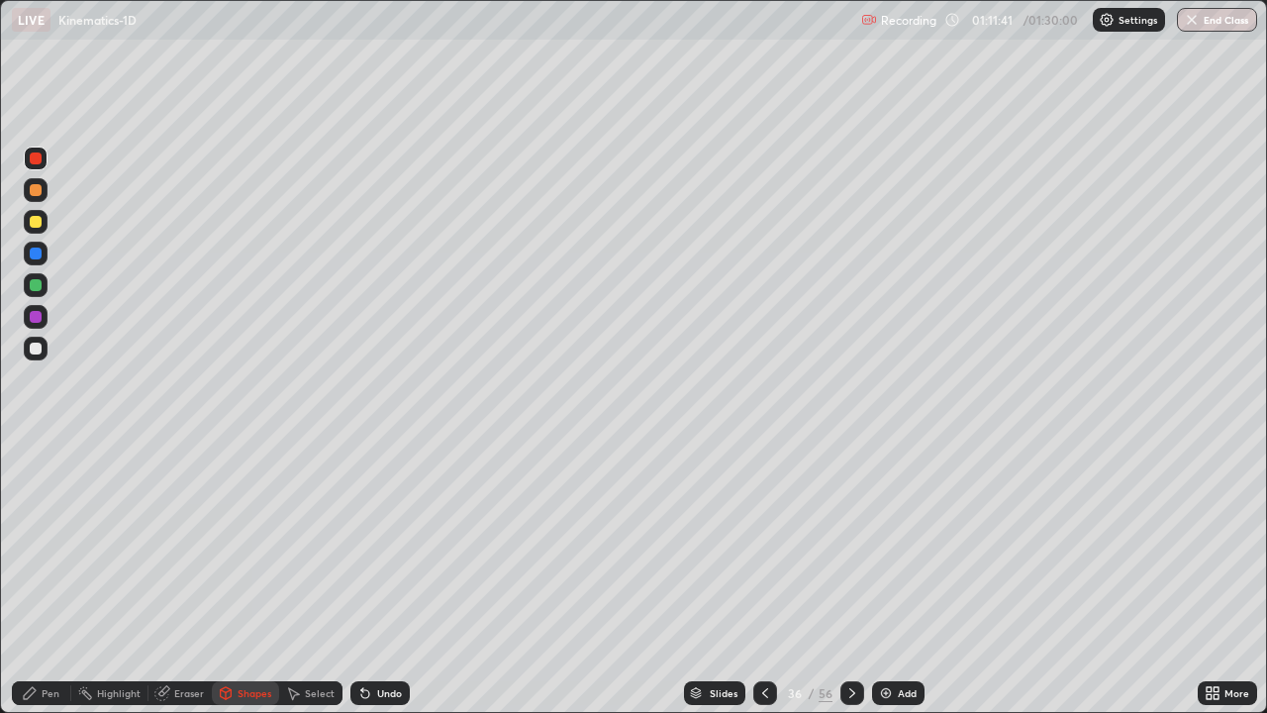
click at [763, 578] on icon at bounding box center [766, 693] width 16 height 16
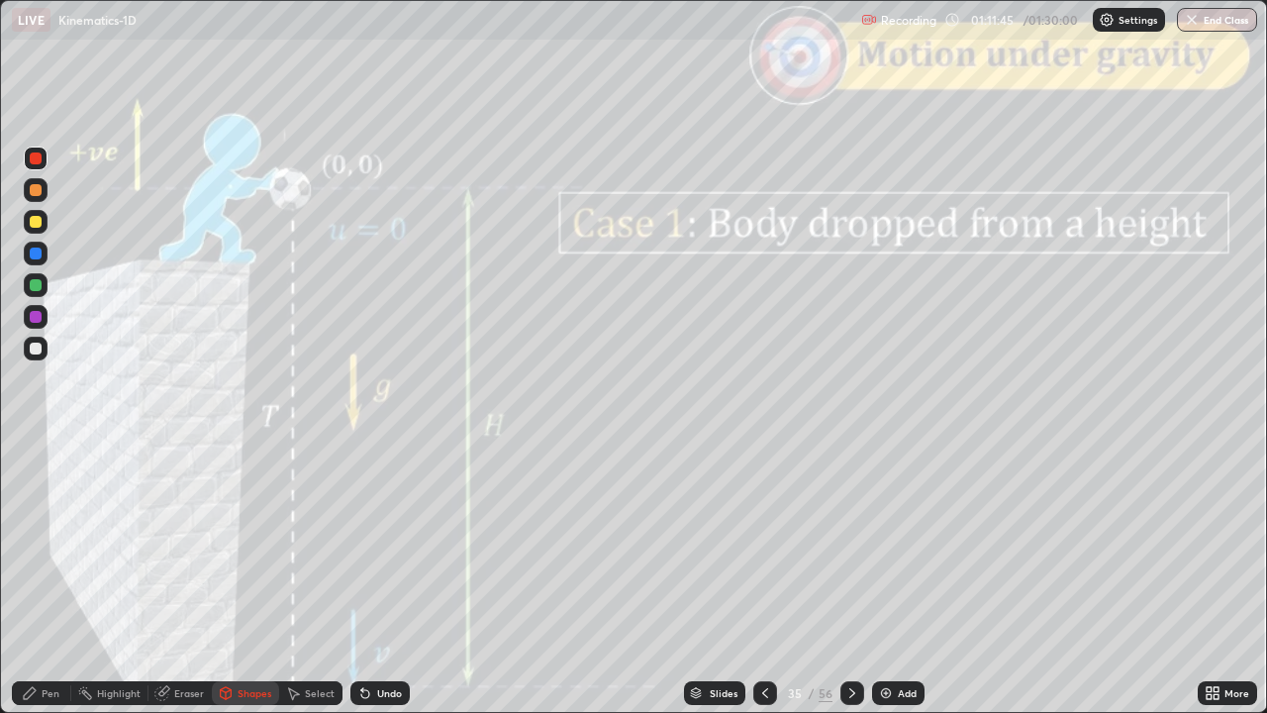
click at [858, 578] on icon at bounding box center [853, 693] width 16 height 16
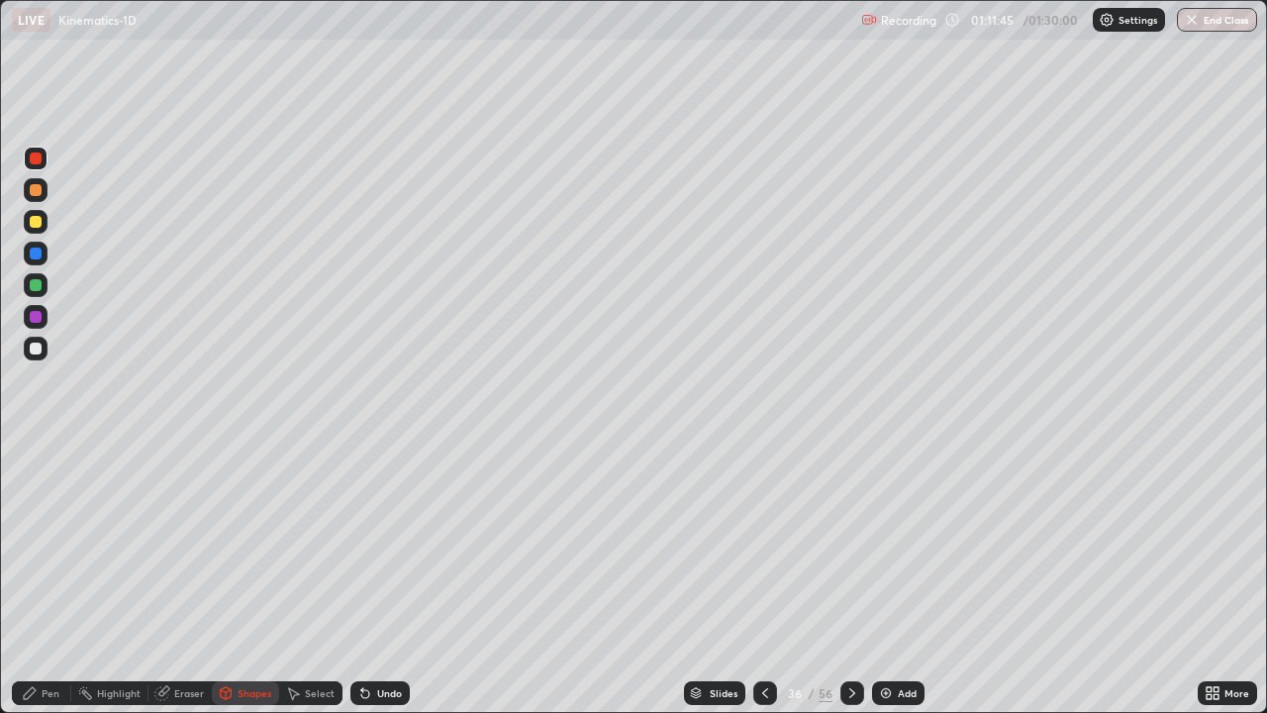
click at [850, 578] on icon at bounding box center [853, 693] width 16 height 16
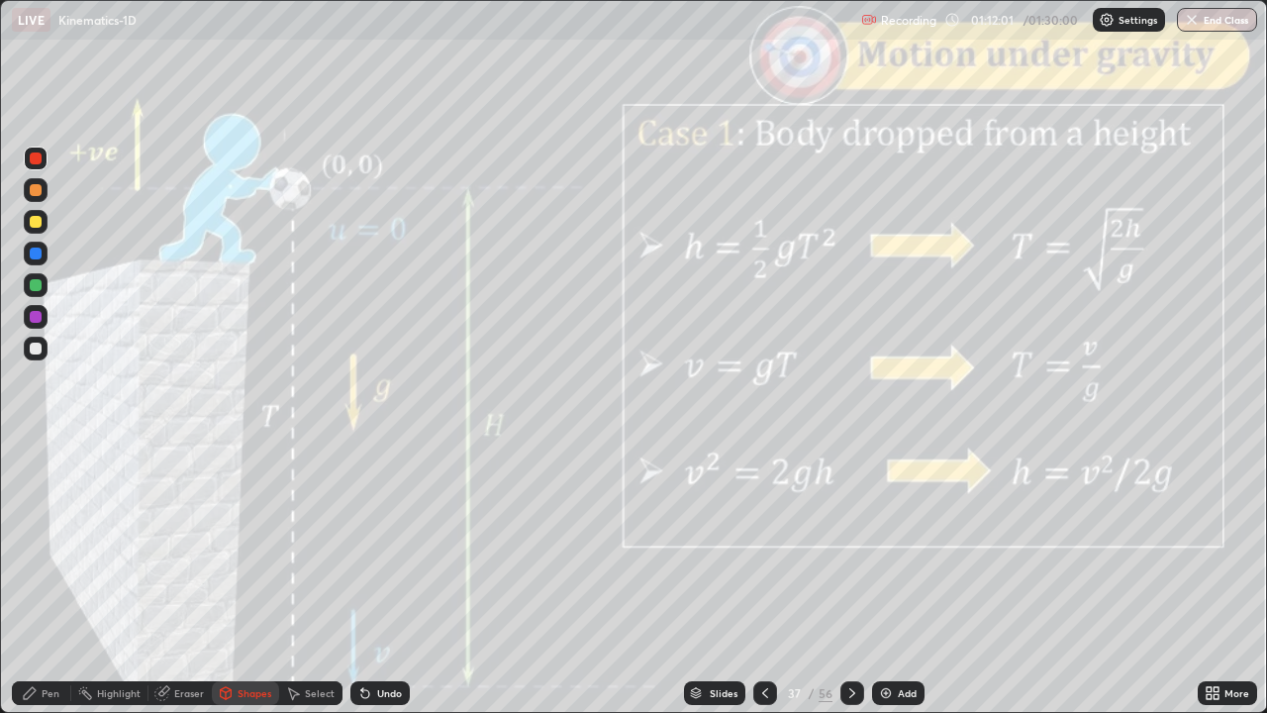
click at [845, 578] on icon at bounding box center [853, 693] width 16 height 16
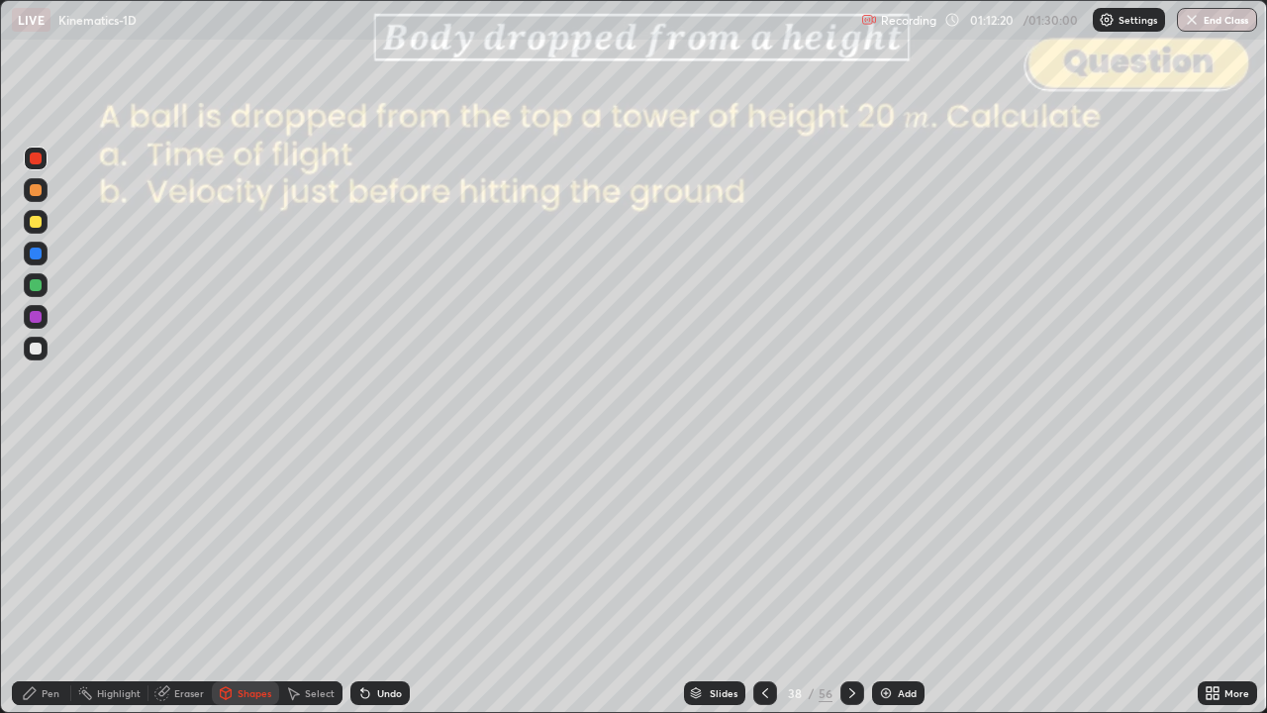
click at [38, 351] on div at bounding box center [36, 349] width 12 height 12
click at [387, 578] on div "Undo" at bounding box center [389, 693] width 25 height 10
click at [55, 578] on div "Pen" at bounding box center [51, 693] width 18 height 10
click at [856, 578] on div at bounding box center [853, 693] width 24 height 24
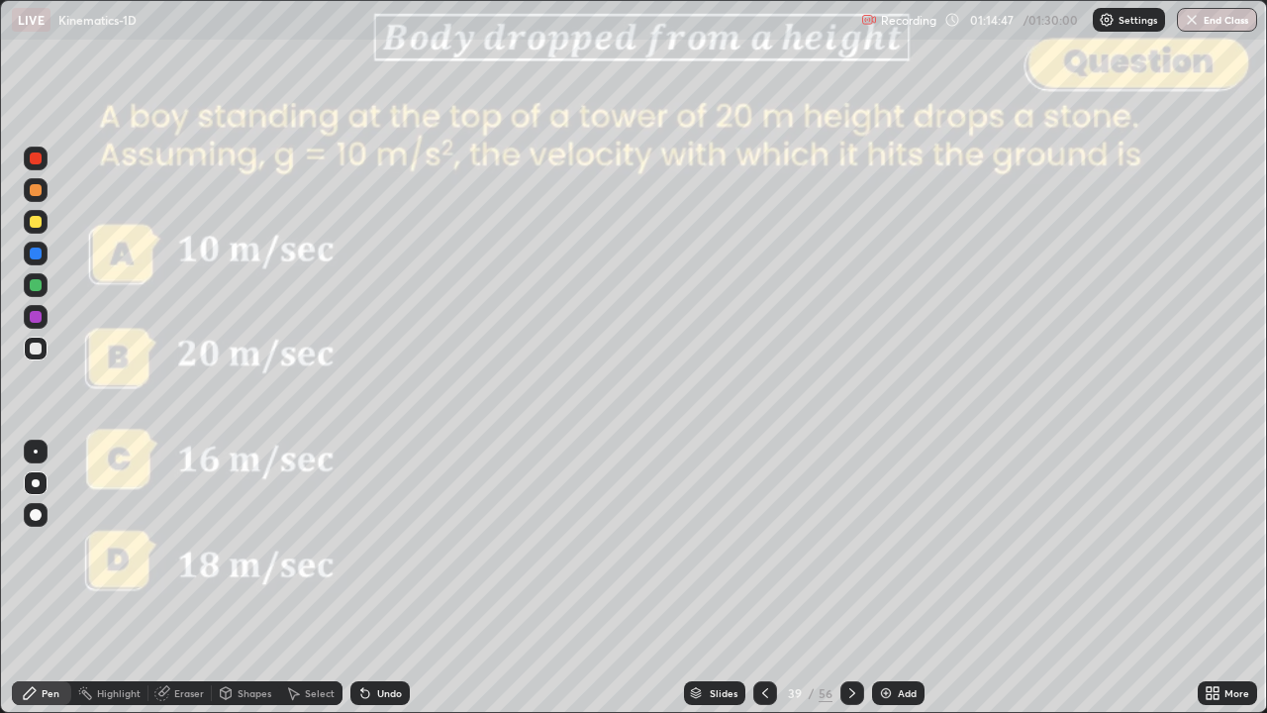
click at [859, 578] on div at bounding box center [853, 693] width 24 height 24
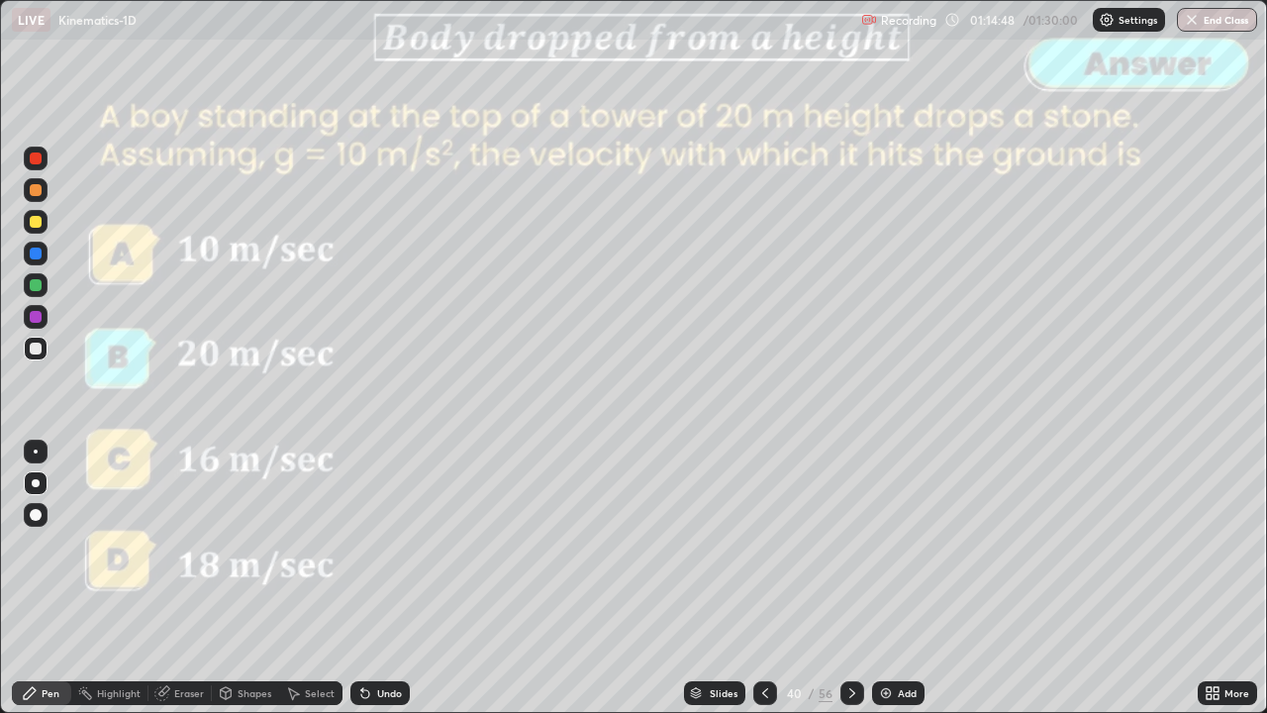
click at [856, 578] on div at bounding box center [853, 693] width 24 height 24
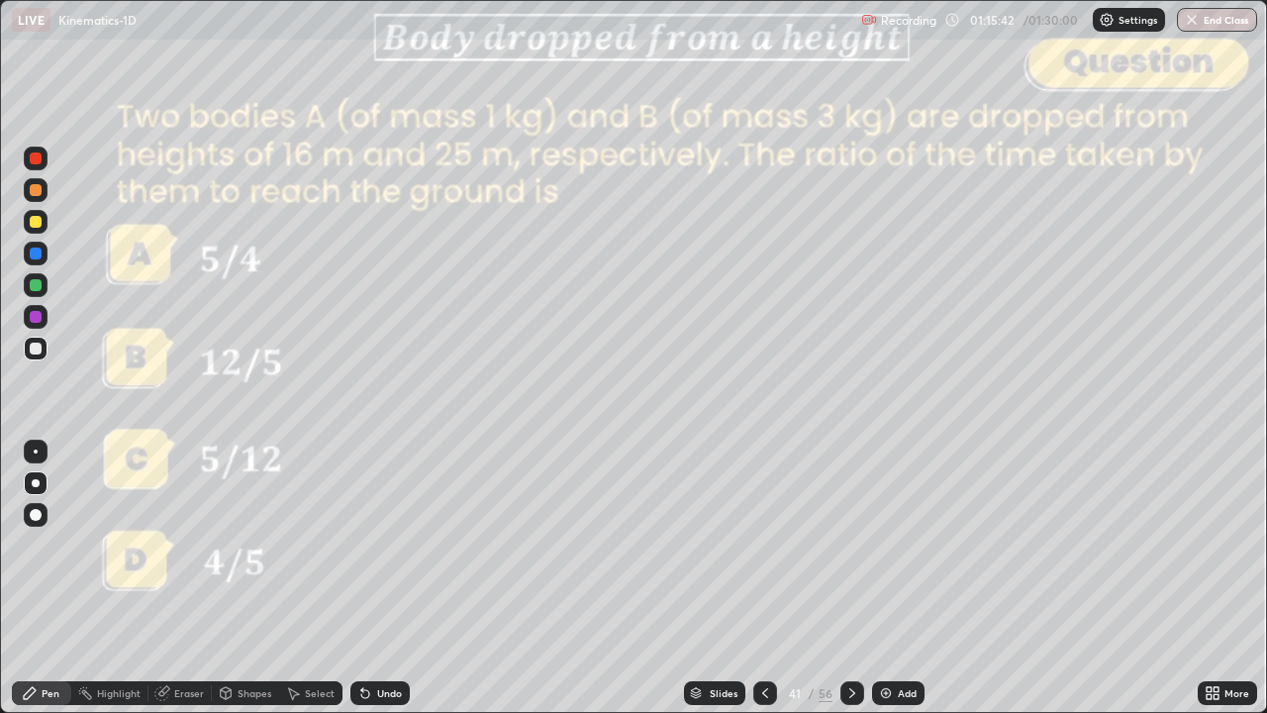
click at [387, 578] on div "Undo" at bounding box center [389, 693] width 25 height 10
click at [386, 578] on div "Undo" at bounding box center [389, 693] width 25 height 10
click at [389, 578] on div "Undo" at bounding box center [389, 693] width 25 height 10
click at [850, 578] on icon at bounding box center [853, 693] width 16 height 16
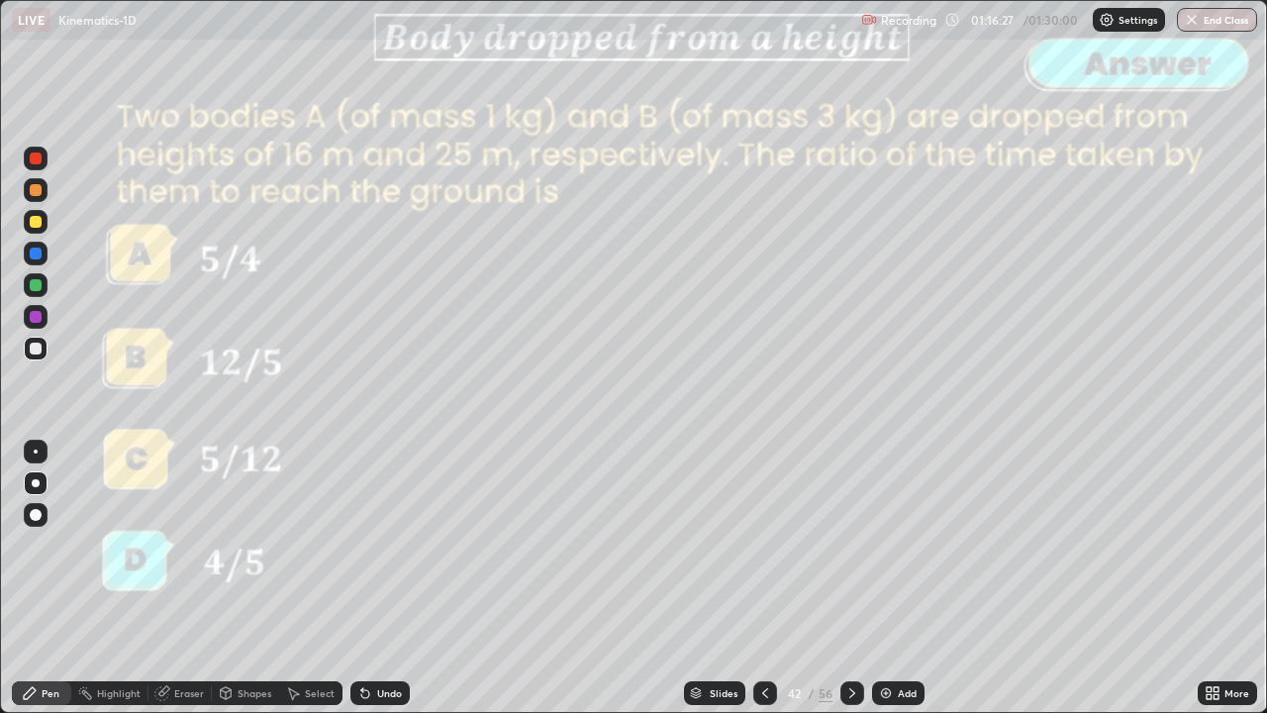
click at [852, 578] on icon at bounding box center [853, 693] width 16 height 16
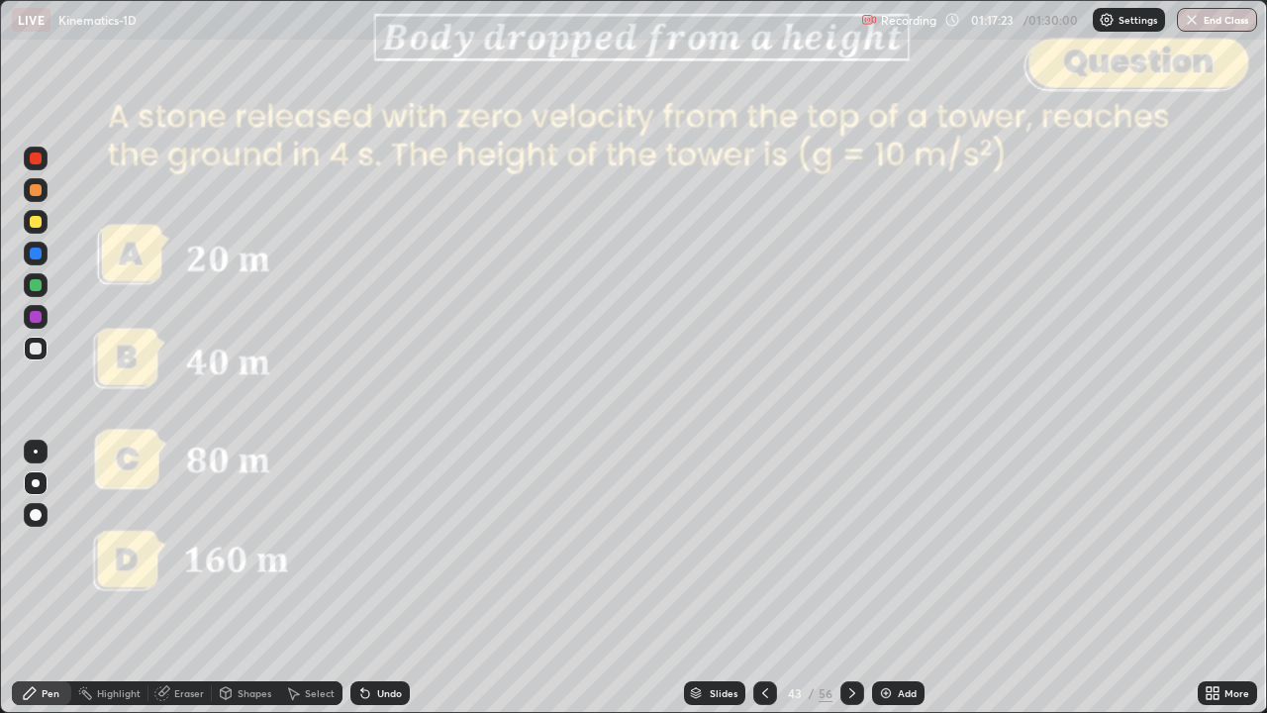
click at [850, 578] on icon at bounding box center [853, 693] width 16 height 16
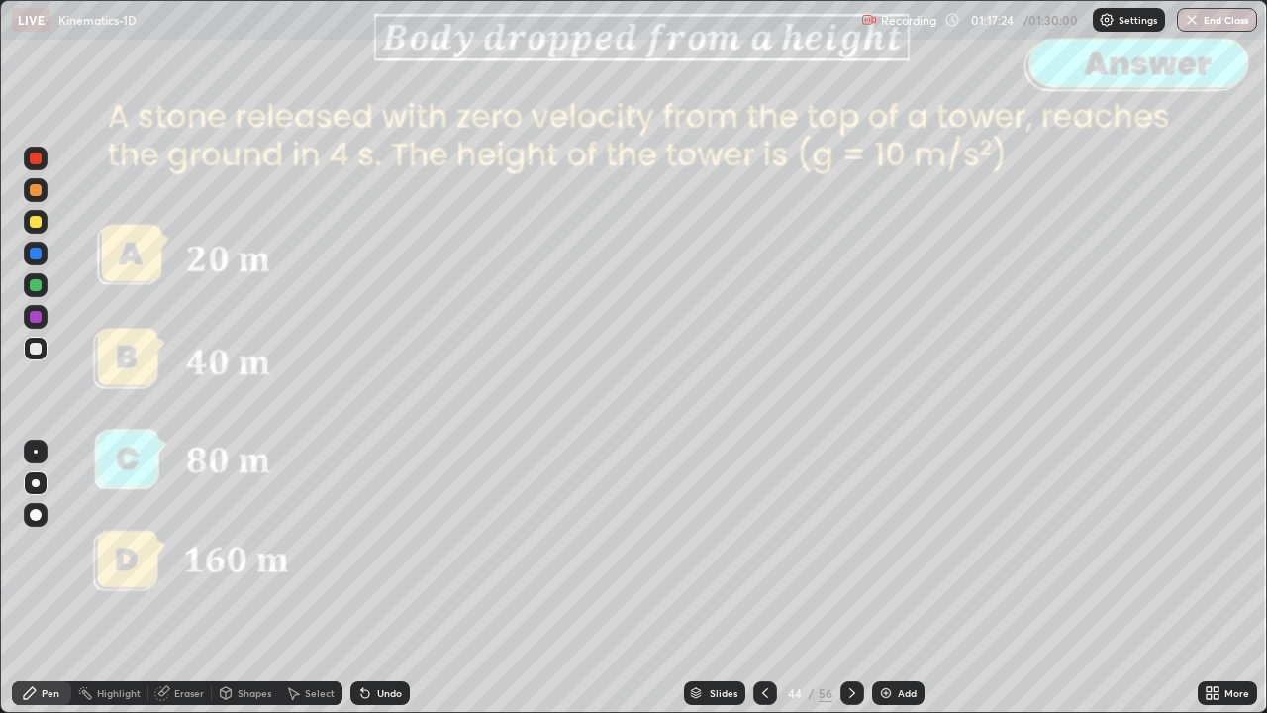
click at [848, 578] on icon at bounding box center [853, 693] width 16 height 16
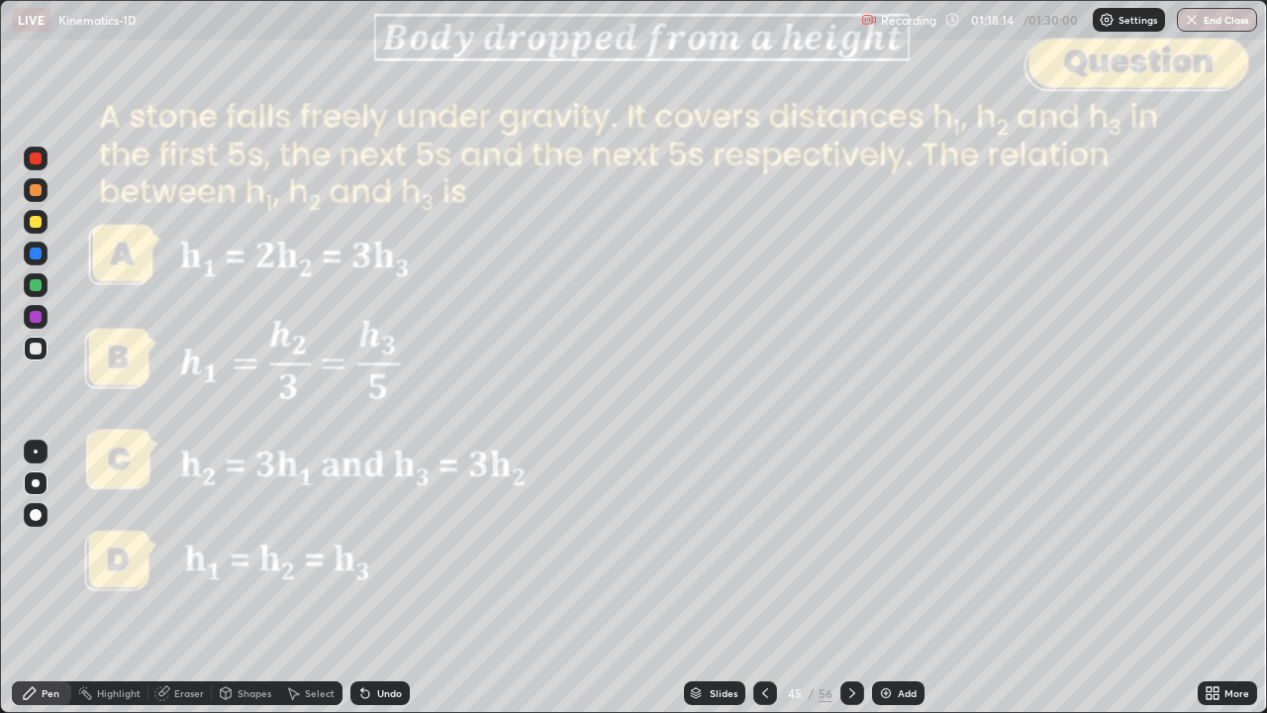
click at [850, 578] on icon at bounding box center [853, 693] width 16 height 16
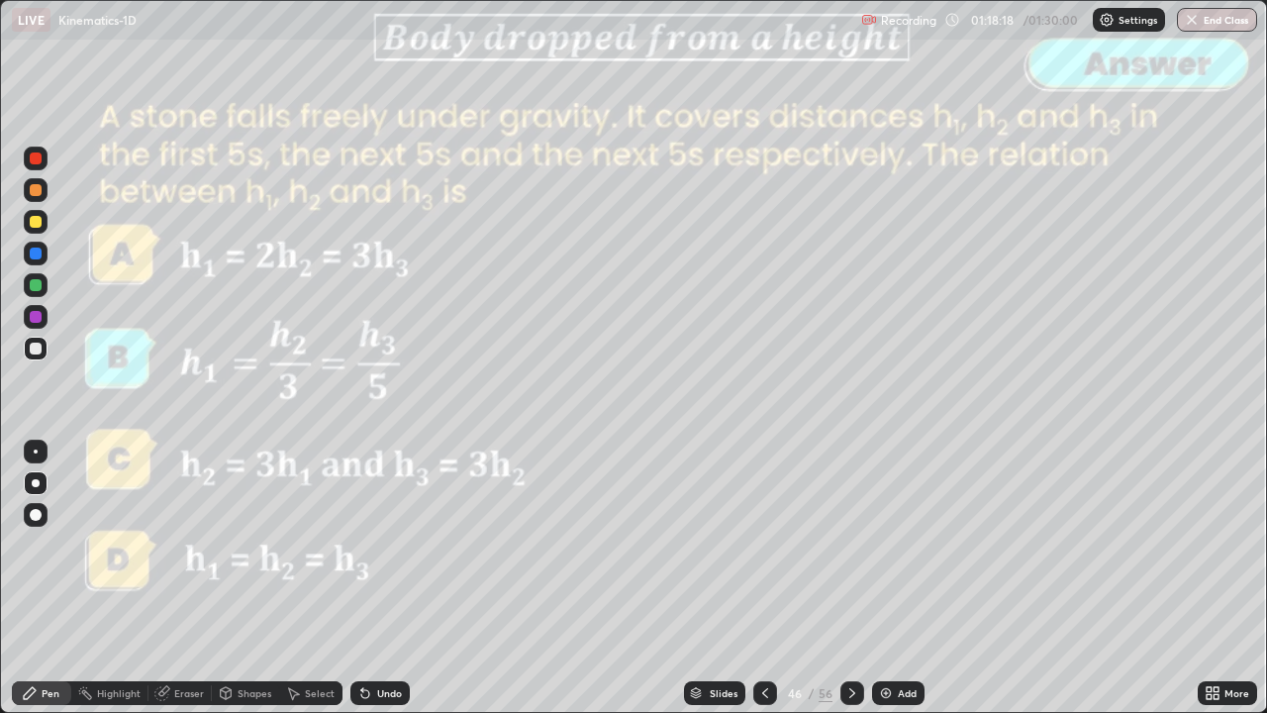
click at [851, 578] on icon at bounding box center [853, 693] width 6 height 10
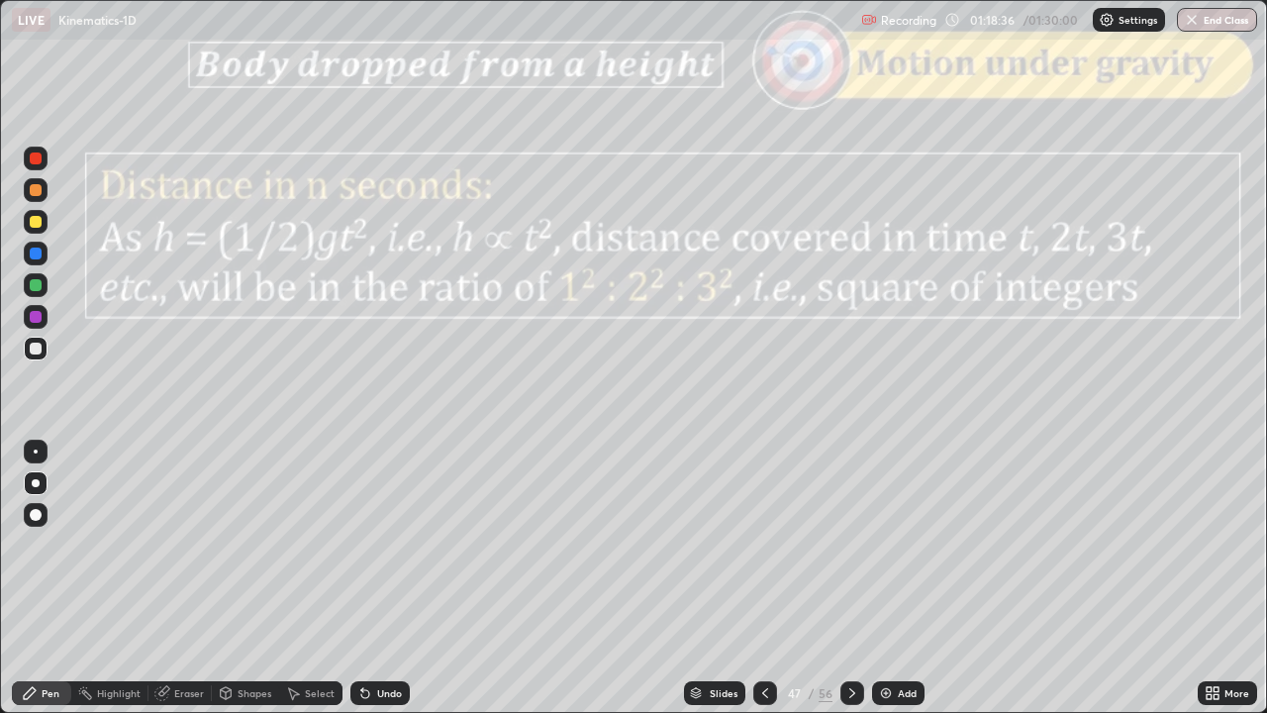
click at [761, 578] on icon at bounding box center [766, 693] width 16 height 16
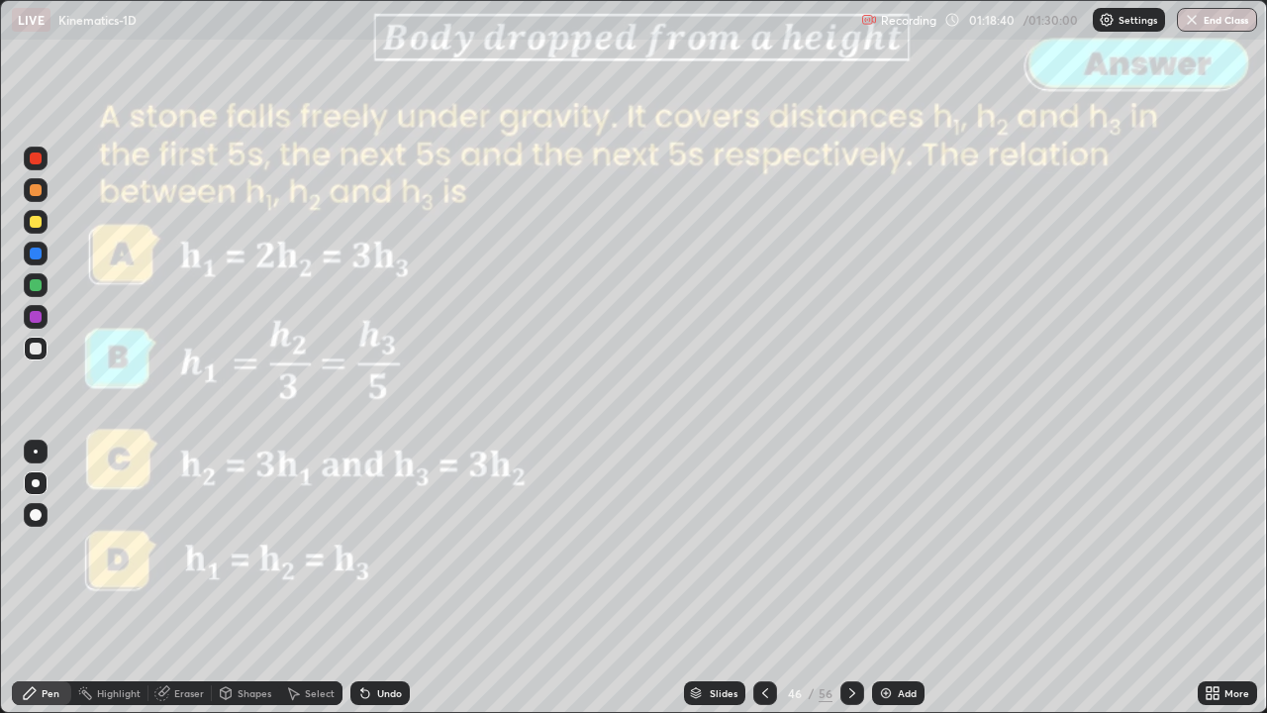
click at [853, 578] on icon at bounding box center [853, 693] width 16 height 16
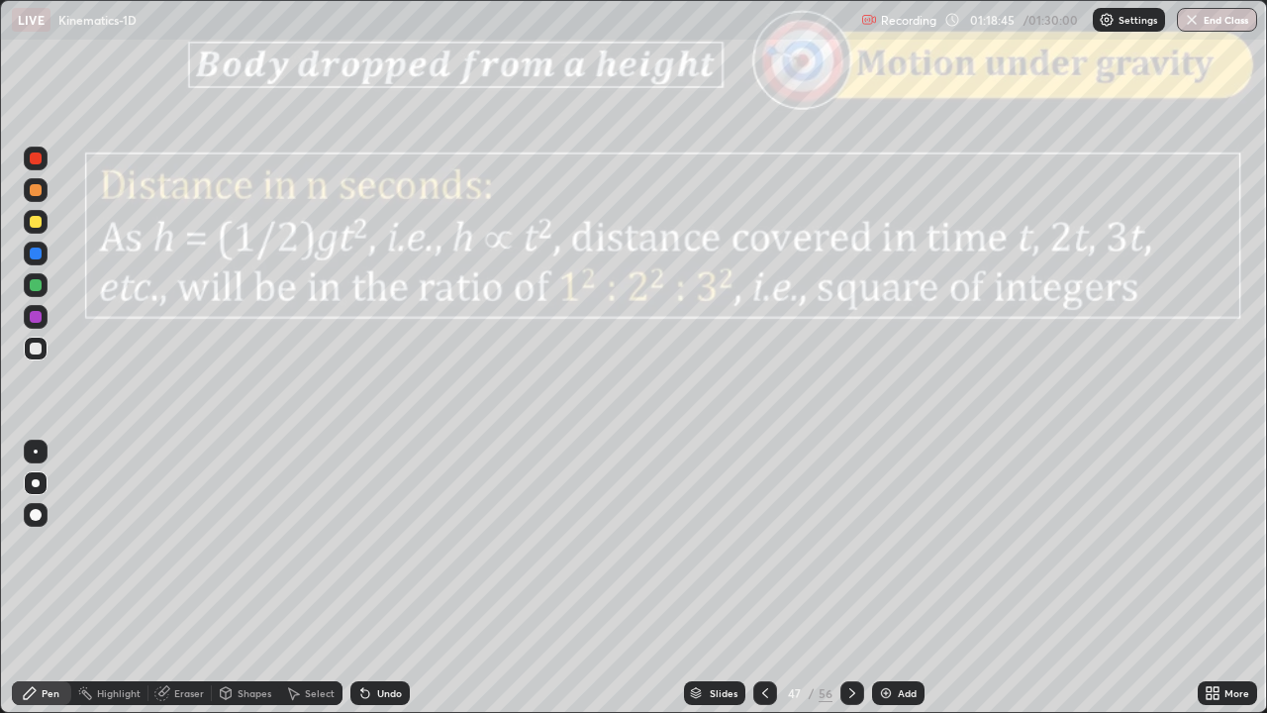
click at [856, 578] on icon at bounding box center [853, 693] width 16 height 16
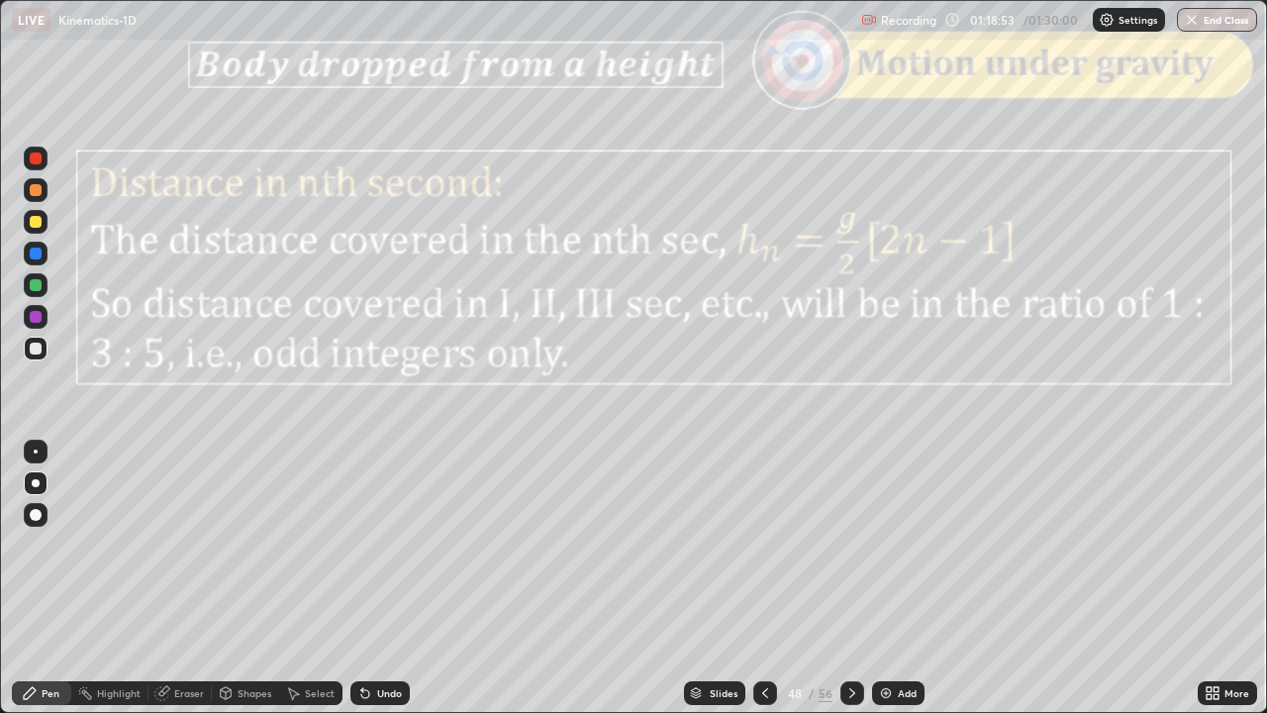
click at [850, 578] on icon at bounding box center [853, 693] width 16 height 16
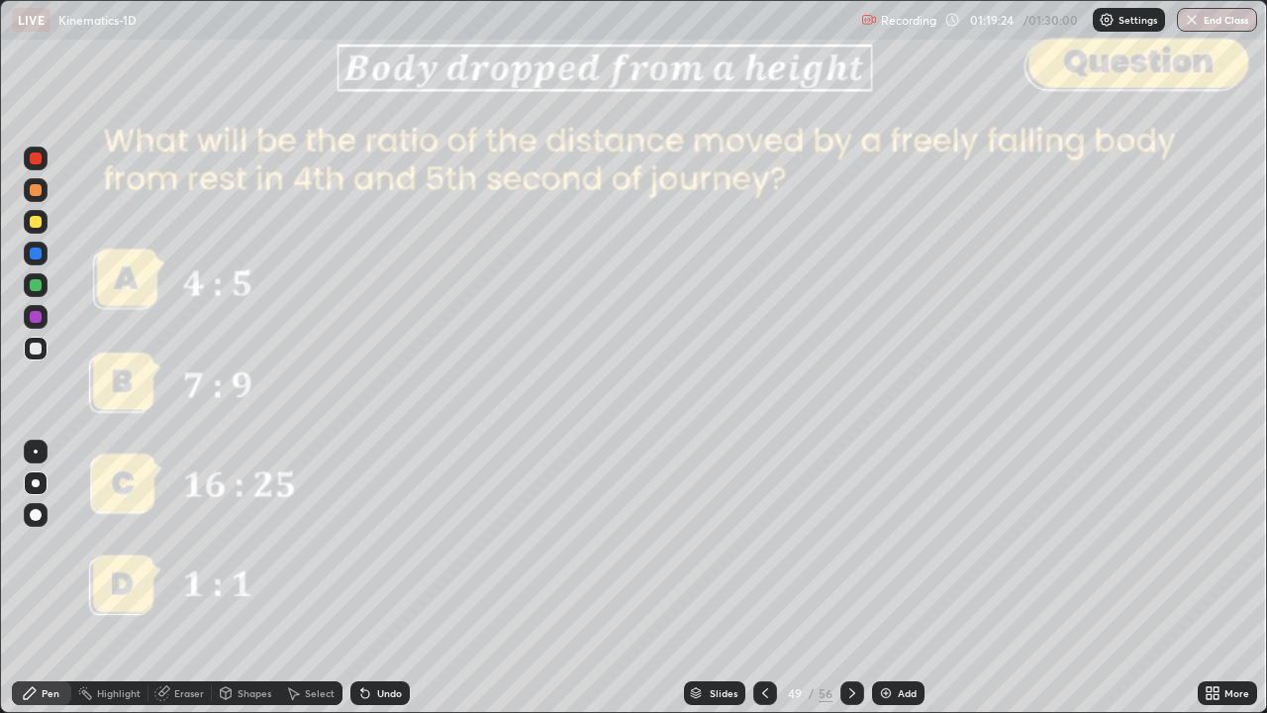
click at [850, 578] on icon at bounding box center [853, 693] width 16 height 16
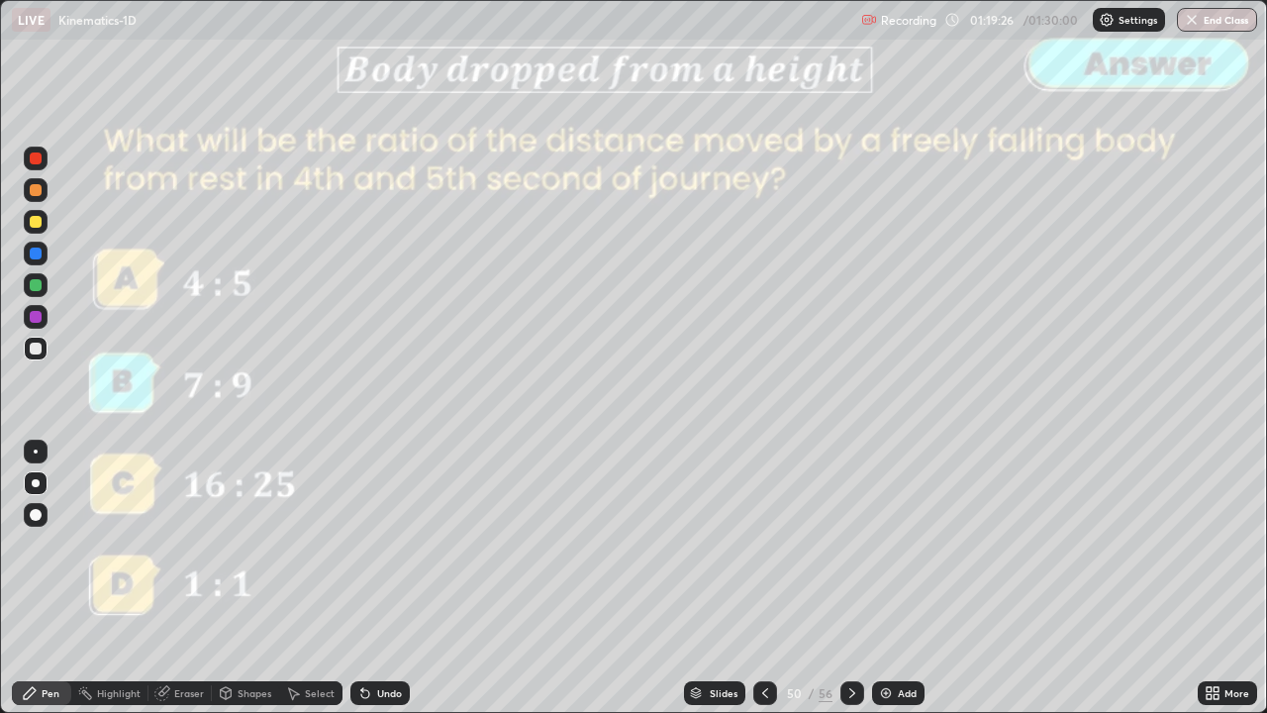
click at [855, 578] on div at bounding box center [853, 693] width 24 height 40
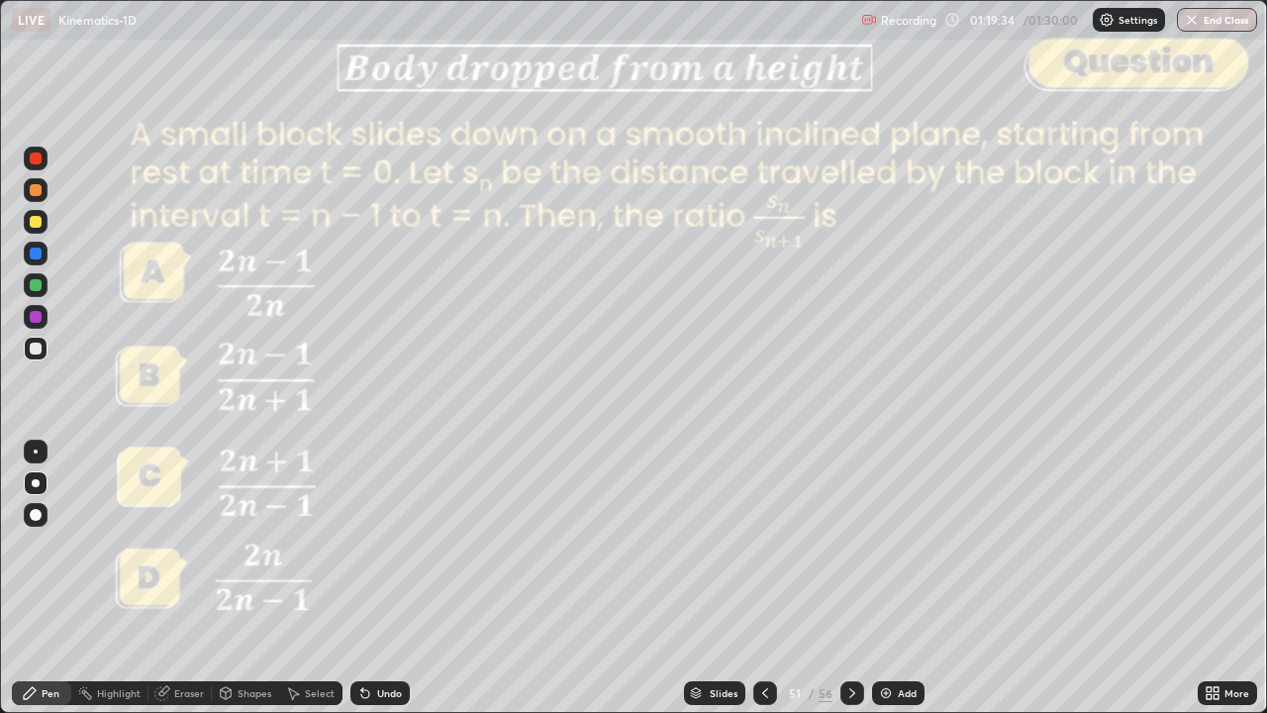
click at [38, 165] on div at bounding box center [36, 159] width 24 height 24
click at [861, 578] on div at bounding box center [853, 693] width 24 height 24
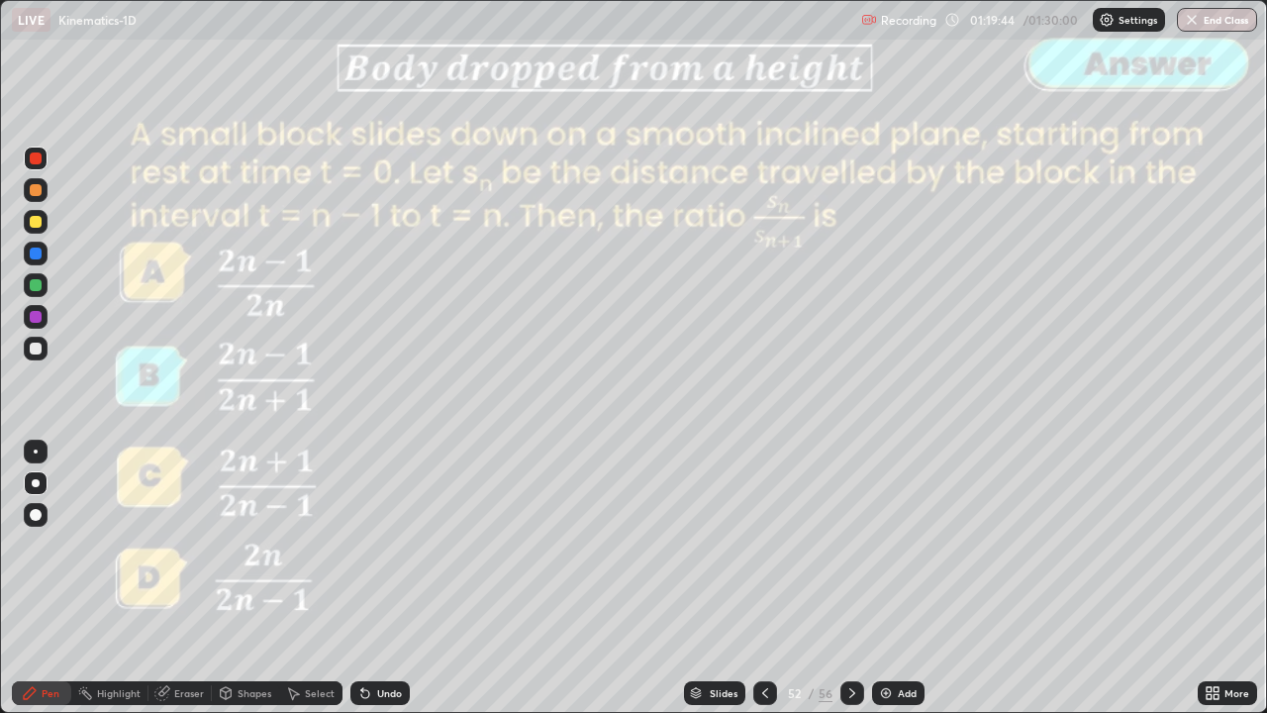
click at [854, 578] on div at bounding box center [853, 693] width 24 height 24
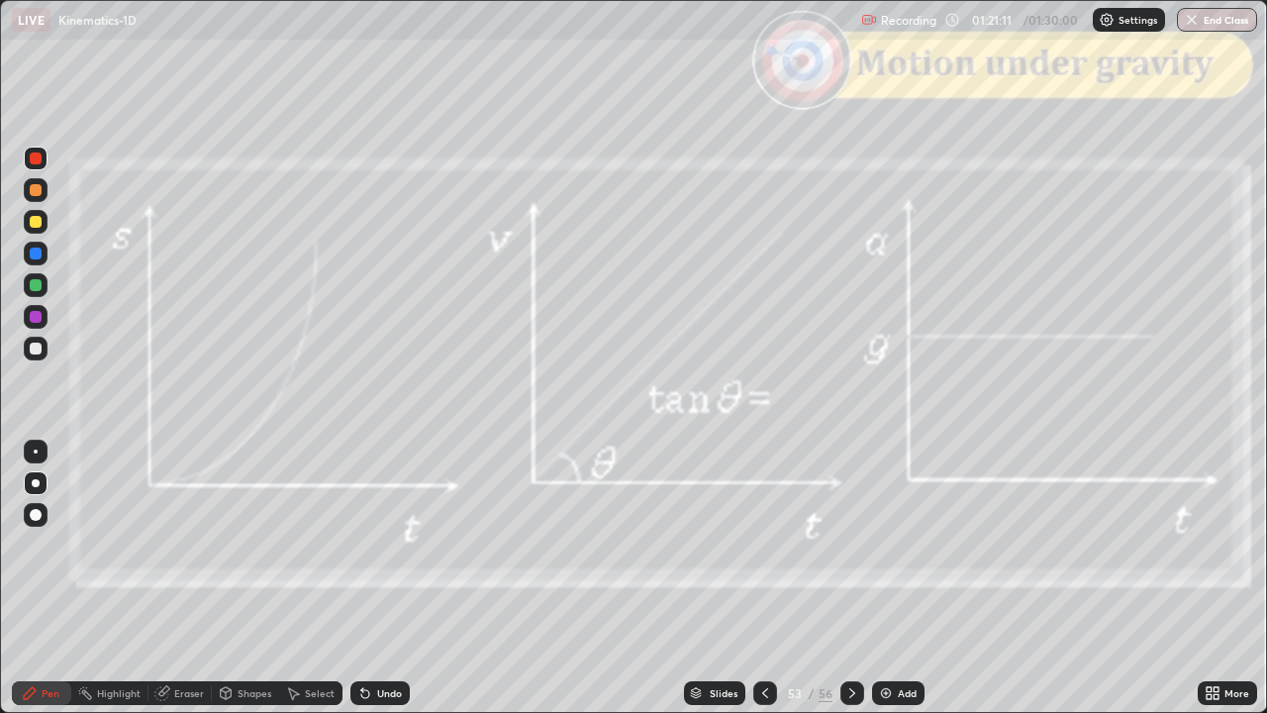
click at [769, 578] on div at bounding box center [766, 693] width 24 height 40
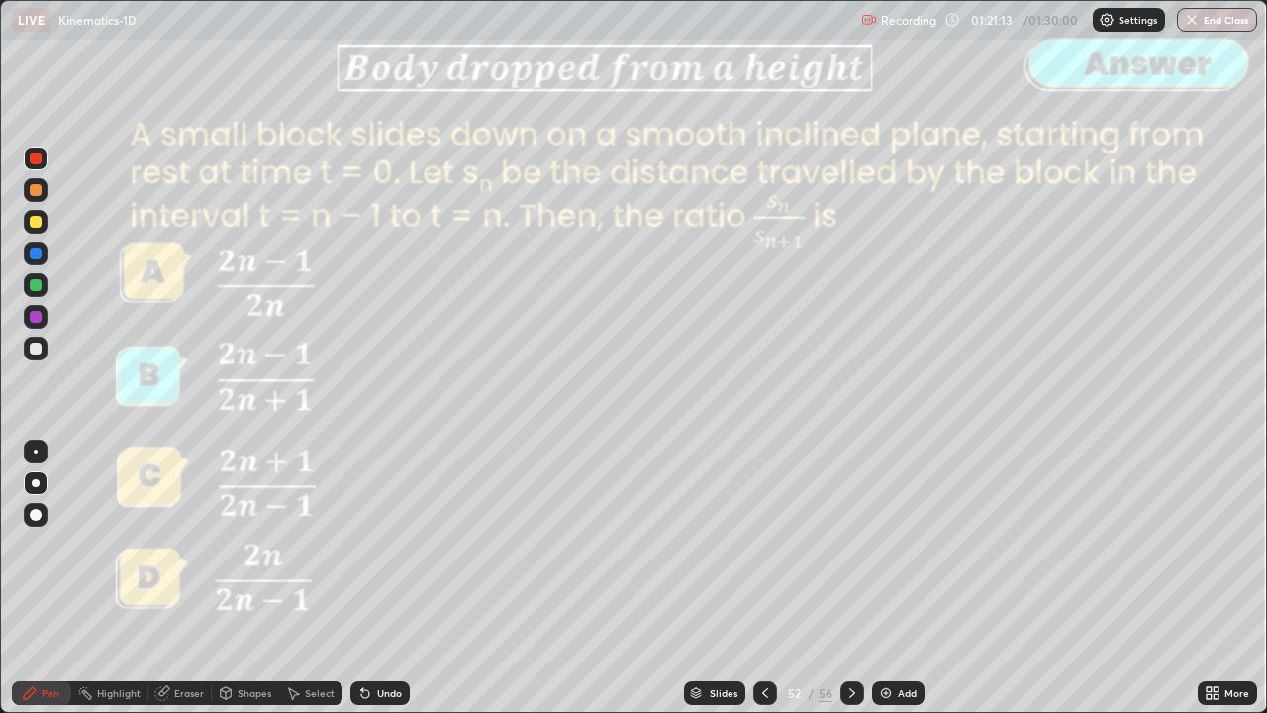
click at [857, 578] on icon at bounding box center [853, 693] width 16 height 16
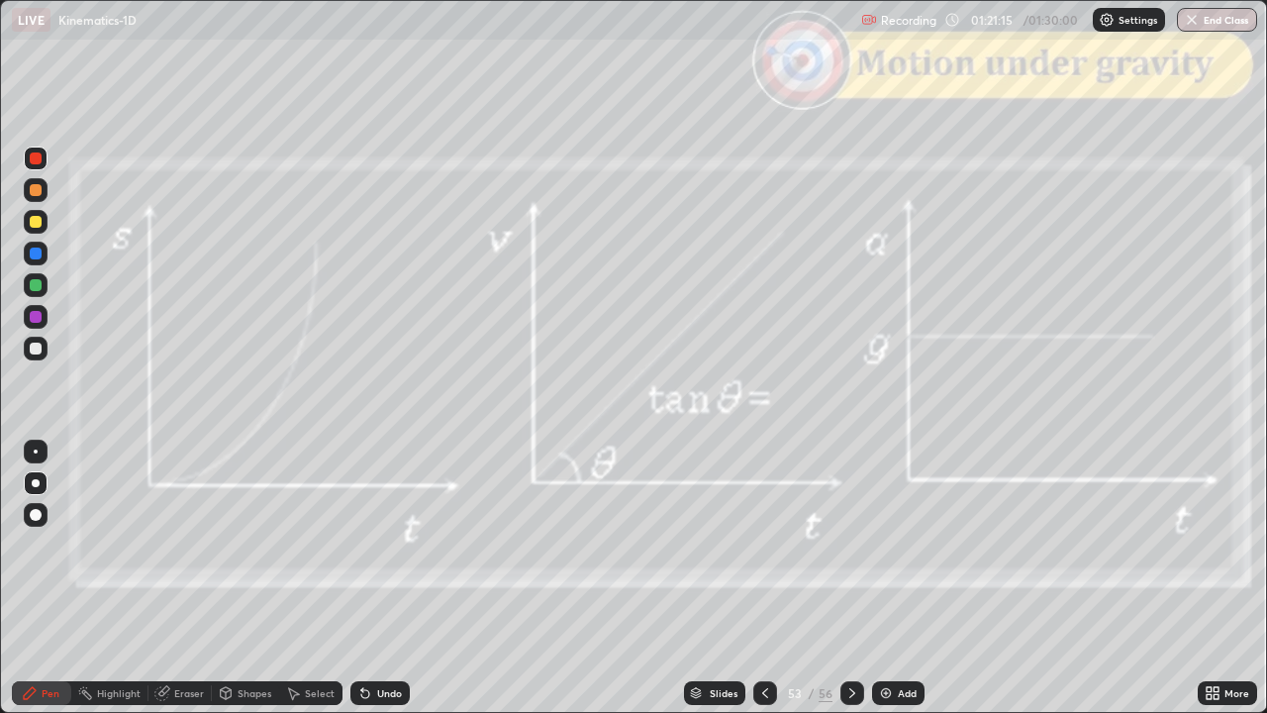
click at [850, 578] on icon at bounding box center [853, 693] width 16 height 16
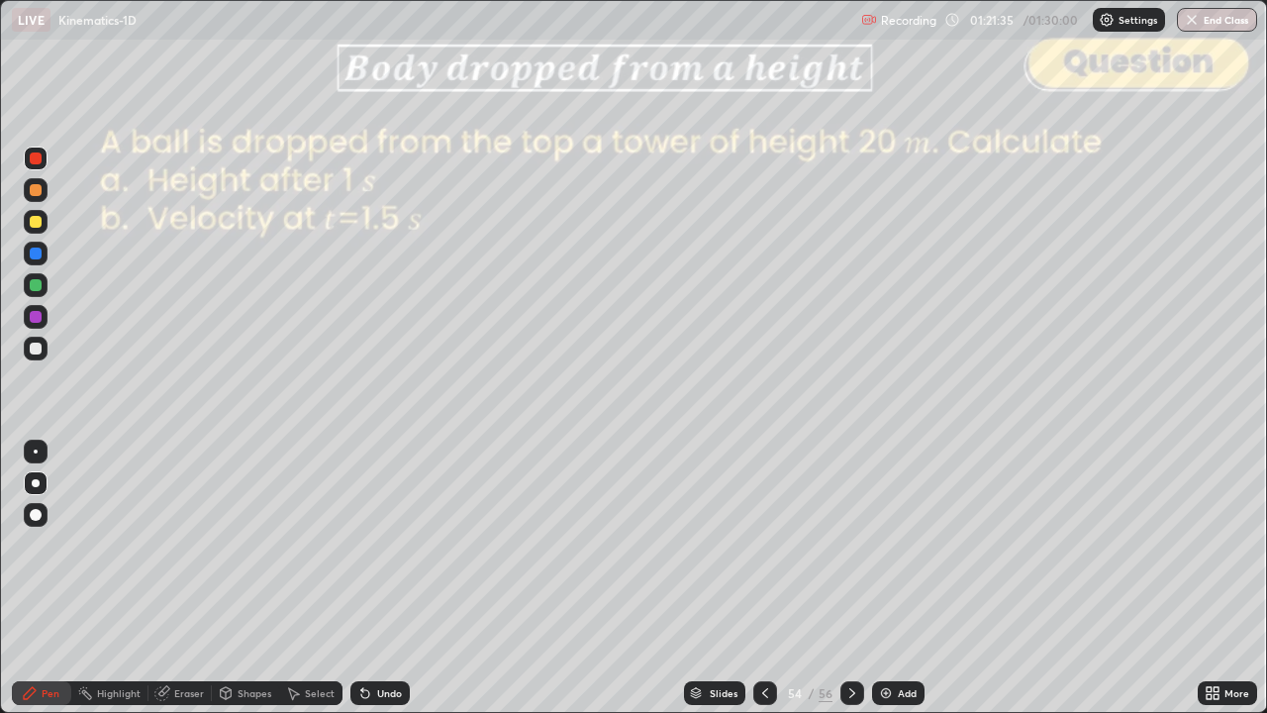
click at [731, 578] on div "Slides" at bounding box center [714, 693] width 61 height 24
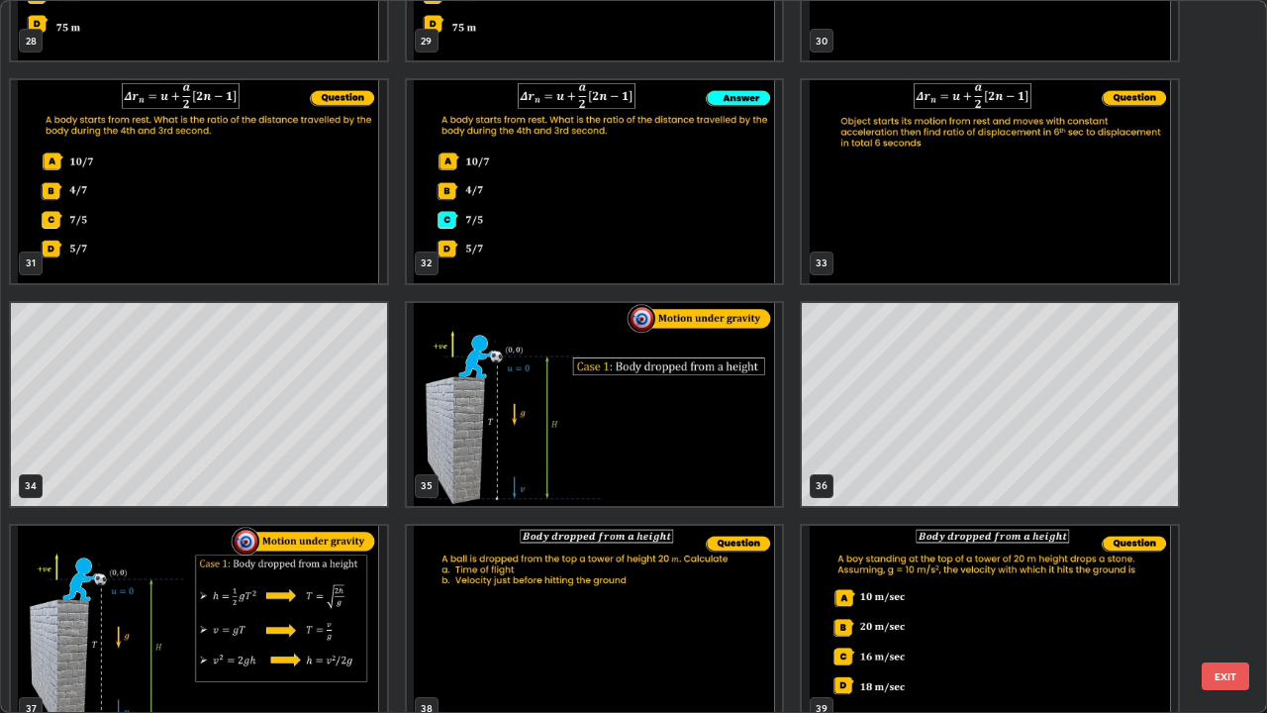
scroll to position [2154, 0]
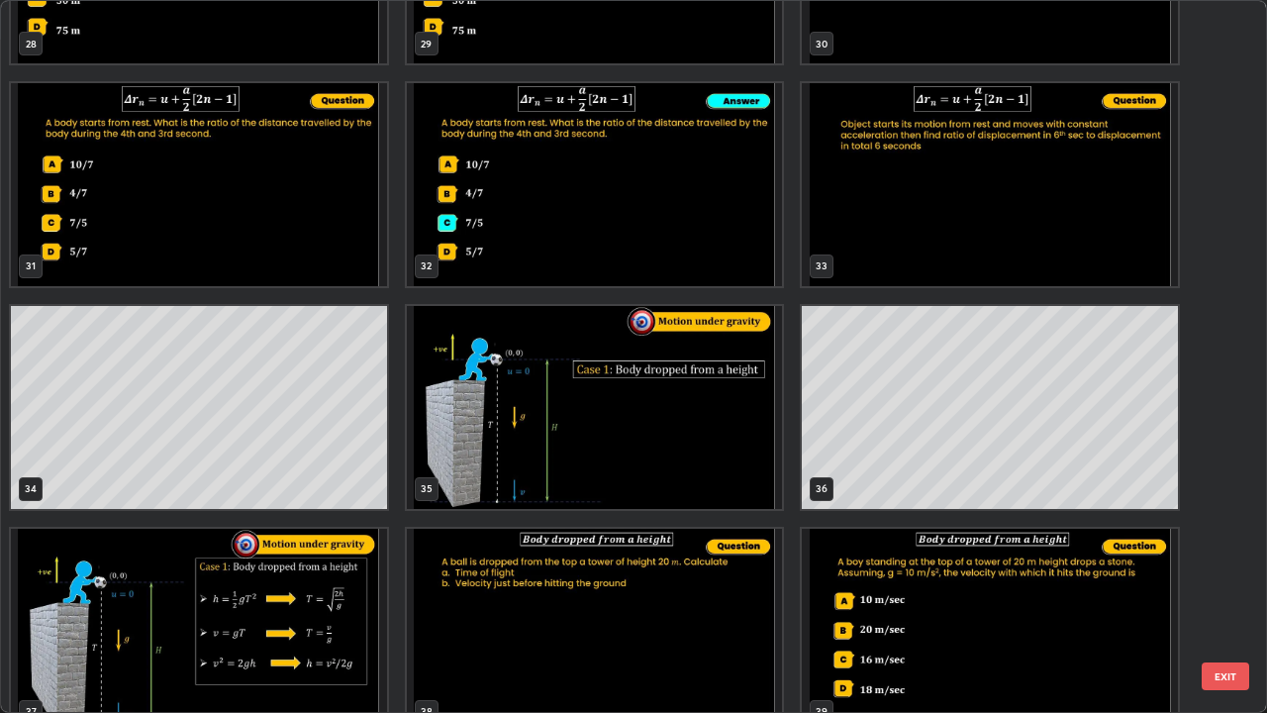
click at [1226, 578] on button "EXIT" at bounding box center [1226, 676] width 48 height 28
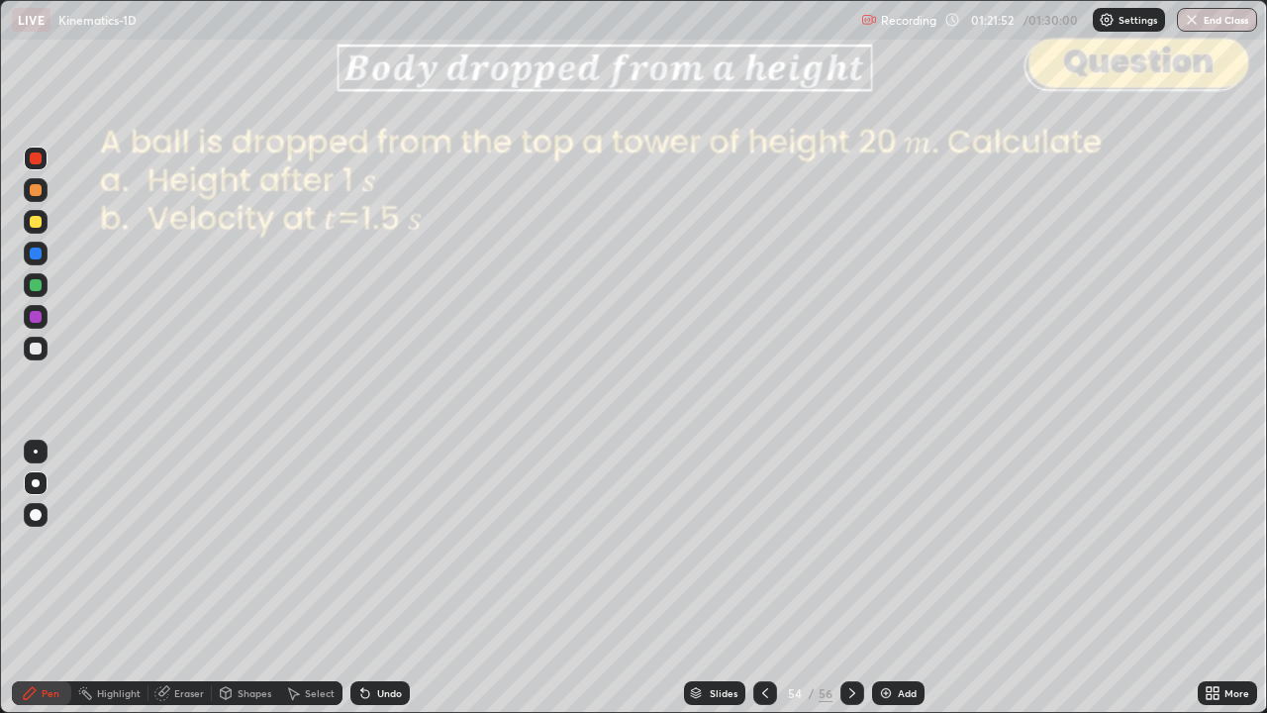
click at [850, 578] on icon at bounding box center [853, 693] width 16 height 16
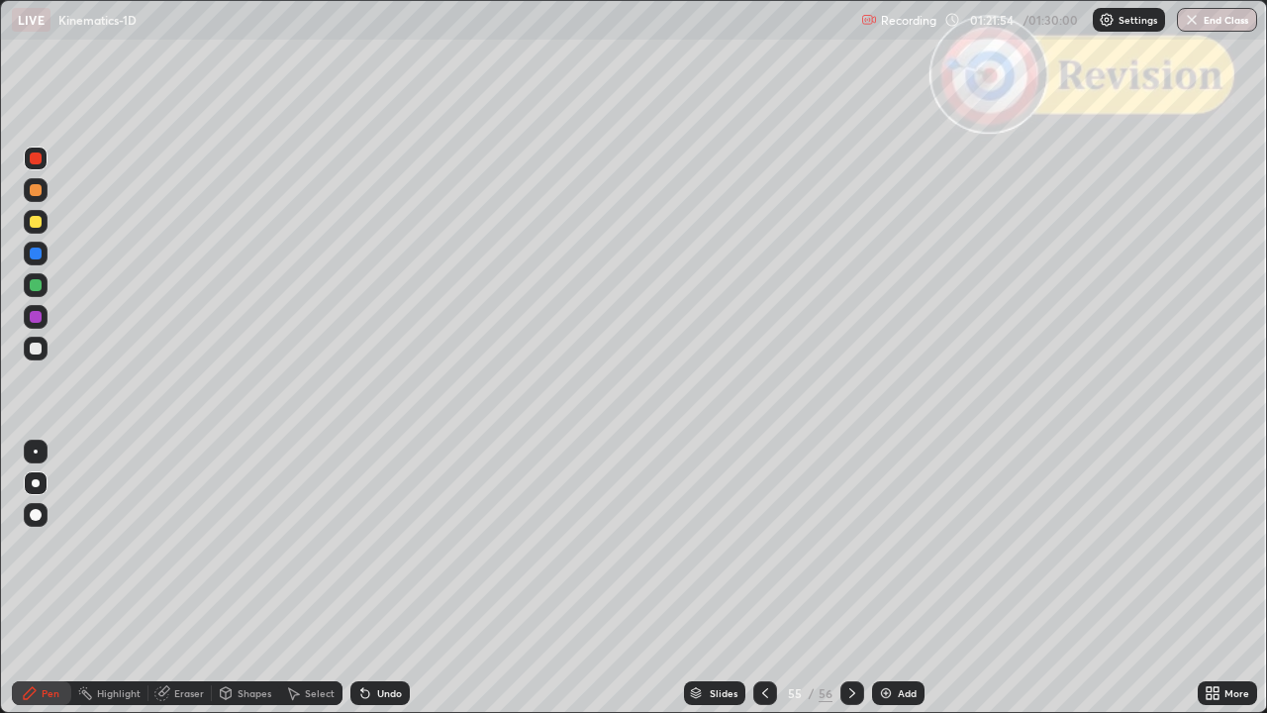
click at [846, 578] on div at bounding box center [853, 693] width 24 height 24
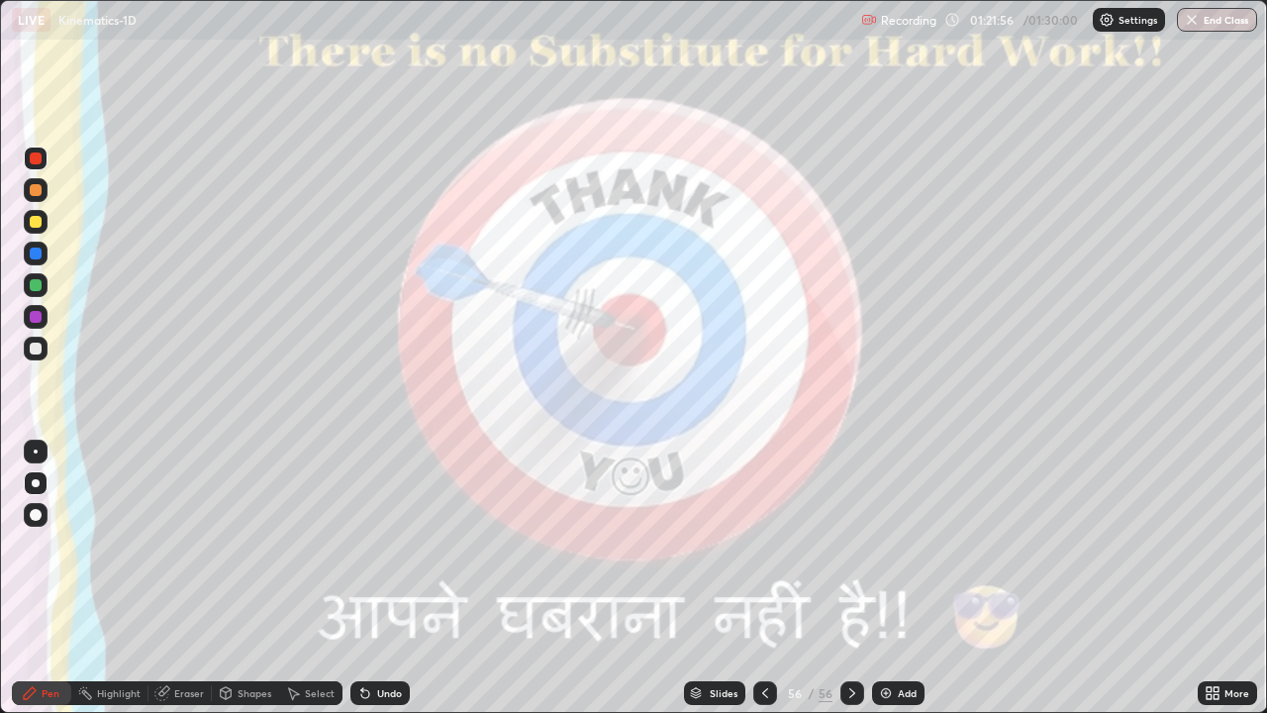
click at [762, 578] on icon at bounding box center [765, 693] width 6 height 10
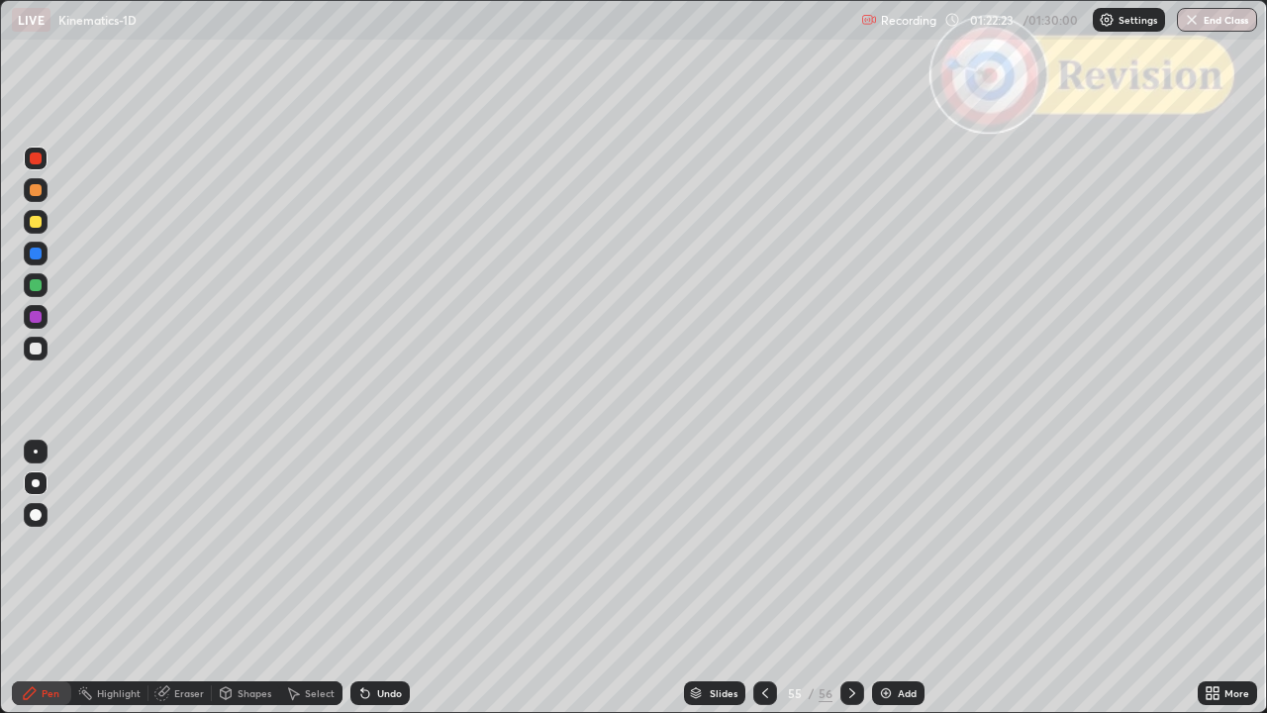
click at [850, 578] on icon at bounding box center [853, 693] width 16 height 16
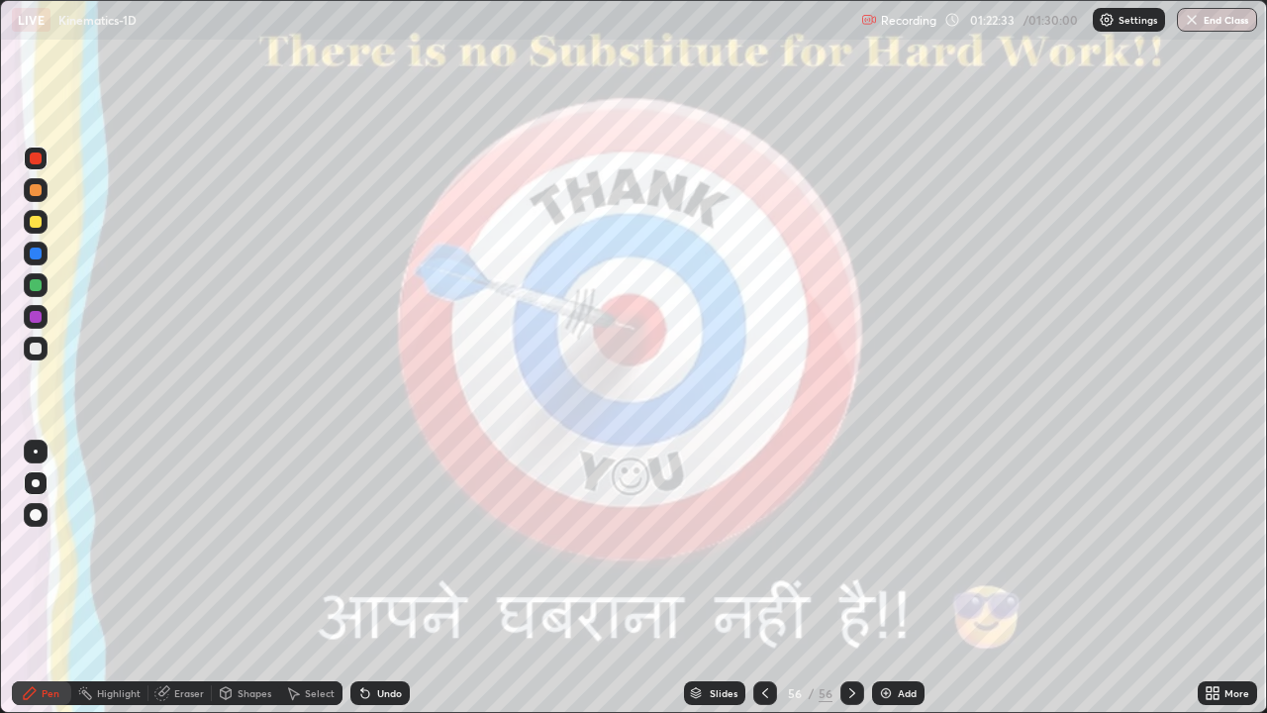
click at [1200, 24] on button "End Class" at bounding box center [1217, 20] width 80 height 24
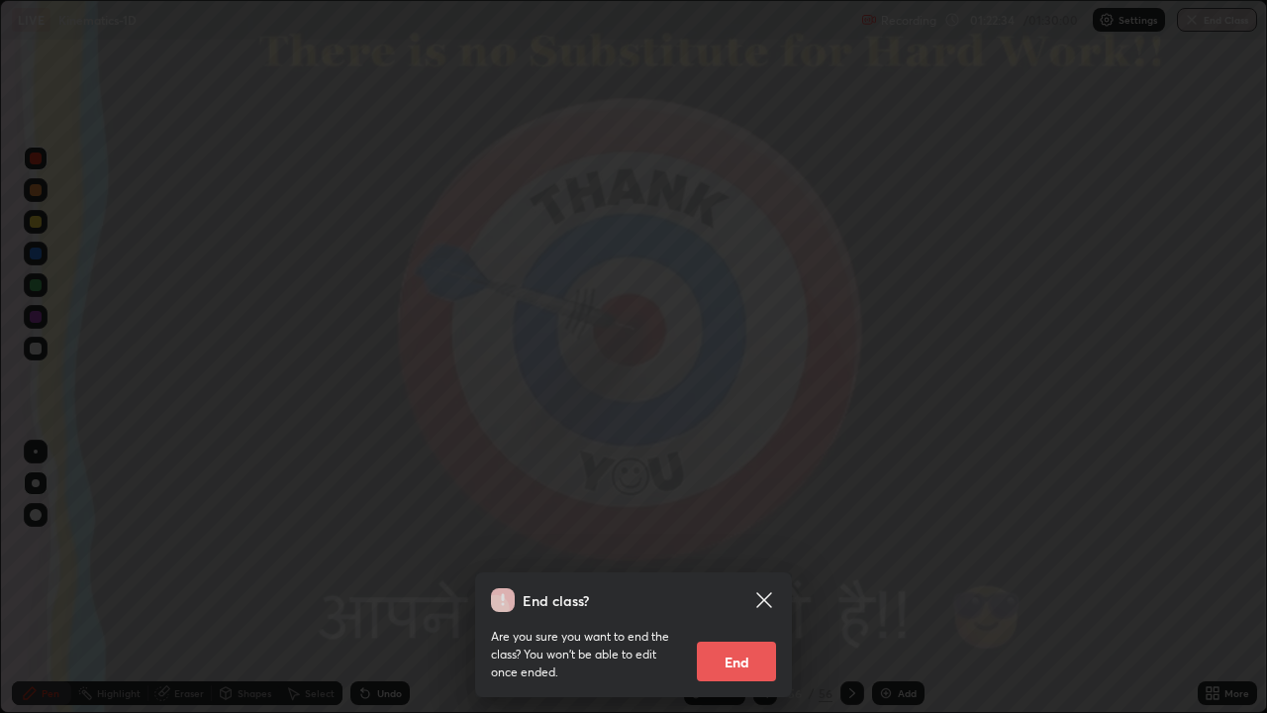
click at [727, 578] on button "End" at bounding box center [736, 662] width 79 height 40
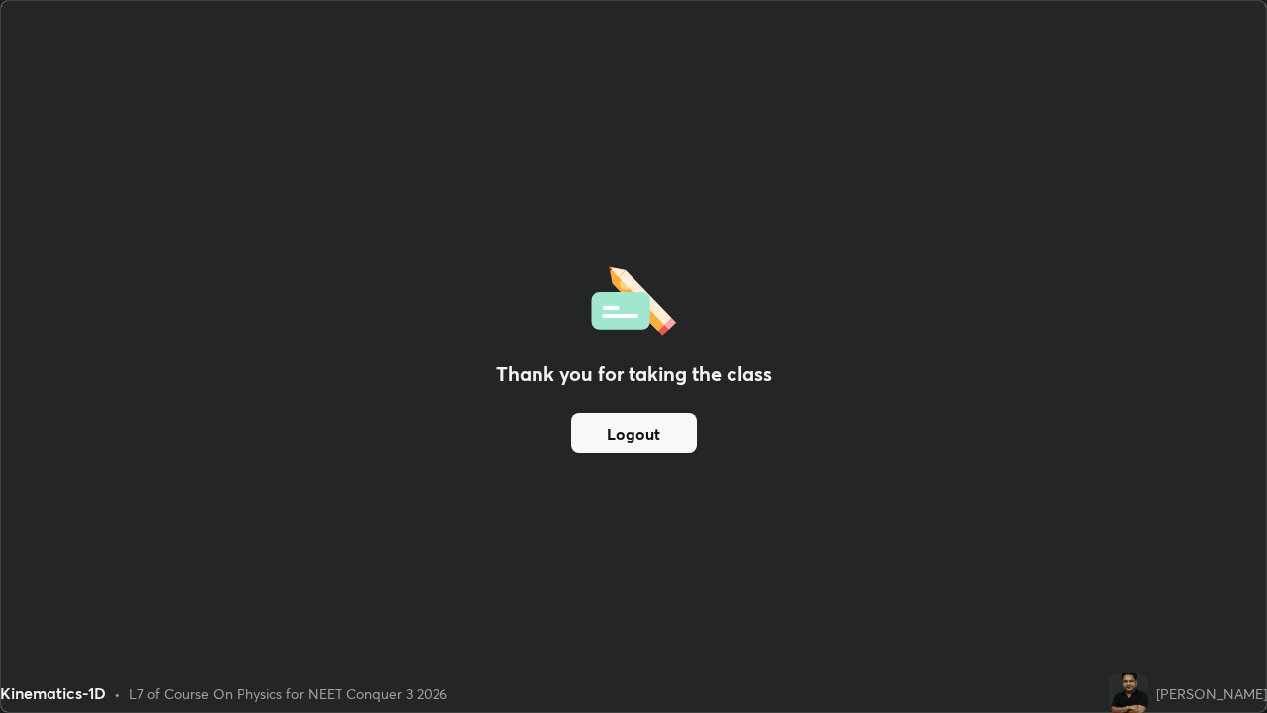
click at [659, 441] on button "Logout" at bounding box center [634, 433] width 126 height 40
